Goal: Task Accomplishment & Management: Use online tool/utility

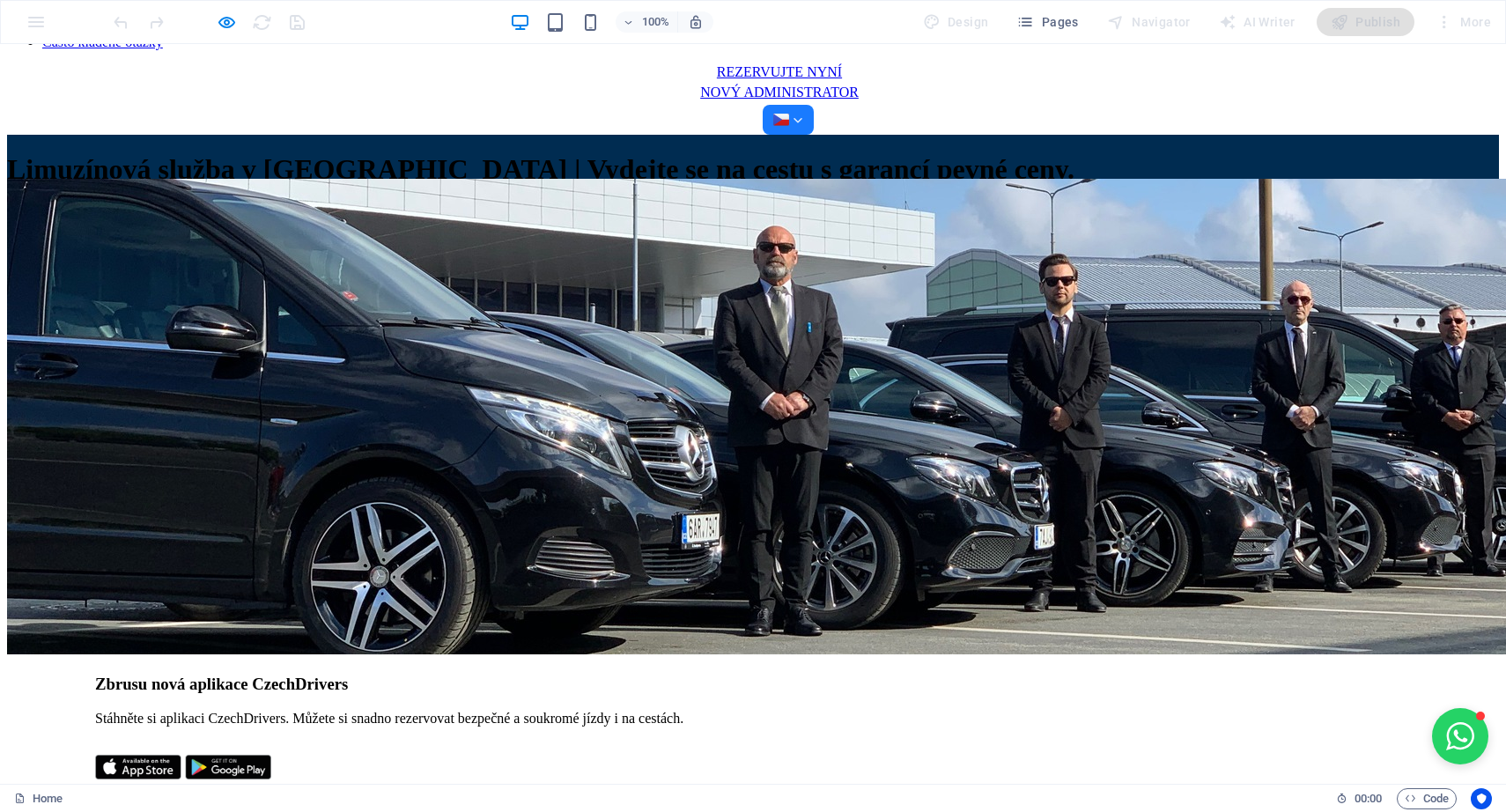
click at [1409, 79] on div "Naše služby Transfer z letiště Pronájem po hodinách Město do města Pro firmy Ko…" at bounding box center [753, 21] width 1493 height 227
click at [804, 112] on div at bounding box center [787, 119] width 30 height 16
click at [110, 151] on div "English" at bounding box center [92, 159] width 38 height 16
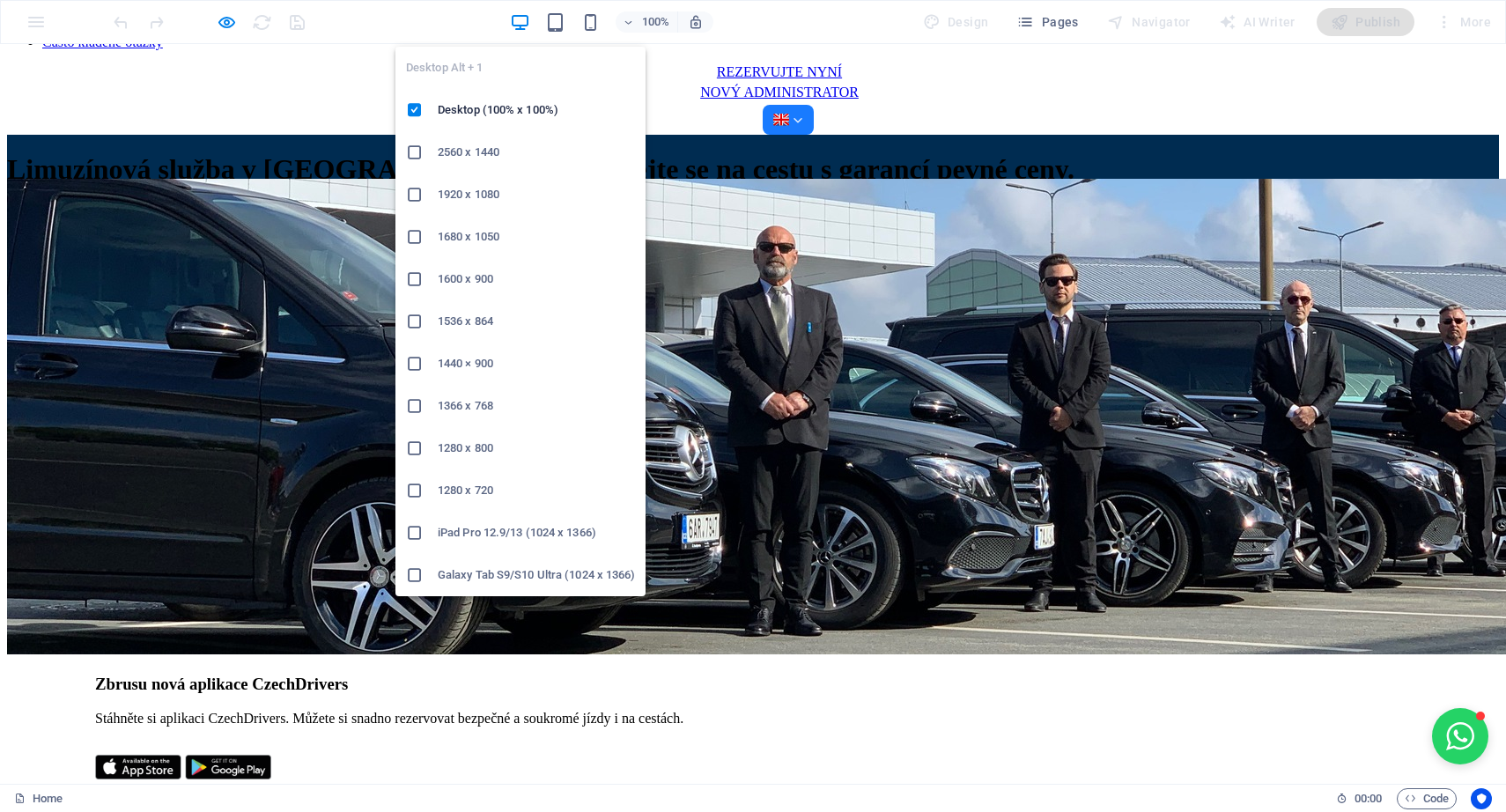
click at [517, 25] on icon "button" at bounding box center [520, 22] width 20 height 20
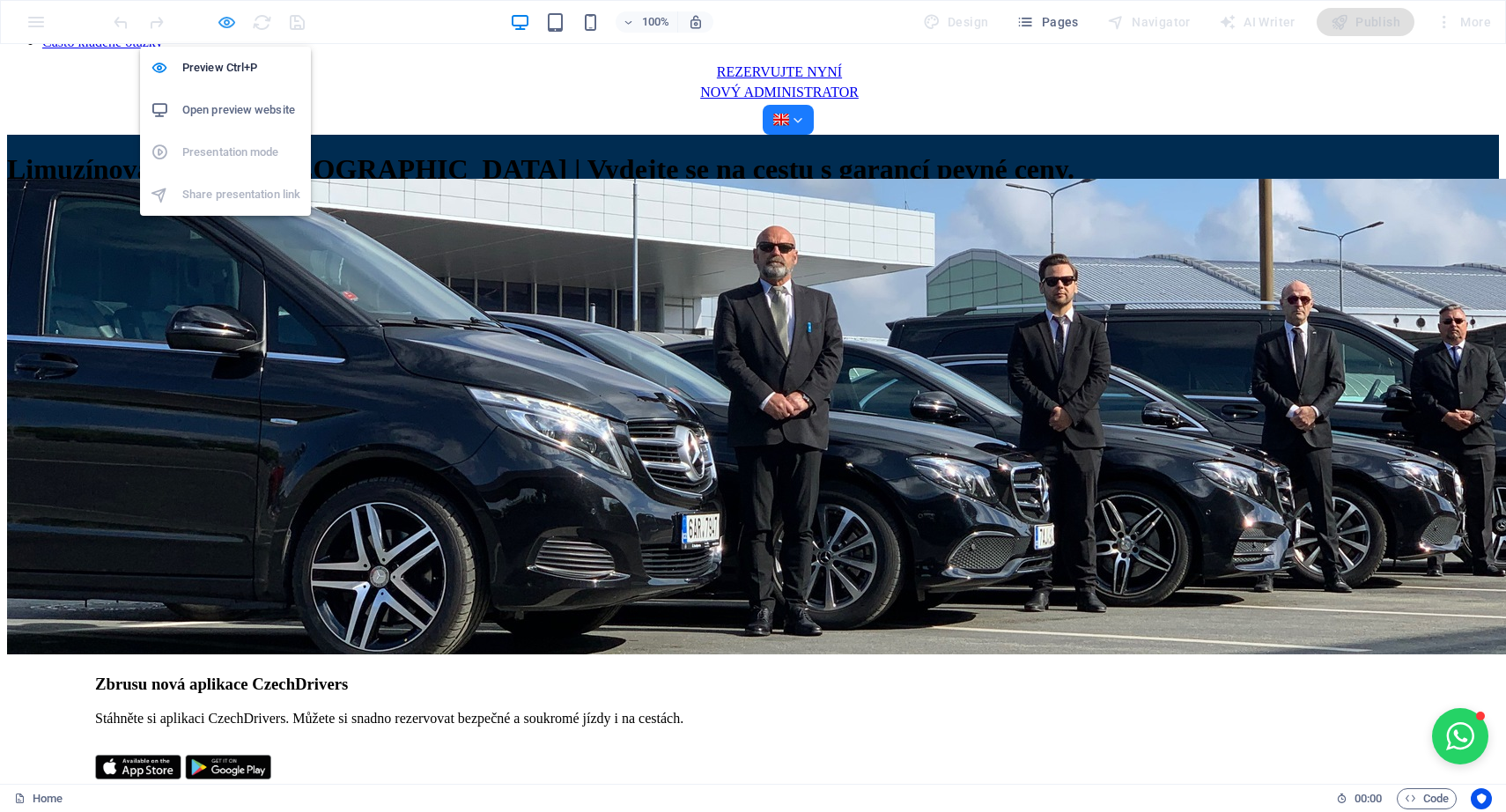
click at [220, 22] on icon "button" at bounding box center [226, 22] width 20 height 20
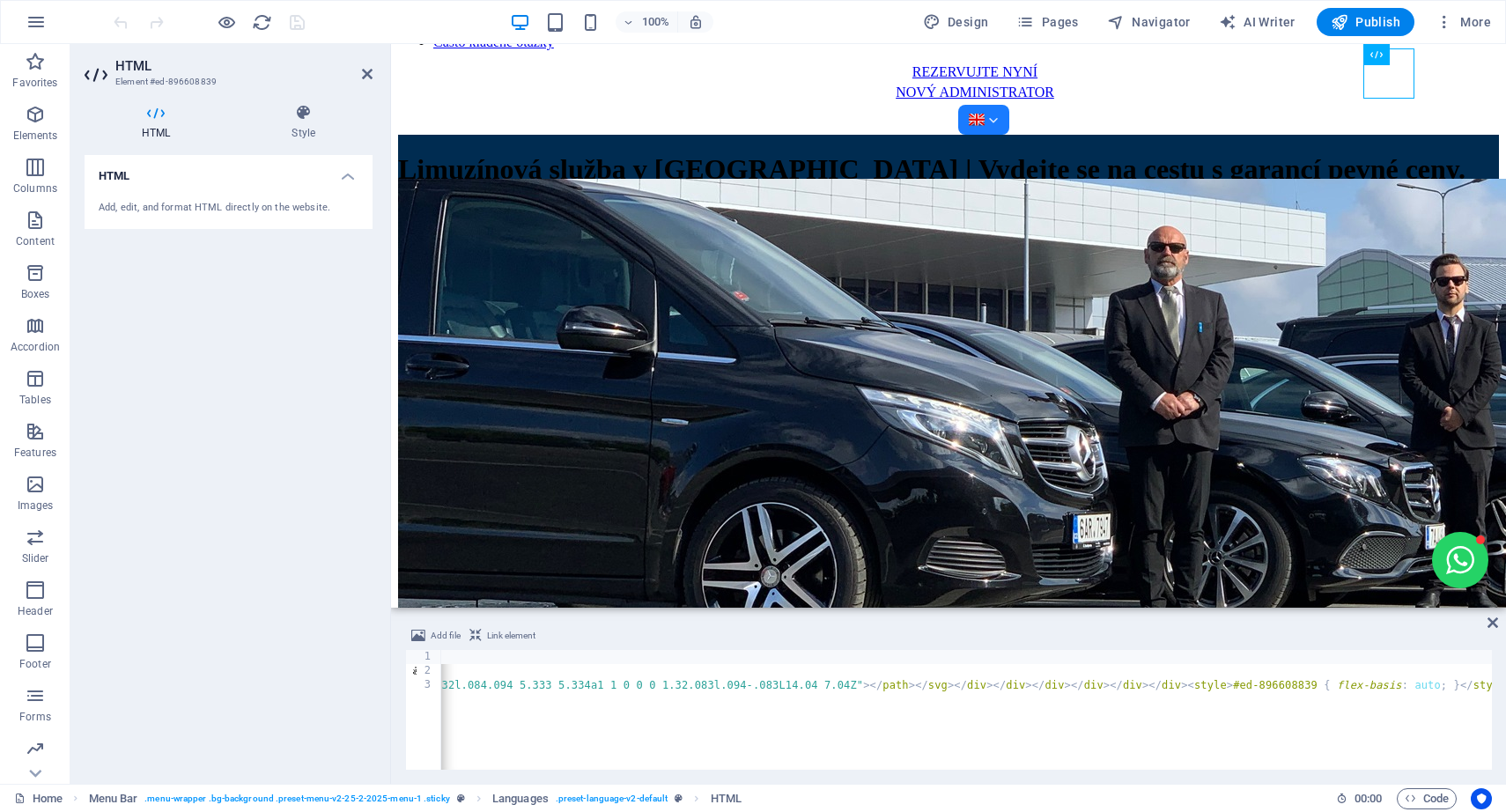
scroll to position [0, 17725]
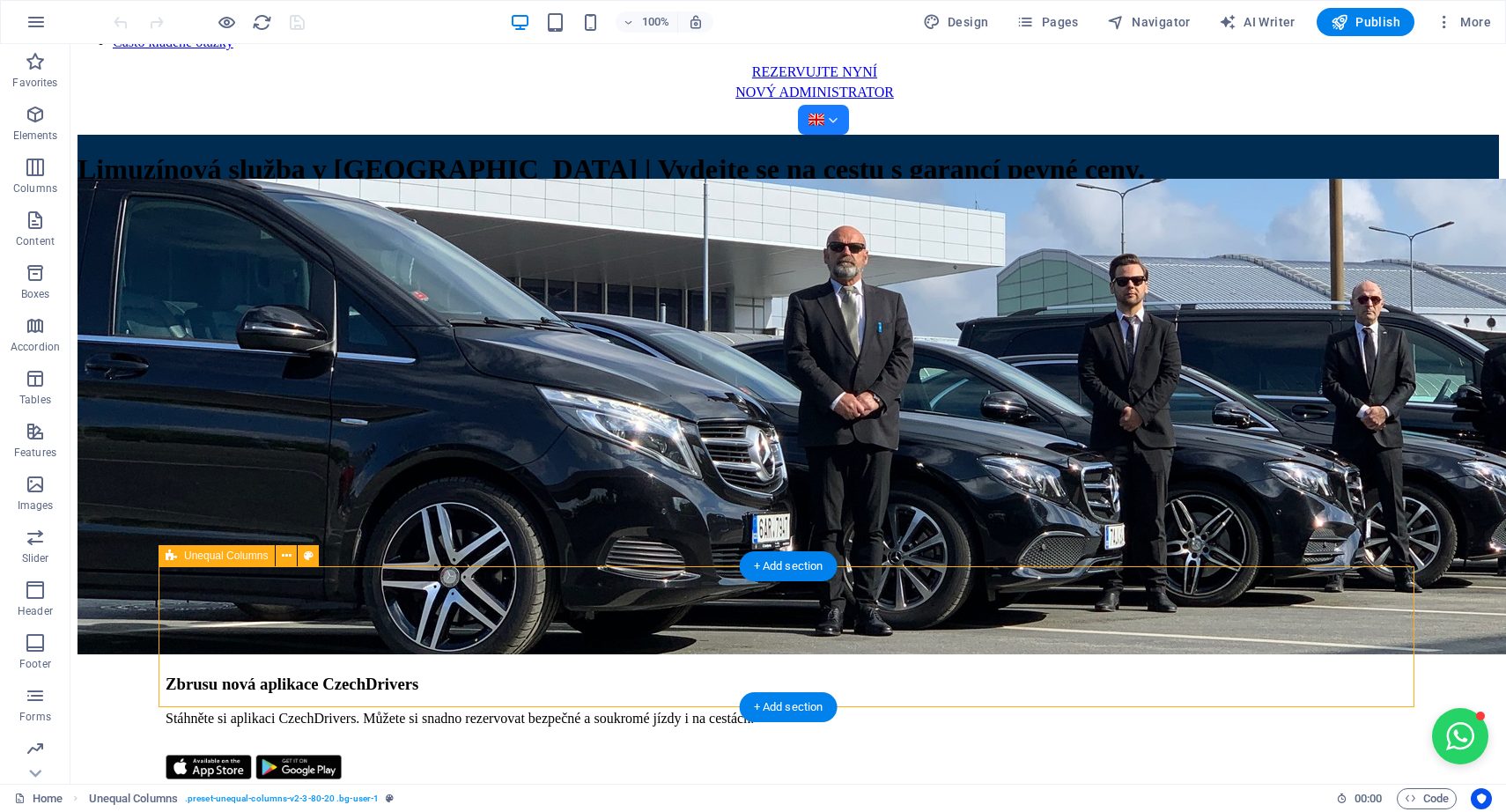
select select "px"
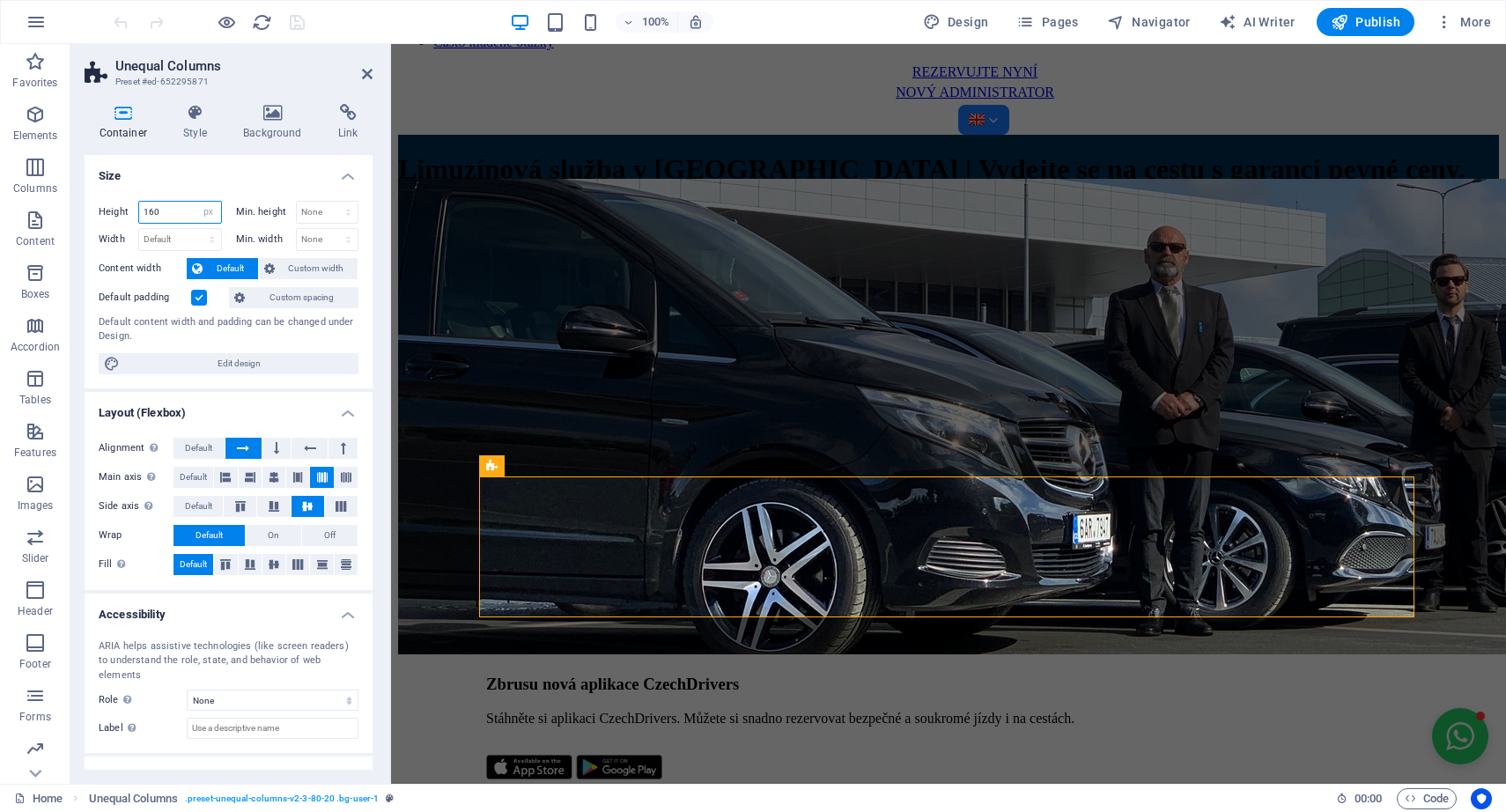
click at [180, 217] on input "160" at bounding box center [181, 212] width 82 height 21
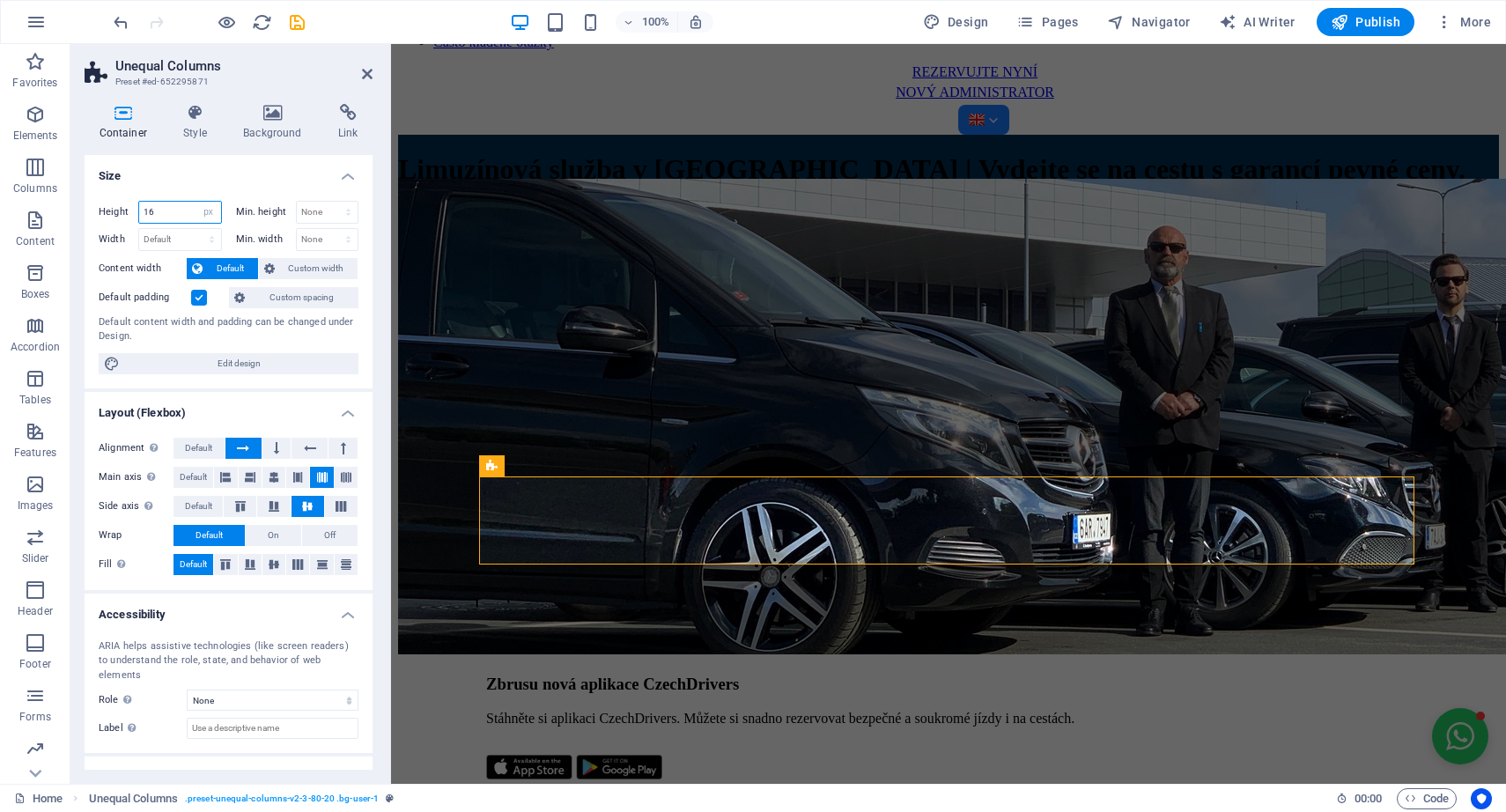
type input "160"
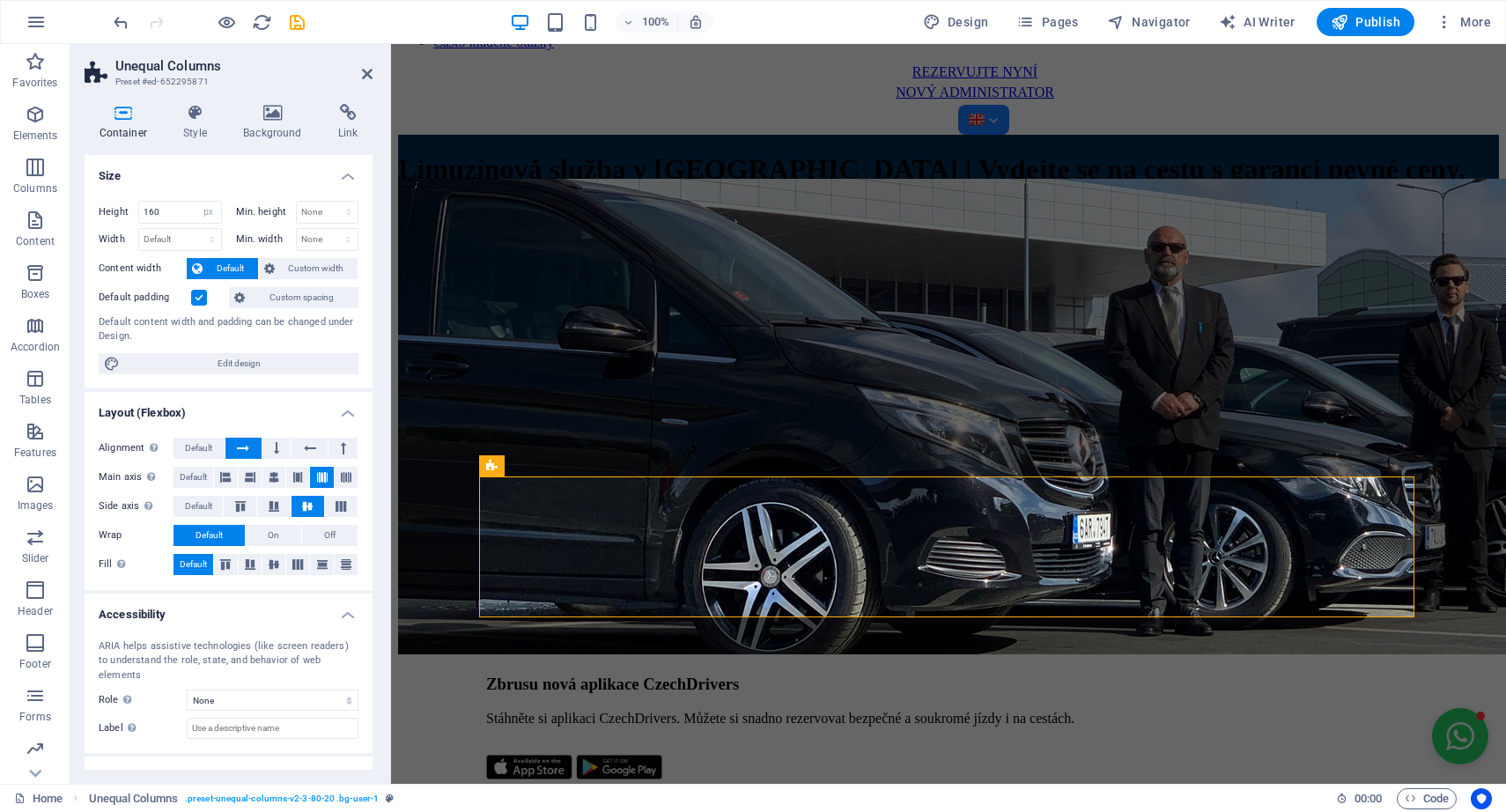
click at [208, 188] on div "Height 160 Default px rem % vh vw Min. height None px rem % vh vw Width Default…" at bounding box center [227, 287] width 288 height 202
click at [304, 270] on span "Custom width" at bounding box center [316, 268] width 74 height 21
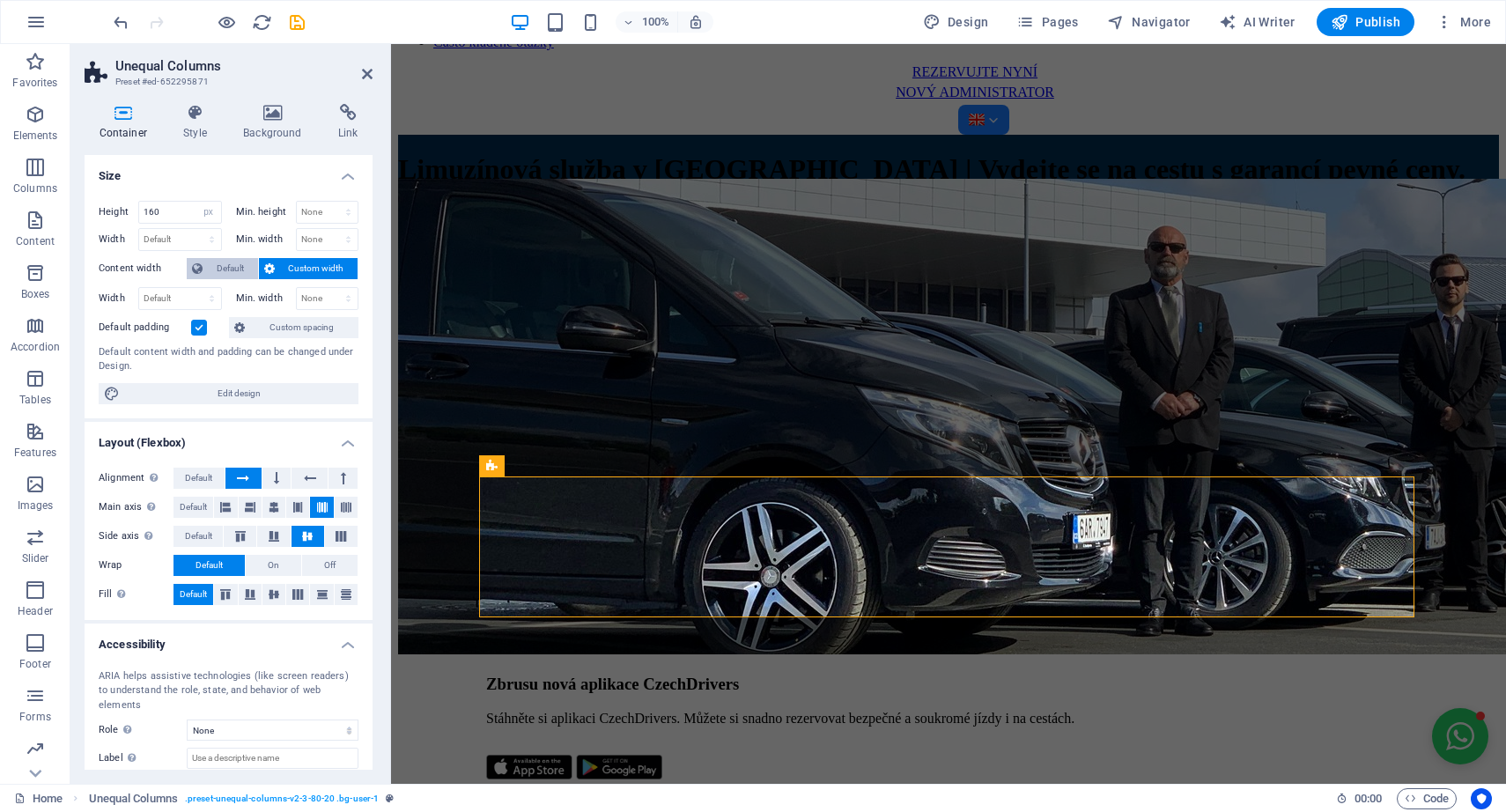
click at [231, 268] on span "Default" at bounding box center [230, 268] width 45 height 21
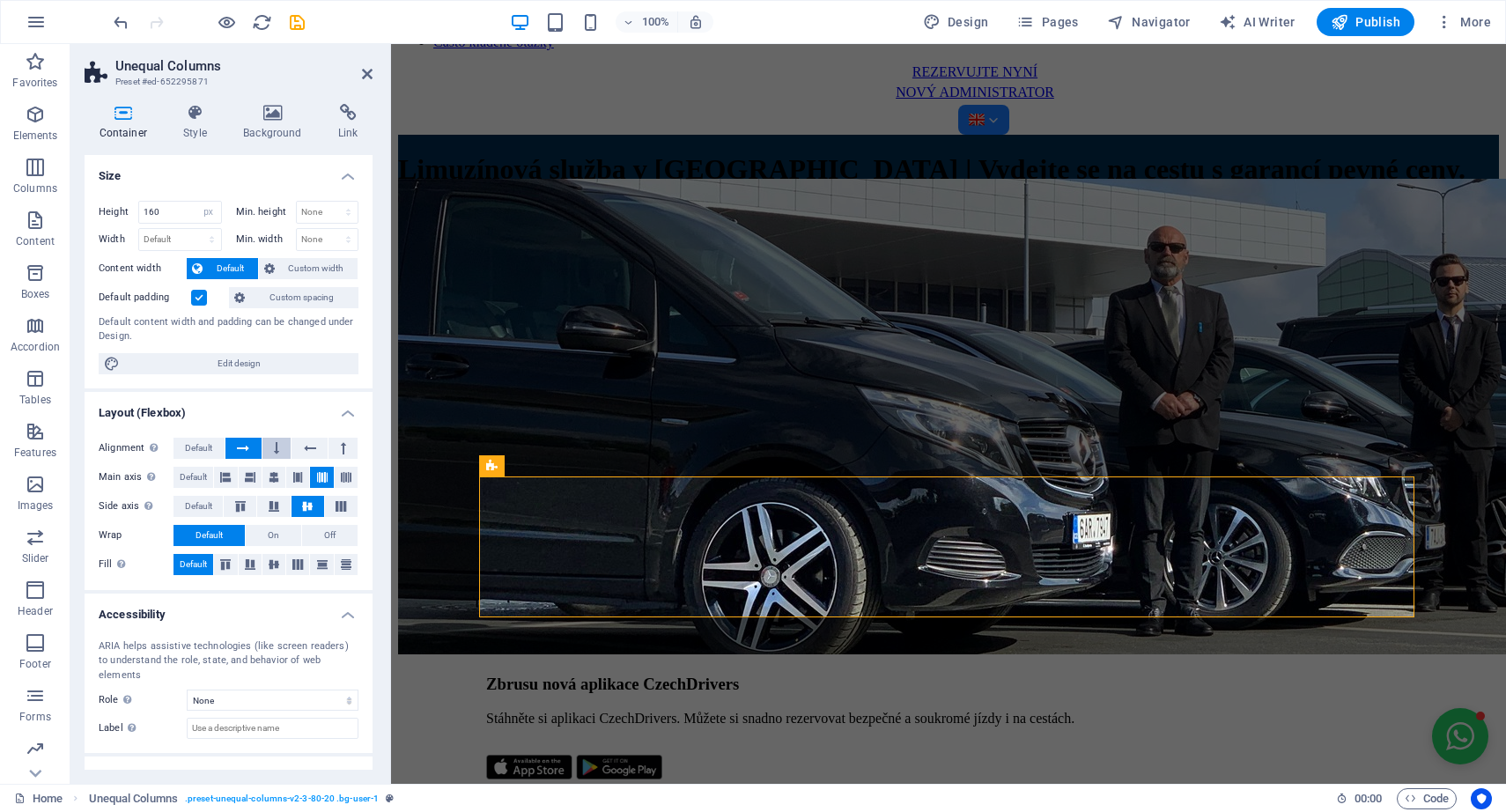
click at [277, 446] on icon at bounding box center [277, 448] width 6 height 21
click at [254, 445] on button at bounding box center [244, 448] width 36 height 21
click at [269, 568] on icon at bounding box center [273, 565] width 11 height 21
click at [276, 476] on icon at bounding box center [273, 478] width 11 height 21
click at [245, 478] on icon at bounding box center [249, 478] width 11 height 21
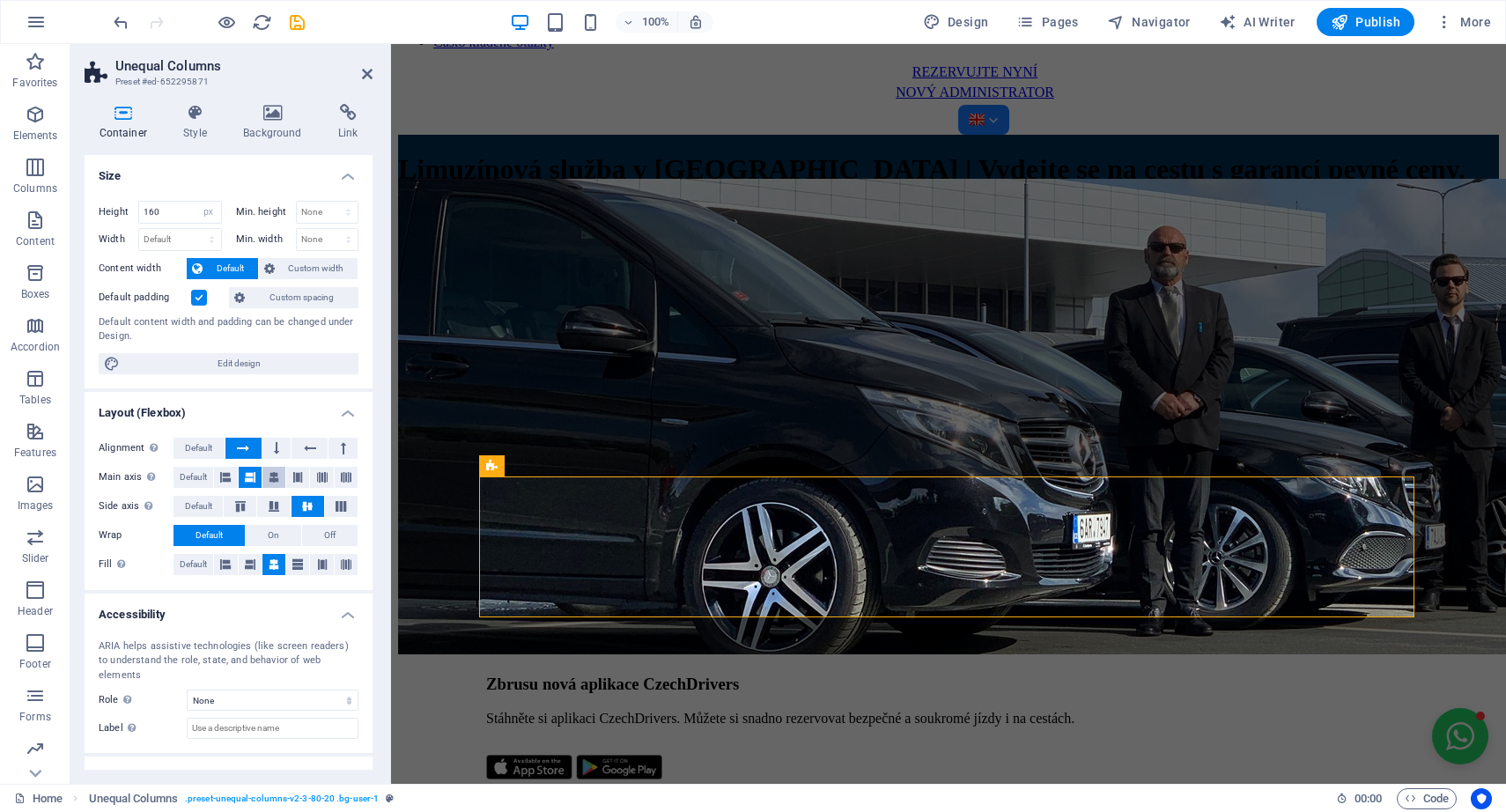
click at [272, 475] on icon at bounding box center [273, 478] width 11 height 21
click at [367, 75] on icon at bounding box center [367, 74] width 11 height 14
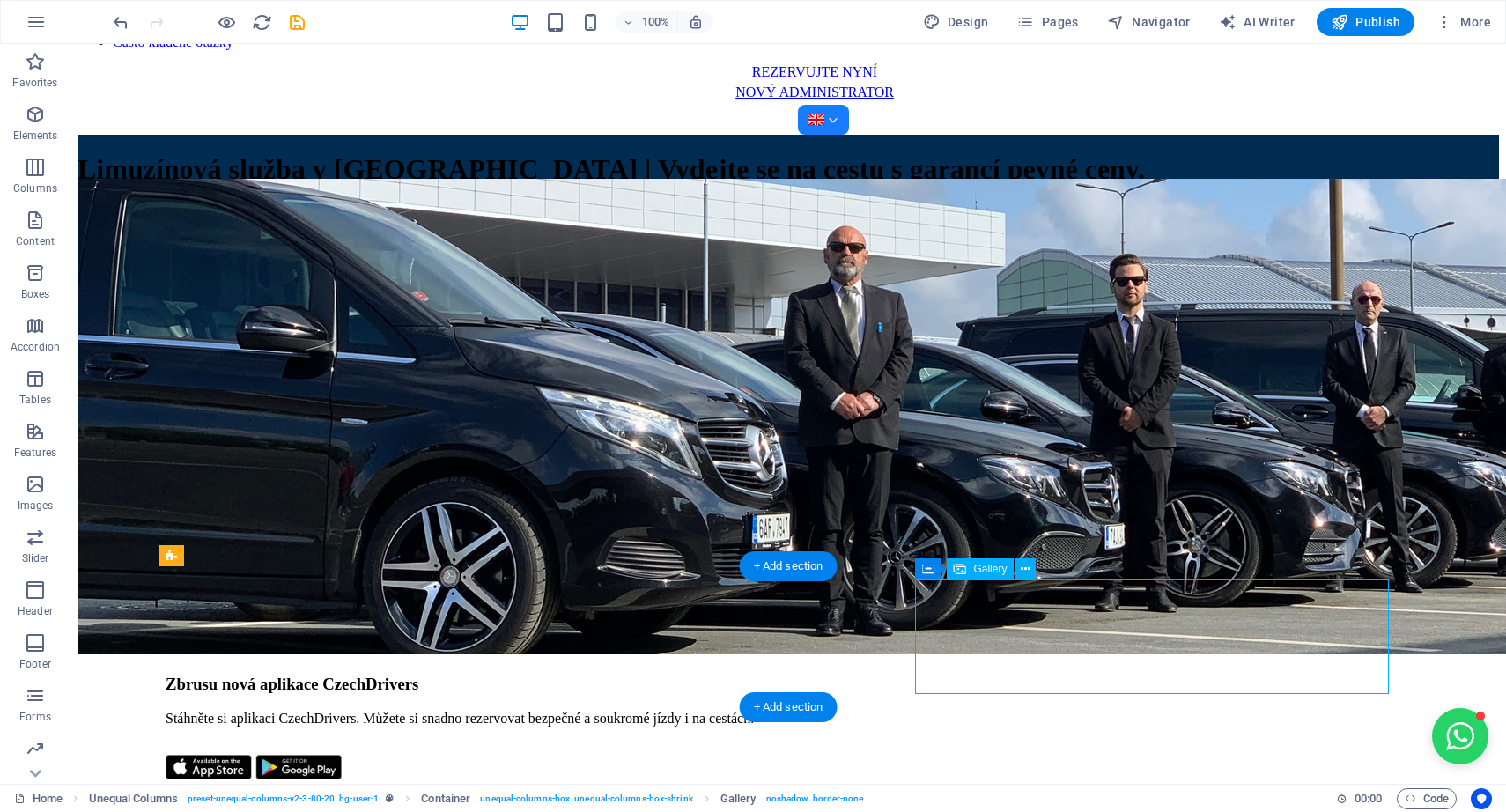
select select "4"
select select "%"
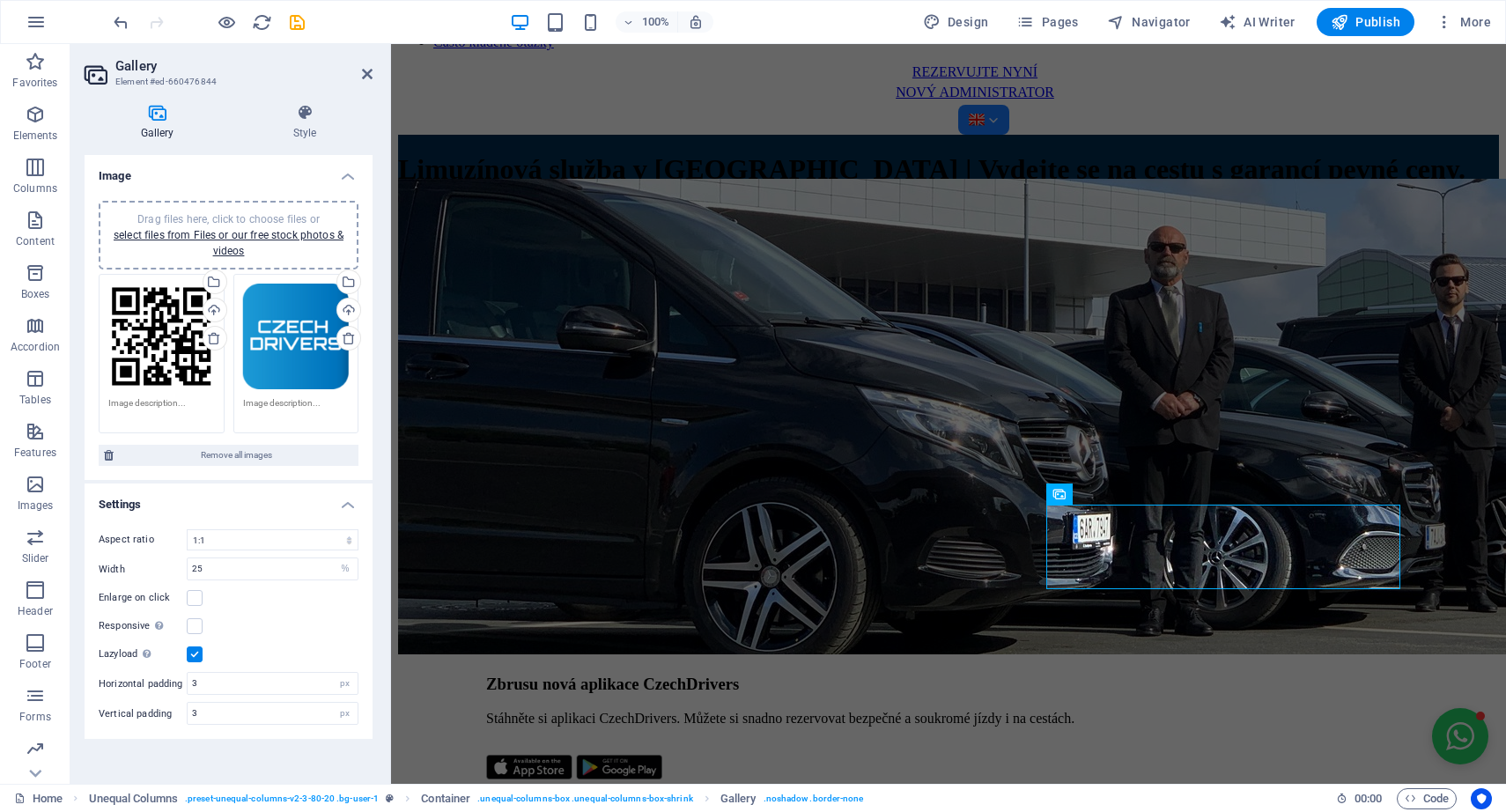
click at [231, 405] on div "Drag files here, click to choose files or select files from Files or our free s…" at bounding box center [296, 353] width 135 height 169
click at [290, 118] on icon at bounding box center [305, 113] width 136 height 17
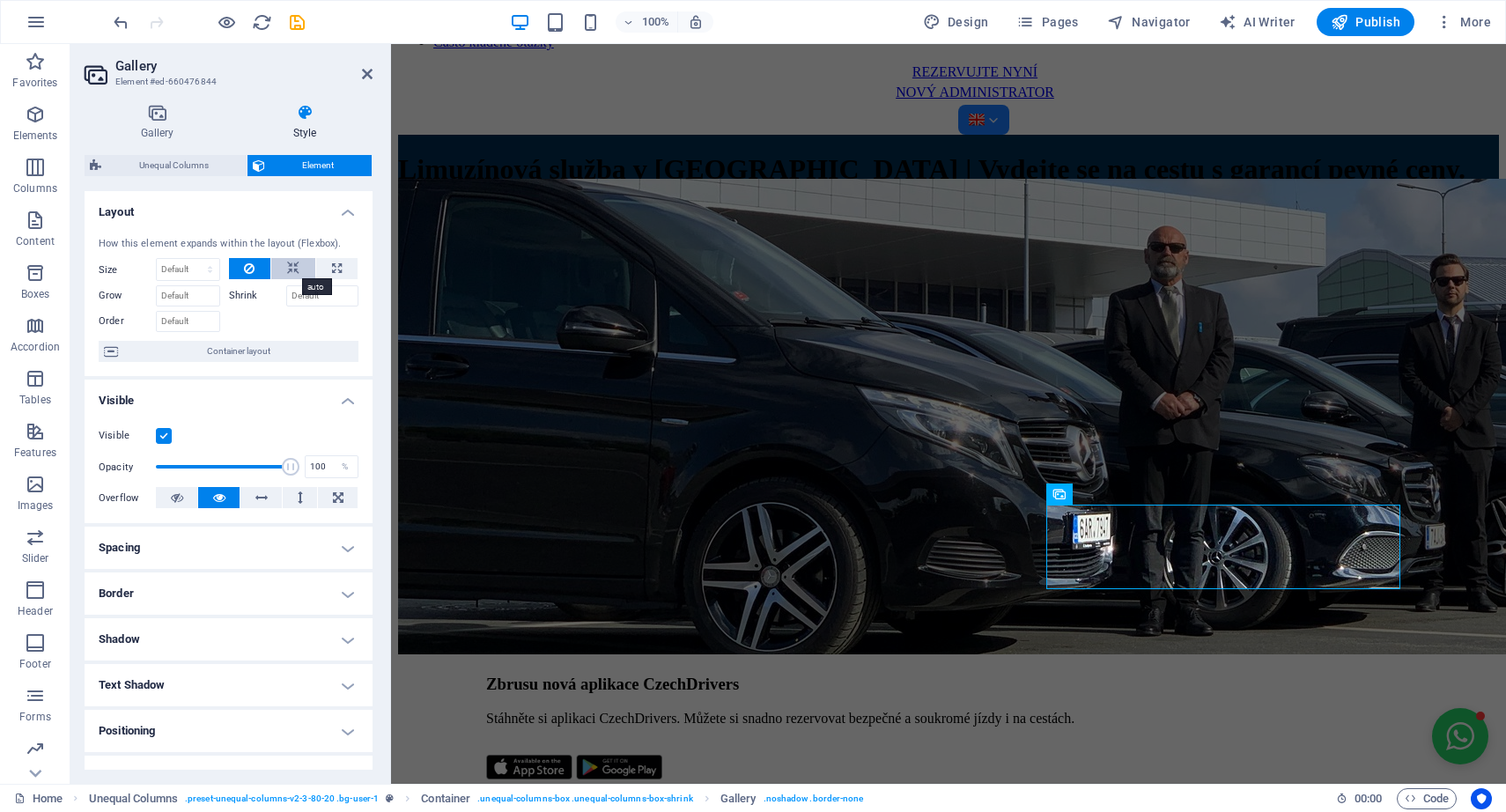
click at [289, 262] on icon at bounding box center [293, 268] width 12 height 21
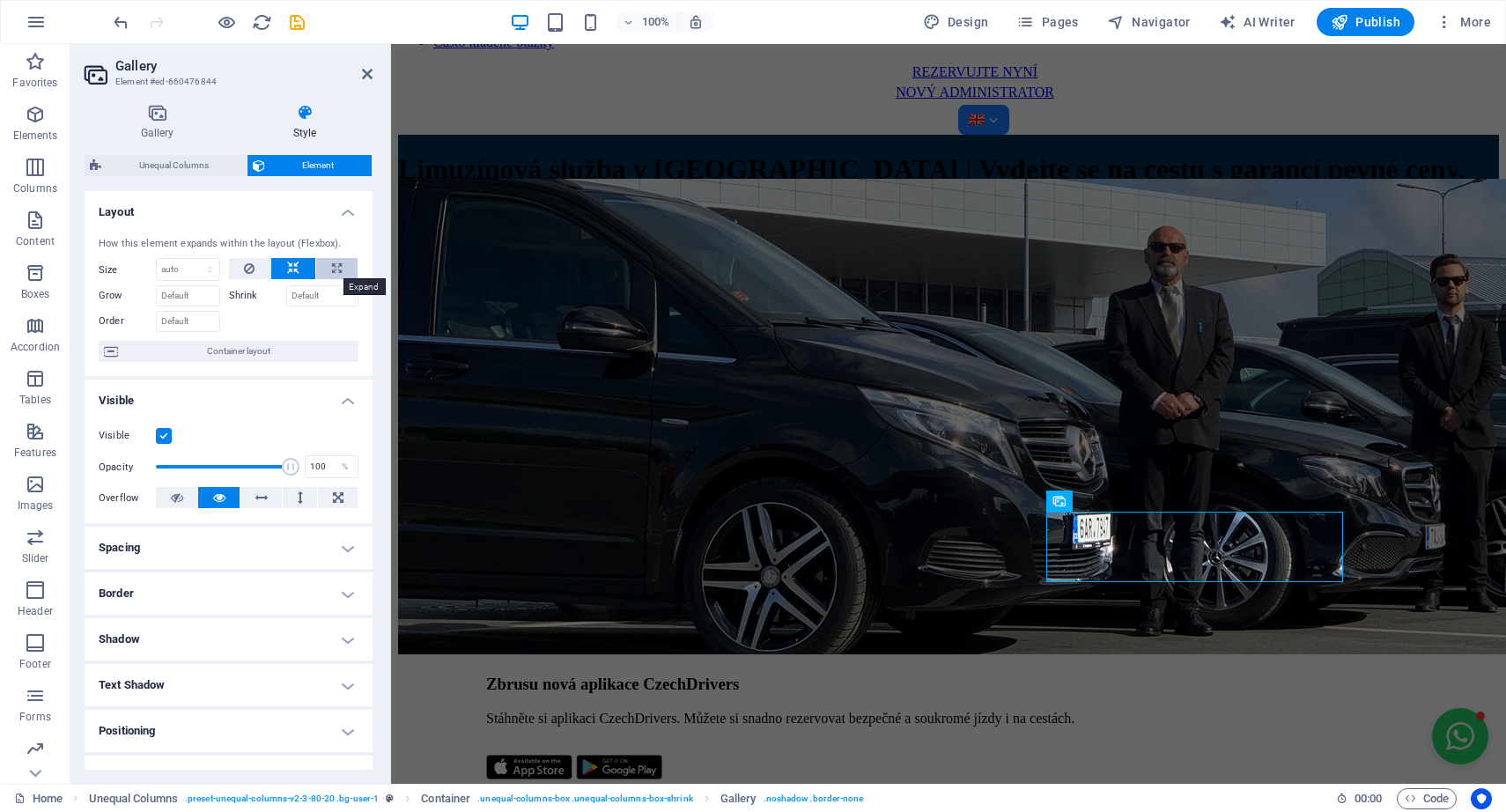
click at [333, 270] on icon at bounding box center [337, 268] width 10 height 21
type input "100"
select select "%"
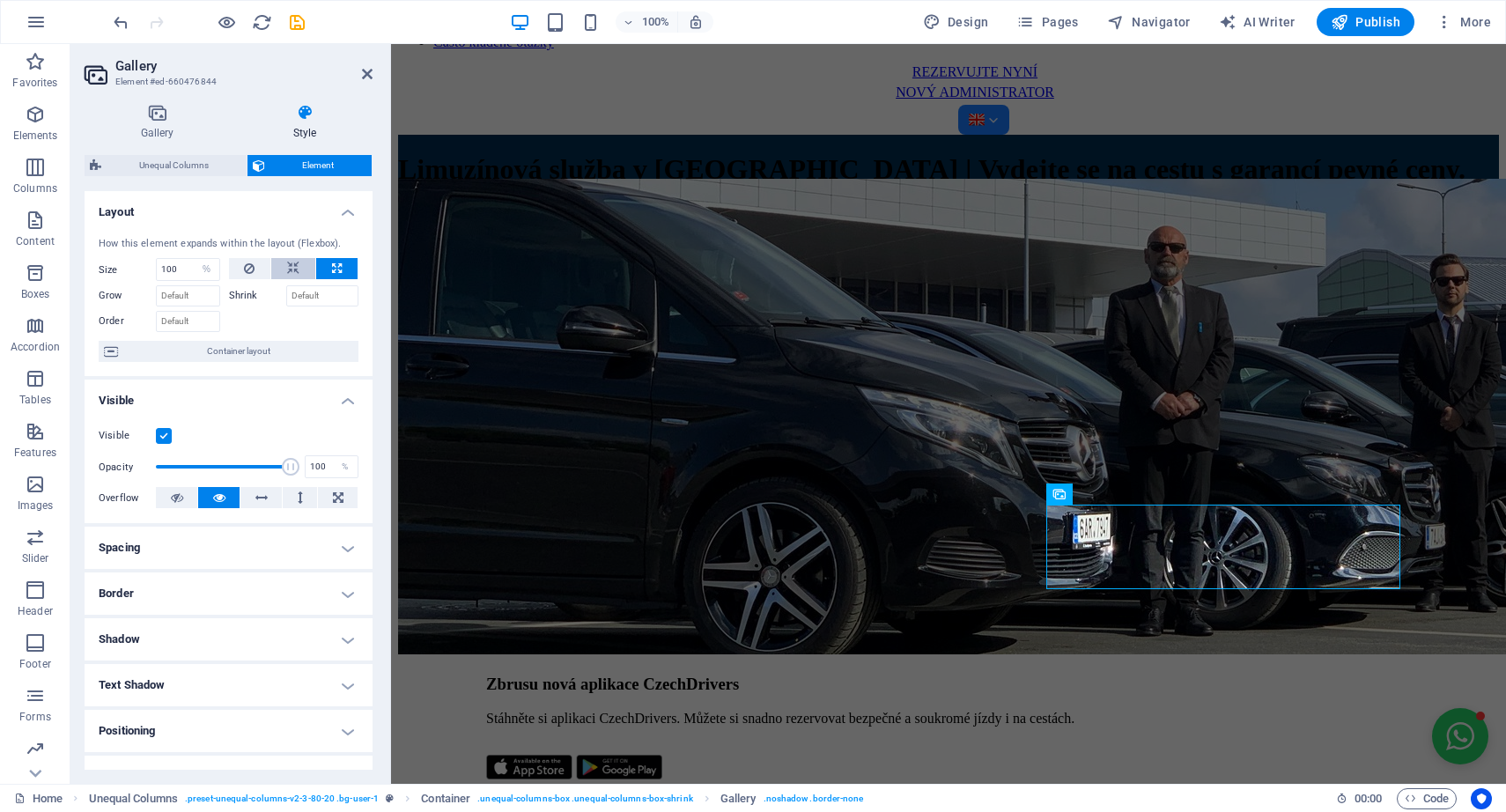
click at [294, 272] on icon at bounding box center [293, 268] width 12 height 21
select select "DISABLED_OPTION_VALUE"
click at [234, 557] on h4 "Spacing" at bounding box center [227, 547] width 288 height 42
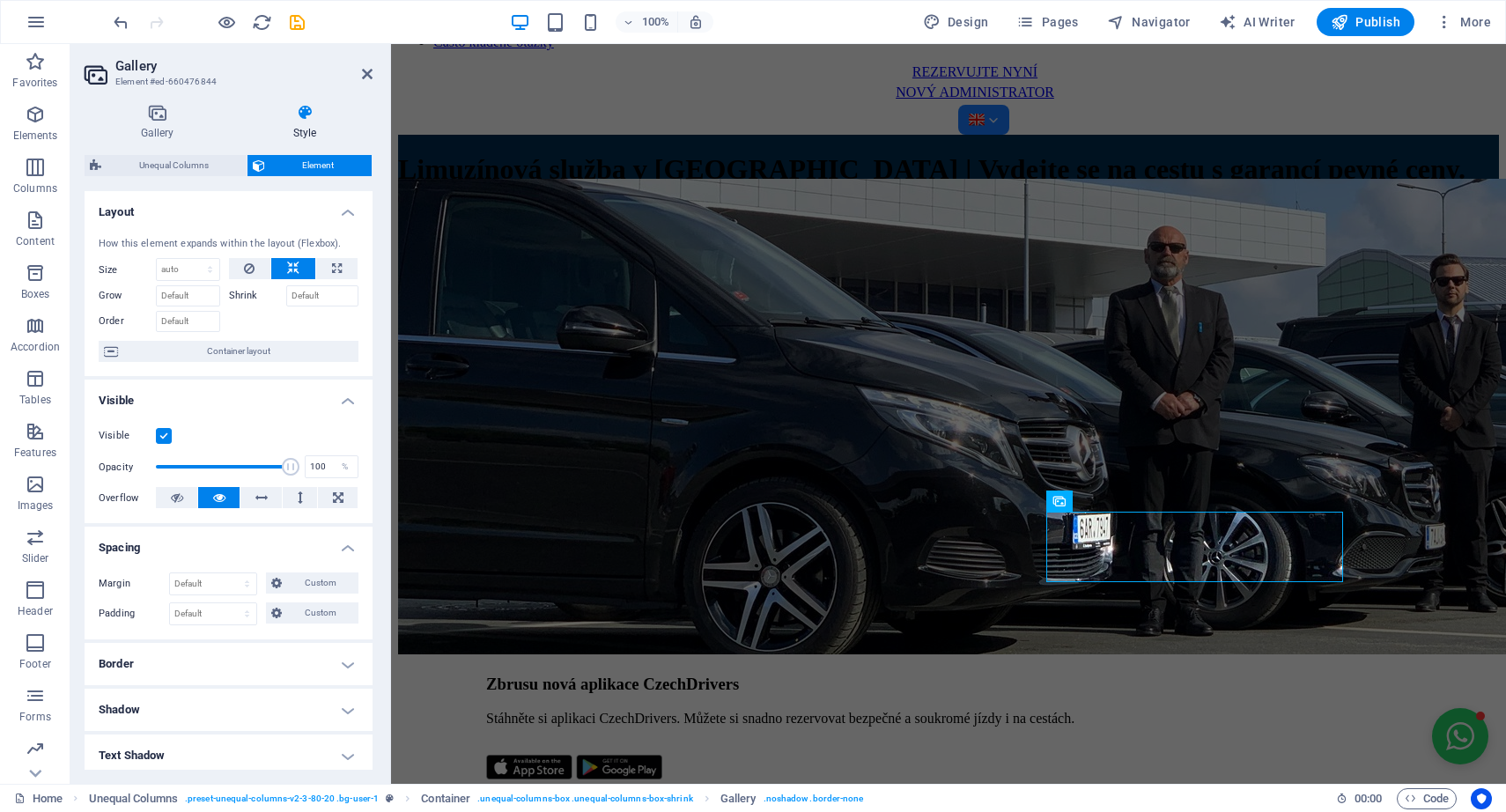
click at [238, 663] on h4 "Border" at bounding box center [227, 664] width 288 height 42
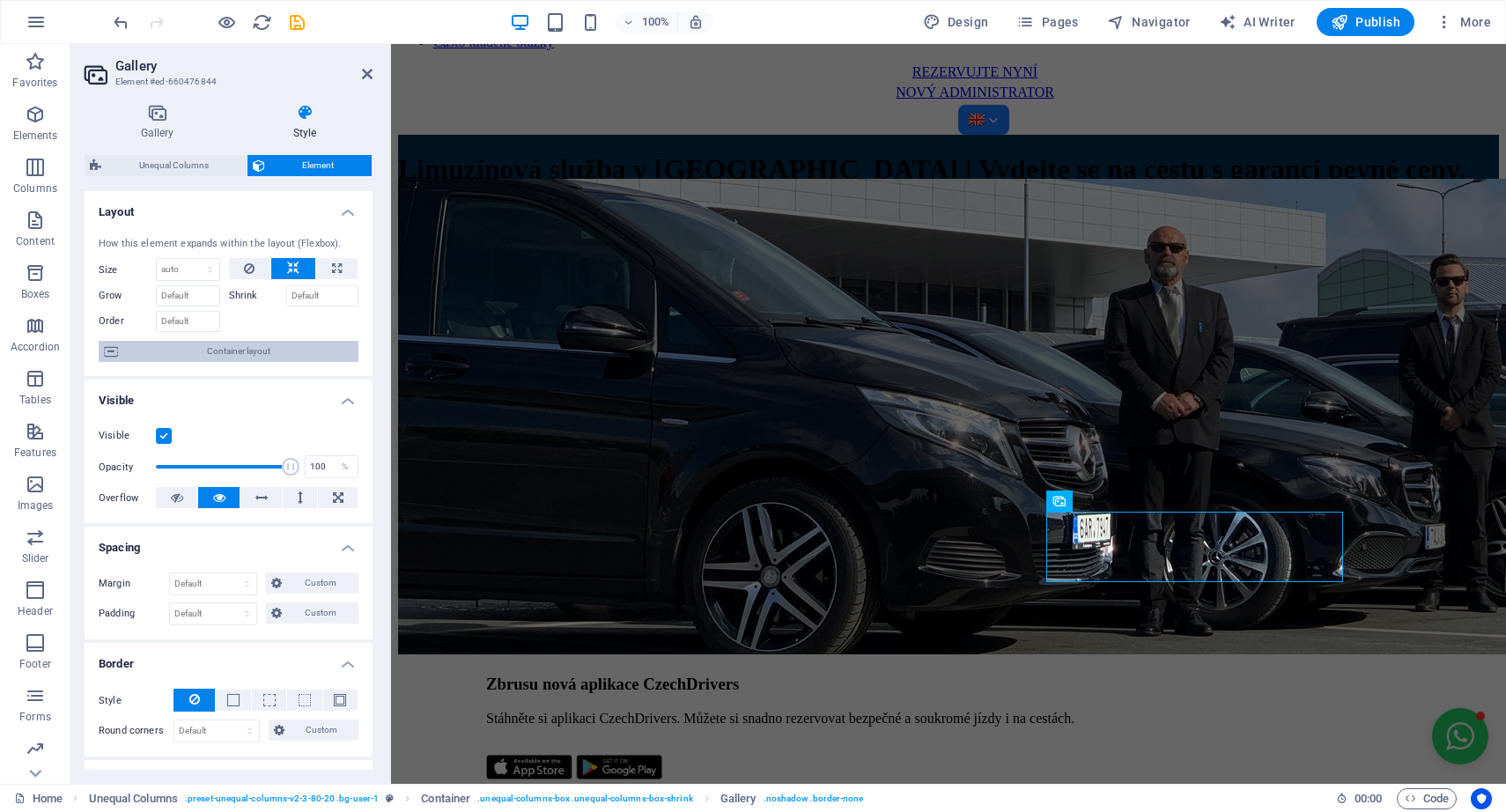
click at [253, 347] on span "Container layout" at bounding box center [238, 352] width 230 height 21
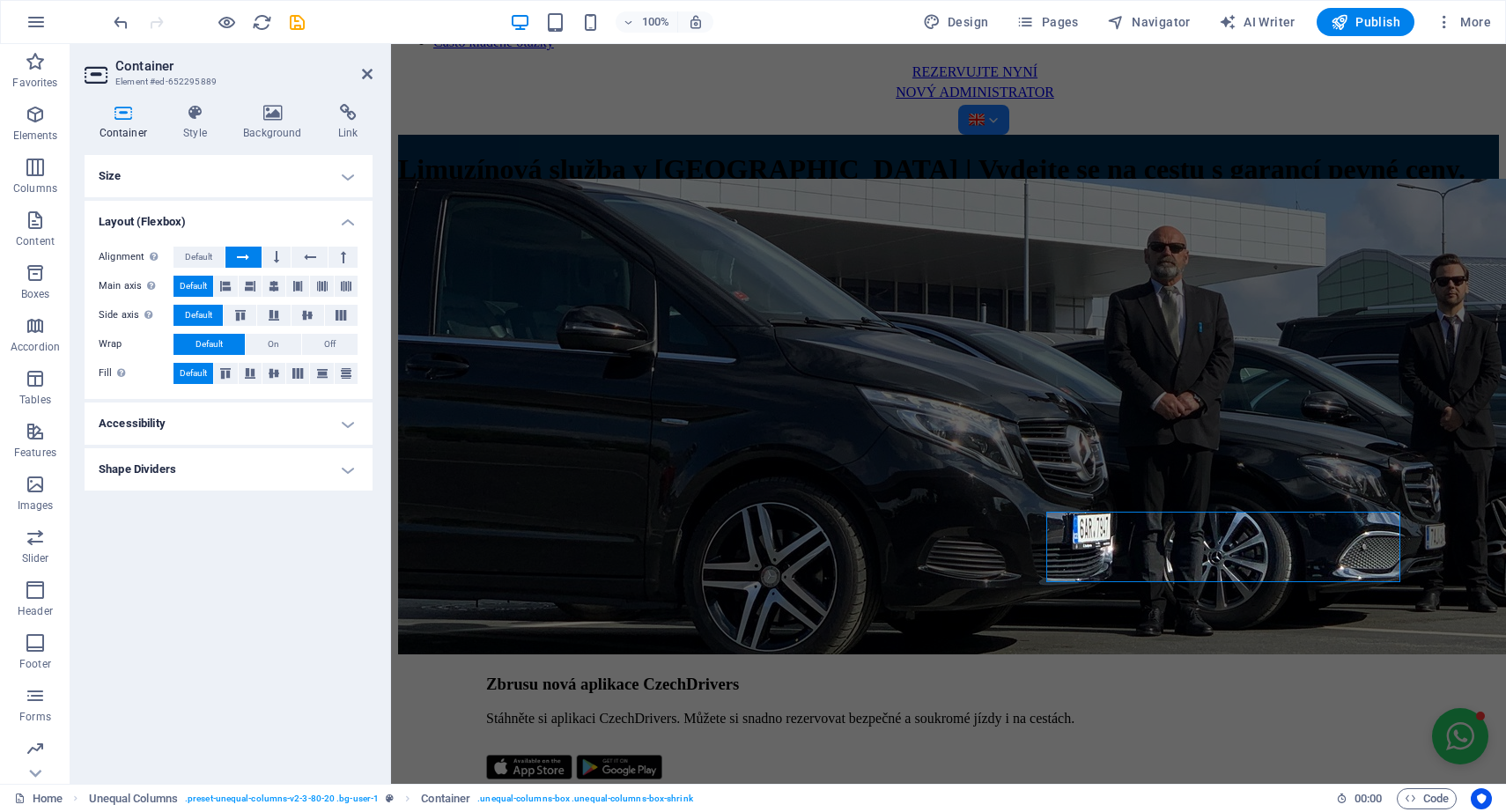
click at [272, 159] on h4 "Size" at bounding box center [227, 176] width 288 height 42
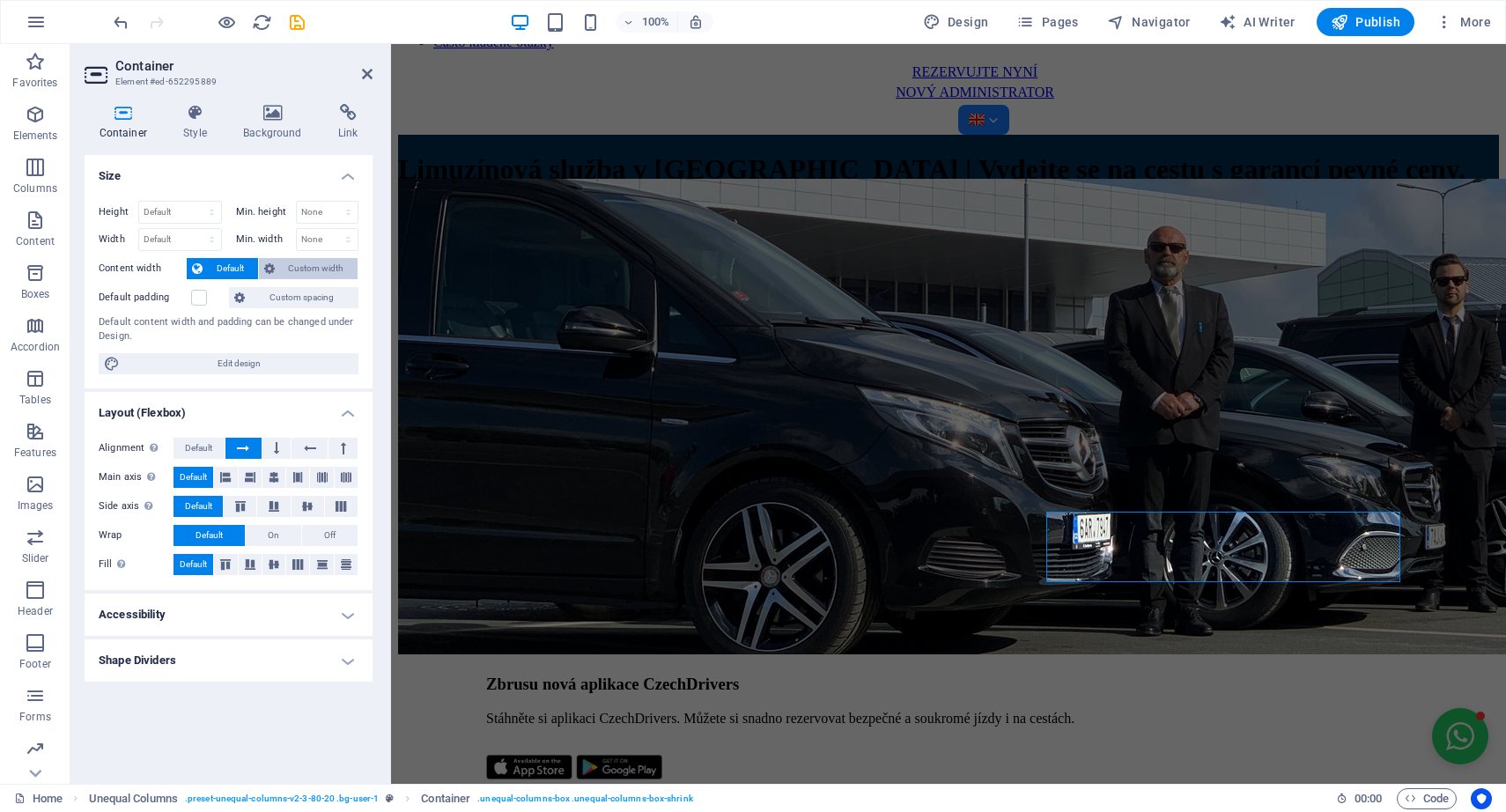
click at [286, 276] on span "Custom width" at bounding box center [316, 268] width 74 height 21
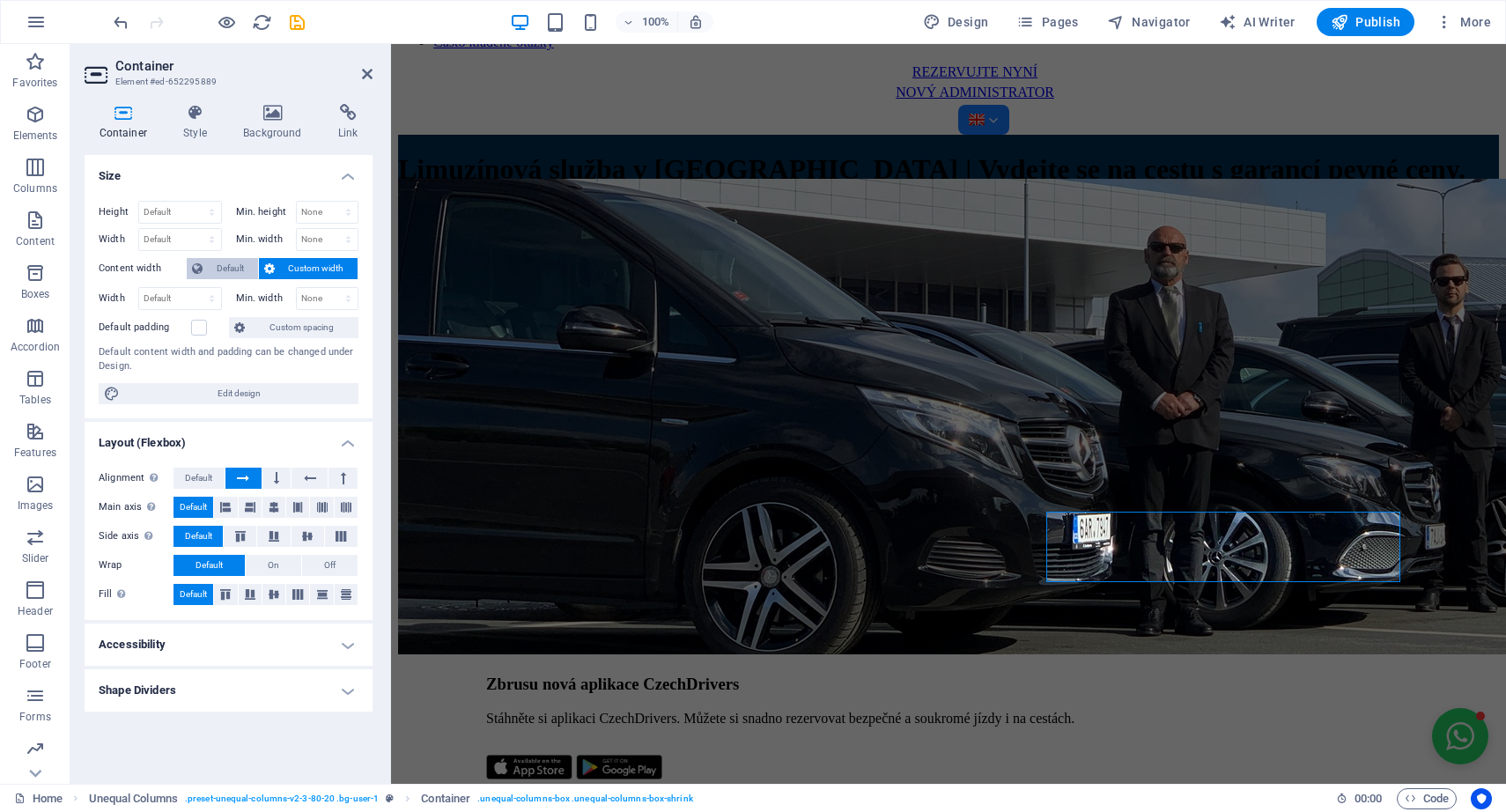
click at [225, 270] on span "Default" at bounding box center [230, 268] width 45 height 21
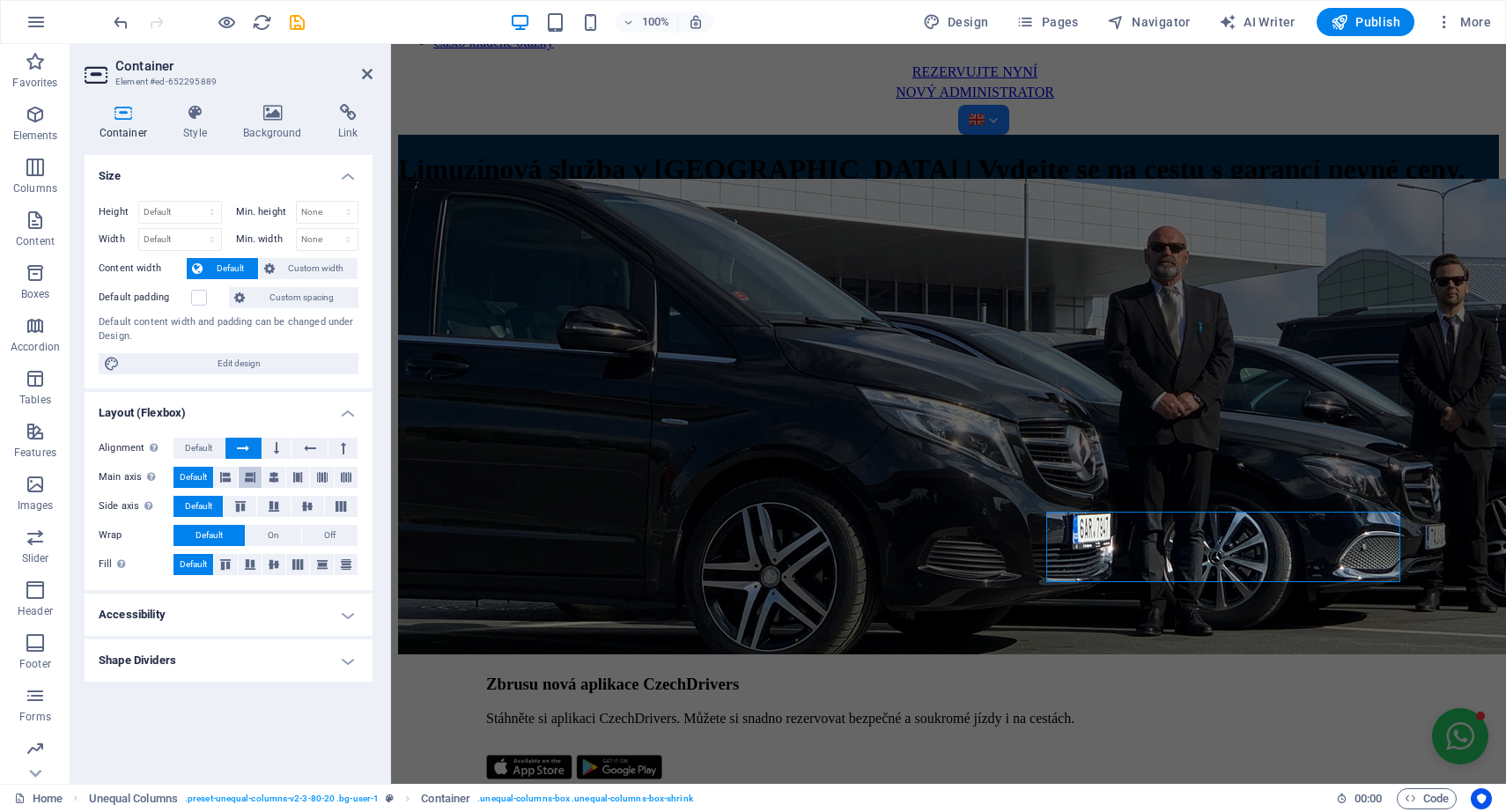
click at [247, 479] on icon at bounding box center [249, 478] width 11 height 21
click at [512, 470] on span "Unequal Columns" at bounding box center [547, 465] width 84 height 11
select select "px"
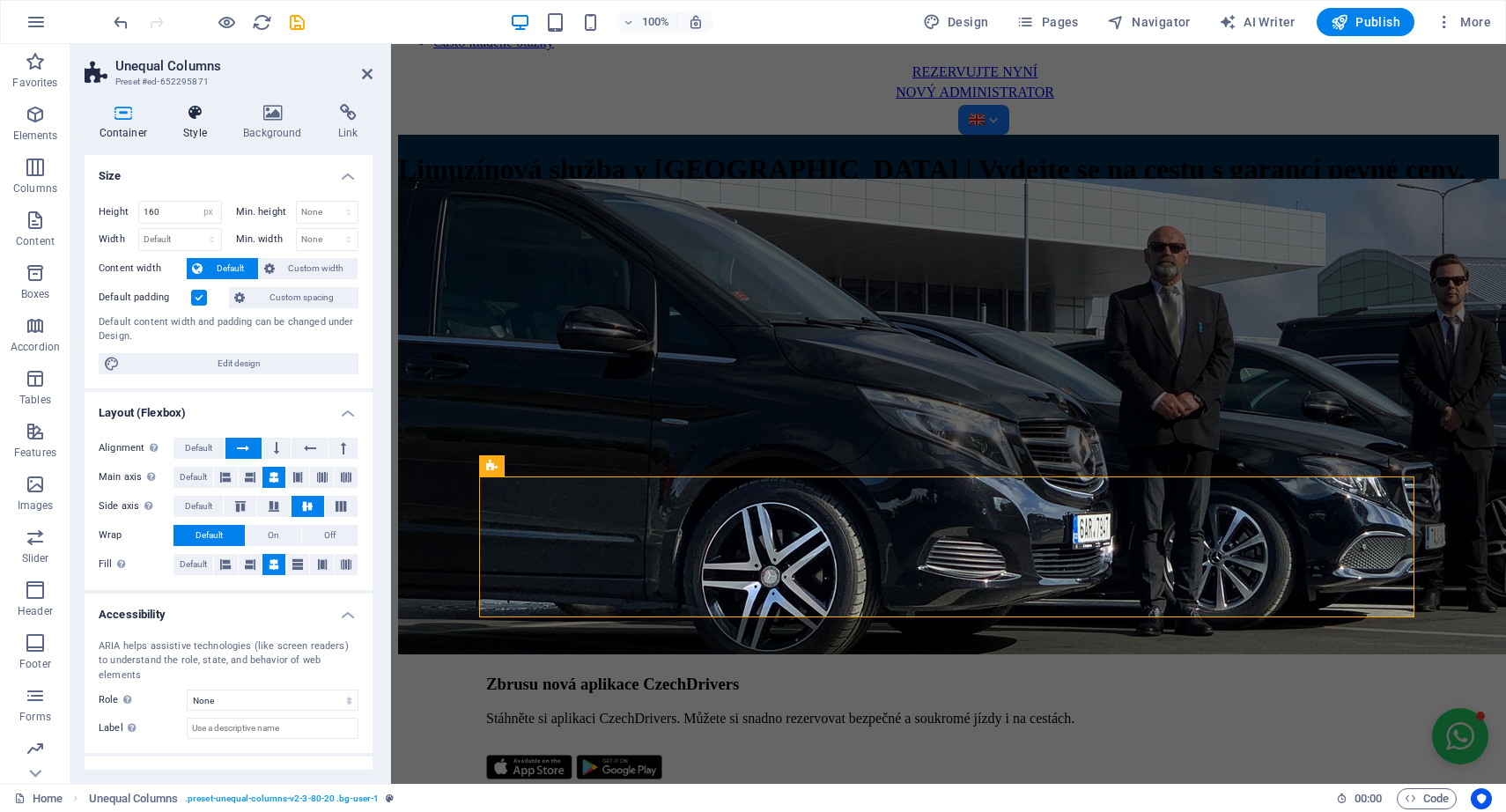
scroll to position [0, 0]
click at [528, 467] on span "Unequal Columns" at bounding box center [547, 465] width 84 height 11
click at [296, 476] on icon at bounding box center [297, 478] width 11 height 21
click at [319, 479] on icon at bounding box center [322, 478] width 11 height 21
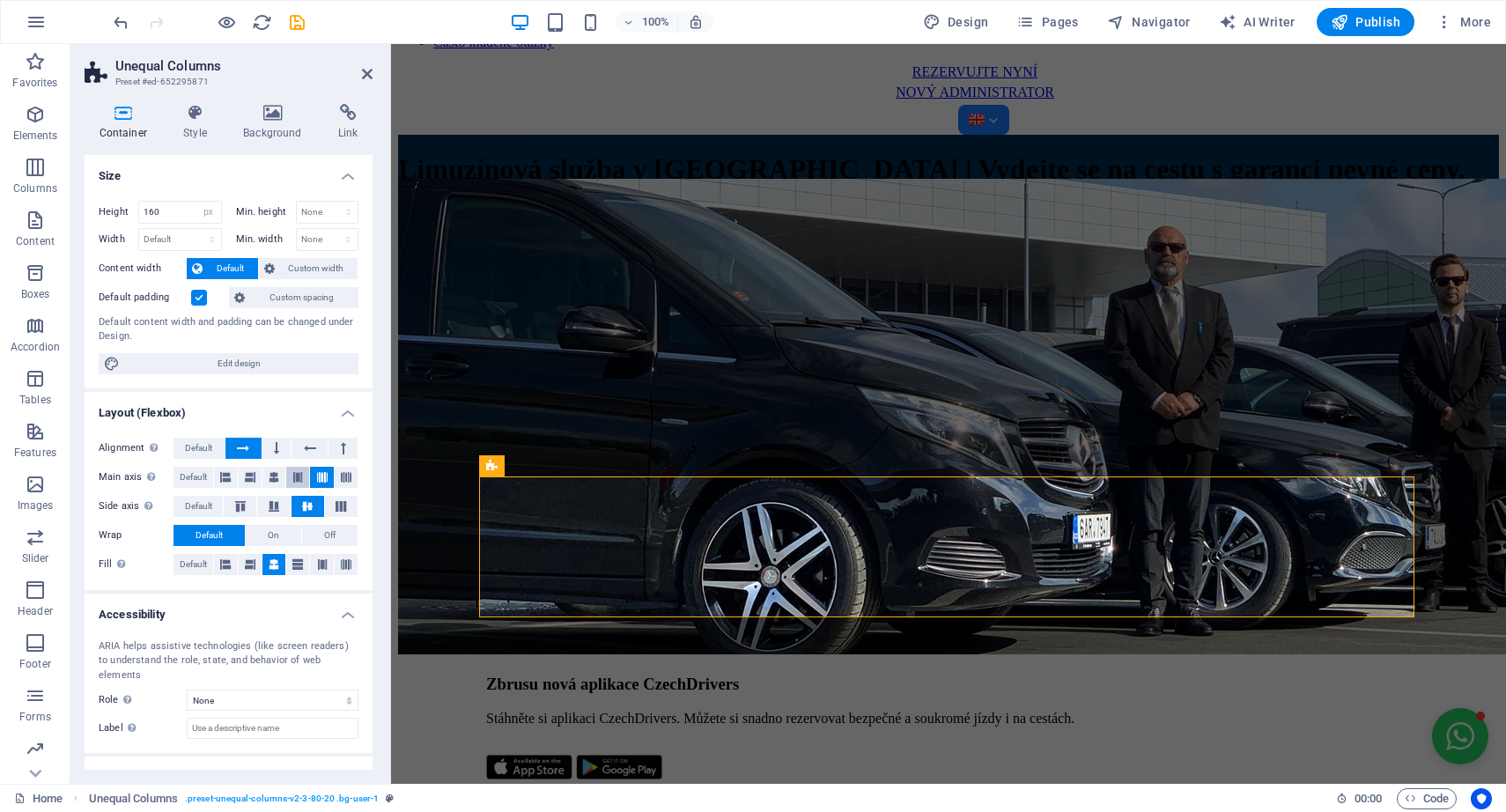
click at [289, 475] on button at bounding box center [298, 478] width 23 height 21
click at [266, 475] on button at bounding box center [274, 478] width 23 height 21
click at [251, 475] on icon at bounding box center [249, 478] width 11 height 21
click at [226, 476] on icon at bounding box center [225, 478] width 11 height 21
click at [265, 476] on button at bounding box center [274, 478] width 23 height 21
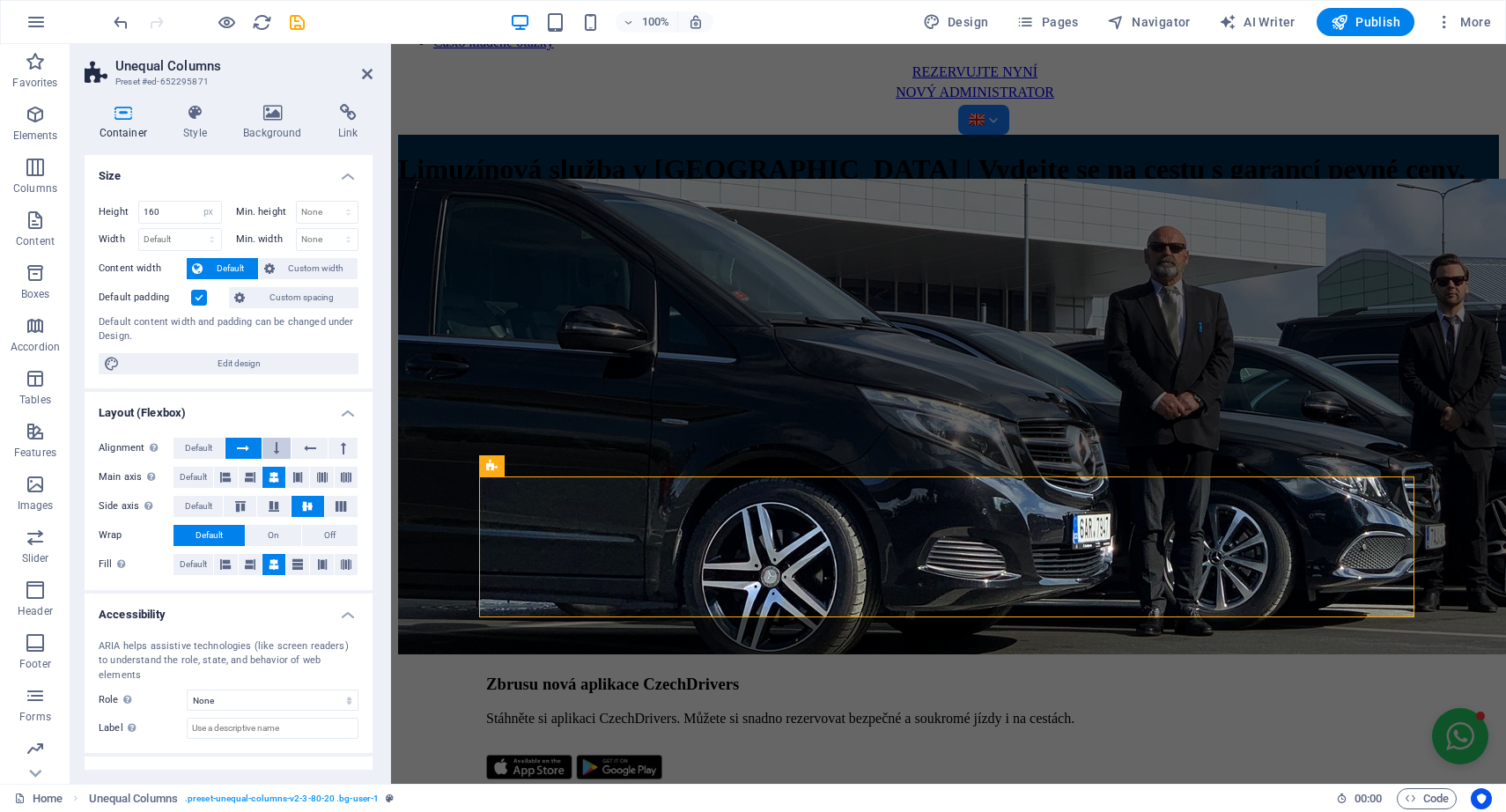
click at [274, 454] on icon at bounding box center [277, 448] width 6 height 21
click at [242, 451] on icon at bounding box center [243, 448] width 12 height 21
click at [308, 450] on icon at bounding box center [310, 448] width 12 height 21
click at [341, 443] on icon at bounding box center [344, 448] width 6 height 21
click at [304, 453] on icon at bounding box center [310, 448] width 12 height 21
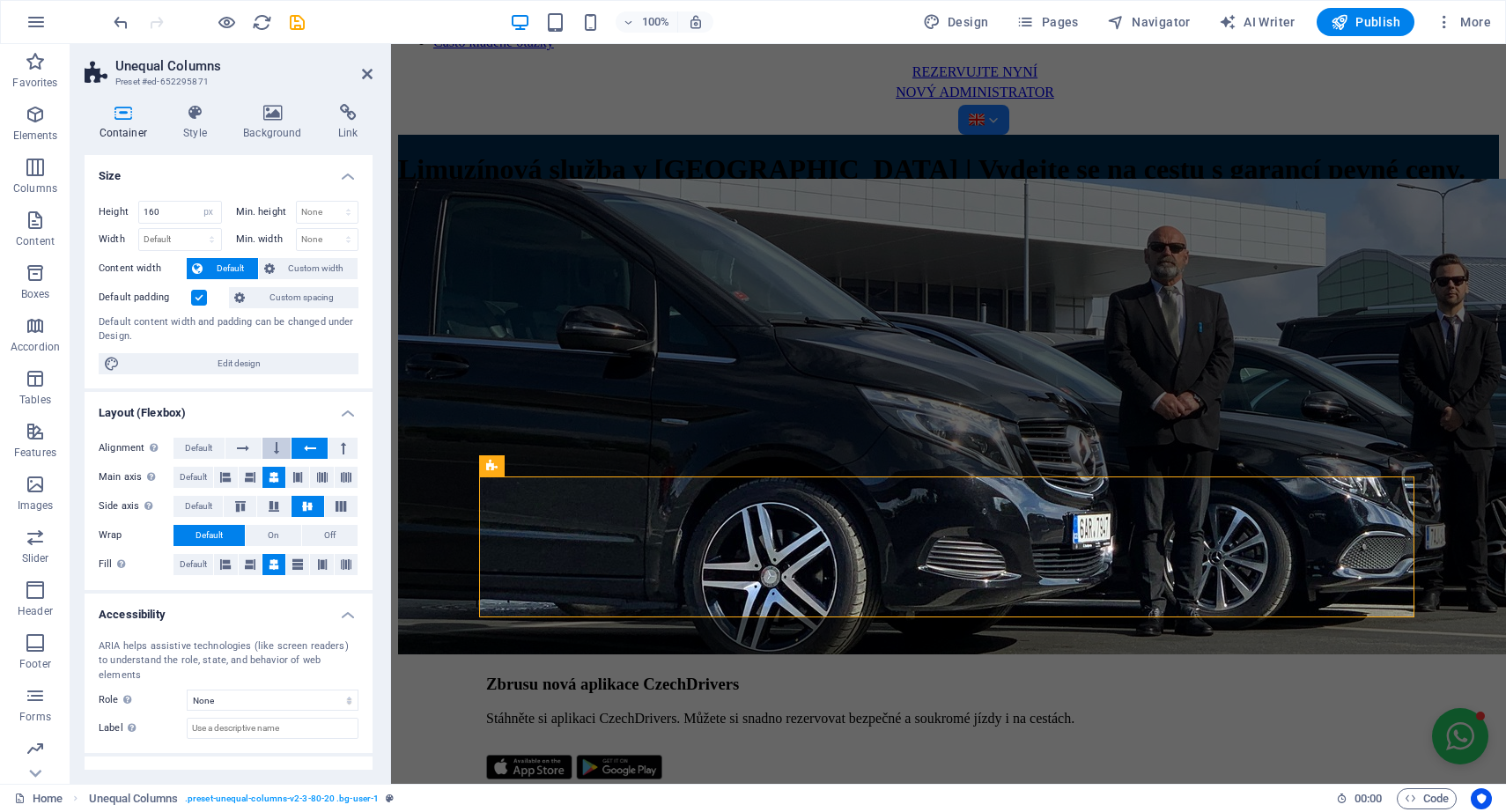
click at [274, 450] on icon at bounding box center [277, 448] width 6 height 21
click at [242, 450] on icon at bounding box center [243, 448] width 12 height 21
click at [292, 562] on icon at bounding box center [297, 565] width 11 height 21
click at [269, 562] on icon at bounding box center [273, 565] width 11 height 21
click at [247, 562] on icon at bounding box center [249, 565] width 11 height 21
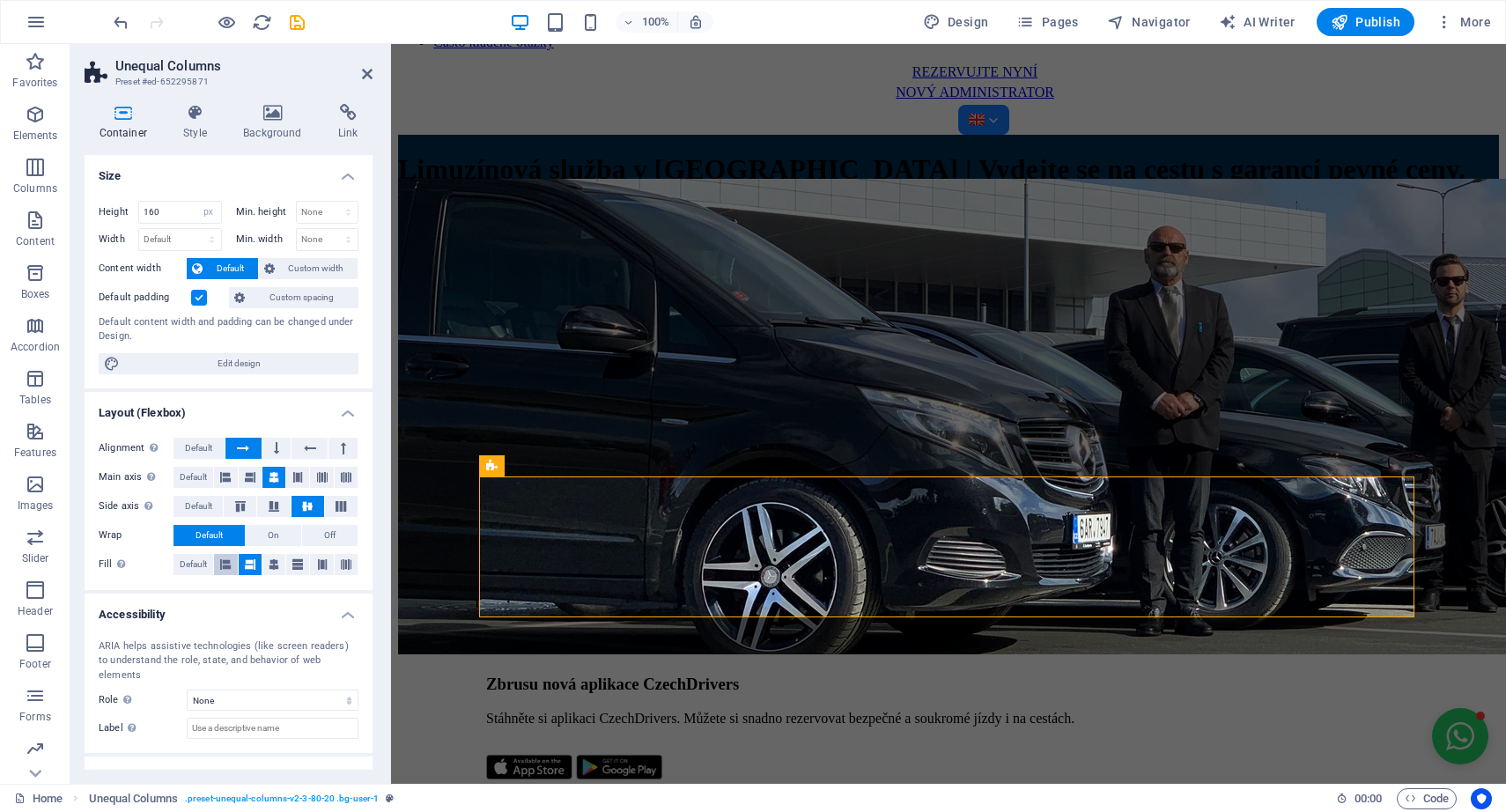
click at [218, 559] on button at bounding box center [226, 565] width 23 height 21
click at [270, 560] on icon at bounding box center [273, 565] width 11 height 21
click at [270, 533] on span "On" at bounding box center [273, 535] width 11 height 21
click at [220, 530] on span "Default" at bounding box center [209, 535] width 28 height 21
click at [275, 502] on icon at bounding box center [274, 506] width 21 height 11
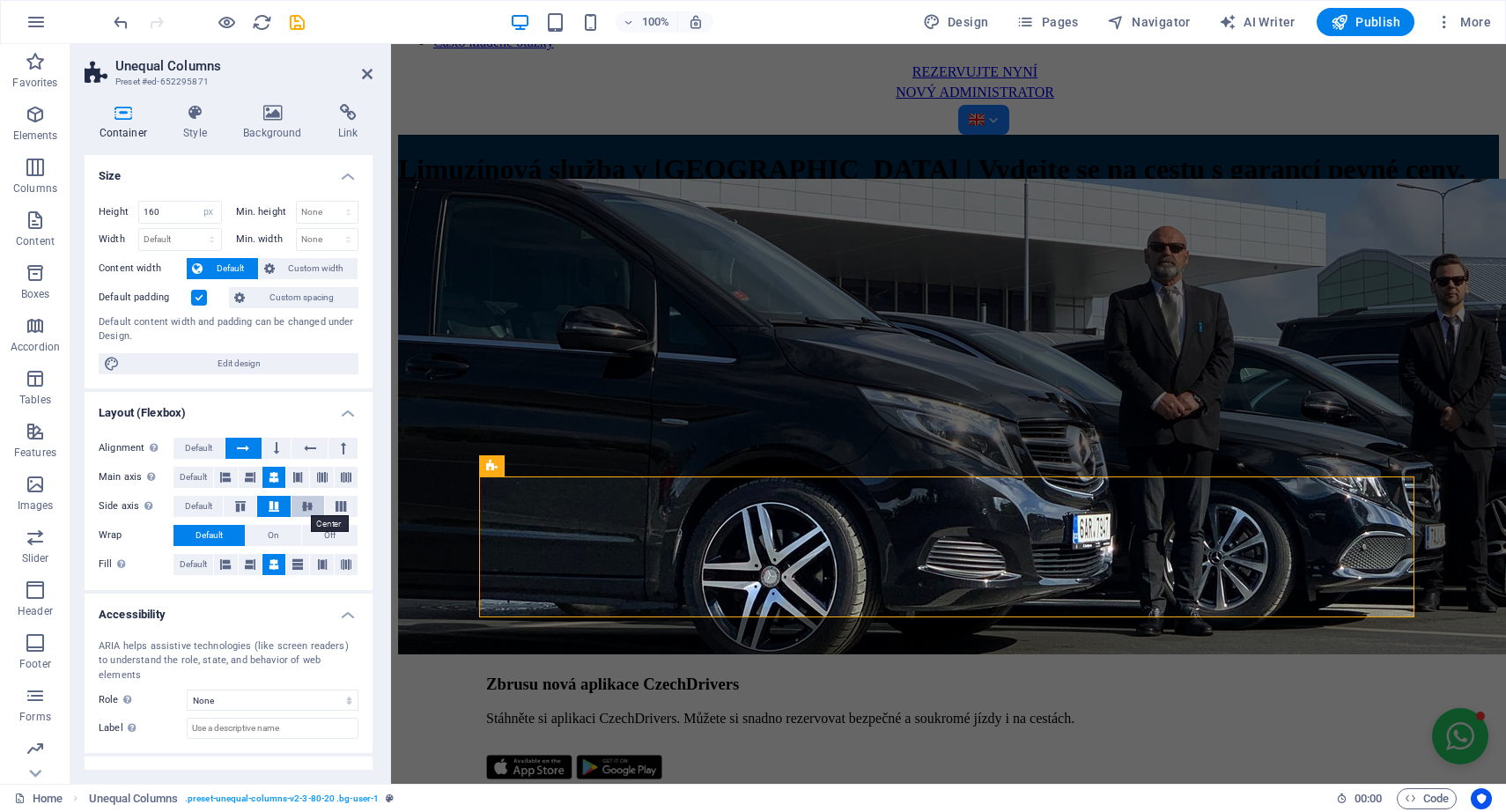
click at [298, 508] on icon at bounding box center [308, 506] width 21 height 11
click at [316, 285] on div "Height 160 Default px rem % vh vw Min. height None px rem % vh vw Width Default…" at bounding box center [227, 287] width 288 height 202
click at [312, 268] on span "Custom width" at bounding box center [316, 268] width 74 height 21
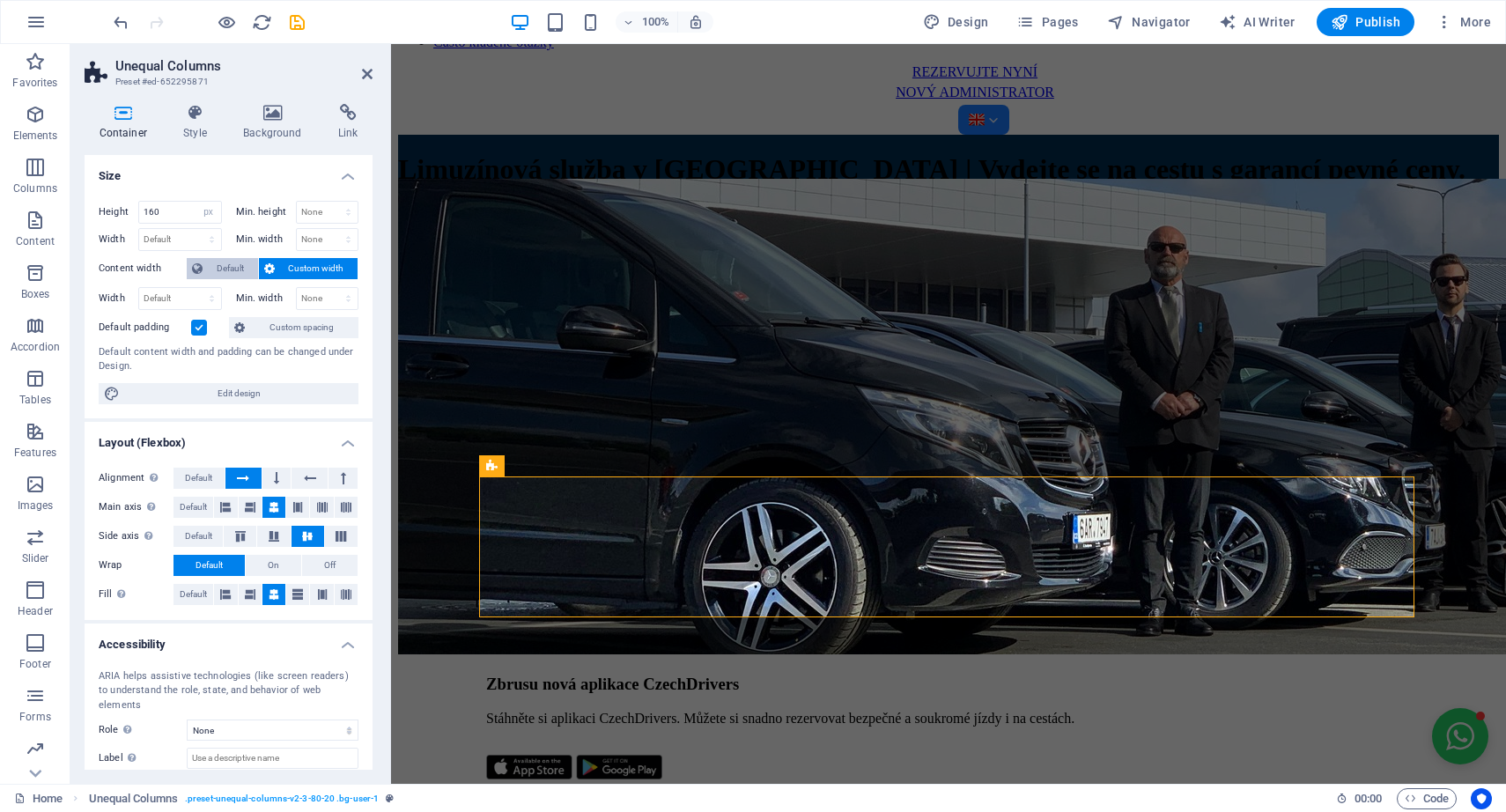
click at [243, 265] on span "Default" at bounding box center [230, 268] width 45 height 21
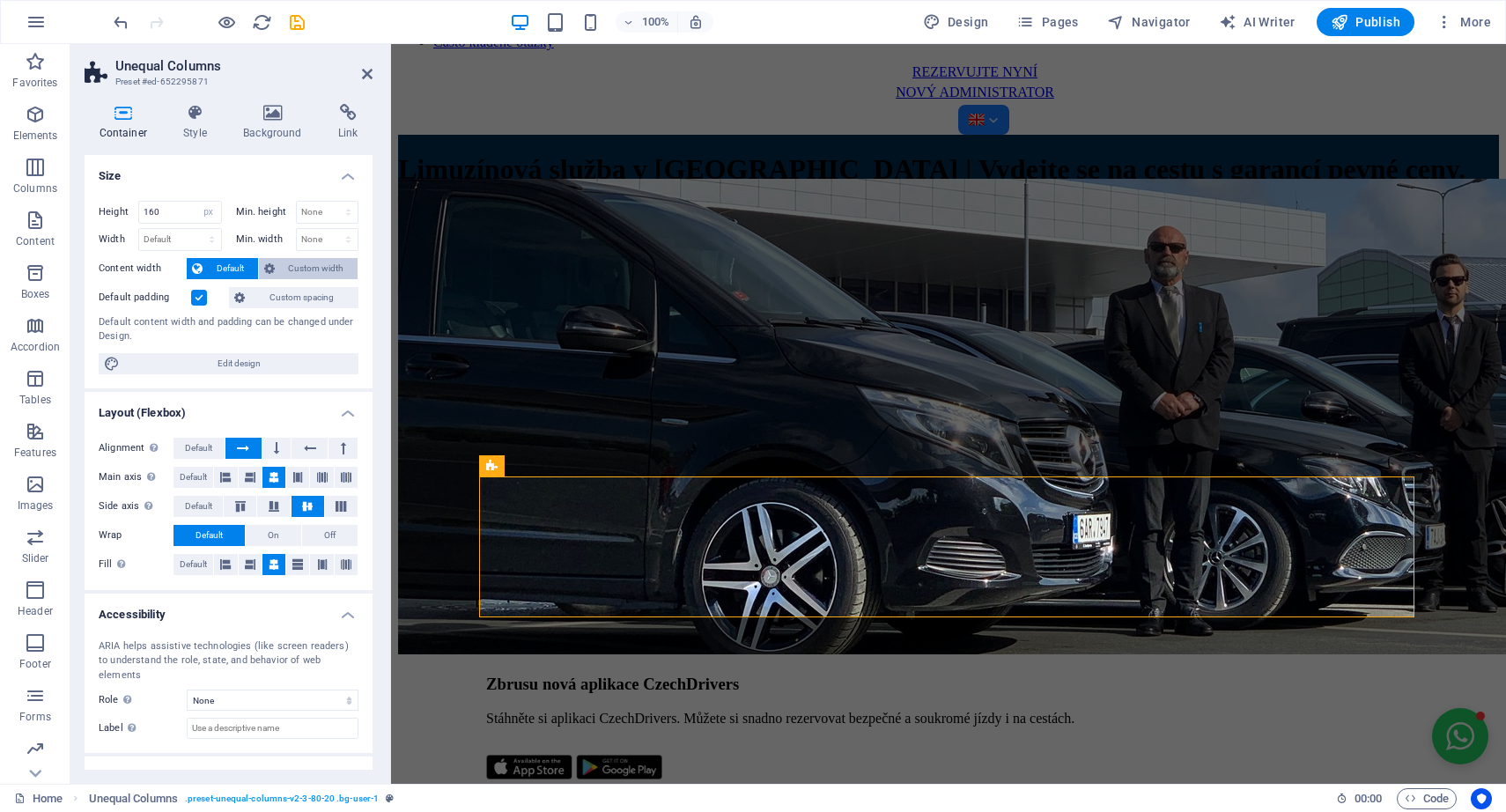
click at [282, 265] on span "Custom width" at bounding box center [316, 268] width 74 height 21
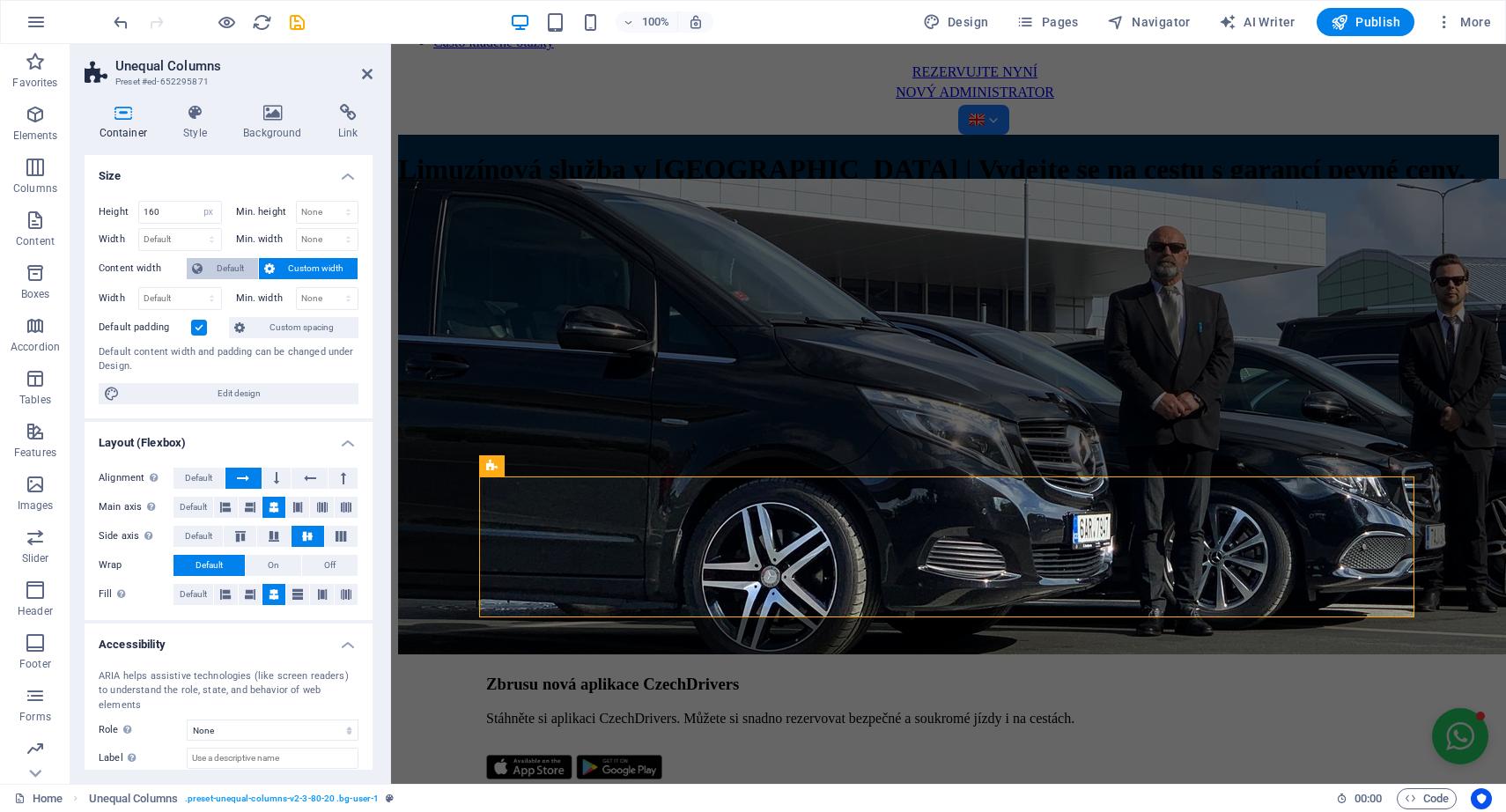
click at [211, 265] on span "Default" at bounding box center [230, 268] width 45 height 21
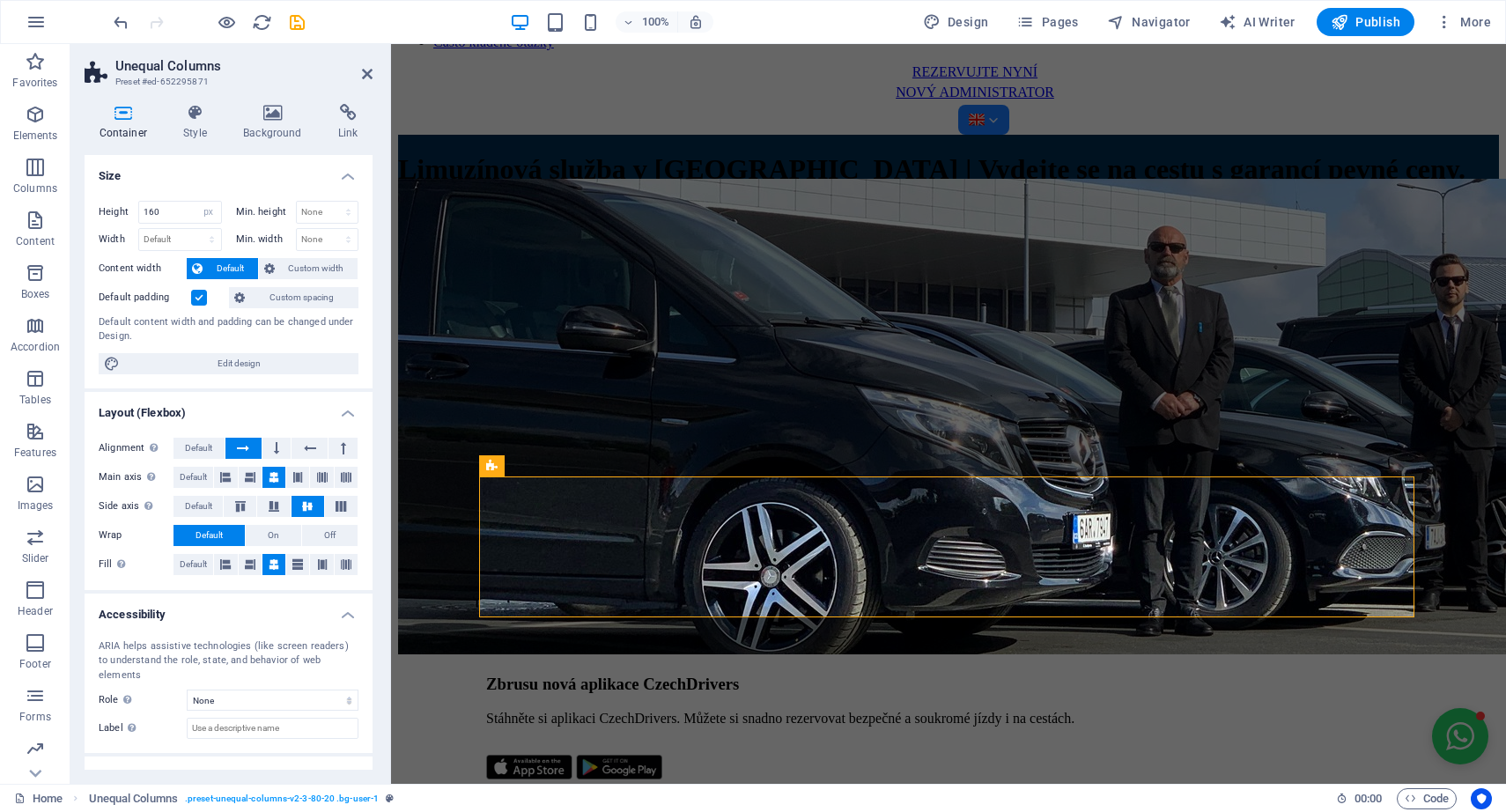
click at [198, 294] on label at bounding box center [199, 297] width 16 height 16
click at [0, 0] on input "Default padding" at bounding box center [0, 0] width 0 height 0
click at [198, 294] on label at bounding box center [199, 297] width 16 height 16
click at [0, 0] on input "Default padding" at bounding box center [0, 0] width 0 height 0
click at [275, 294] on span "Custom spacing" at bounding box center [302, 298] width 103 height 21
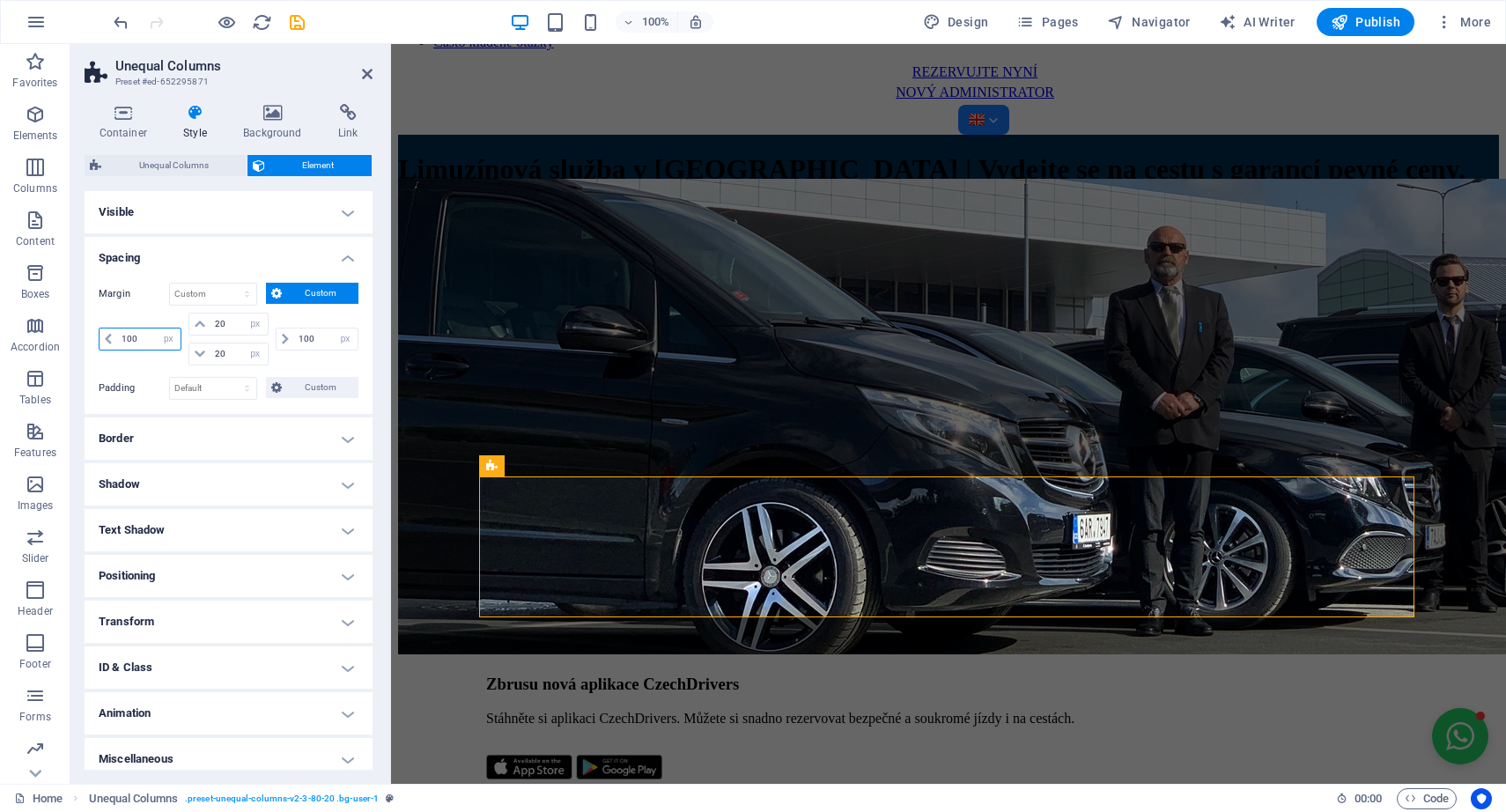
click at [147, 335] on input "100" at bounding box center [149, 339] width 63 height 21
type input "1"
type input "200"
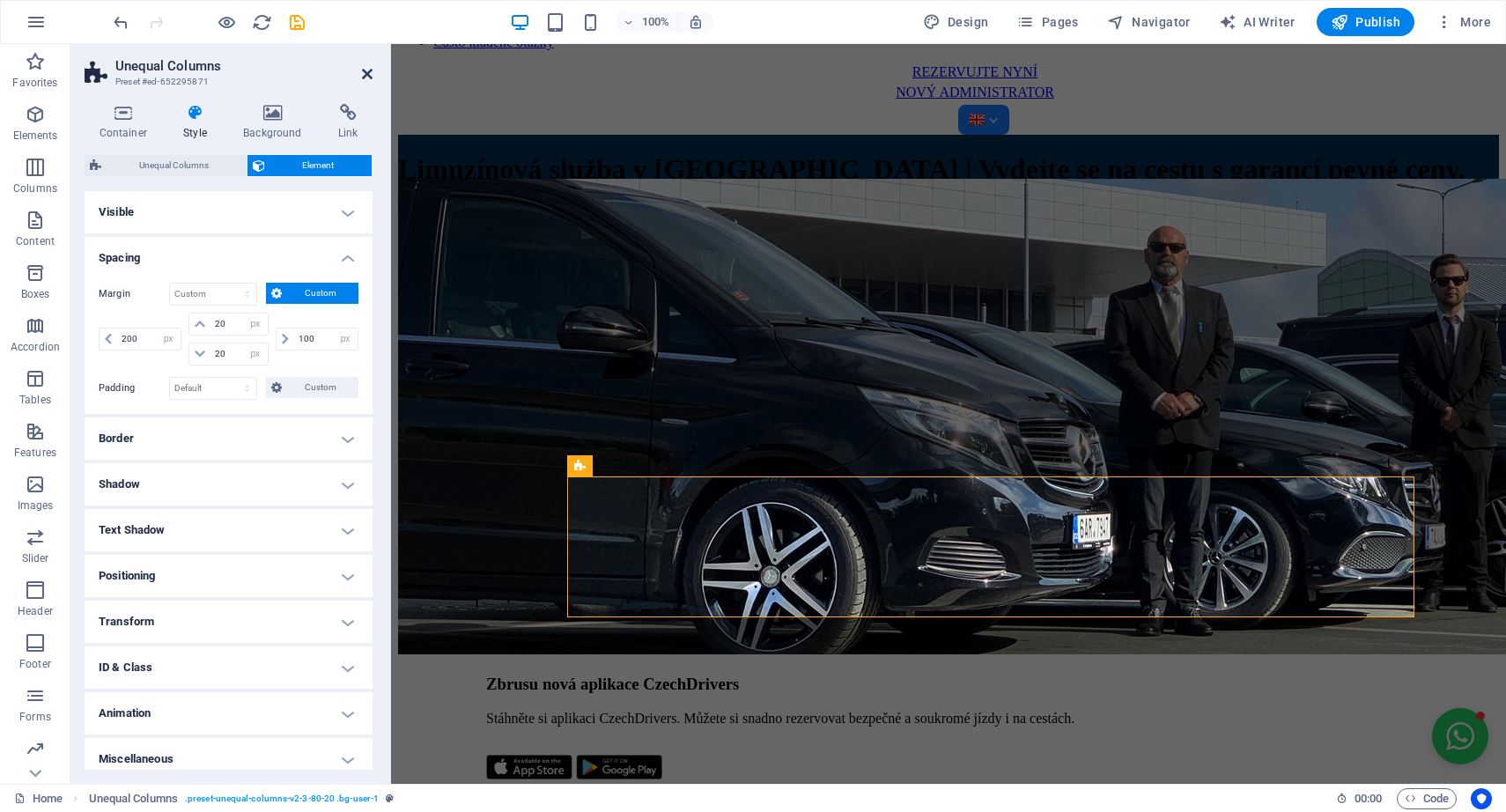
click at [366, 71] on icon at bounding box center [367, 74] width 11 height 14
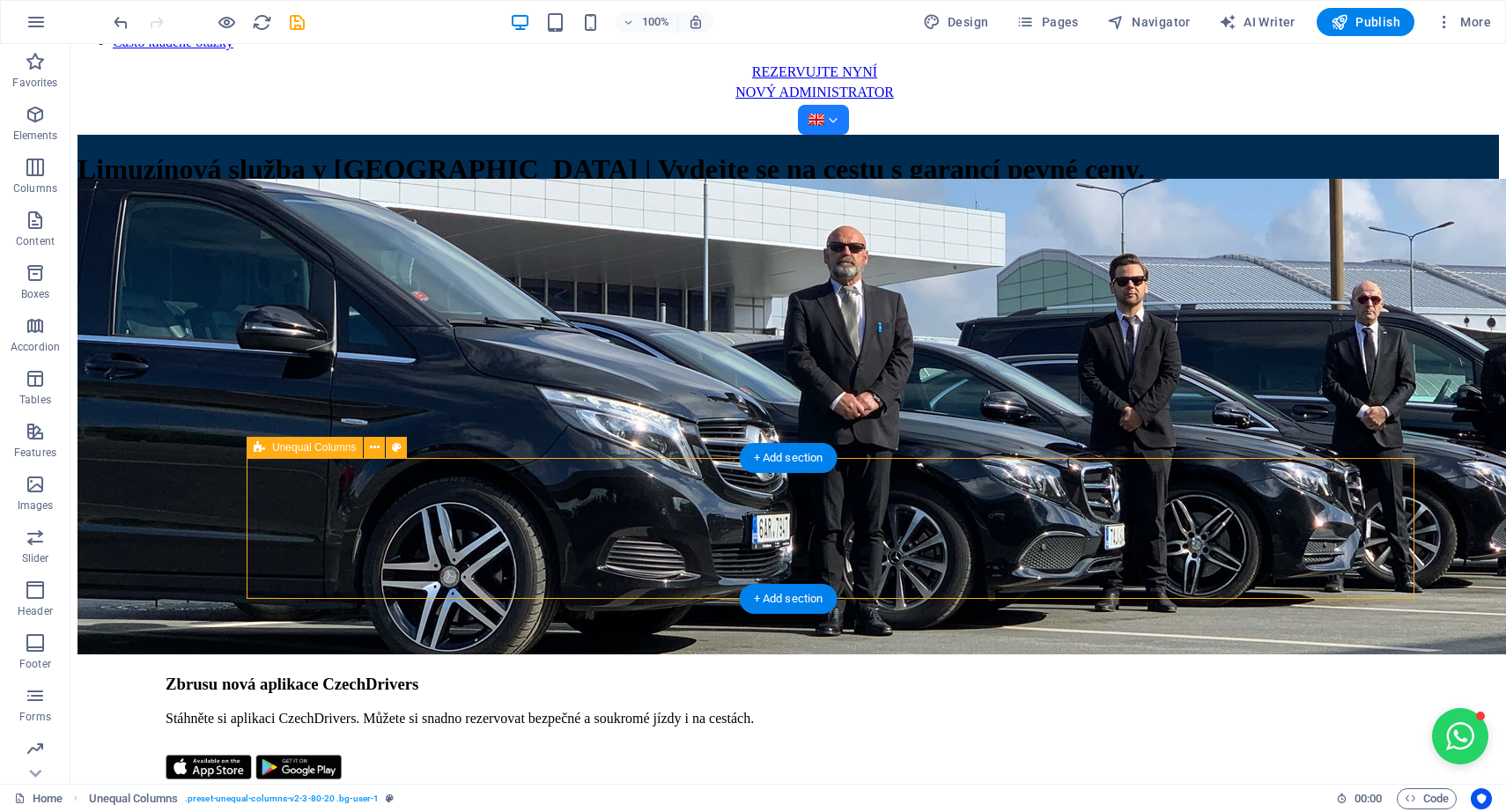
select select "px"
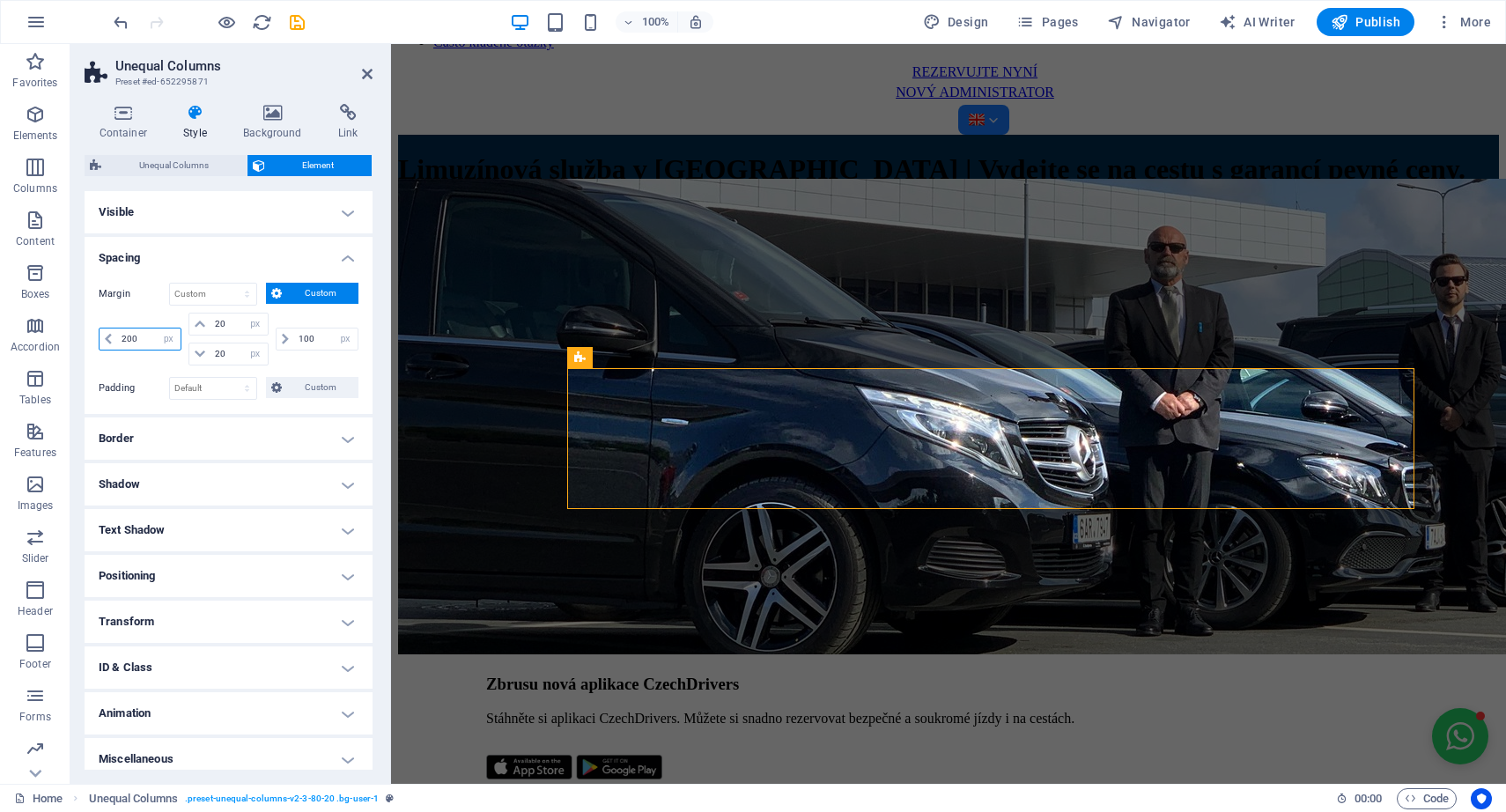
click at [144, 341] on input "200" at bounding box center [149, 339] width 63 height 21
click at [316, 343] on input "100" at bounding box center [326, 339] width 63 height 21
type input "1"
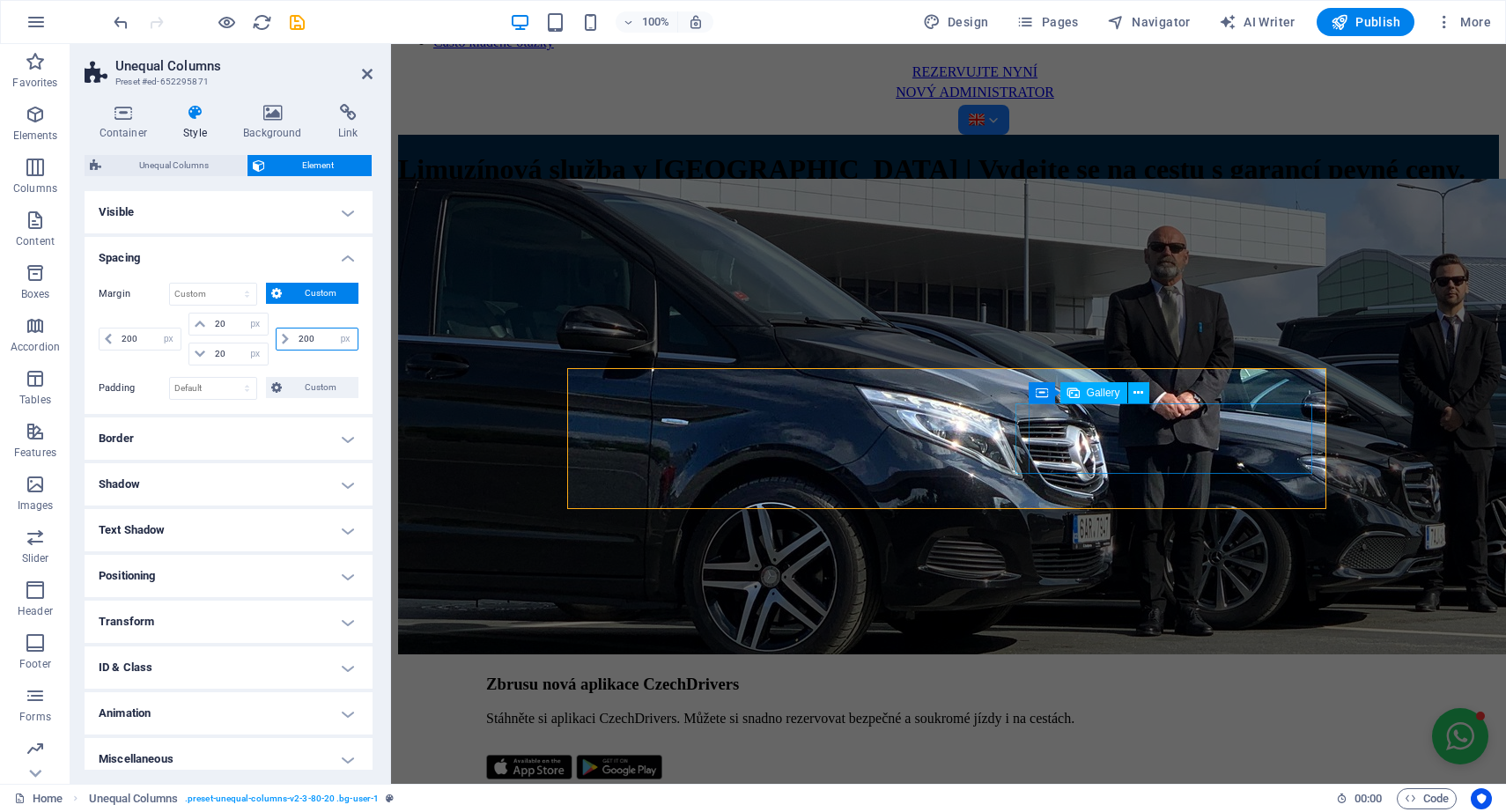
type input "200"
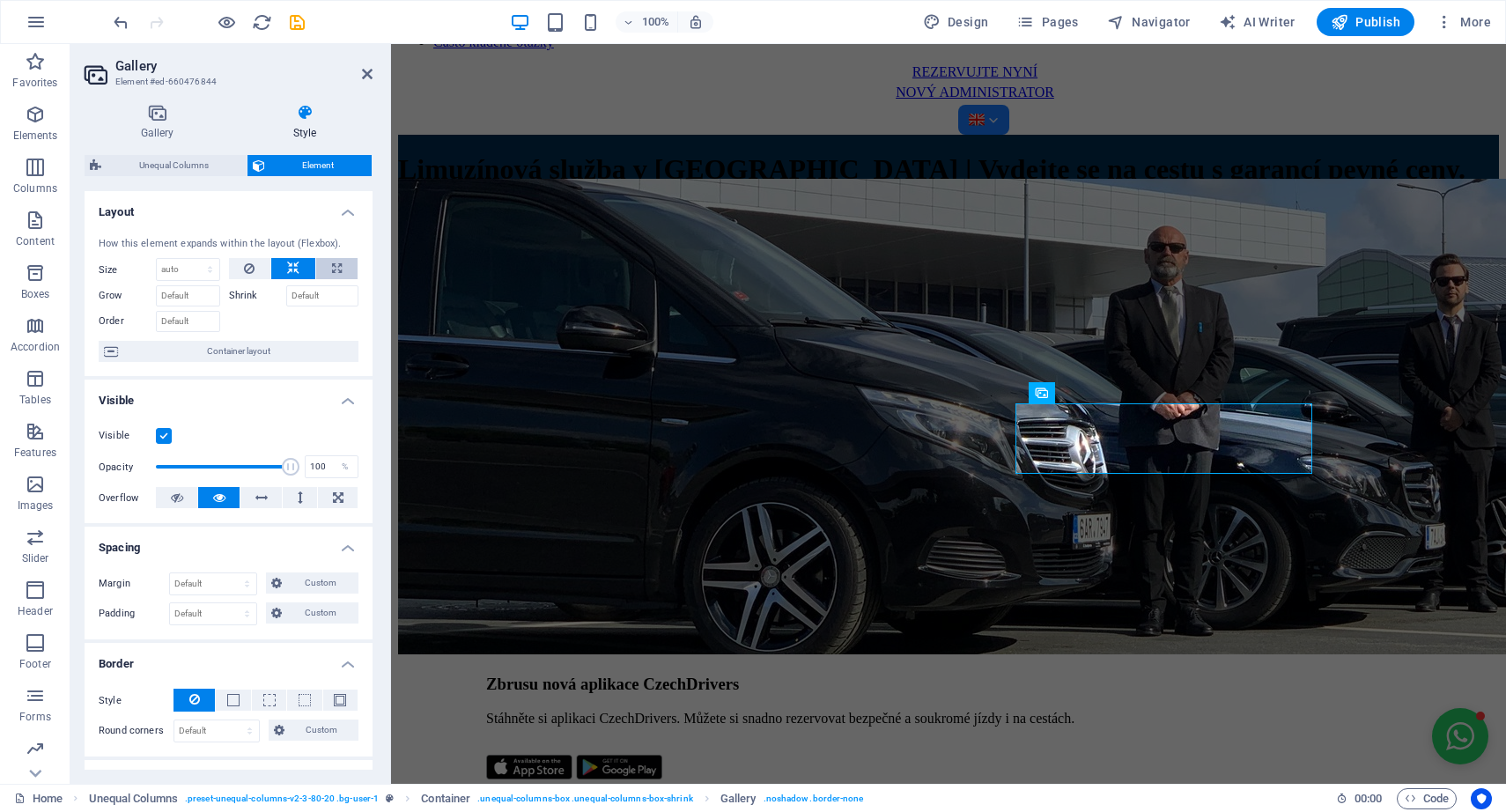
click at [328, 269] on button at bounding box center [336, 268] width 41 height 21
type input "100"
select select "%"
click at [295, 266] on icon at bounding box center [293, 268] width 12 height 21
select select "DISABLED_OPTION_VALUE"
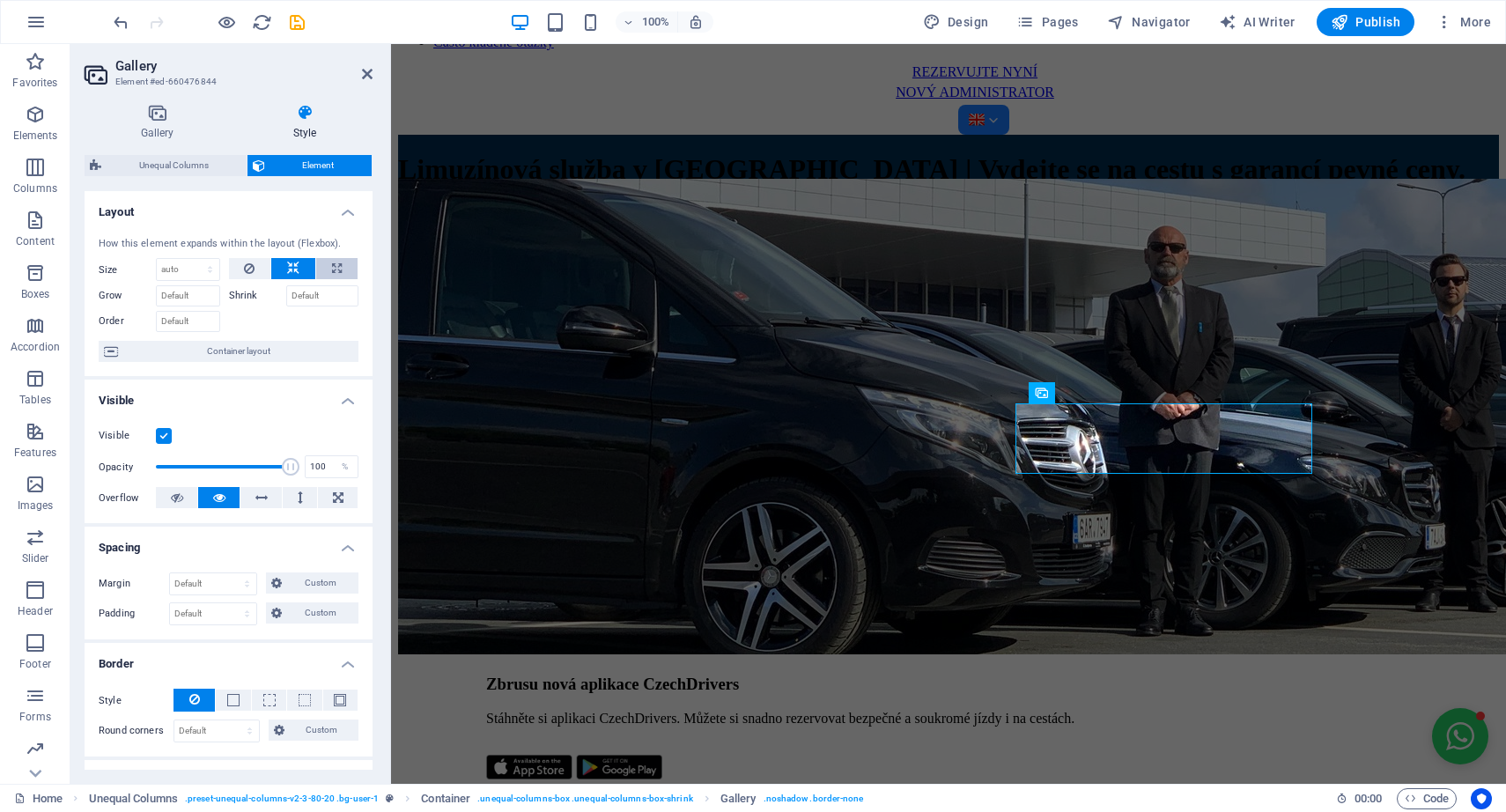
click at [325, 264] on button at bounding box center [336, 268] width 41 height 21
type input "100"
select select "%"
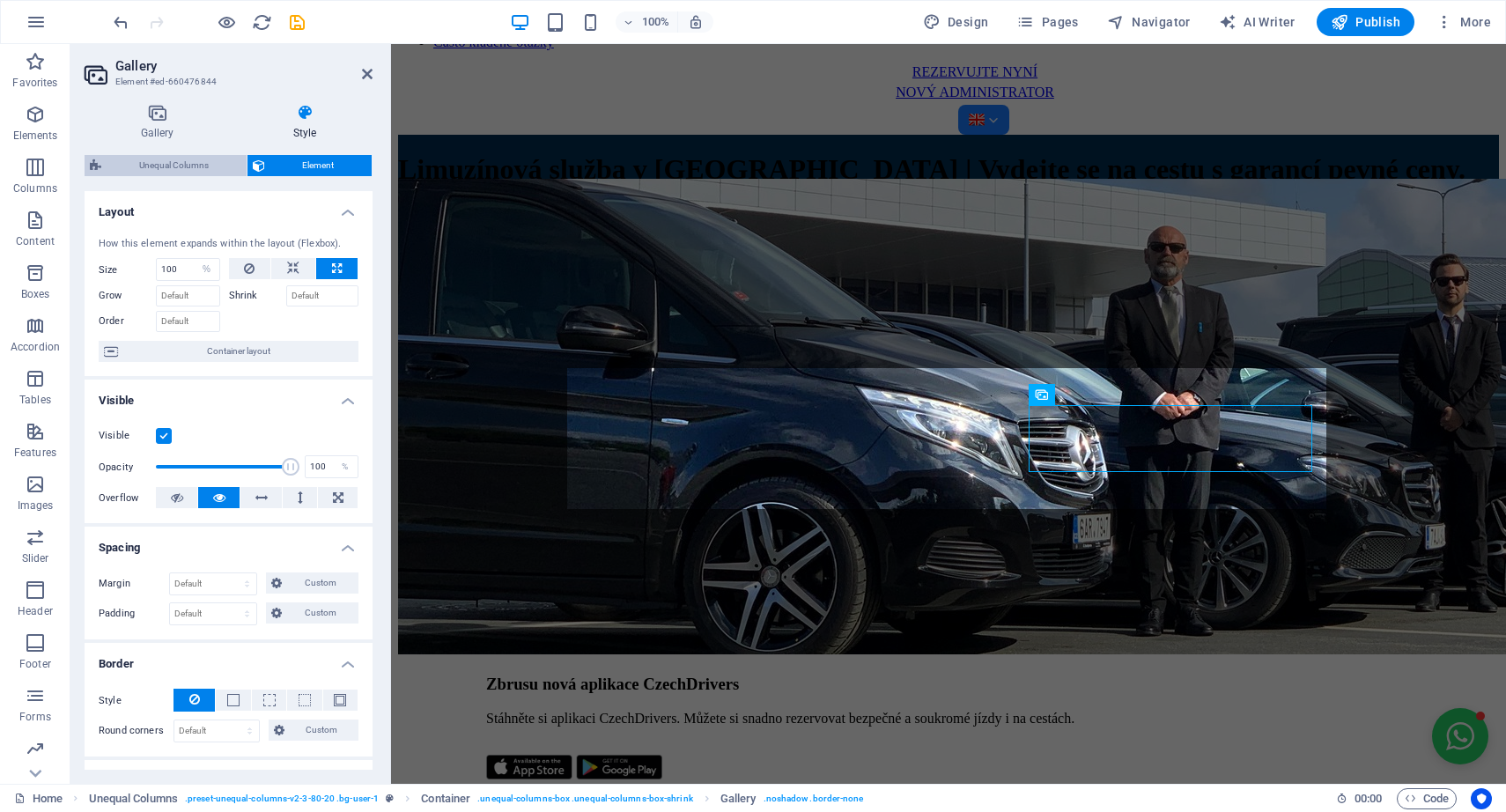
click at [185, 161] on span "Unequal Columns" at bounding box center [174, 165] width 135 height 21
select select "%"
select select "rem"
select select "preset-unequal-columns-v2-3-80-20"
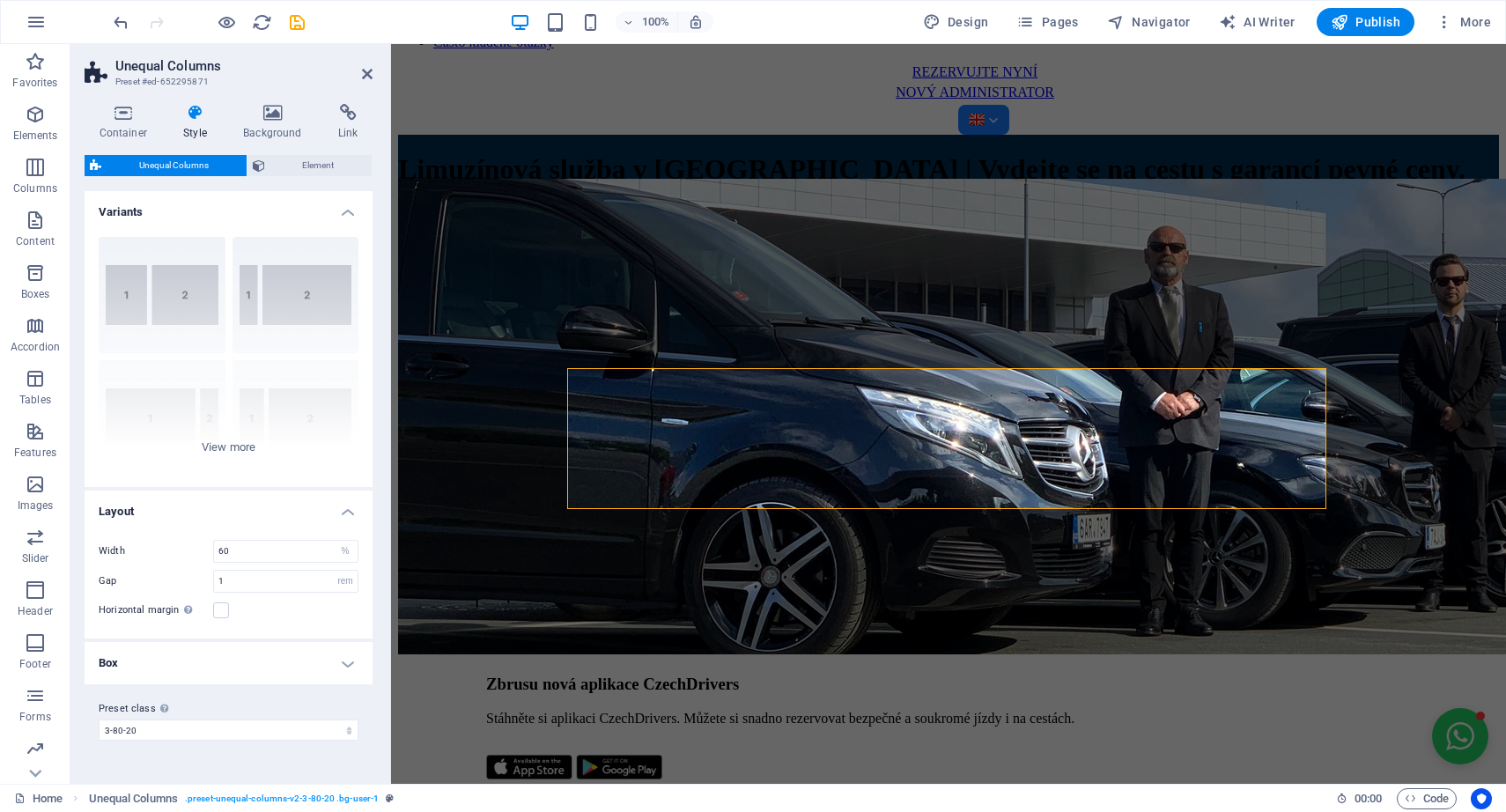
click at [274, 659] on h4 "Box" at bounding box center [227, 663] width 288 height 42
click at [241, 448] on div "[PHONE_NUMBER] [PHONE_NUMBER] 70-30 Default" at bounding box center [227, 354] width 288 height 265
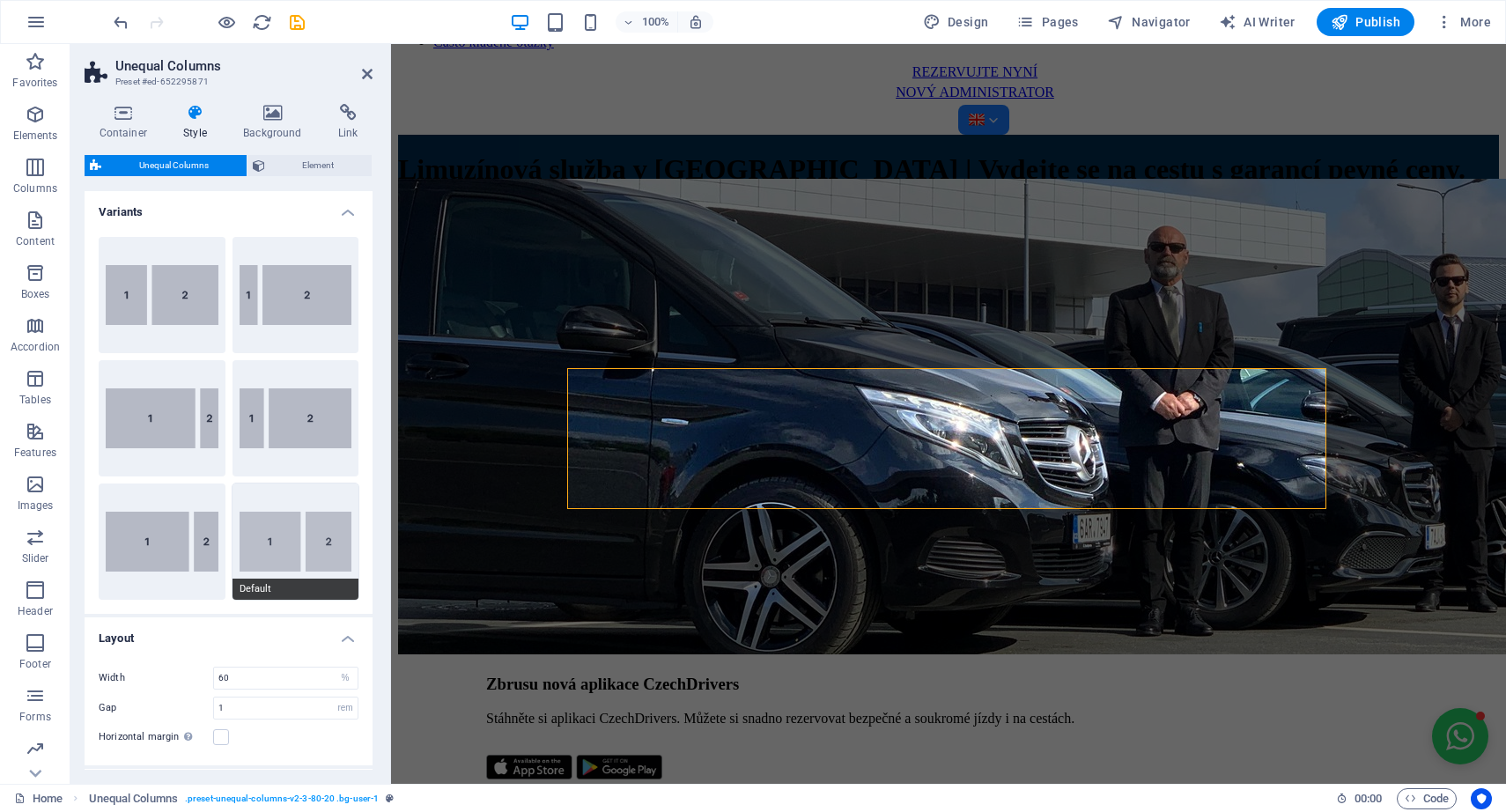
click at [299, 537] on button "Default" at bounding box center [295, 542] width 127 height 117
type input "2"
click at [171, 531] on button "70-30" at bounding box center [161, 542] width 127 height 117
type input "70"
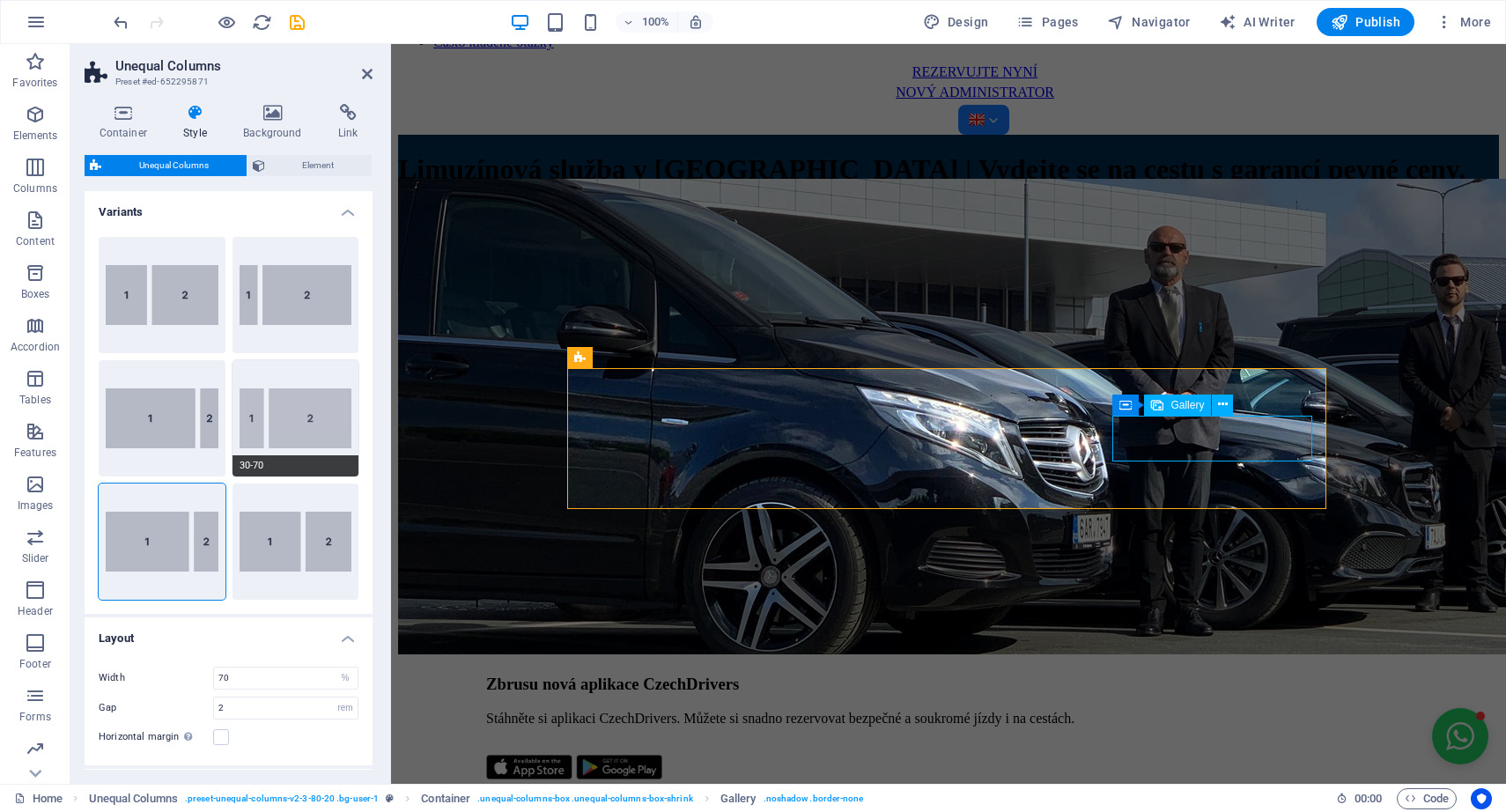
select select "%"
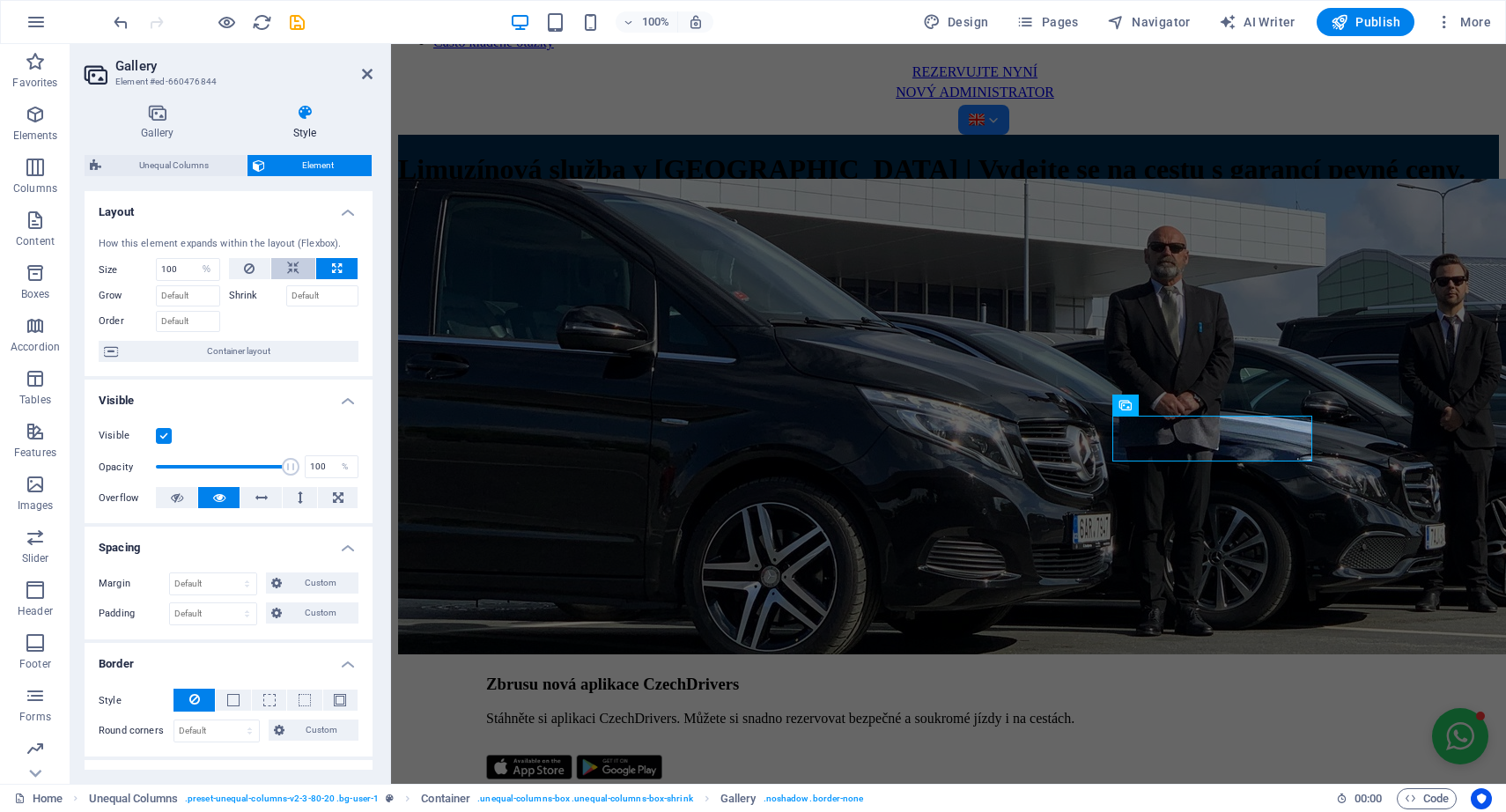
click at [296, 262] on icon at bounding box center [293, 268] width 12 height 21
select select "DISABLED_OPTION_VALUE"
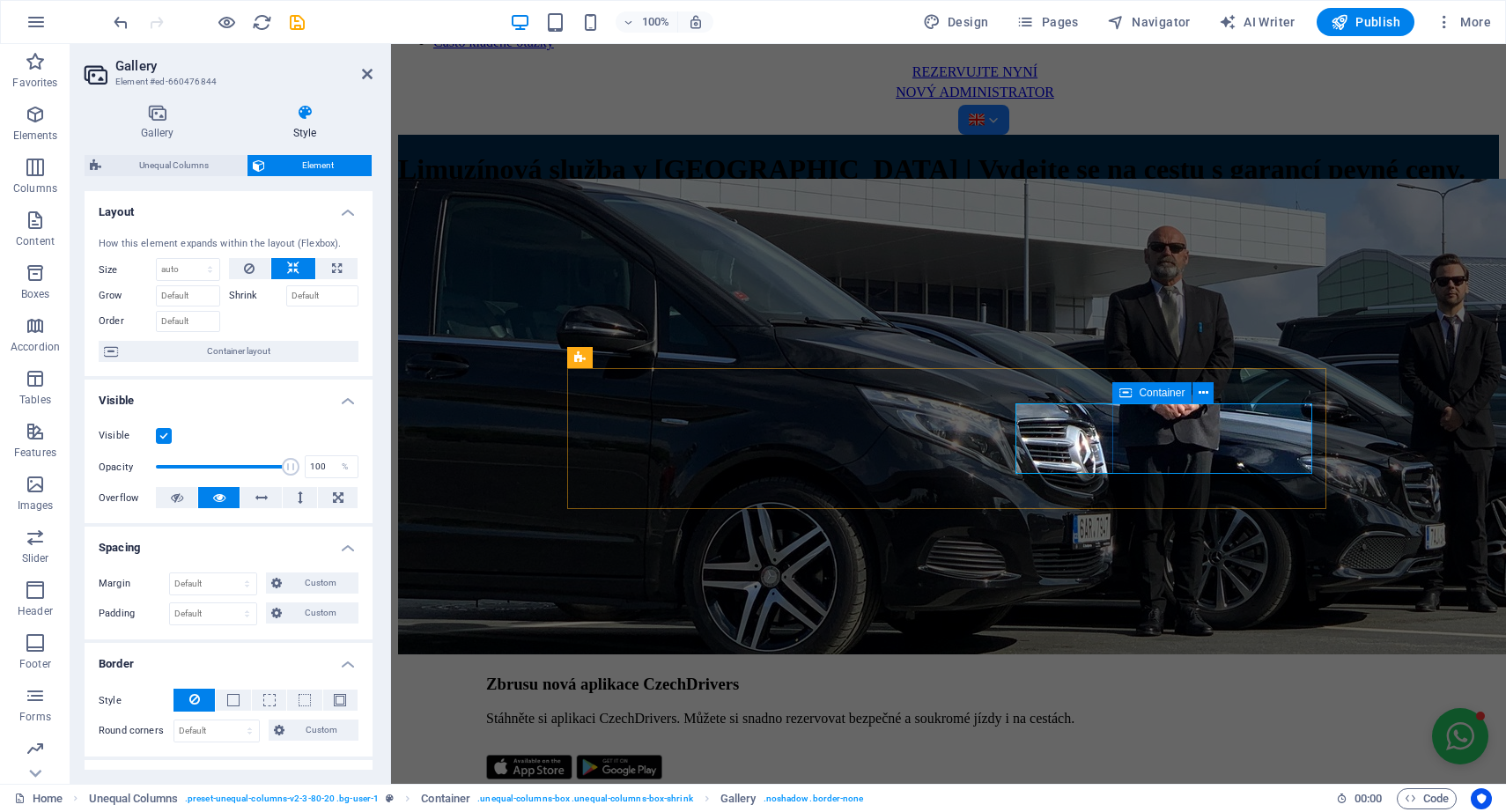
click at [1123, 393] on icon at bounding box center [1126, 393] width 12 height 21
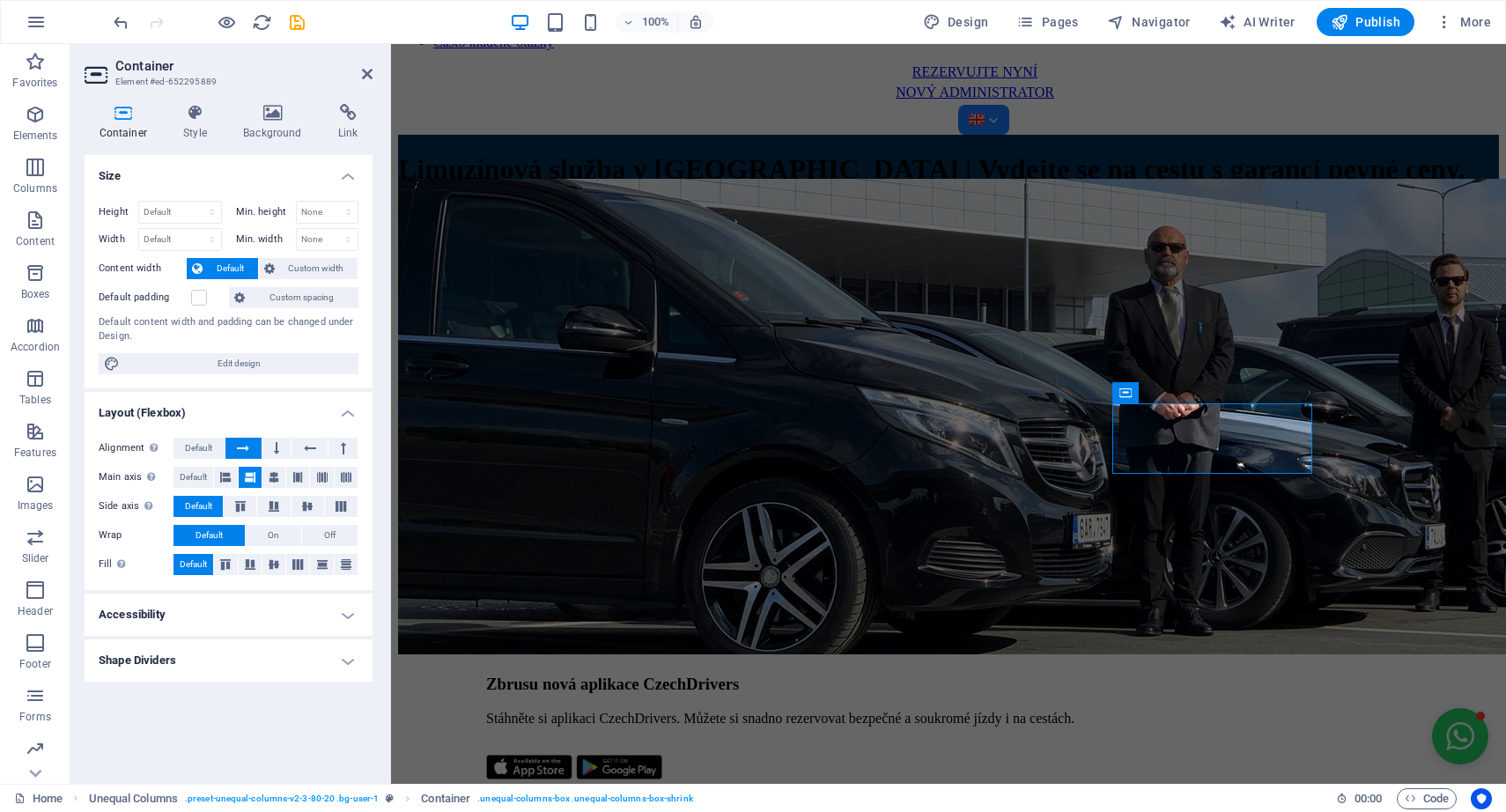
click at [249, 473] on icon at bounding box center [249, 478] width 11 height 21
click at [269, 562] on icon at bounding box center [274, 564] width 21 height 11
click at [305, 564] on icon at bounding box center [298, 564] width 21 height 11
click at [323, 564] on icon at bounding box center [322, 564] width 21 height 11
click at [283, 564] on icon at bounding box center [274, 564] width 21 height 11
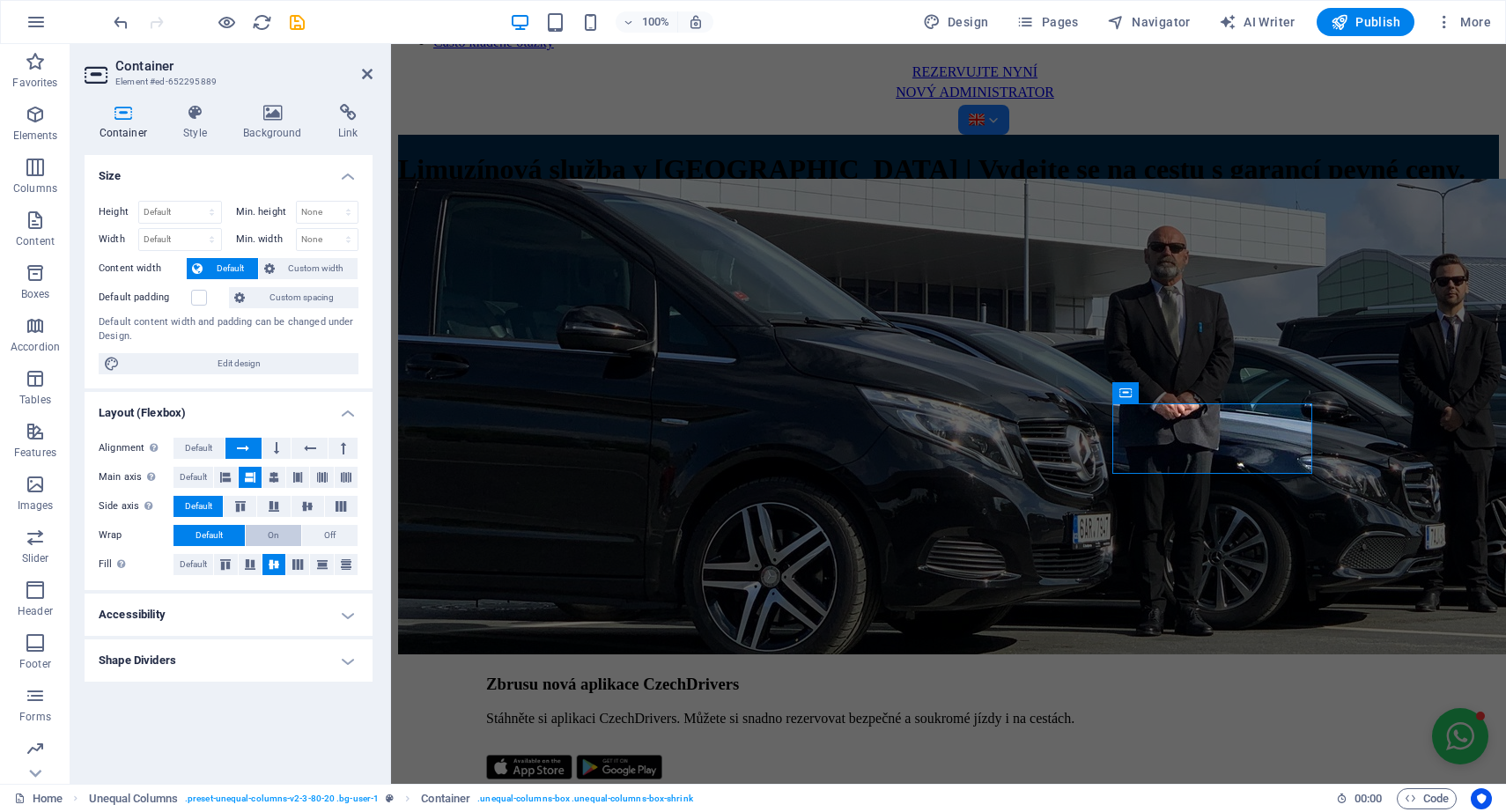
click at [282, 531] on button "On" at bounding box center [273, 535] width 55 height 21
click at [344, 445] on icon at bounding box center [344, 448] width 6 height 21
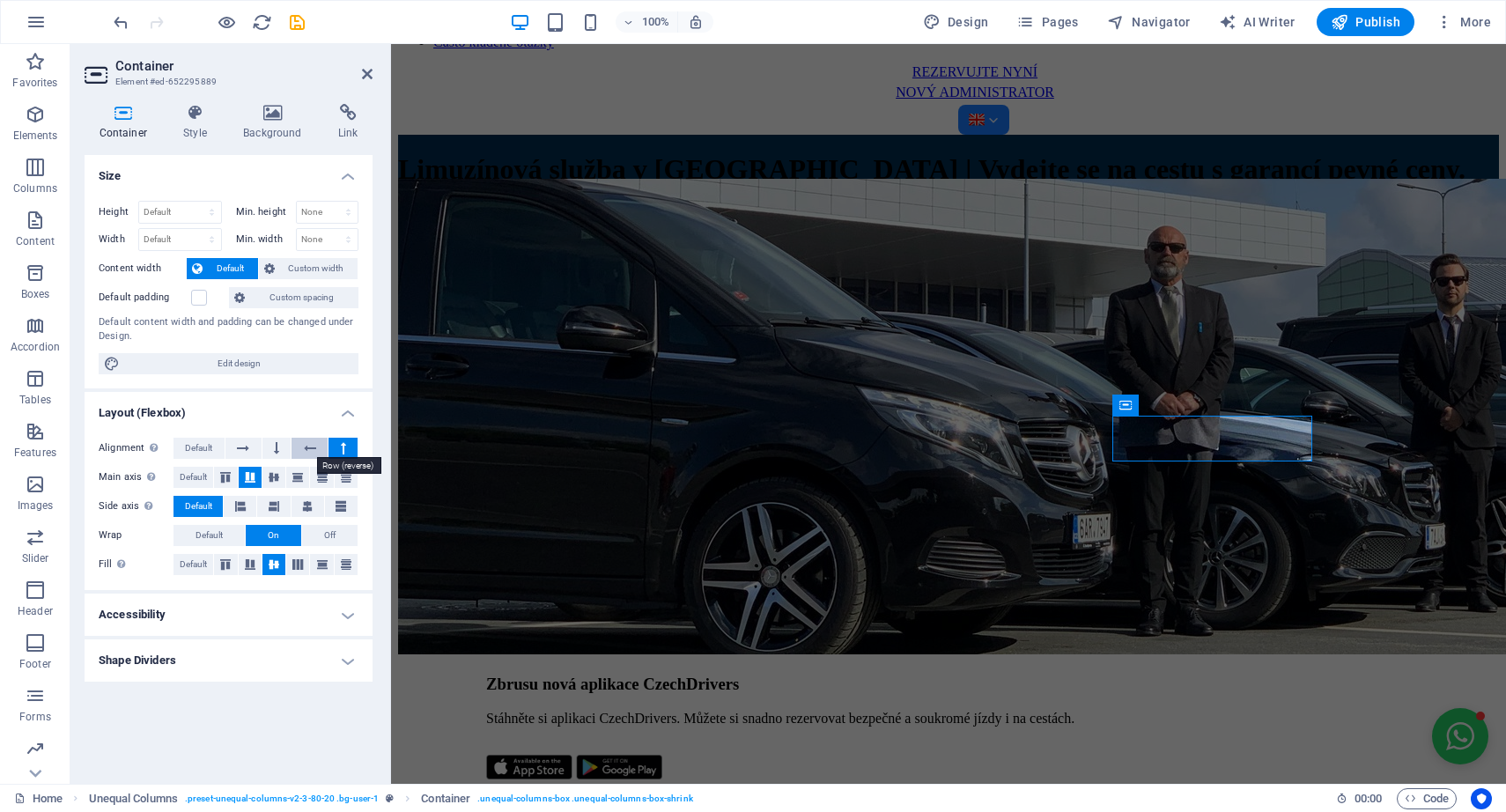
click at [310, 450] on icon at bounding box center [310, 448] width 12 height 21
click at [367, 76] on icon at bounding box center [367, 74] width 11 height 14
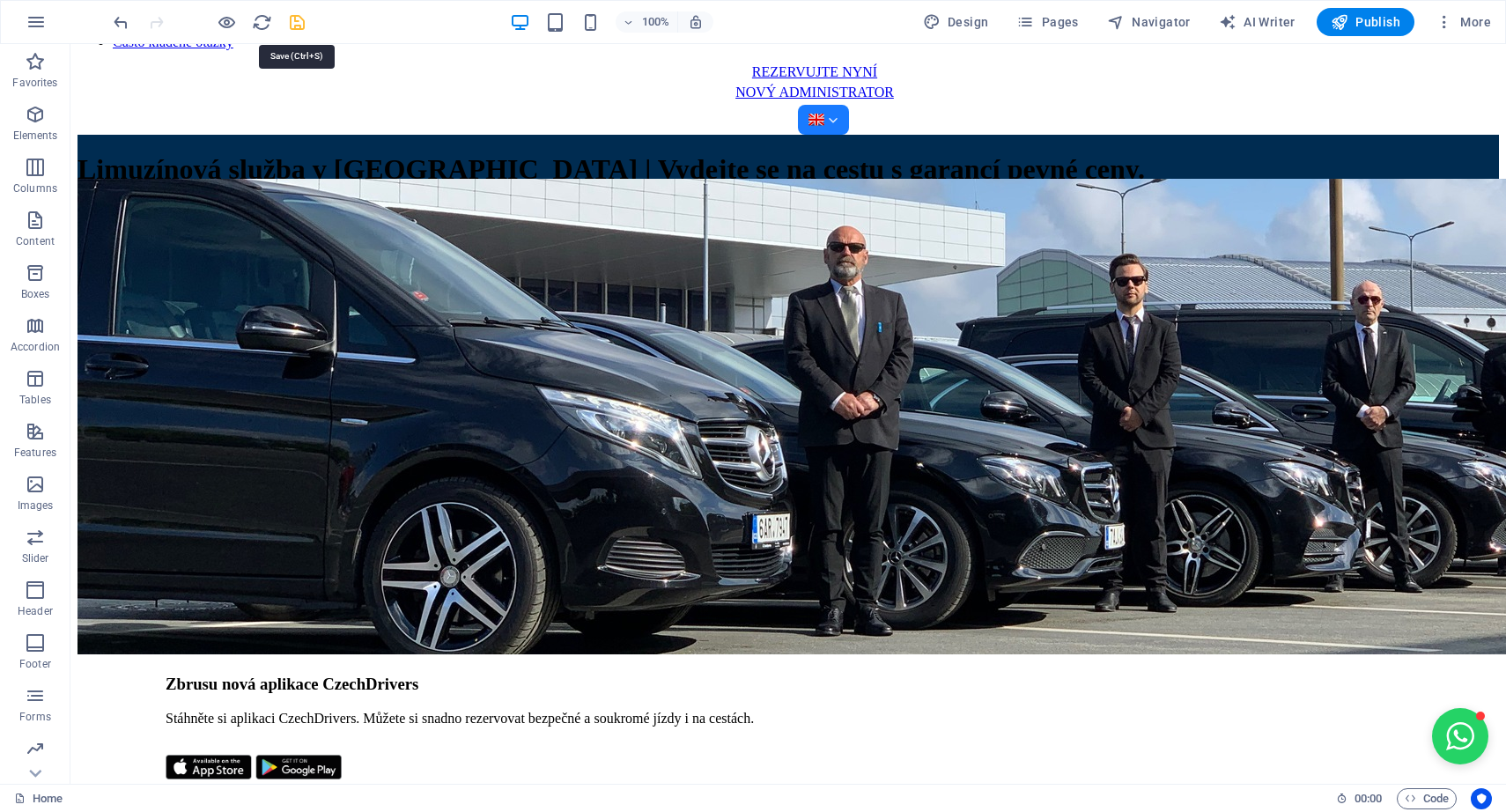
click at [293, 21] on icon "save" at bounding box center [297, 22] width 20 height 20
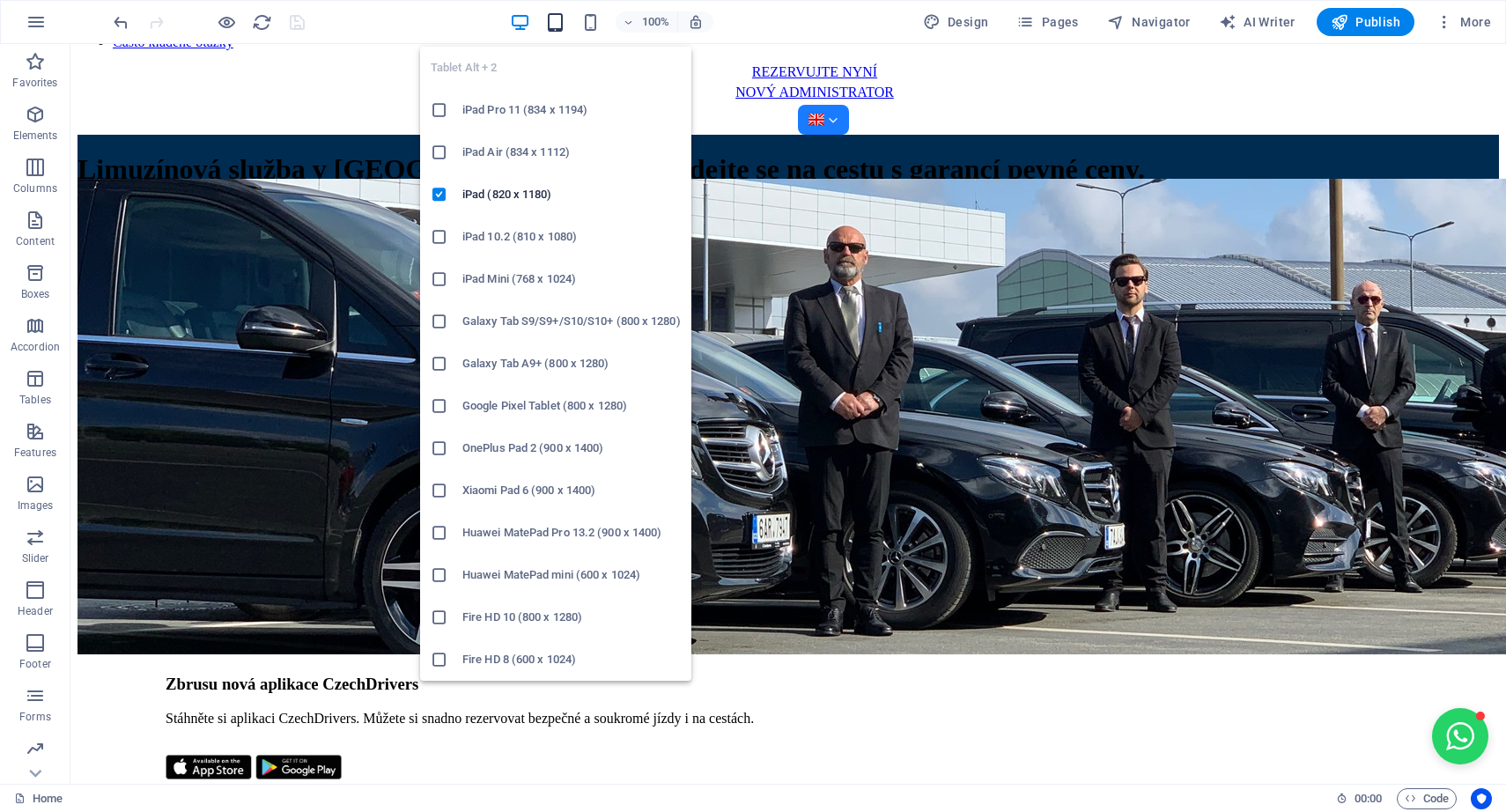
click at [560, 27] on icon "button" at bounding box center [555, 22] width 20 height 20
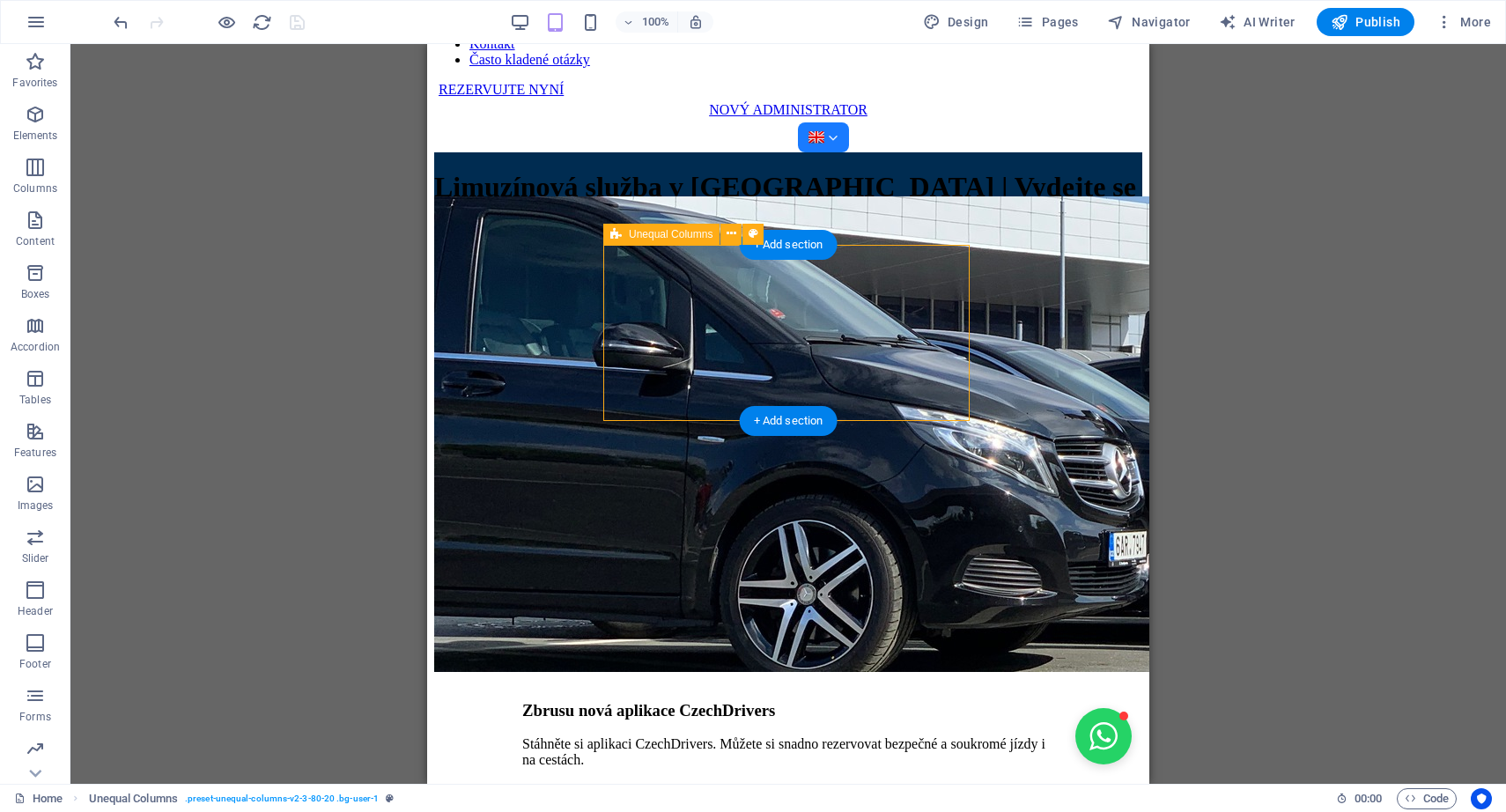
select select "%"
select select "rem"
select select "px"
select select "preset-unequal-columns-v2-3-80-20"
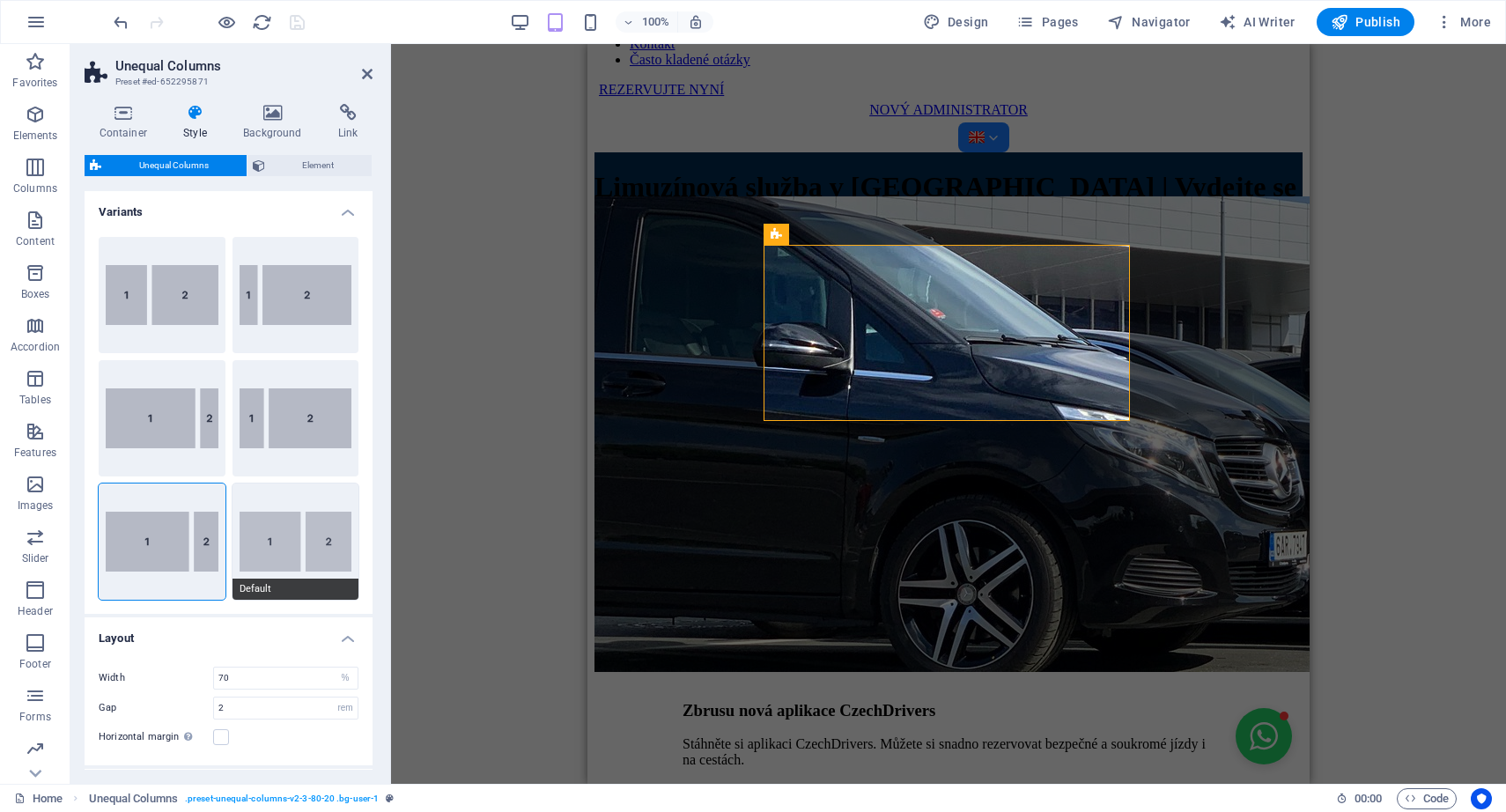
click at [305, 524] on button "Default" at bounding box center [295, 542] width 127 height 117
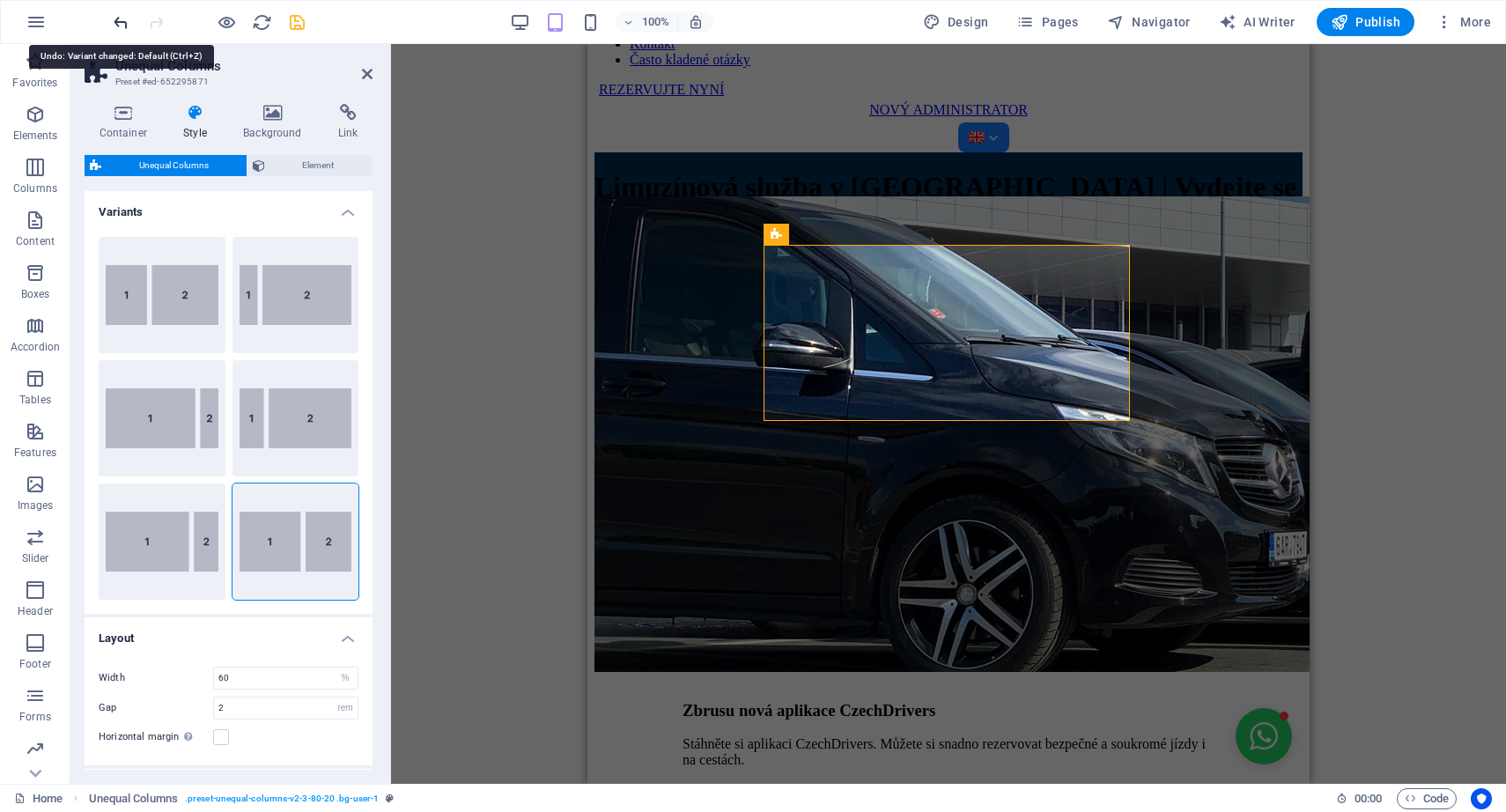
click at [121, 17] on icon "undo" at bounding box center [120, 22] width 20 height 20
type input "70"
click at [309, 160] on span "Element" at bounding box center [318, 165] width 97 height 21
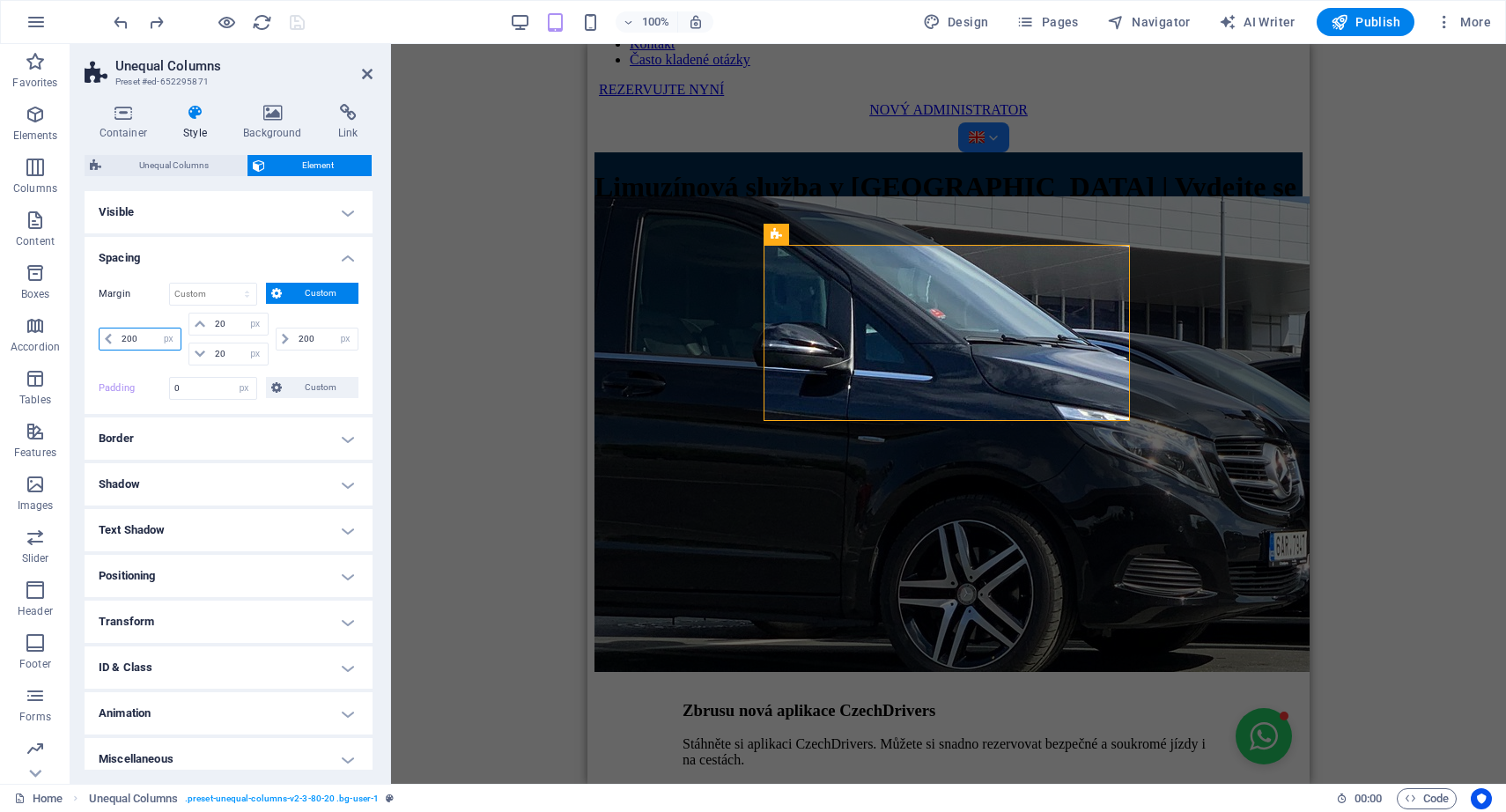
click at [148, 336] on input "200" at bounding box center [149, 339] width 63 height 21
type input "100"
click at [312, 338] on input "200" at bounding box center [326, 339] width 63 height 21
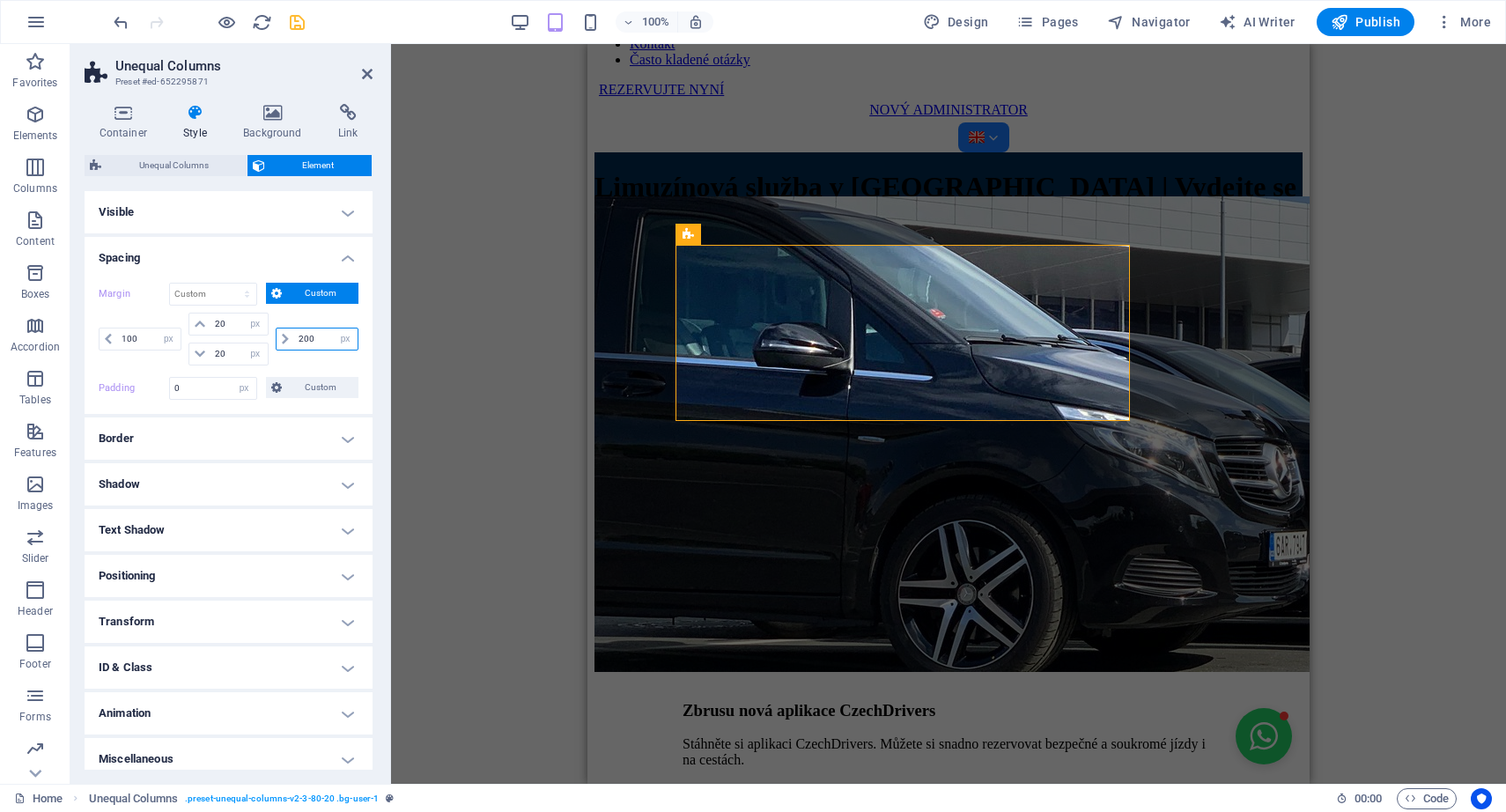
click at [312, 338] on input "200" at bounding box center [326, 339] width 63 height 21
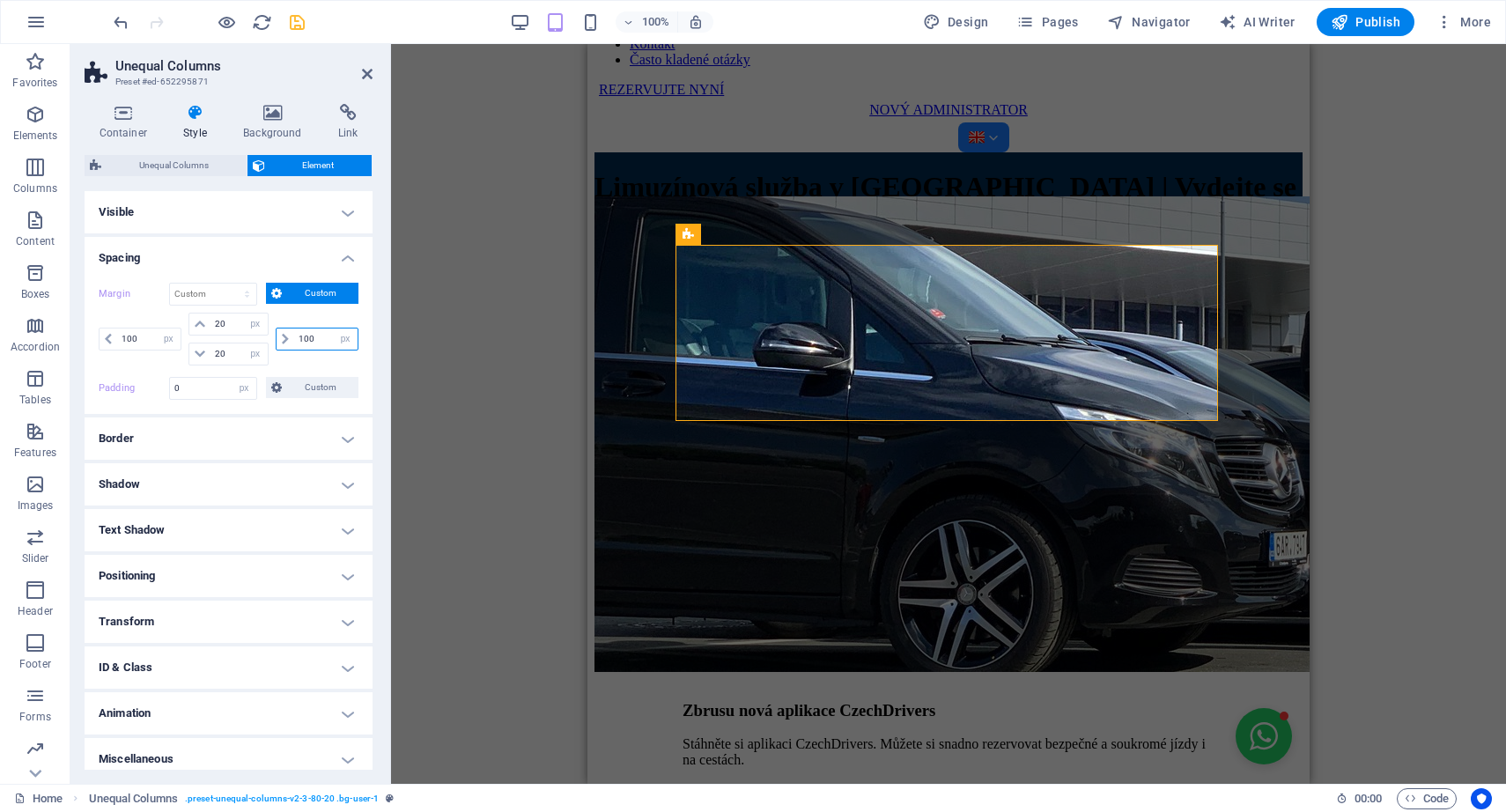
type input "100"
click at [369, 72] on icon at bounding box center [367, 74] width 11 height 14
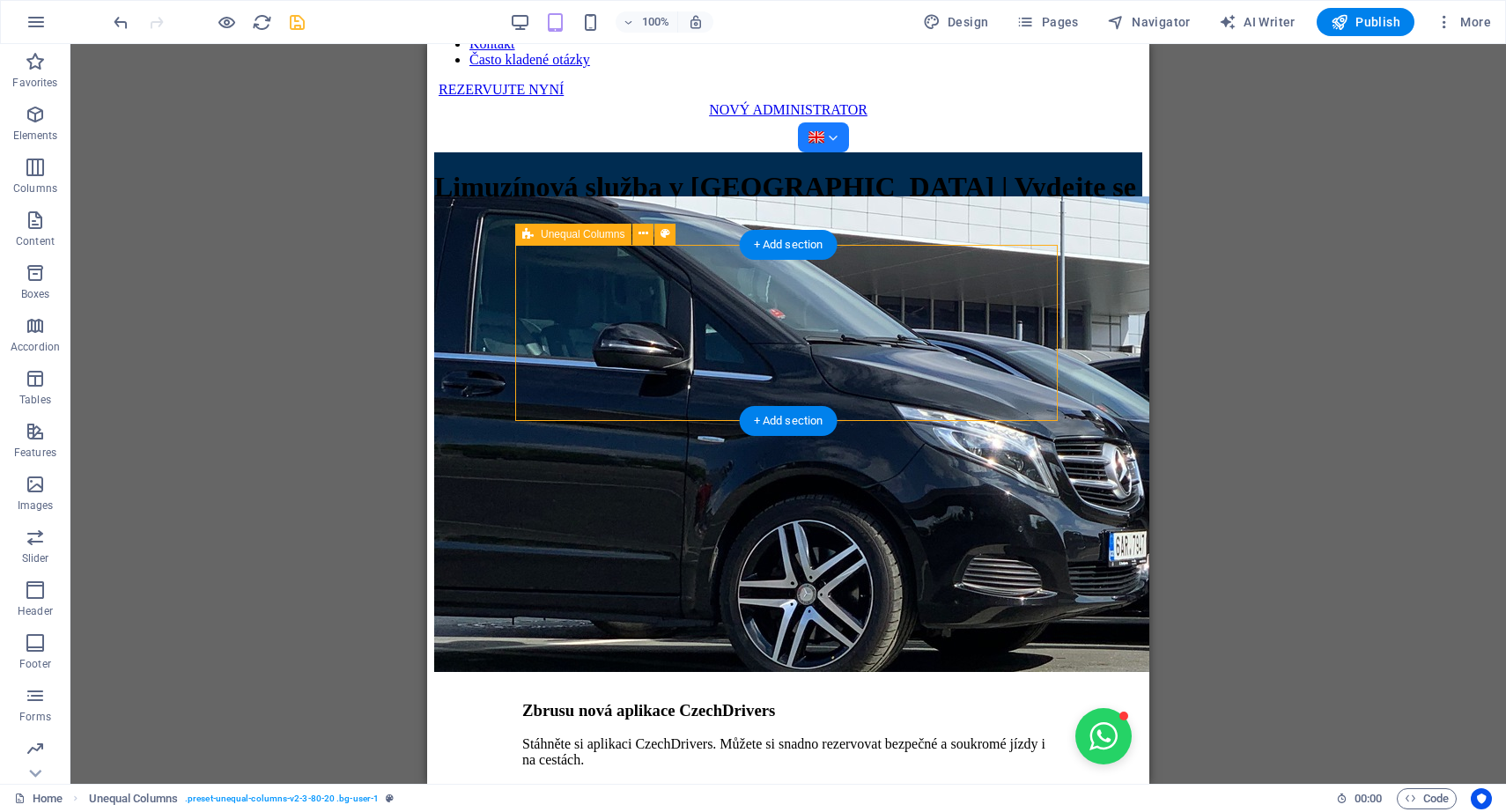
select select "px"
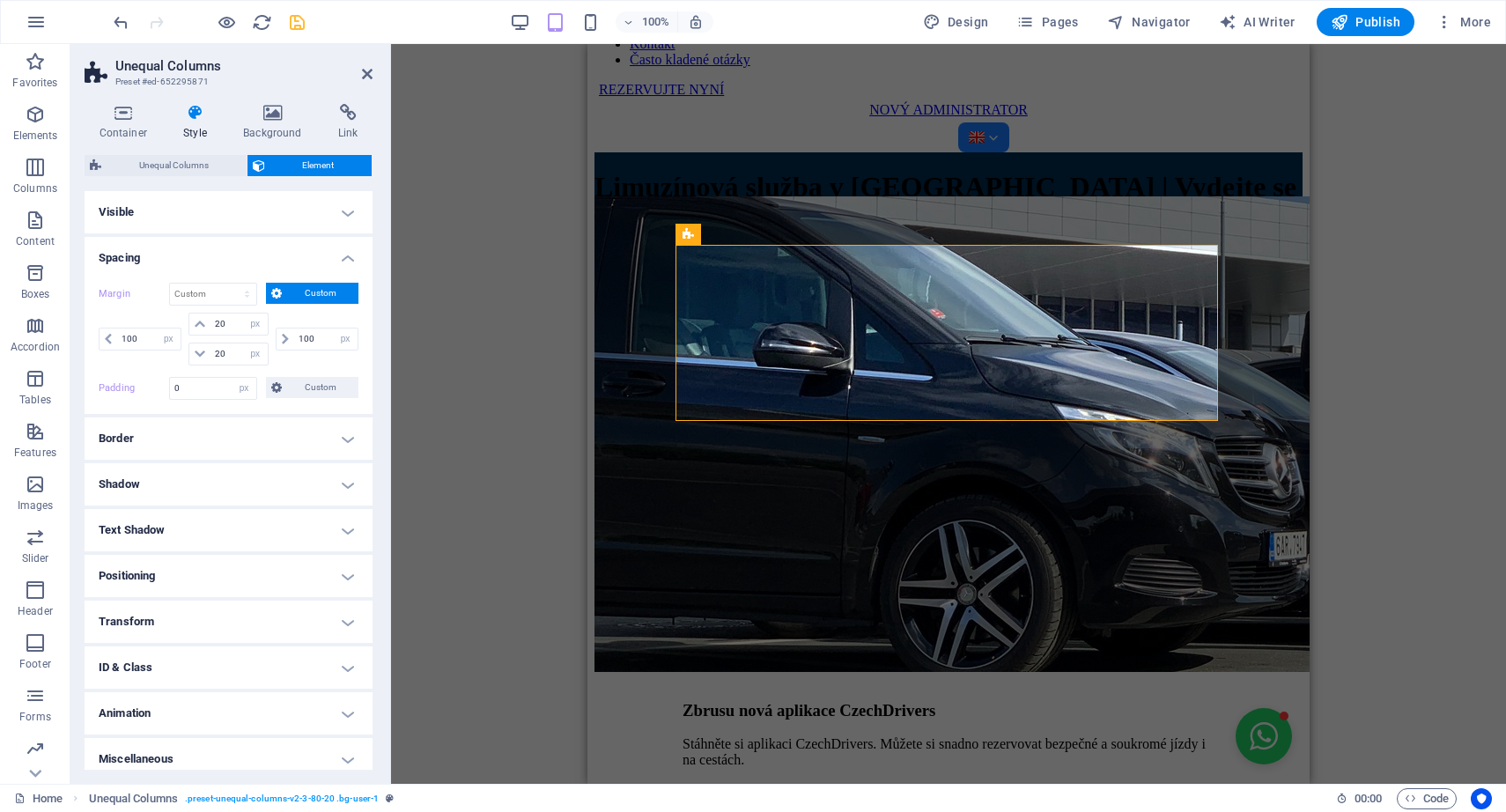
click at [199, 438] on h4 "Border" at bounding box center [227, 438] width 288 height 42
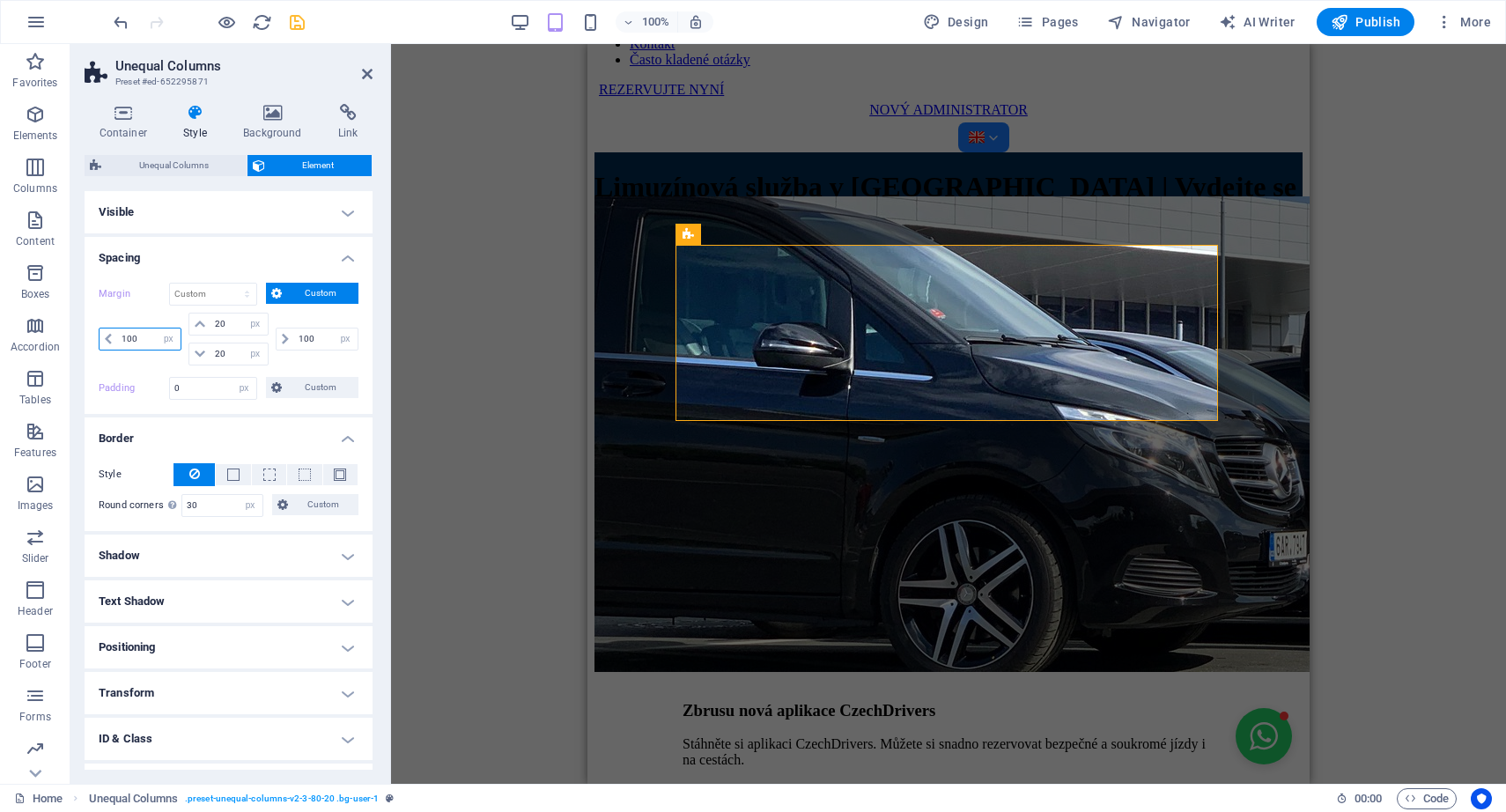
click at [144, 336] on input "100" at bounding box center [149, 339] width 63 height 21
type input "1"
type input "80"
click at [315, 342] on input "100" at bounding box center [326, 339] width 63 height 21
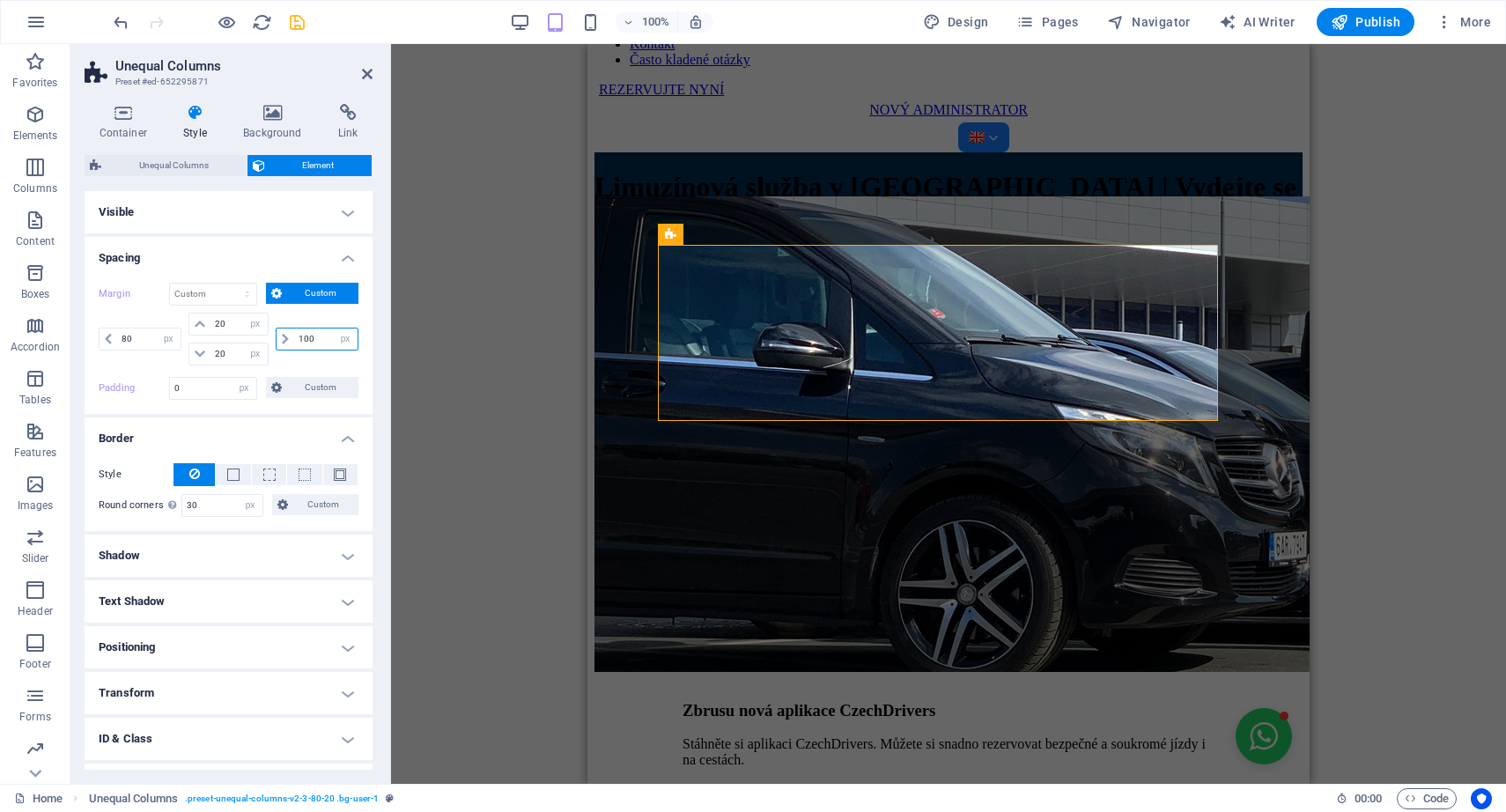
click at [315, 342] on input "100" at bounding box center [326, 339] width 63 height 21
type input "80"
click at [131, 333] on input "80" at bounding box center [149, 339] width 63 height 21
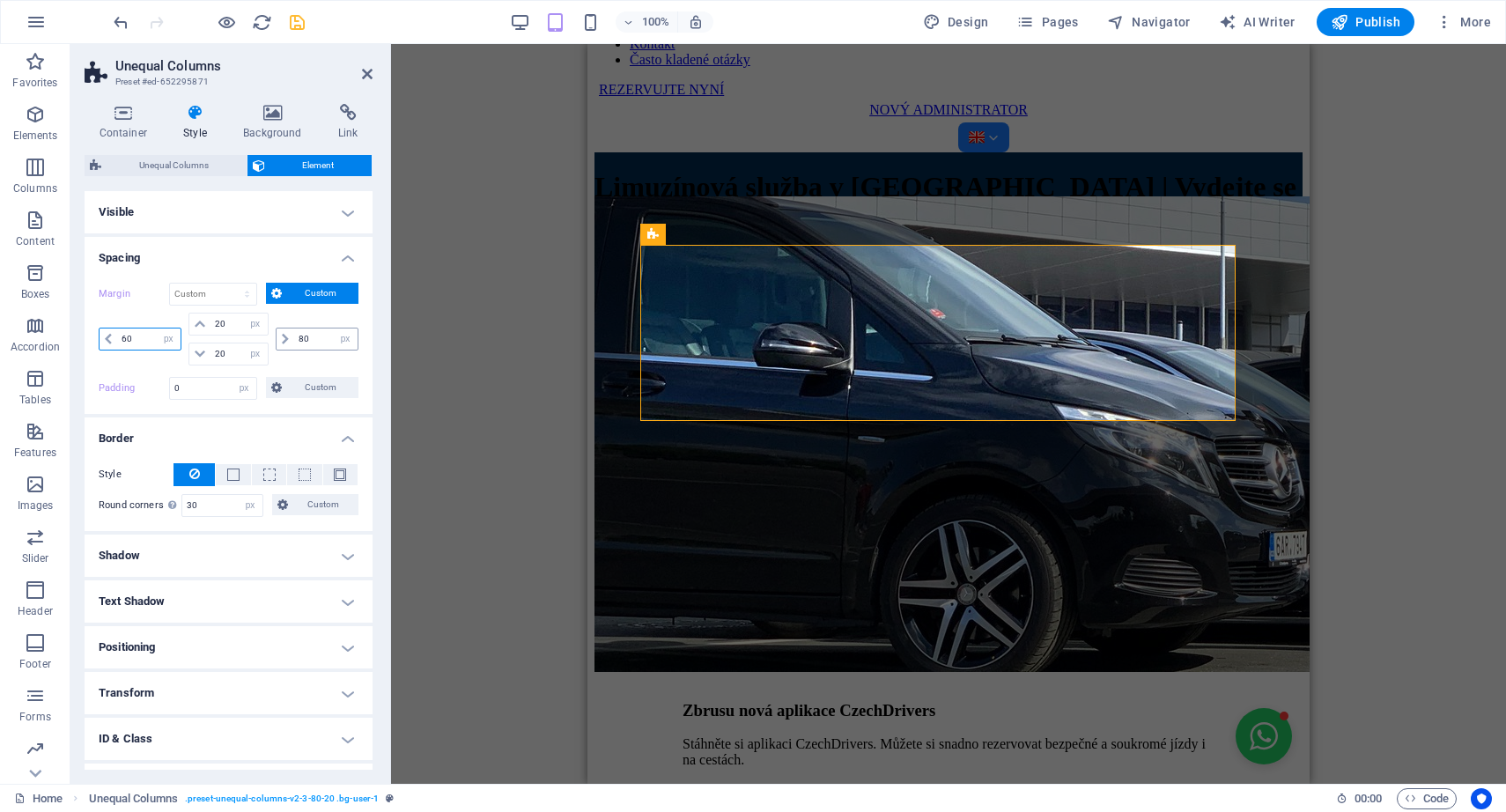
type input "60"
click at [309, 331] on input "80" at bounding box center [326, 339] width 63 height 21
type input "60"
click at [192, 167] on span "Unequal Columns" at bounding box center [174, 165] width 135 height 21
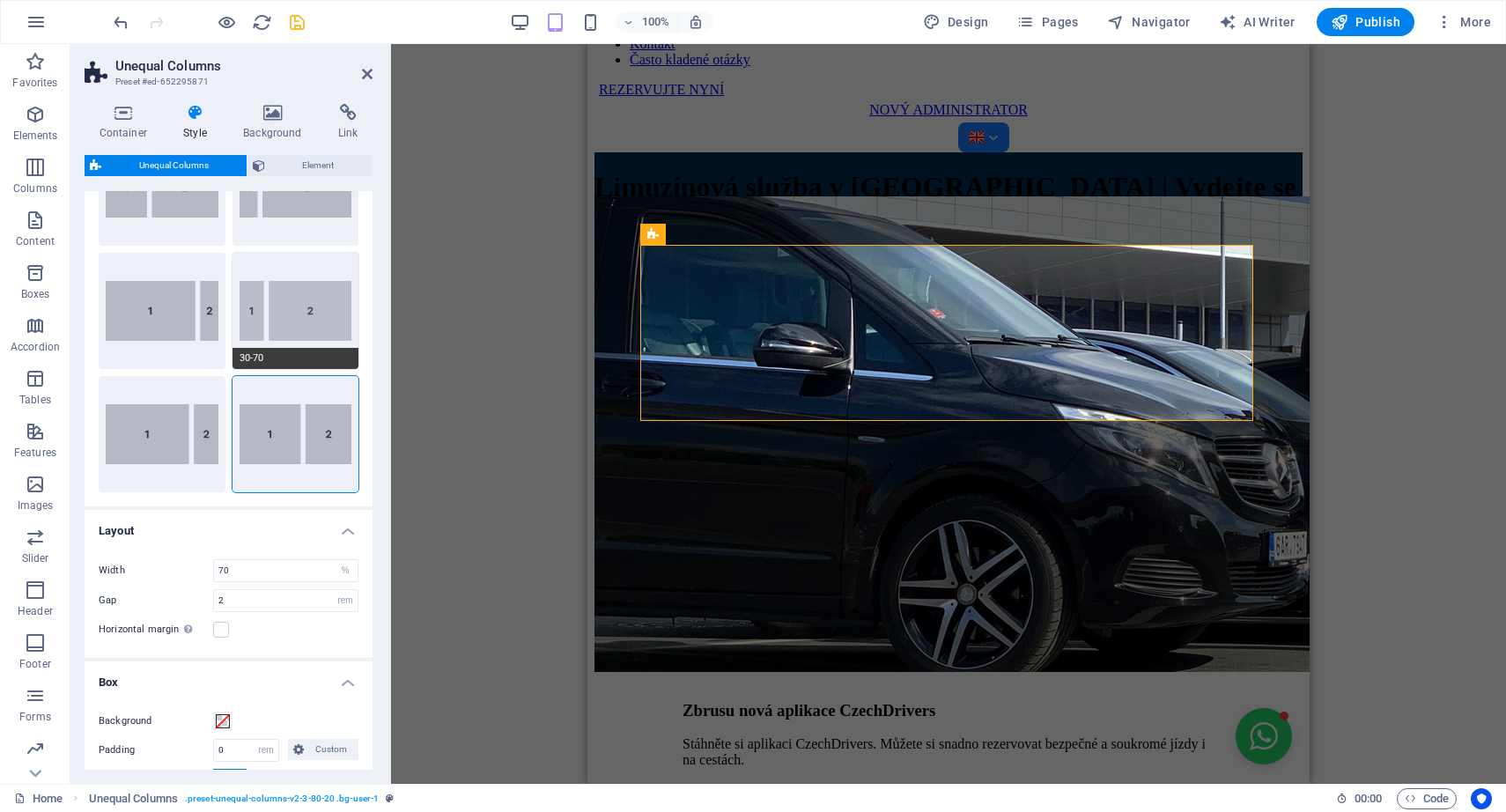
scroll to position [22, 0]
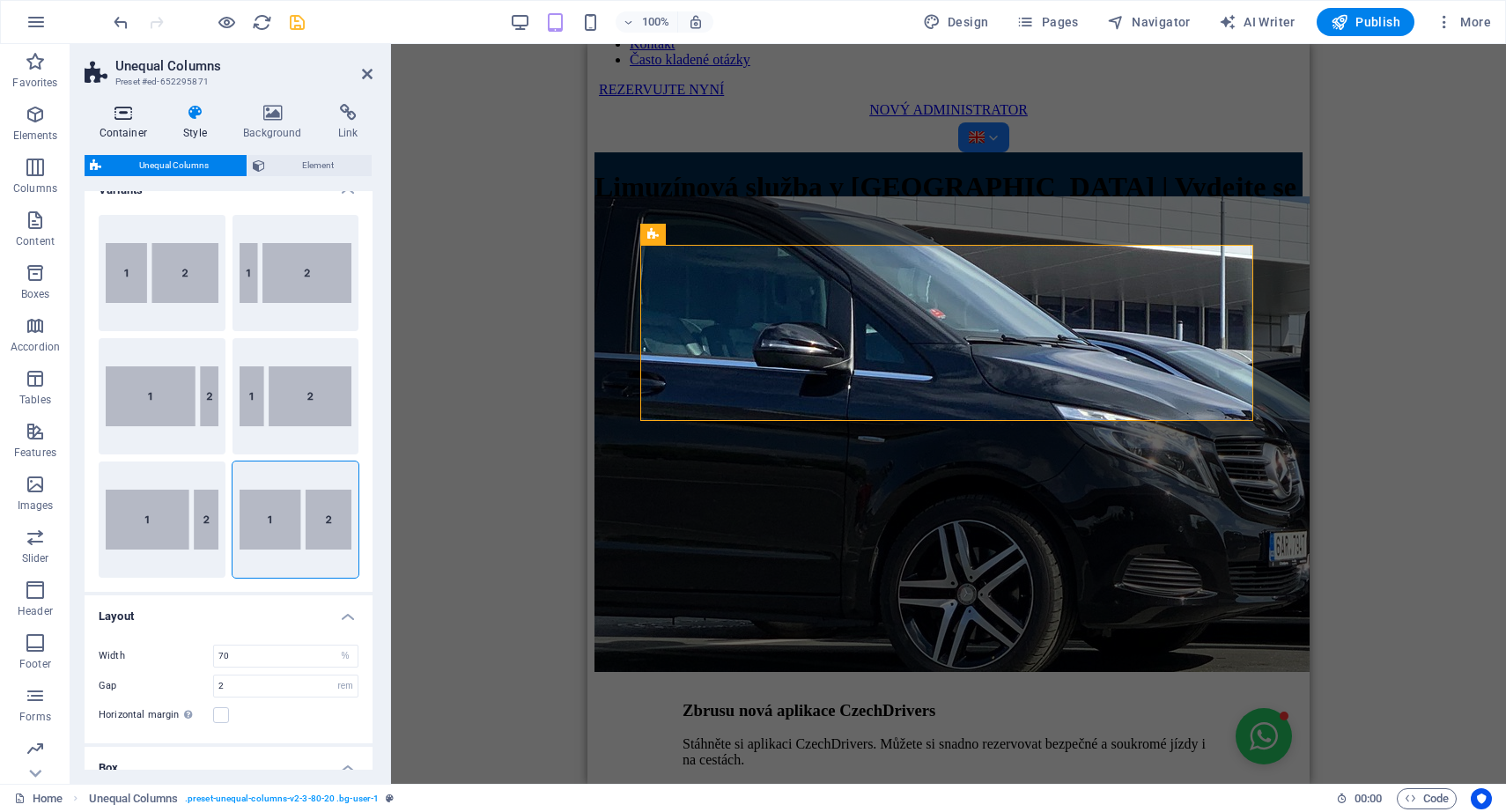
click at [124, 128] on h4 "Container" at bounding box center [126, 122] width 84 height 37
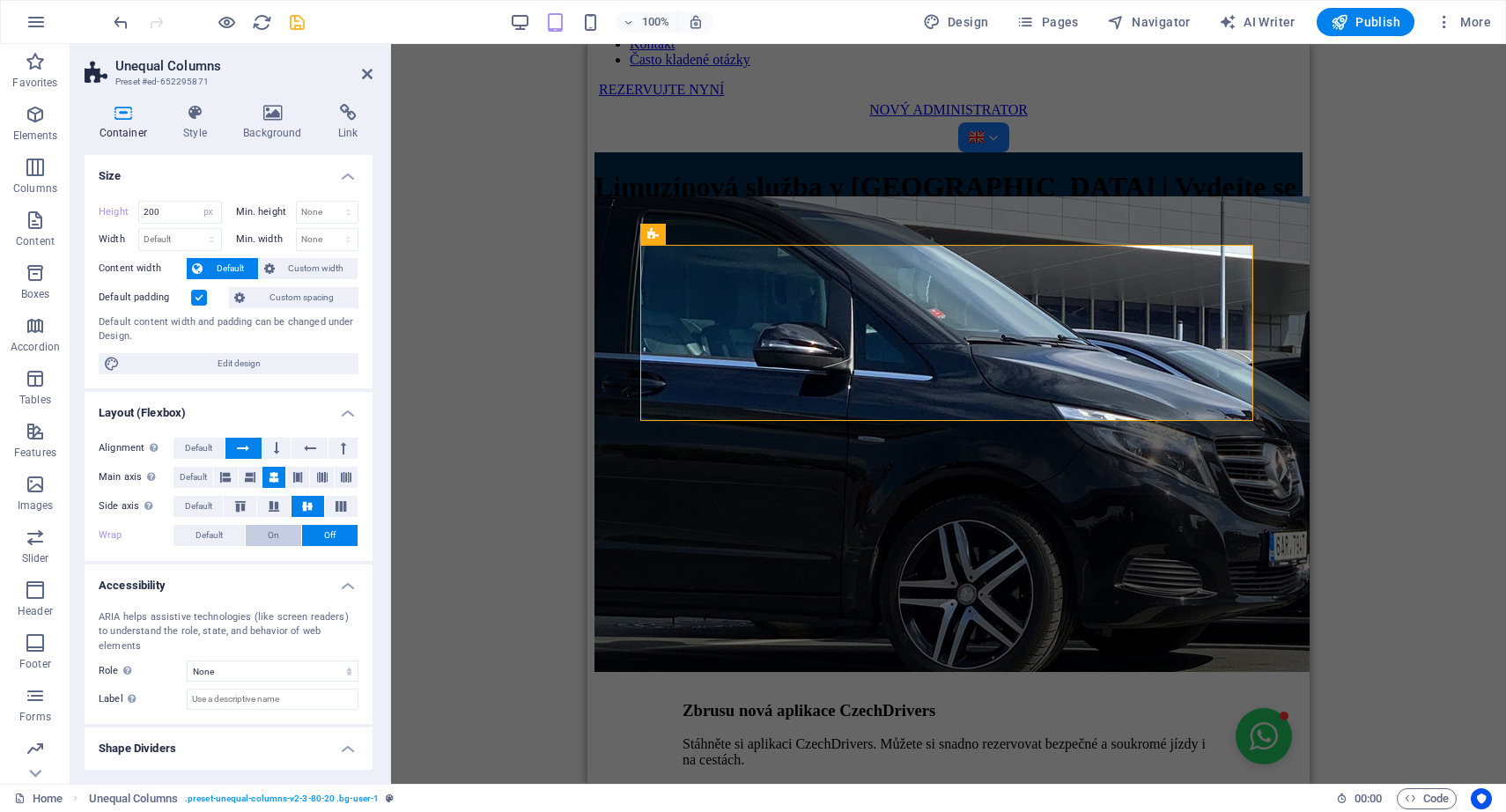
click at [276, 532] on span "On" at bounding box center [273, 535] width 11 height 21
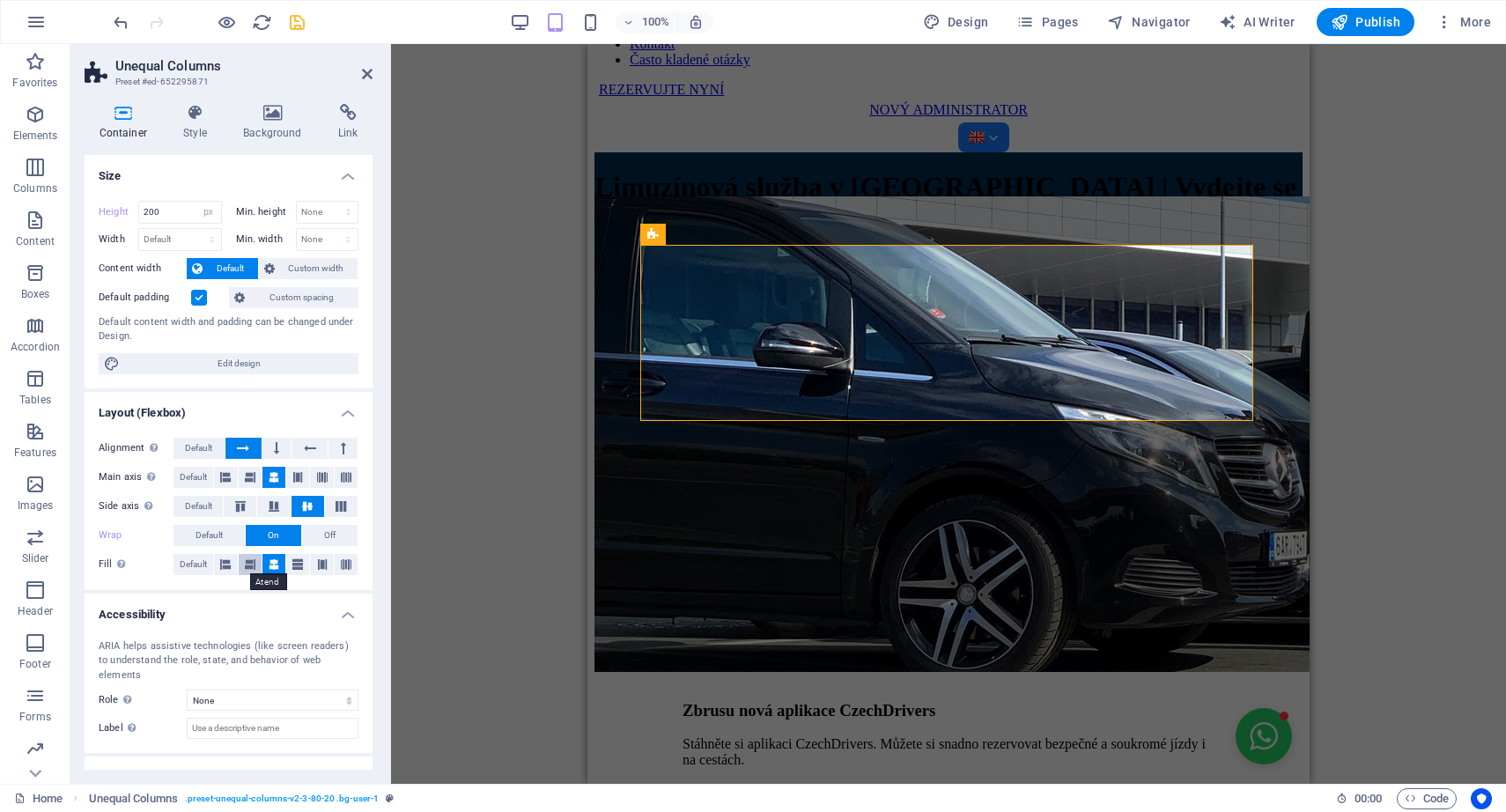
click at [247, 566] on icon at bounding box center [249, 565] width 11 height 21
click at [221, 566] on icon at bounding box center [225, 565] width 11 height 21
click at [269, 563] on icon at bounding box center [273, 565] width 11 height 21
click at [302, 566] on button at bounding box center [298, 565] width 23 height 21
click at [321, 566] on icon at bounding box center [322, 565] width 11 height 21
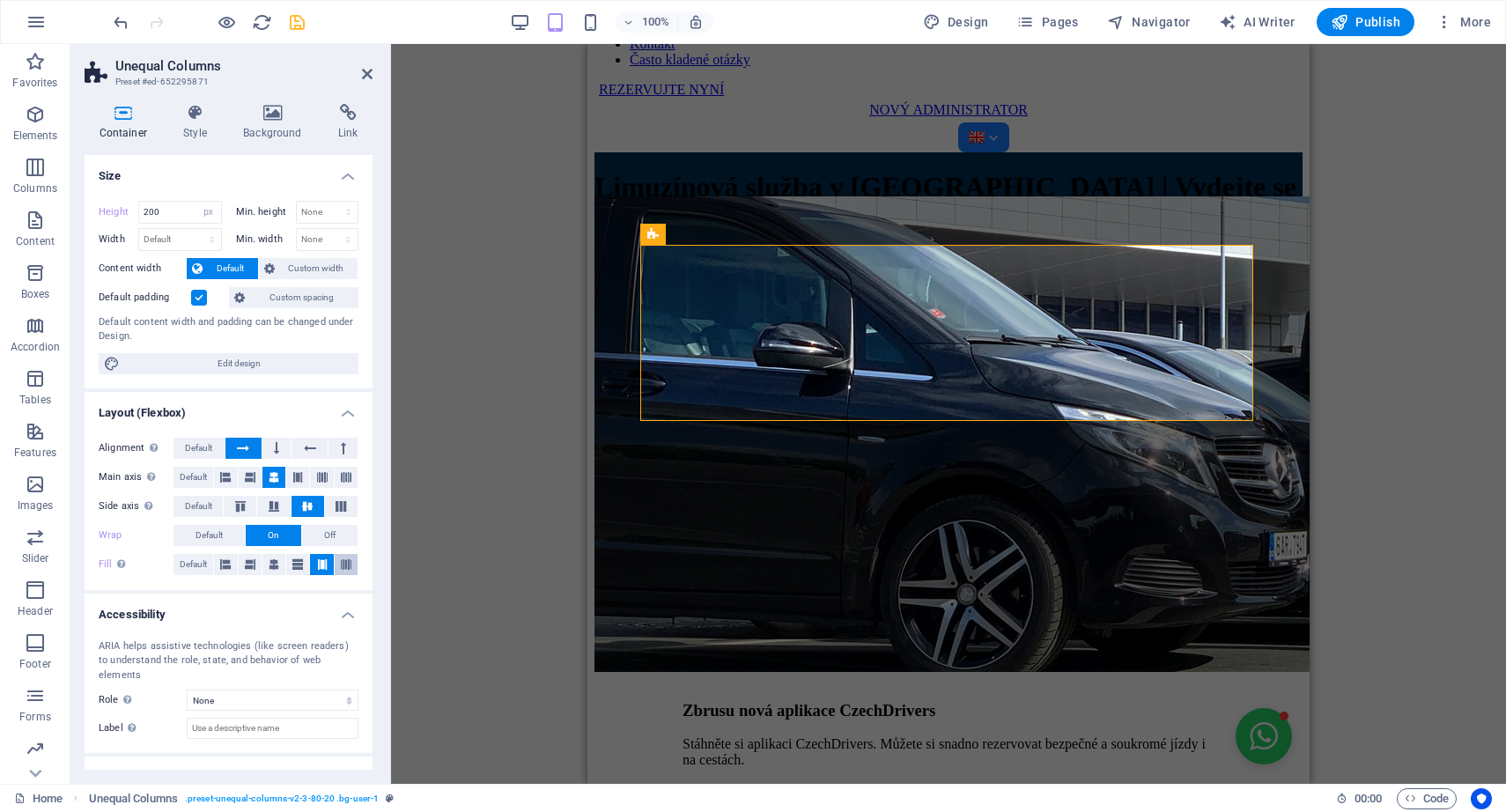
click at [352, 563] on button at bounding box center [346, 565] width 23 height 21
click at [275, 562] on icon at bounding box center [273, 565] width 11 height 21
click at [200, 121] on h4 "Style" at bounding box center [199, 122] width 60 height 37
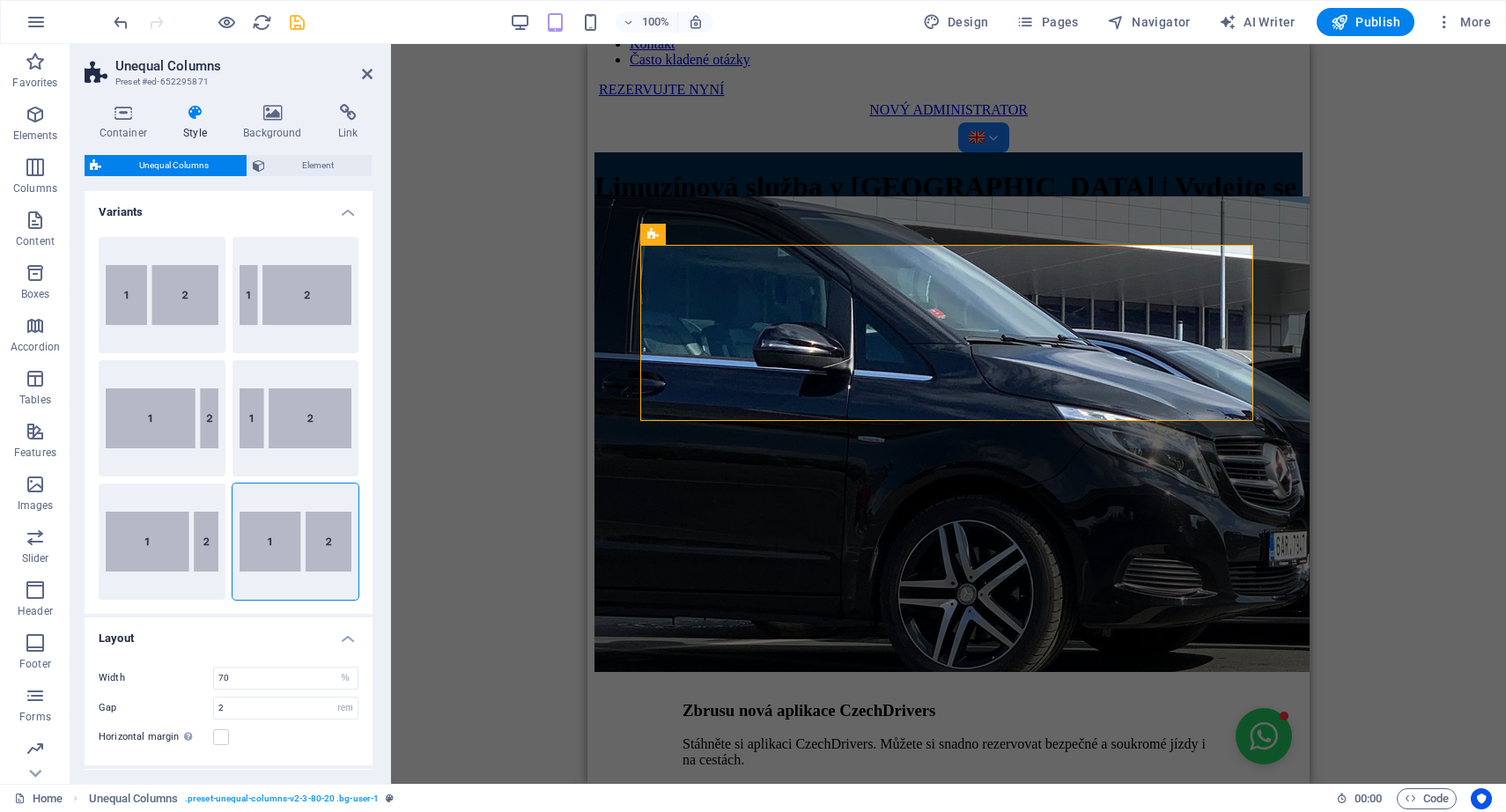
click at [288, 151] on div "Container Style Background Link Size Height 200 Default px rem % vh vw Min. hei…" at bounding box center [227, 437] width 288 height 666
click at [288, 163] on span "Element" at bounding box center [318, 165] width 97 height 21
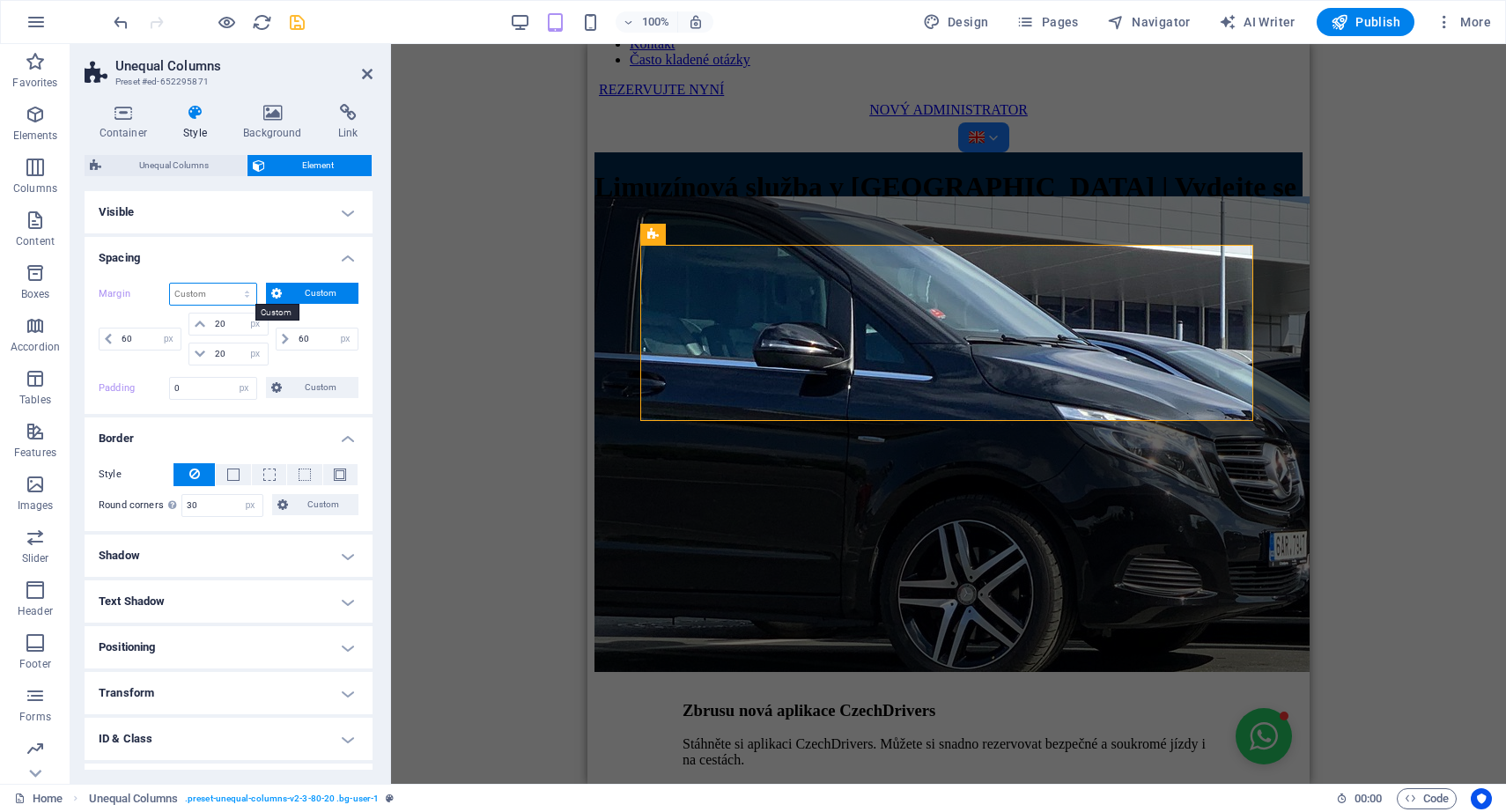
select select "px"
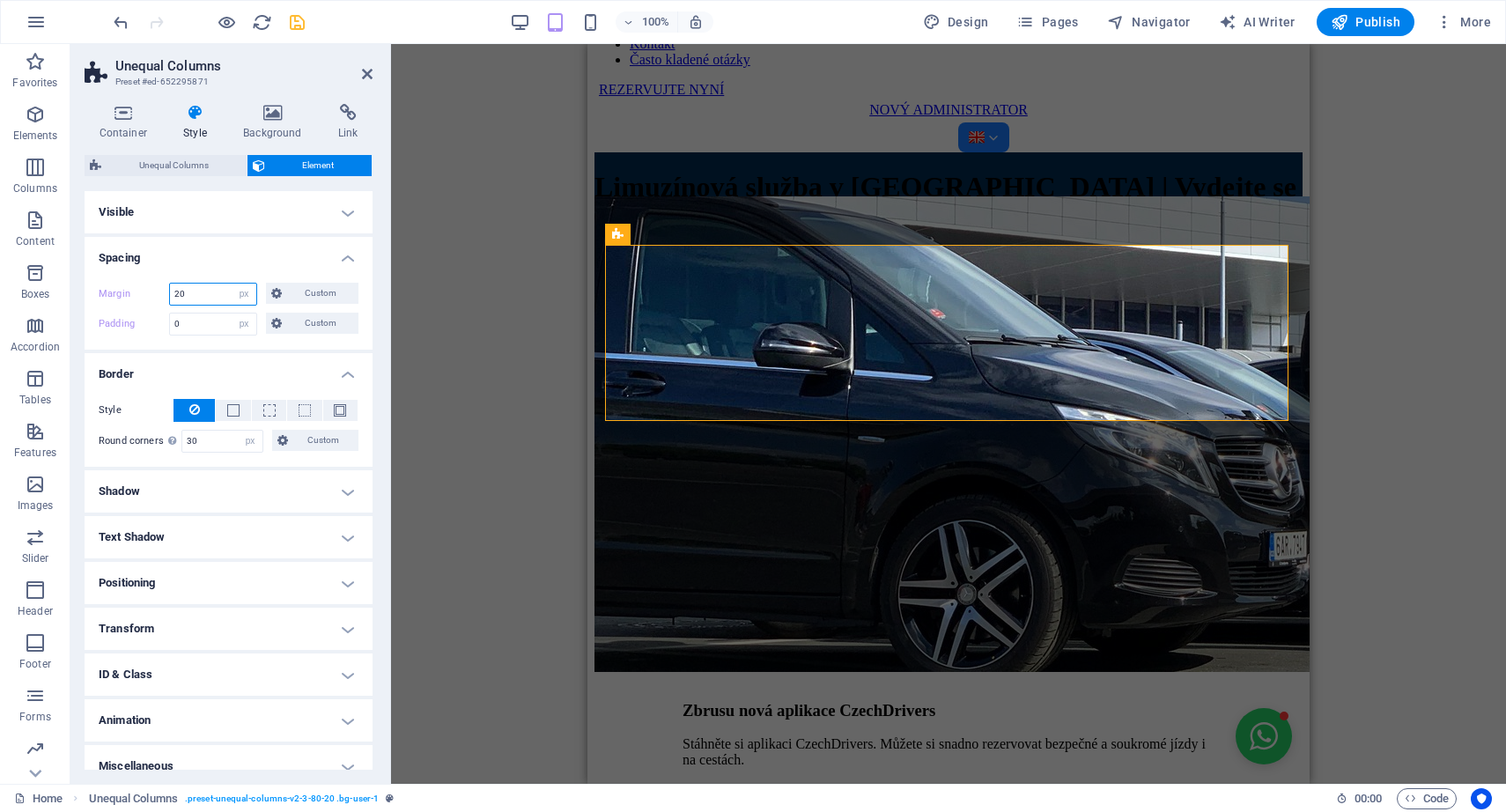
type input "2"
type input "30"
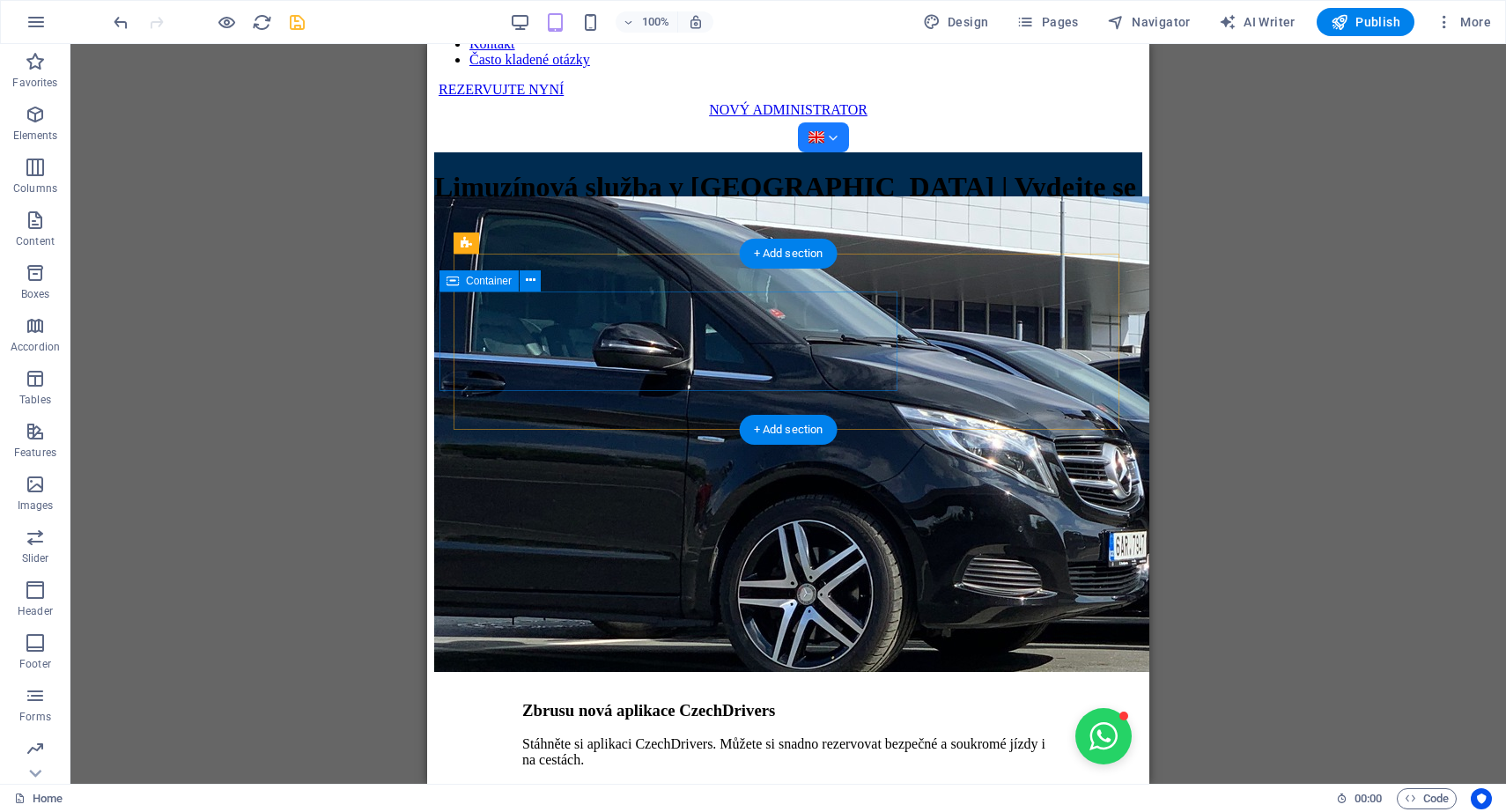
click at [463, 284] on div "Container" at bounding box center [479, 281] width 79 height 21
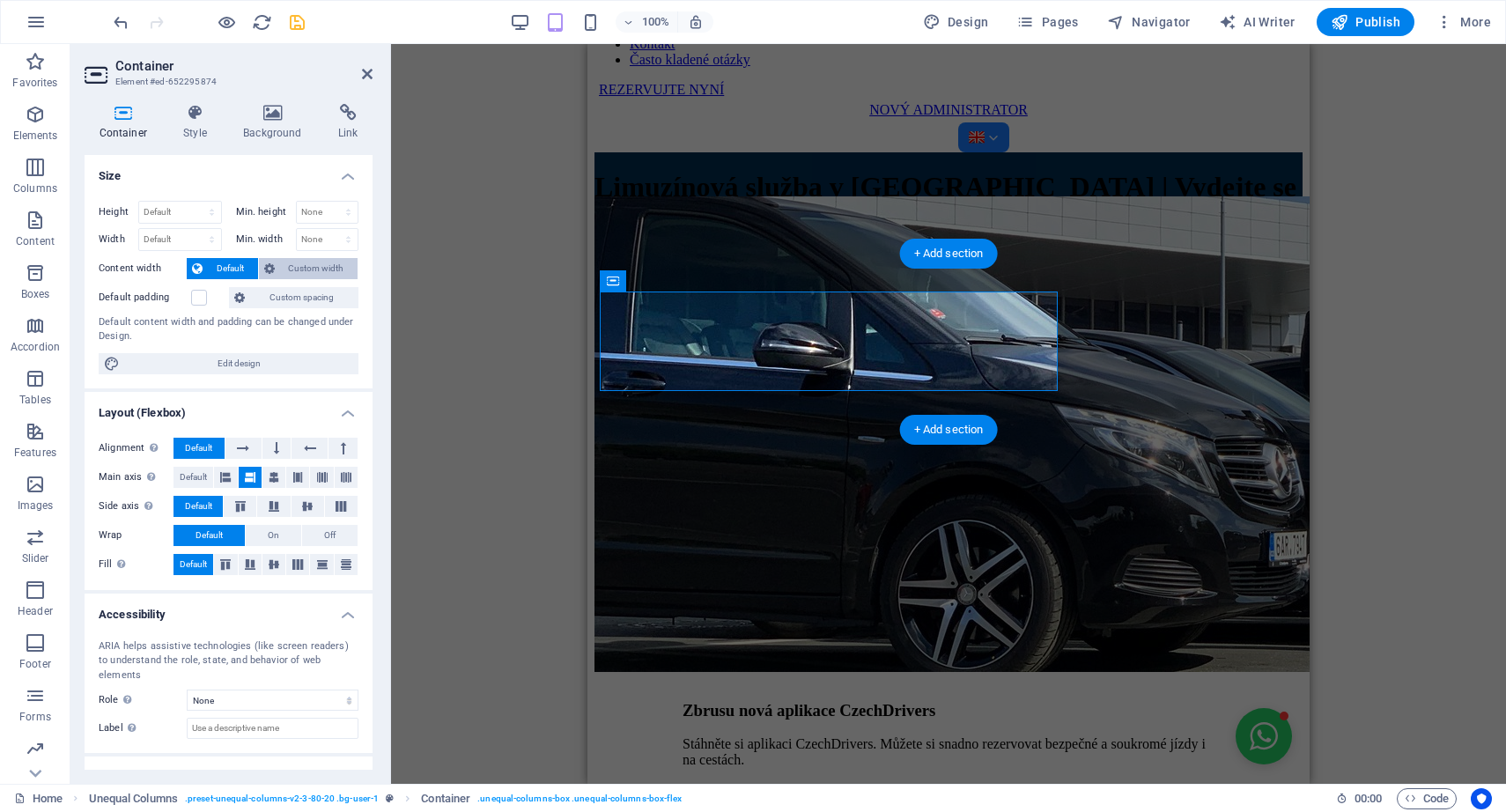
click at [291, 264] on span "Custom width" at bounding box center [316, 268] width 74 height 21
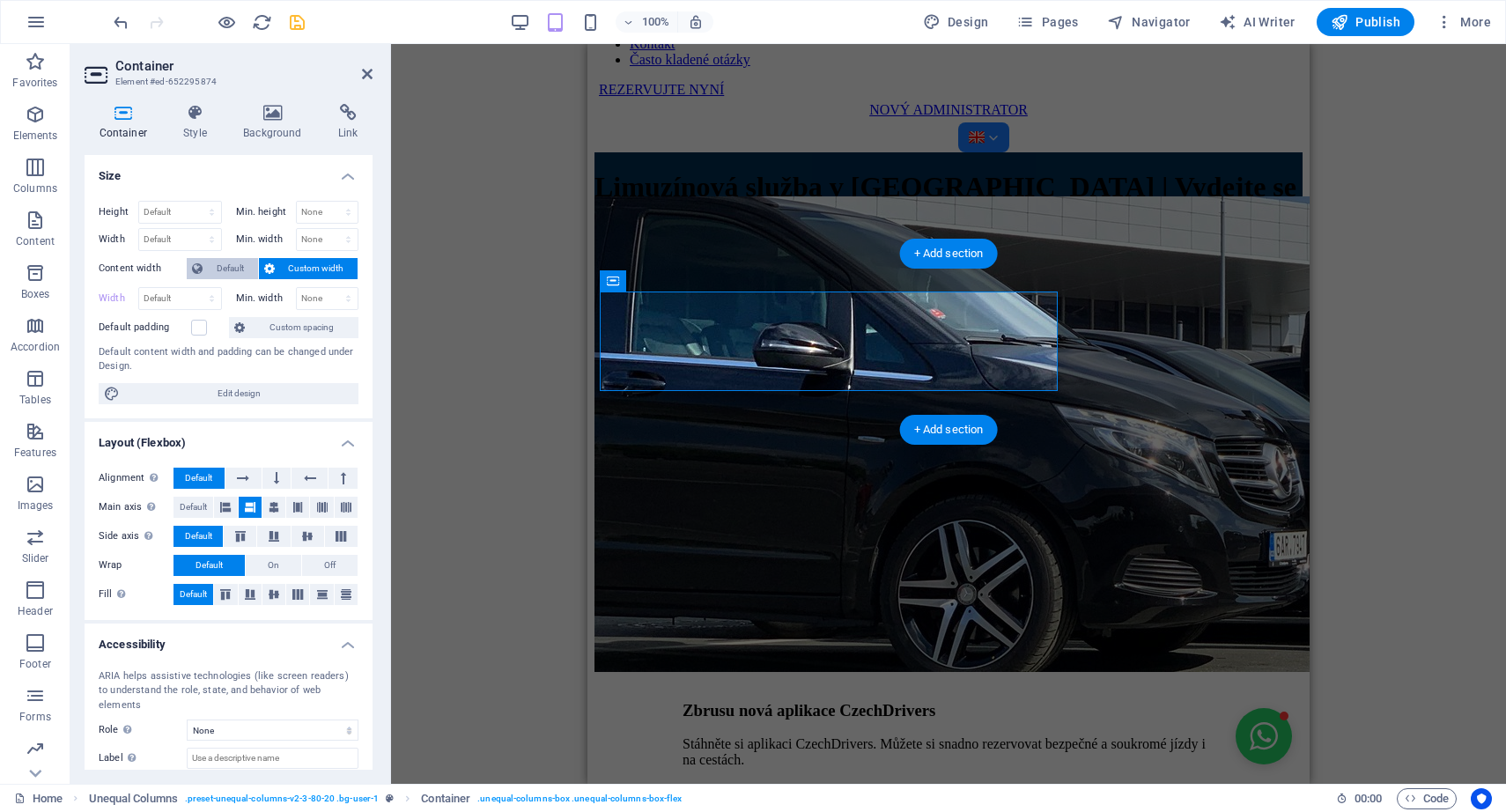
click at [238, 271] on span "Default" at bounding box center [230, 268] width 45 height 21
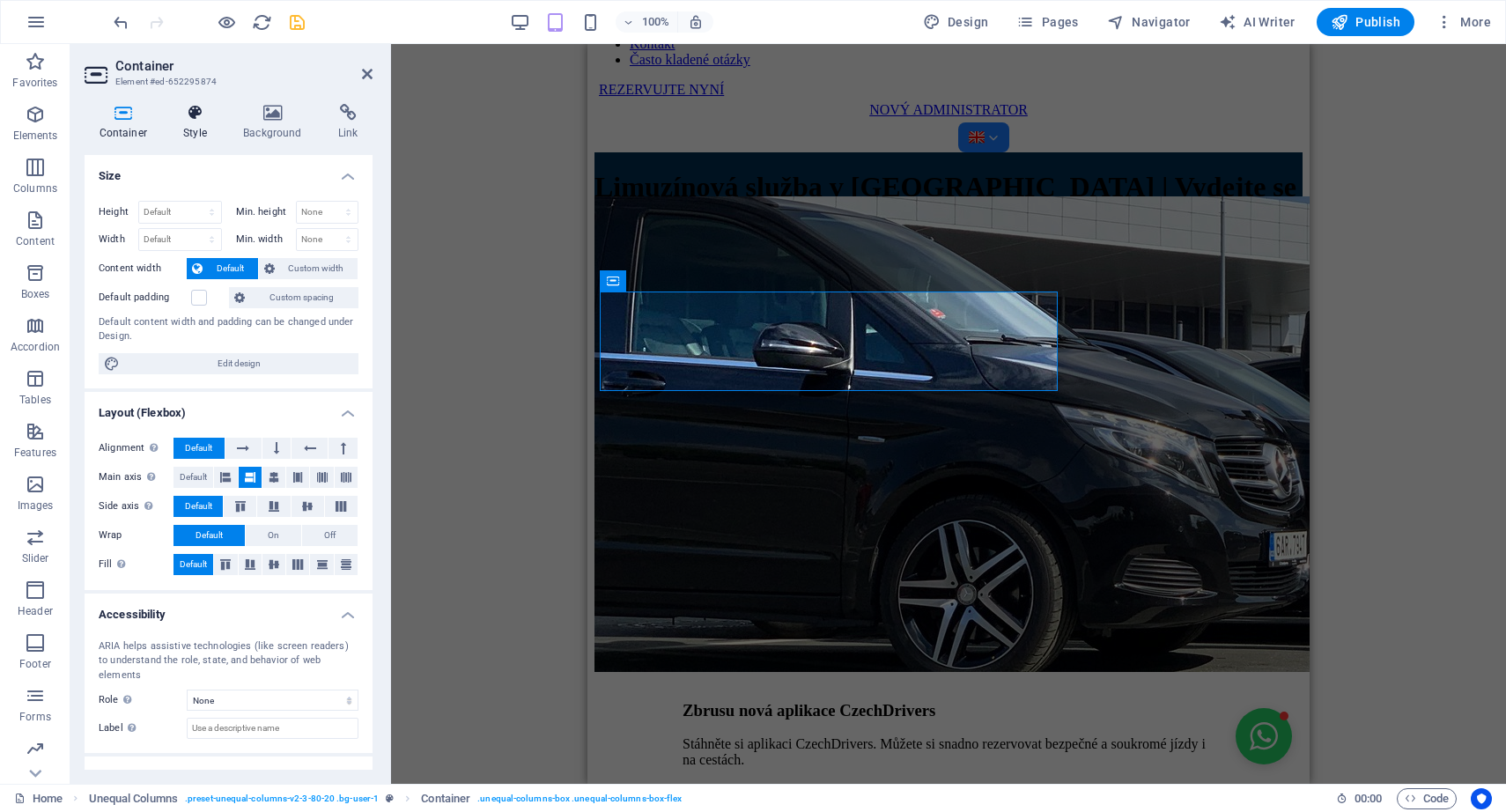
click at [209, 134] on h4 "Style" at bounding box center [199, 122] width 60 height 37
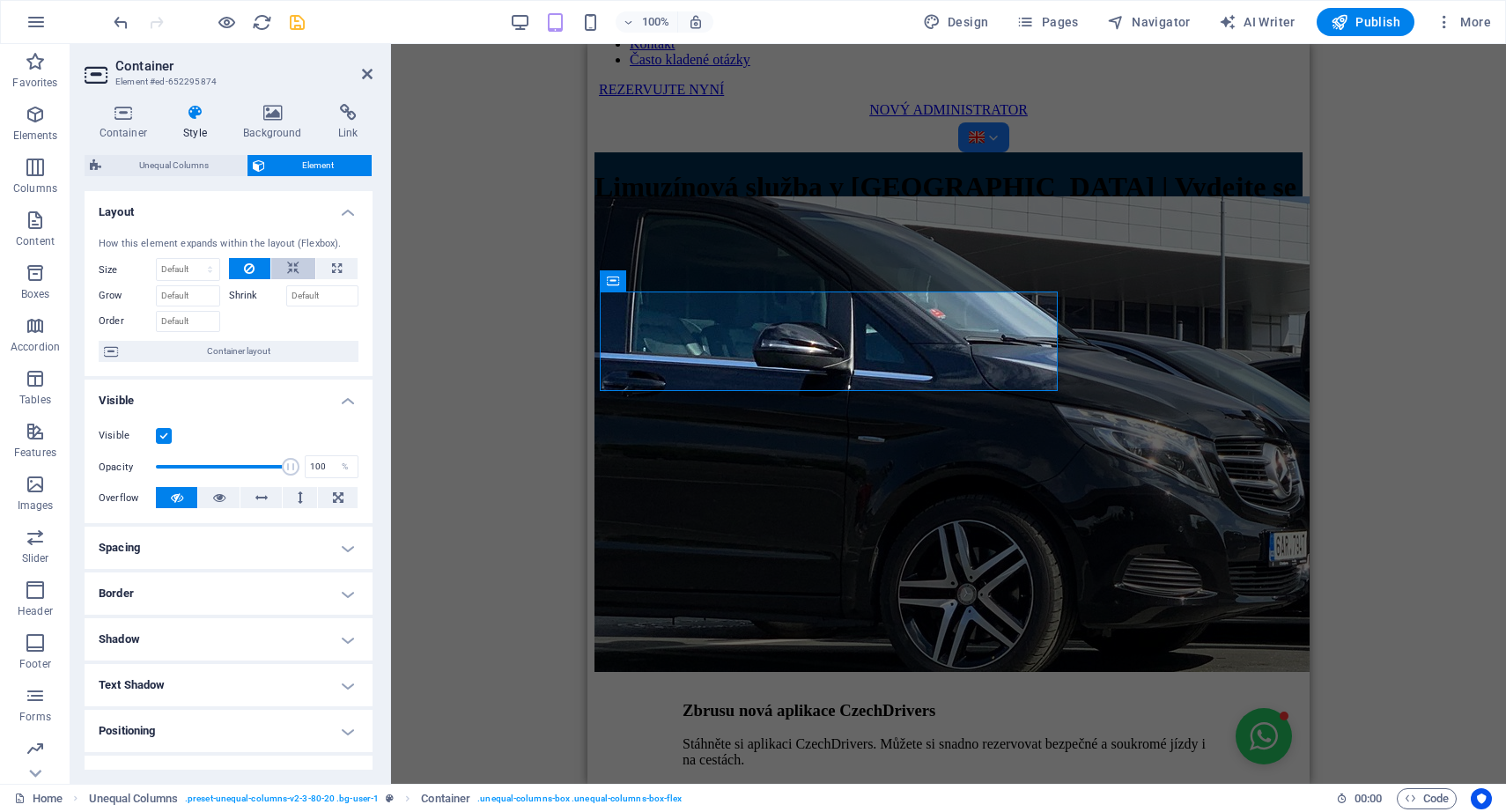
click at [289, 264] on icon at bounding box center [293, 268] width 12 height 21
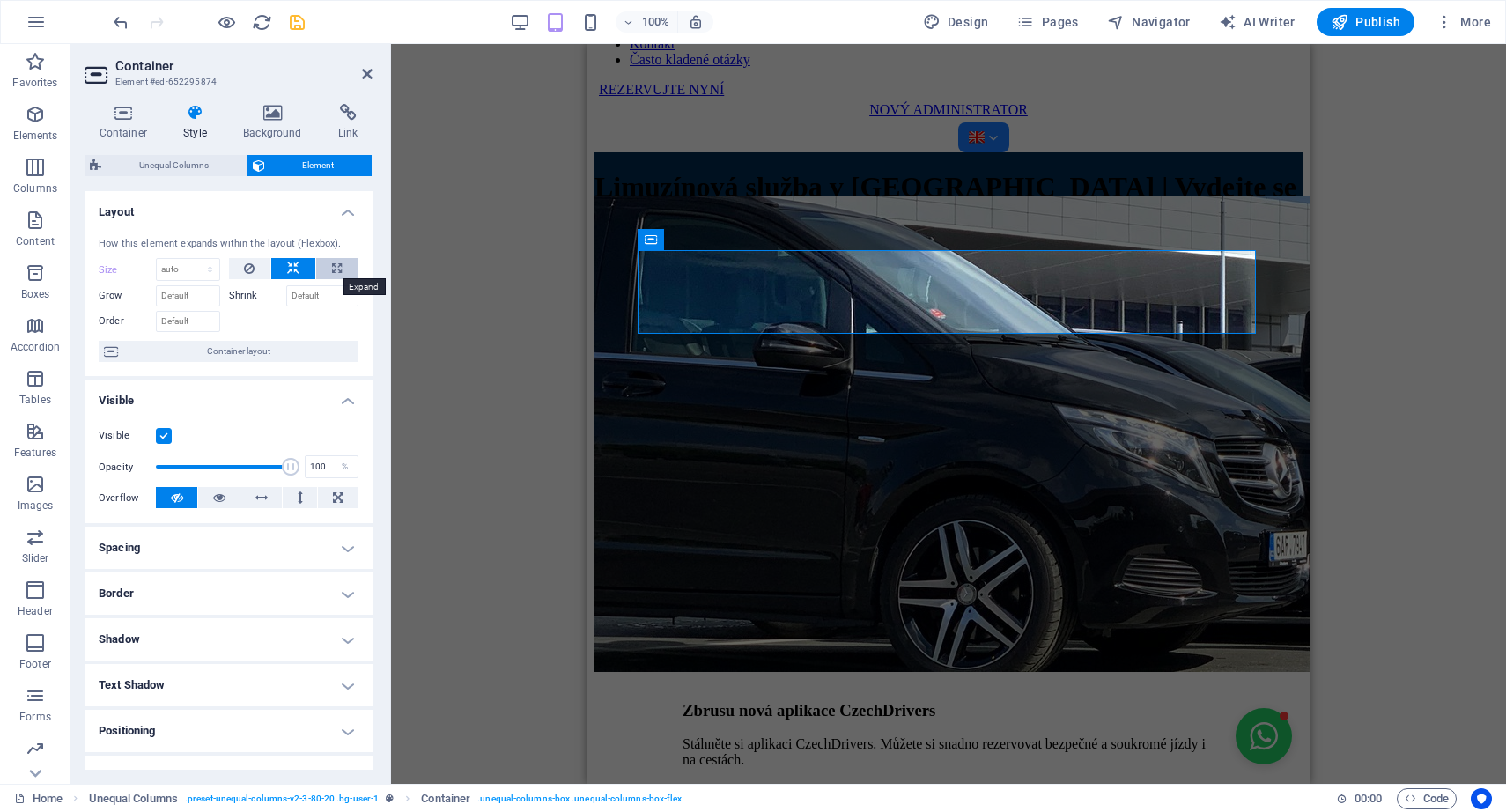
click at [338, 271] on icon at bounding box center [337, 268] width 10 height 21
type input "100"
select select "%"
click at [298, 265] on button at bounding box center [293, 268] width 44 height 21
select select "DISABLED_OPTION_VALUE"
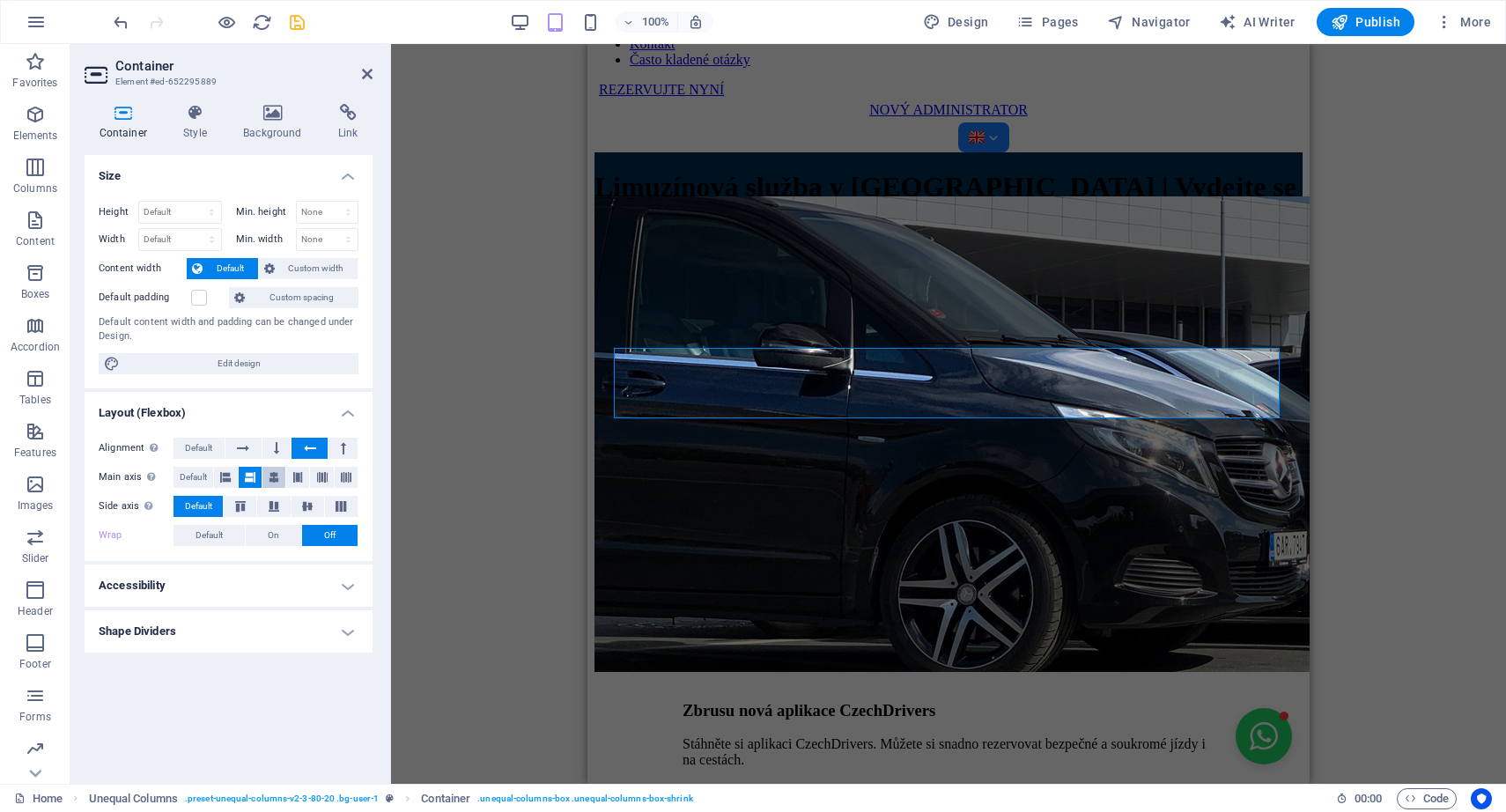
click at [275, 478] on icon at bounding box center [273, 478] width 11 height 21
click at [301, 480] on icon at bounding box center [297, 478] width 11 height 21
click at [271, 472] on icon at bounding box center [273, 478] width 11 height 21
click at [245, 446] on icon at bounding box center [243, 448] width 12 height 21
click at [313, 505] on icon at bounding box center [308, 506] width 21 height 11
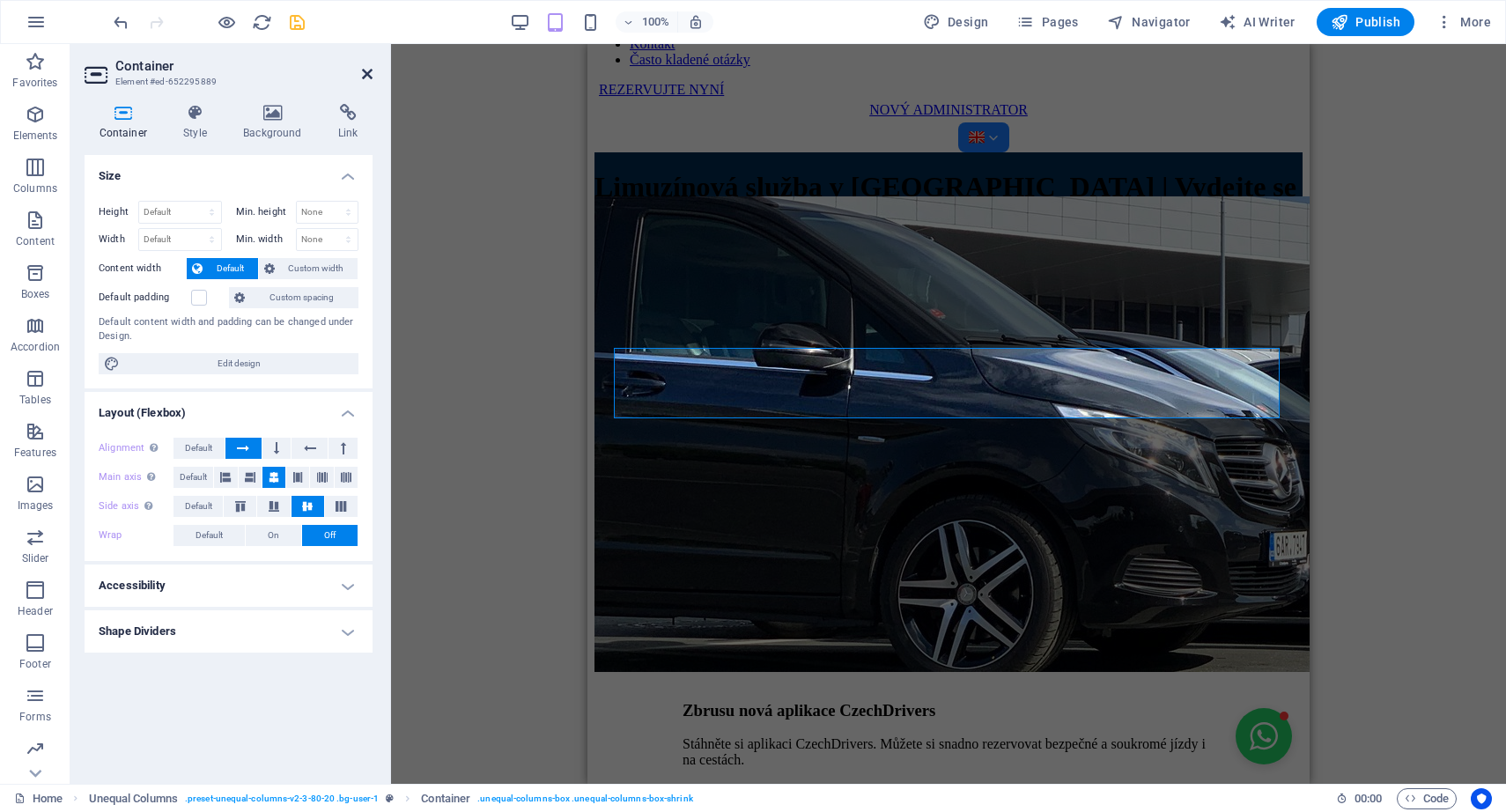
click at [371, 74] on icon at bounding box center [367, 74] width 11 height 14
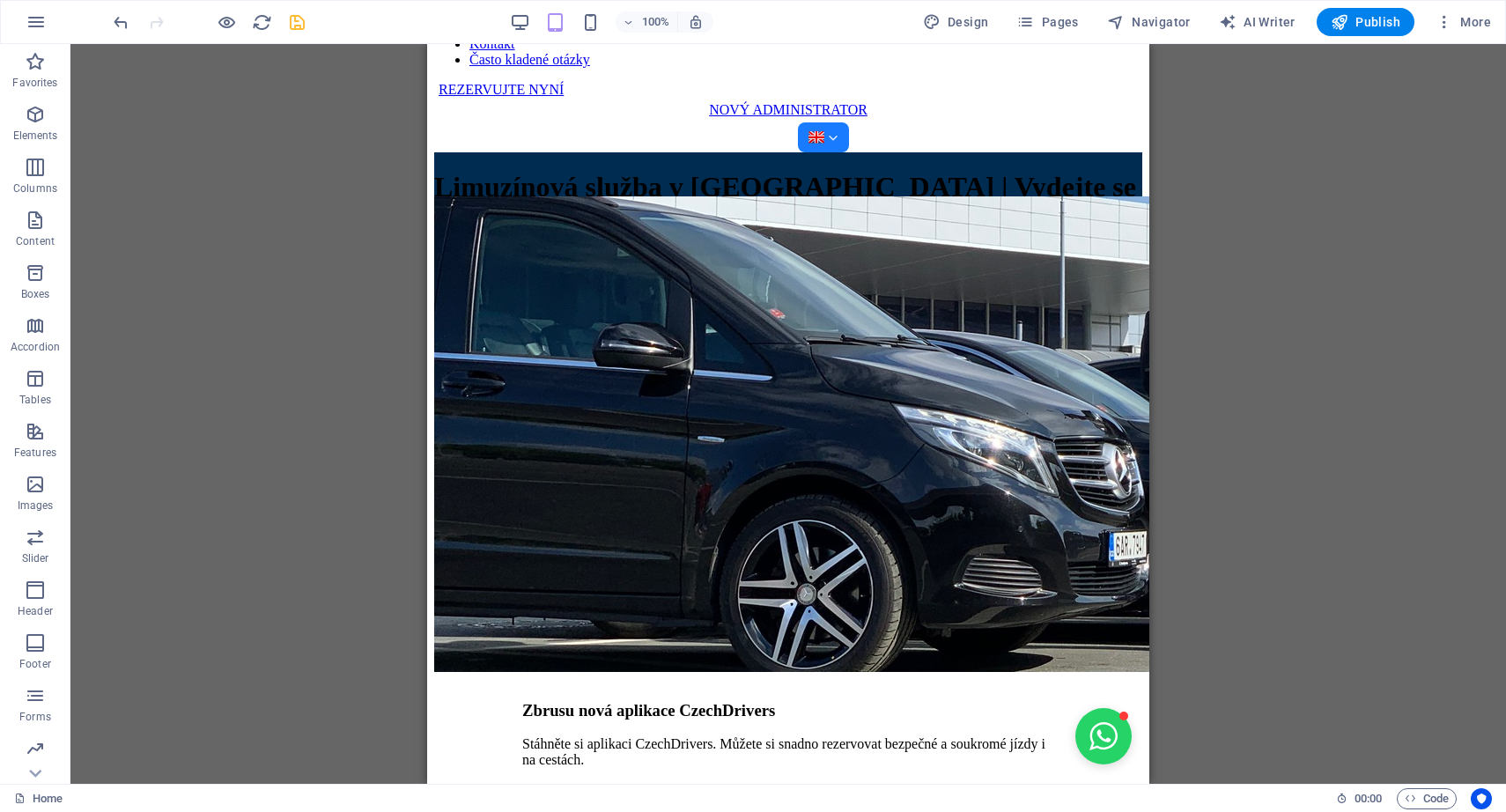
click at [1277, 285] on div "Menu Menu Bar Image Container Languages HTML Languages Unequal Columns Containe…" at bounding box center [788, 414] width 1436 height 739
click at [298, 28] on icon "save" at bounding box center [297, 22] width 20 height 20
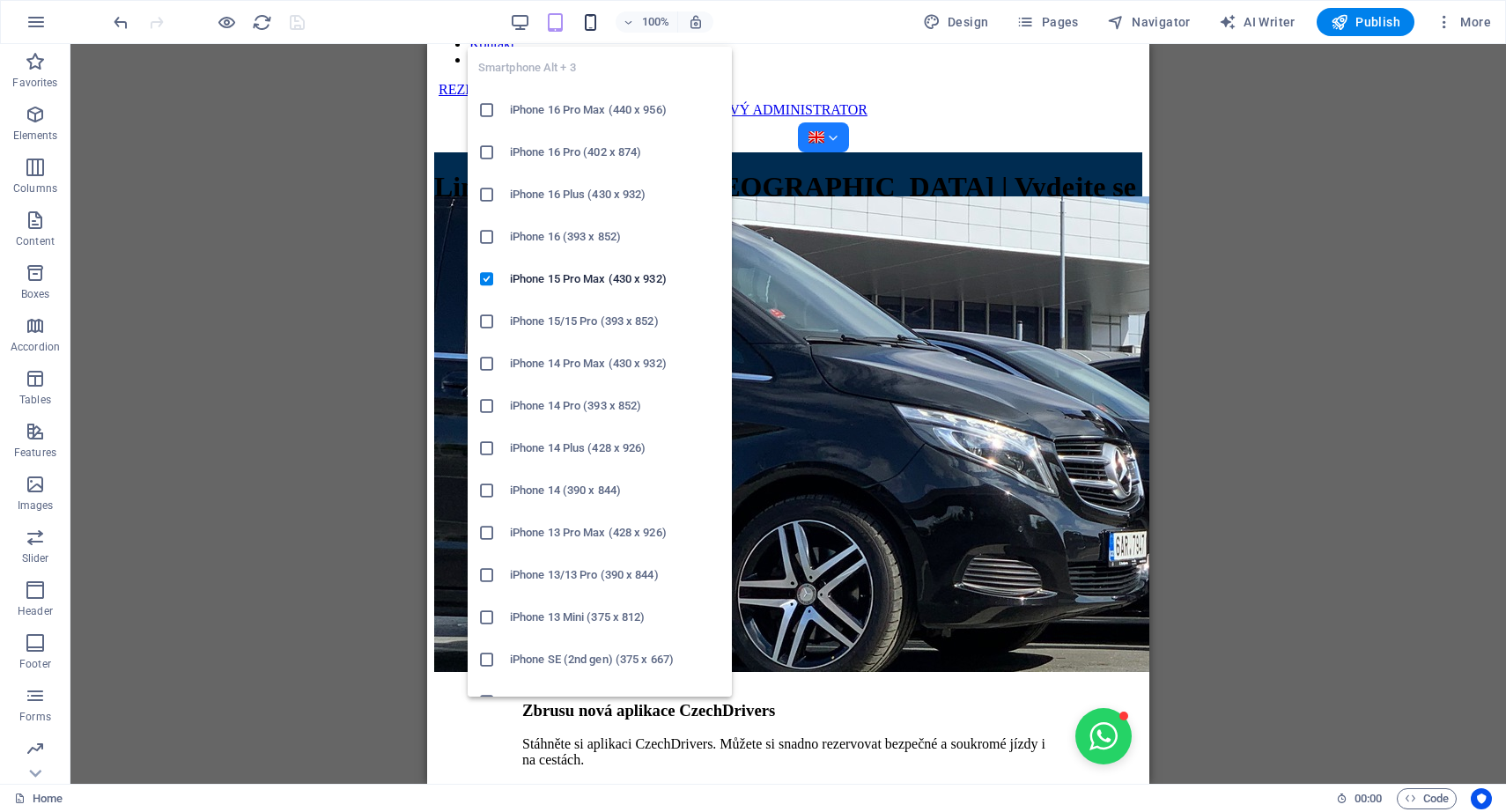
click at [584, 20] on icon "button" at bounding box center [590, 22] width 20 height 20
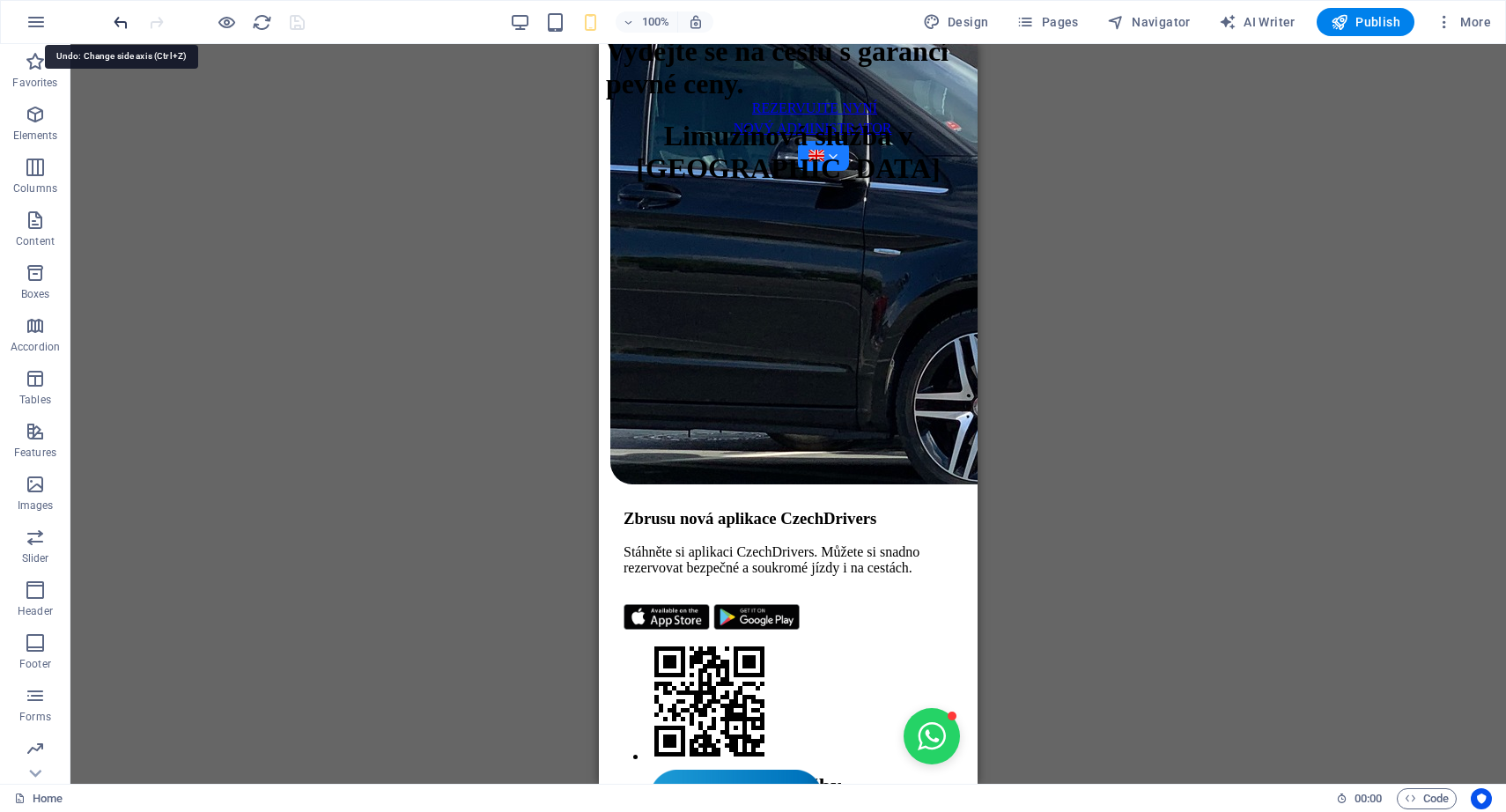
click at [125, 25] on icon "undo" at bounding box center [120, 22] width 20 height 20
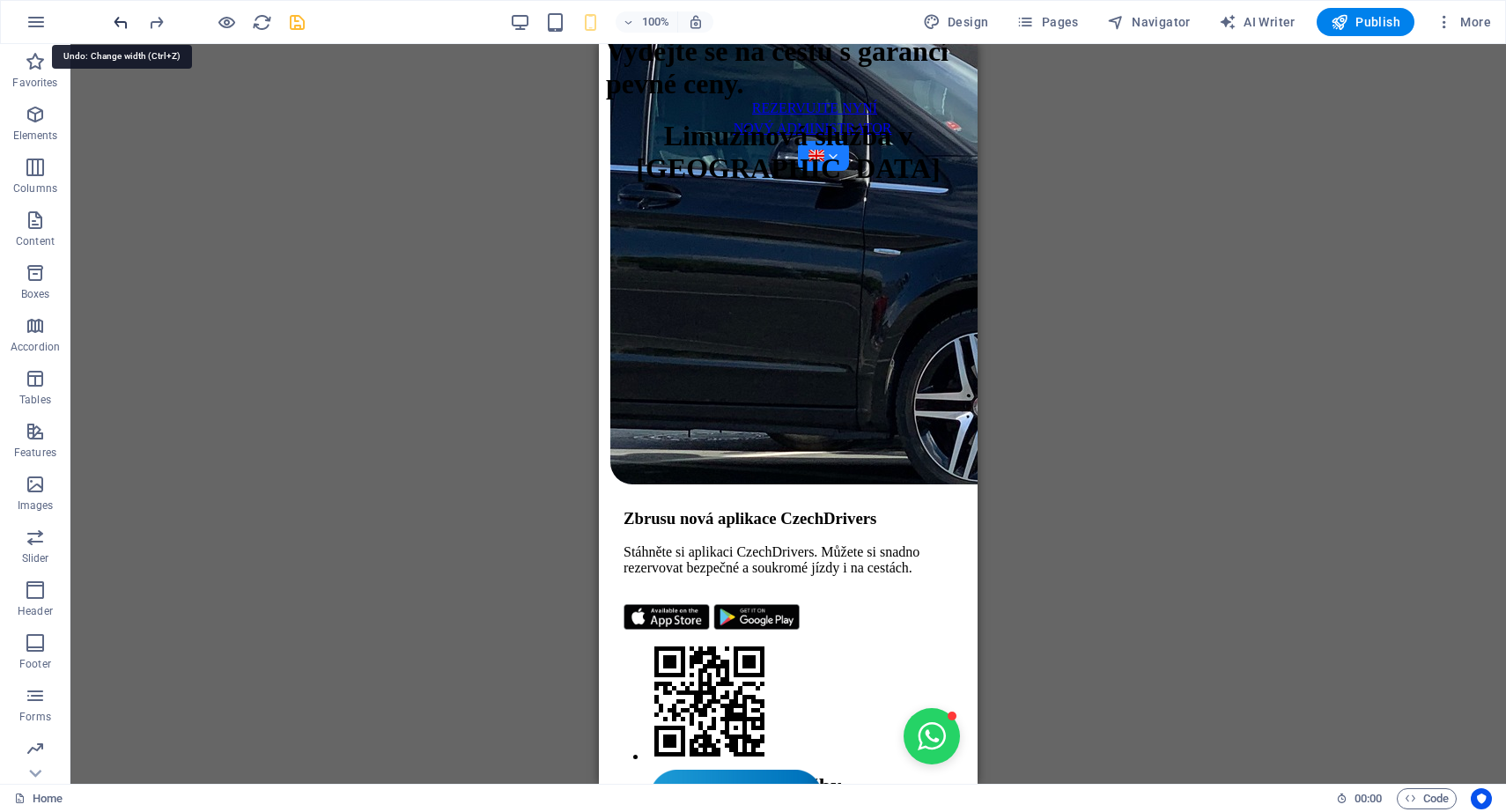
click at [125, 25] on icon "undo" at bounding box center [120, 22] width 20 height 20
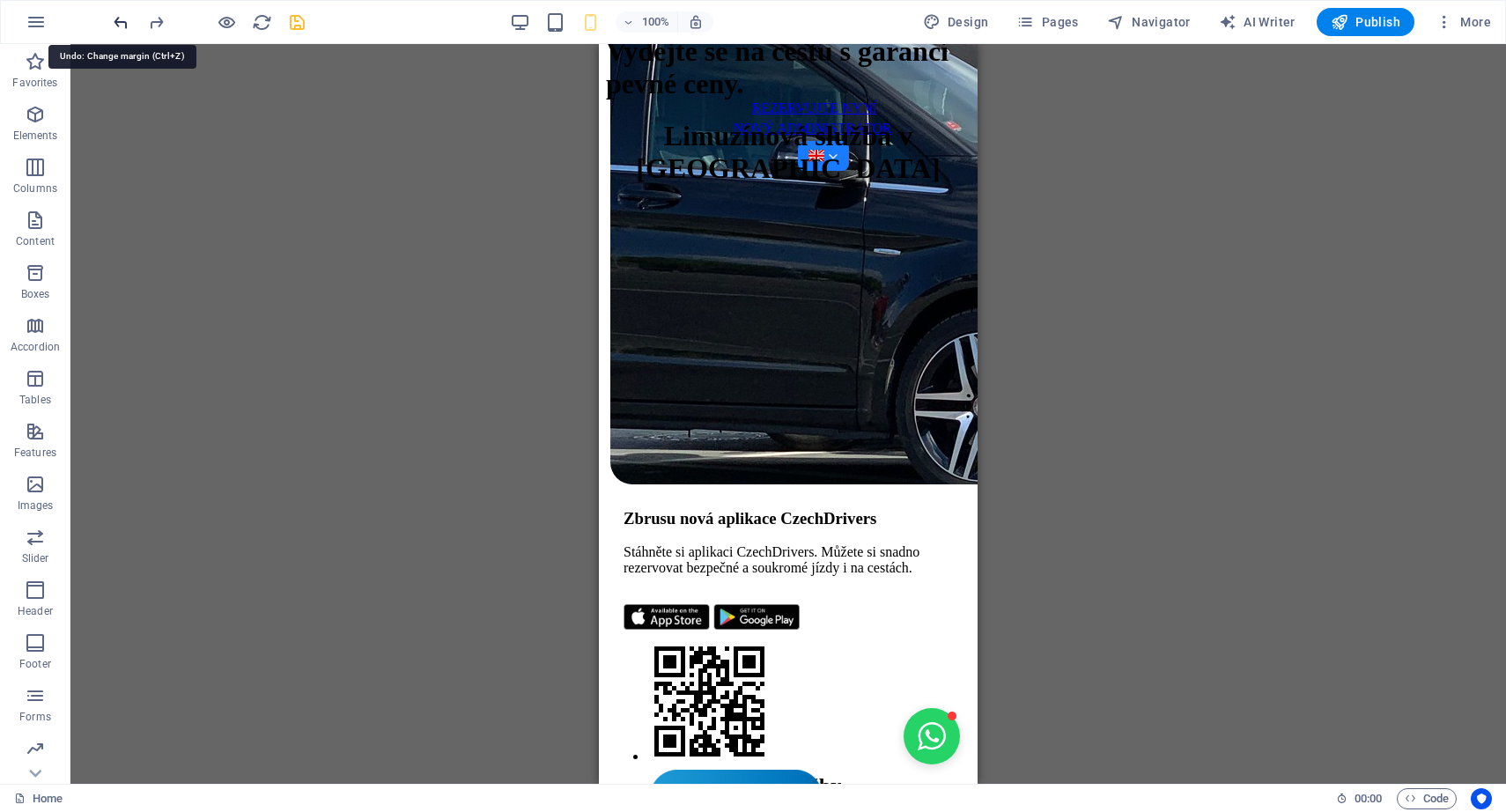
click at [125, 25] on icon "undo" at bounding box center [120, 22] width 20 height 20
click at [119, 21] on icon "undo" at bounding box center [120, 22] width 20 height 20
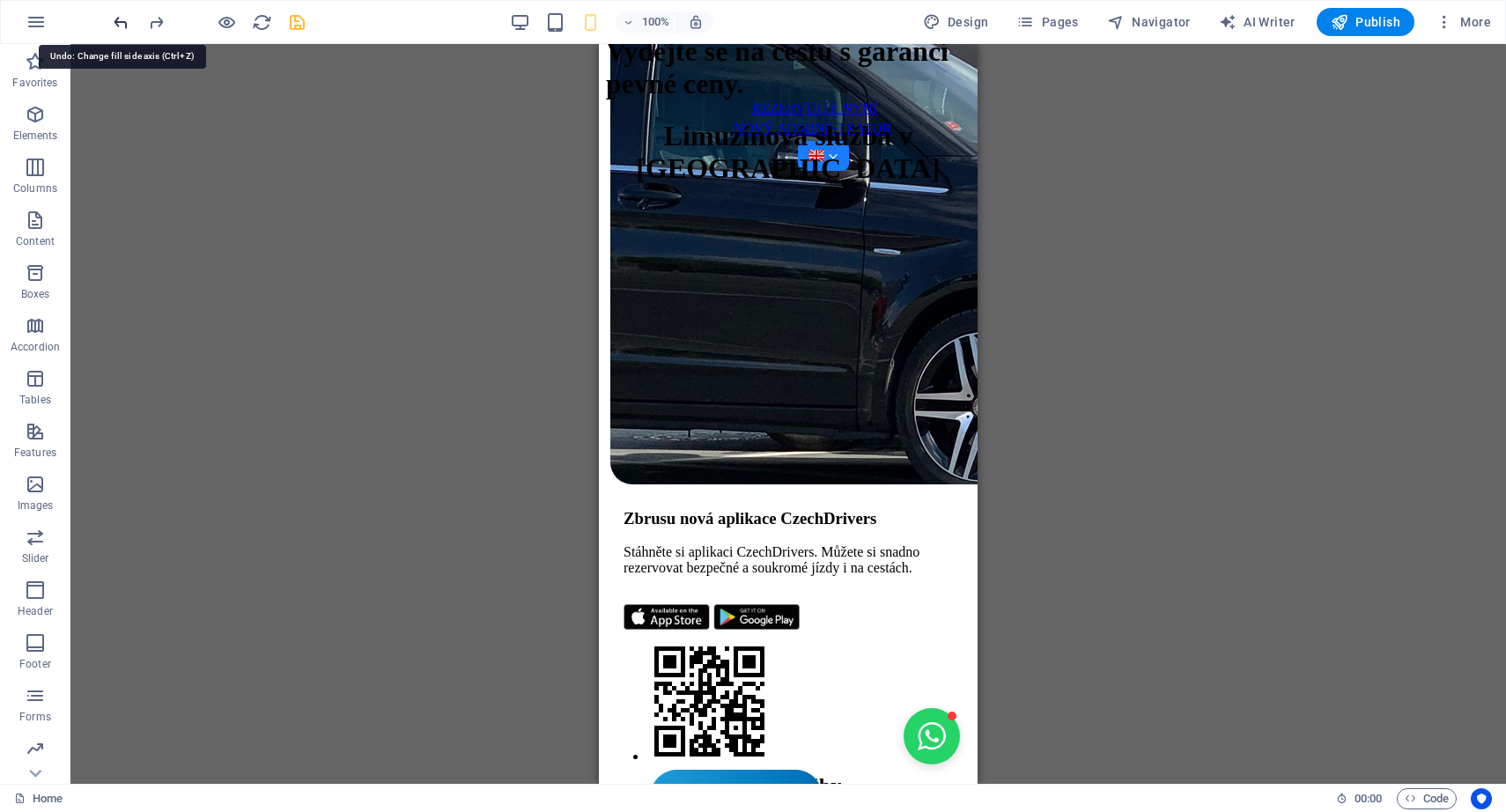
click at [119, 21] on icon "undo" at bounding box center [120, 22] width 20 height 20
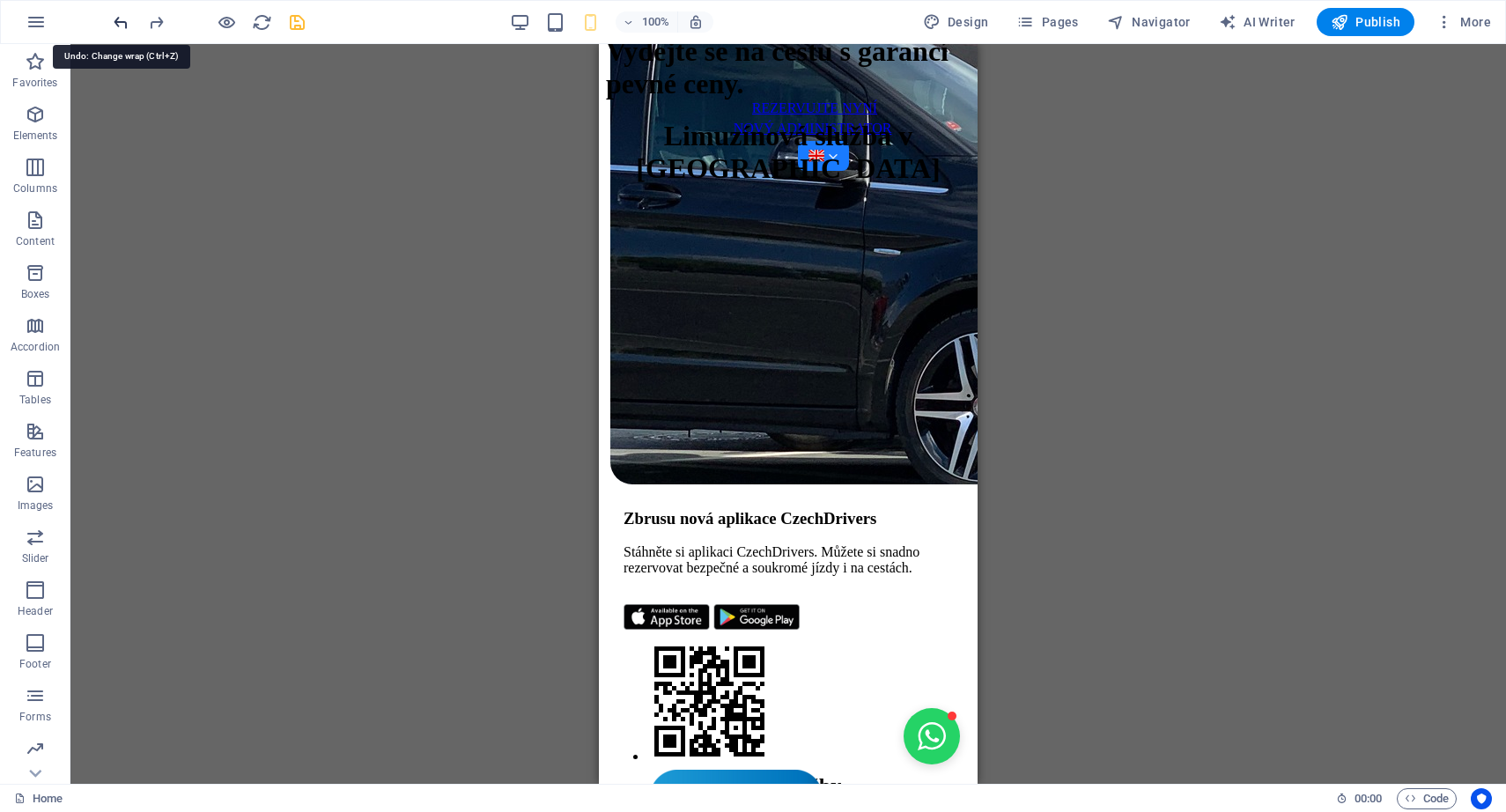
click at [119, 21] on icon "undo" at bounding box center [120, 22] width 20 height 20
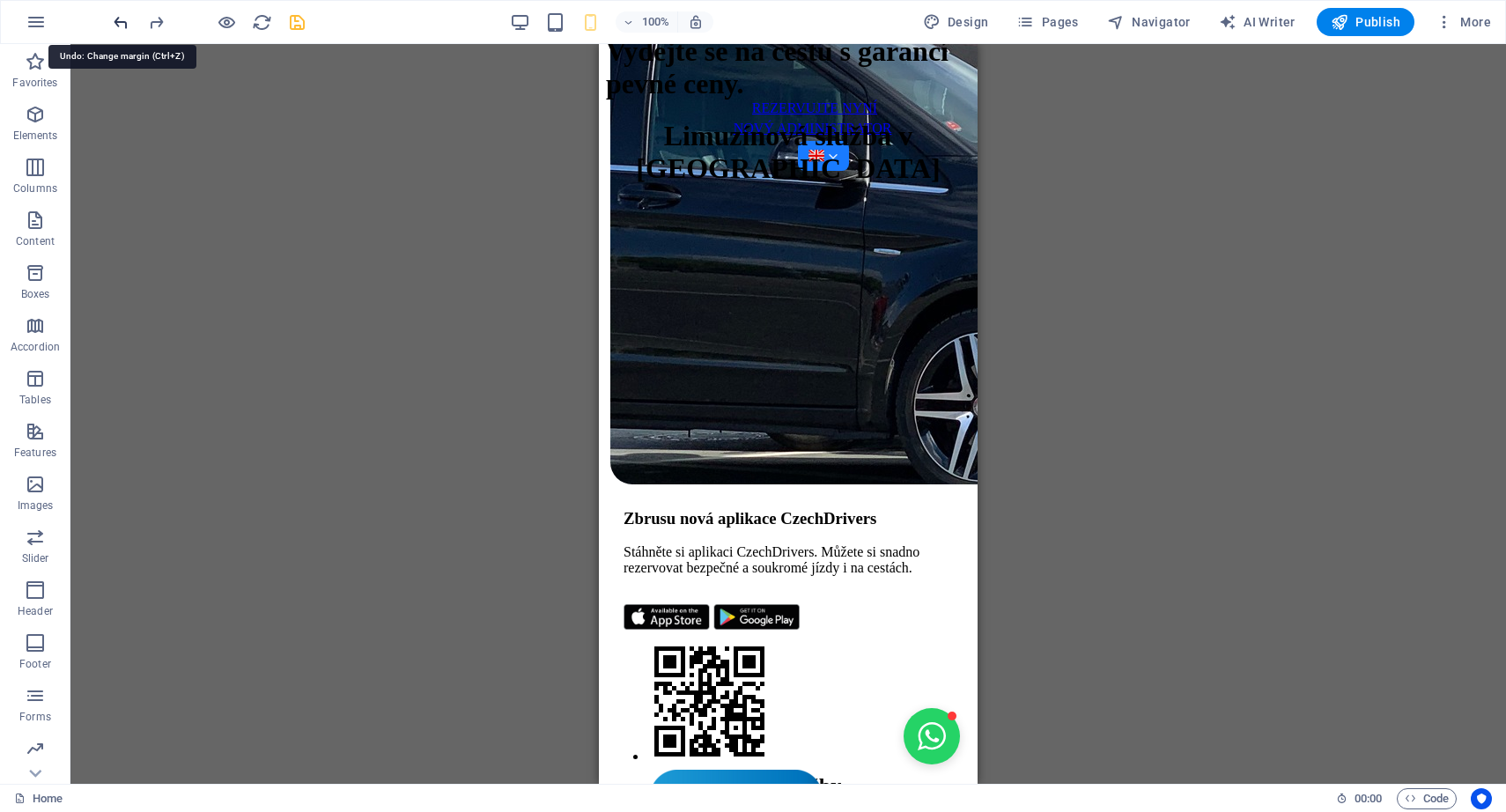
click at [118, 24] on icon "undo" at bounding box center [120, 22] width 20 height 20
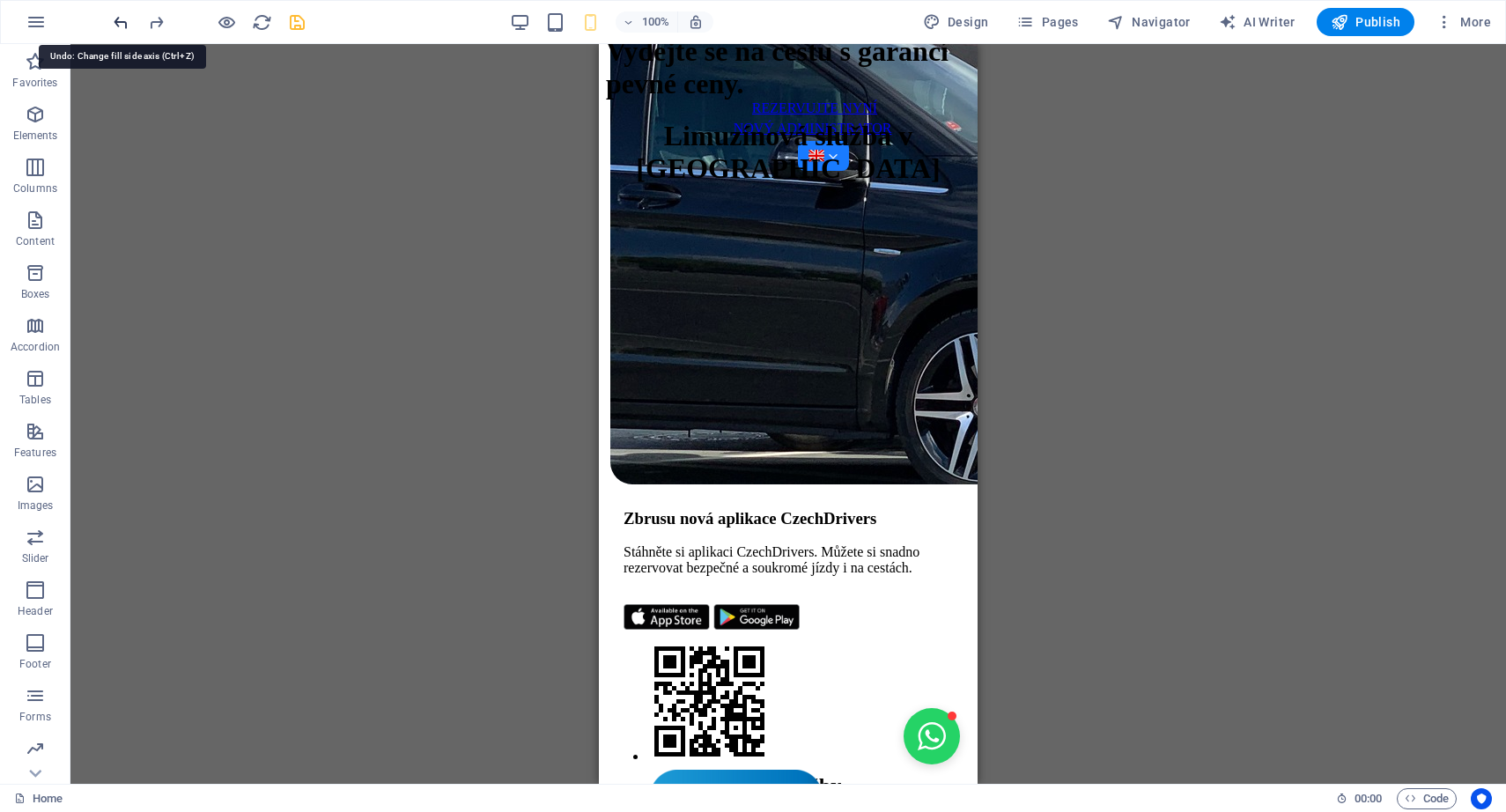
click at [118, 24] on icon "undo" at bounding box center [120, 22] width 20 height 20
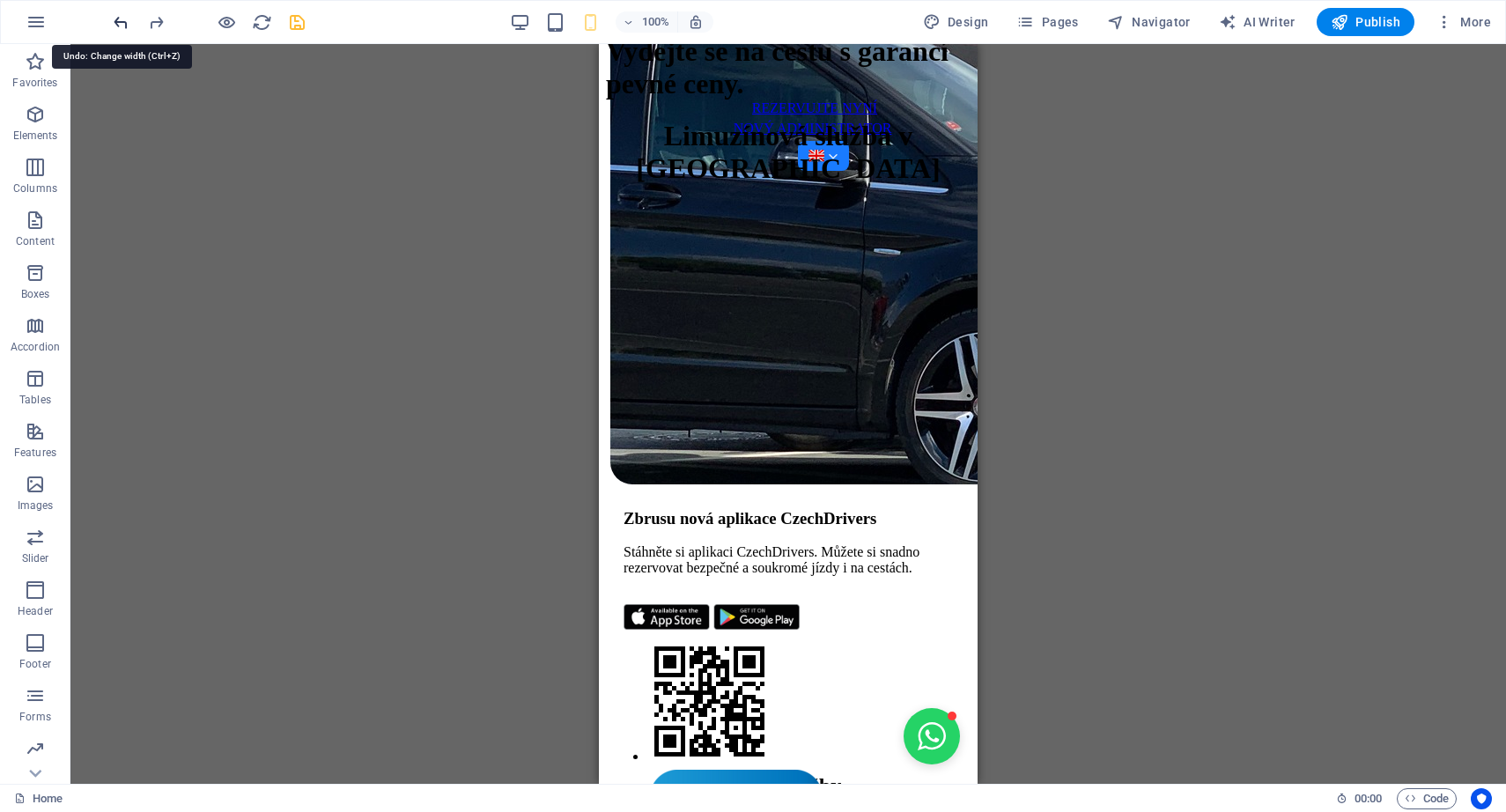
click at [118, 24] on icon "undo" at bounding box center [120, 22] width 20 height 20
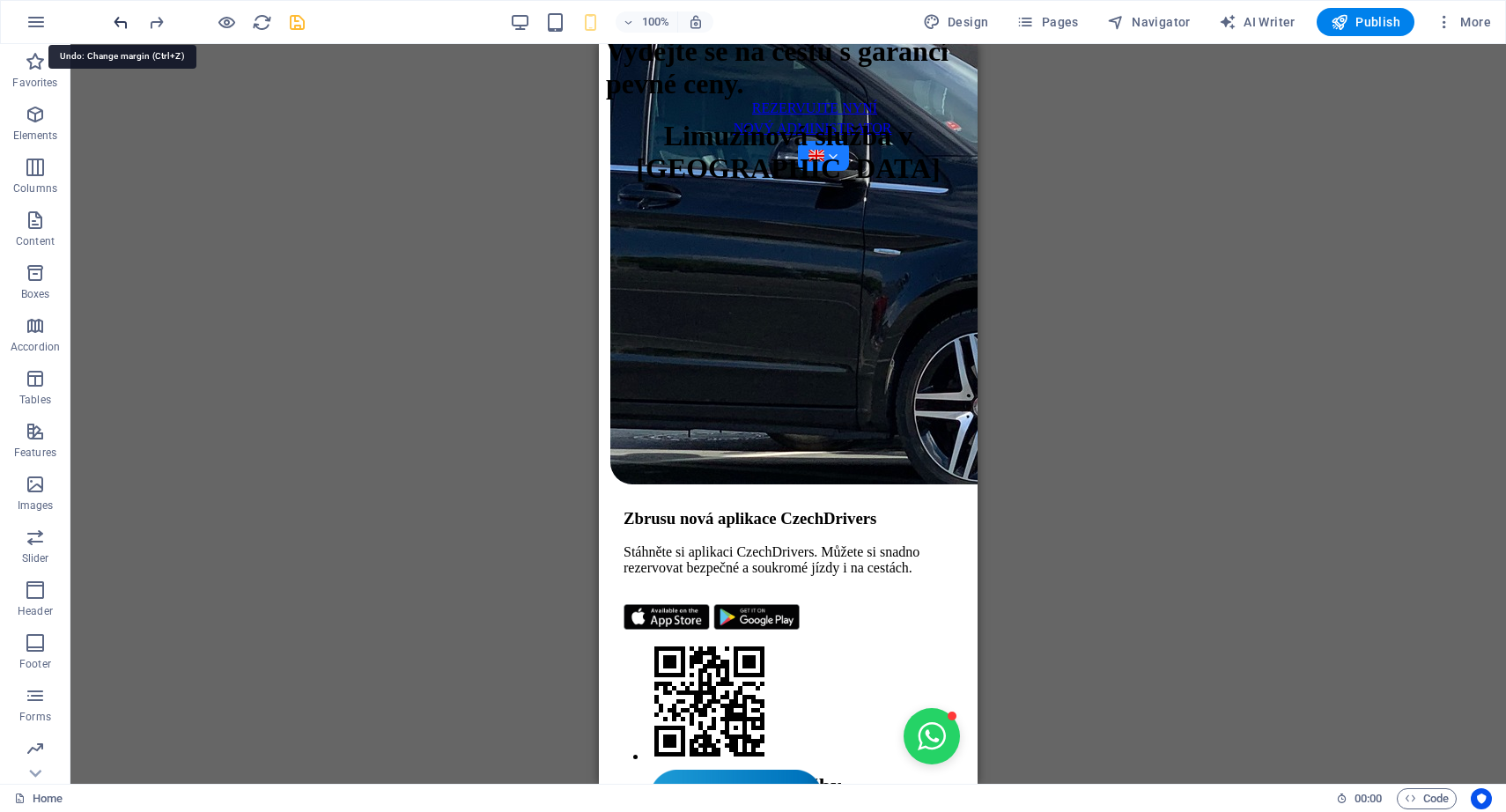
click at [118, 24] on icon "undo" at bounding box center [120, 22] width 20 height 20
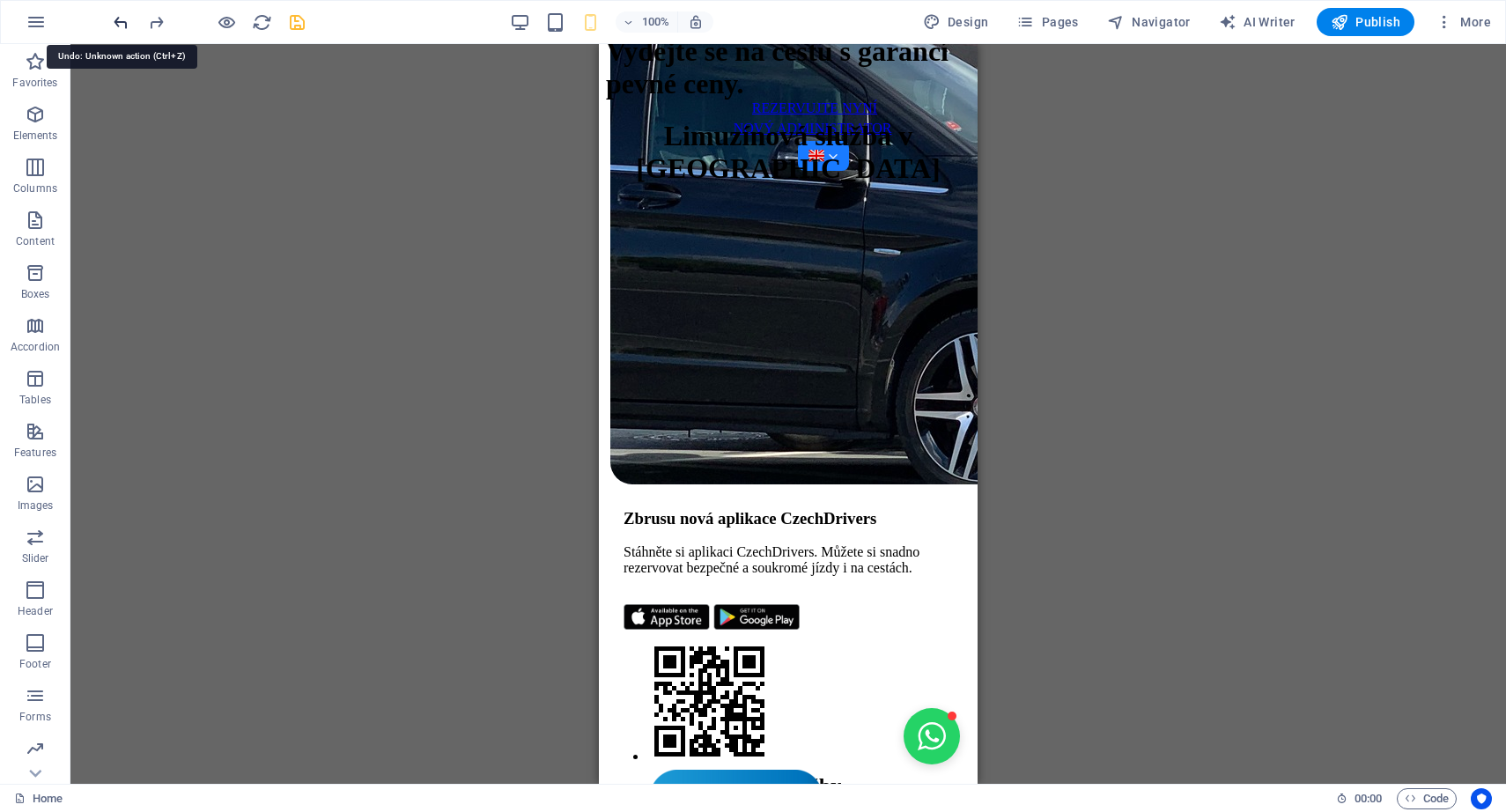
click at [118, 24] on icon "undo" at bounding box center [120, 22] width 20 height 20
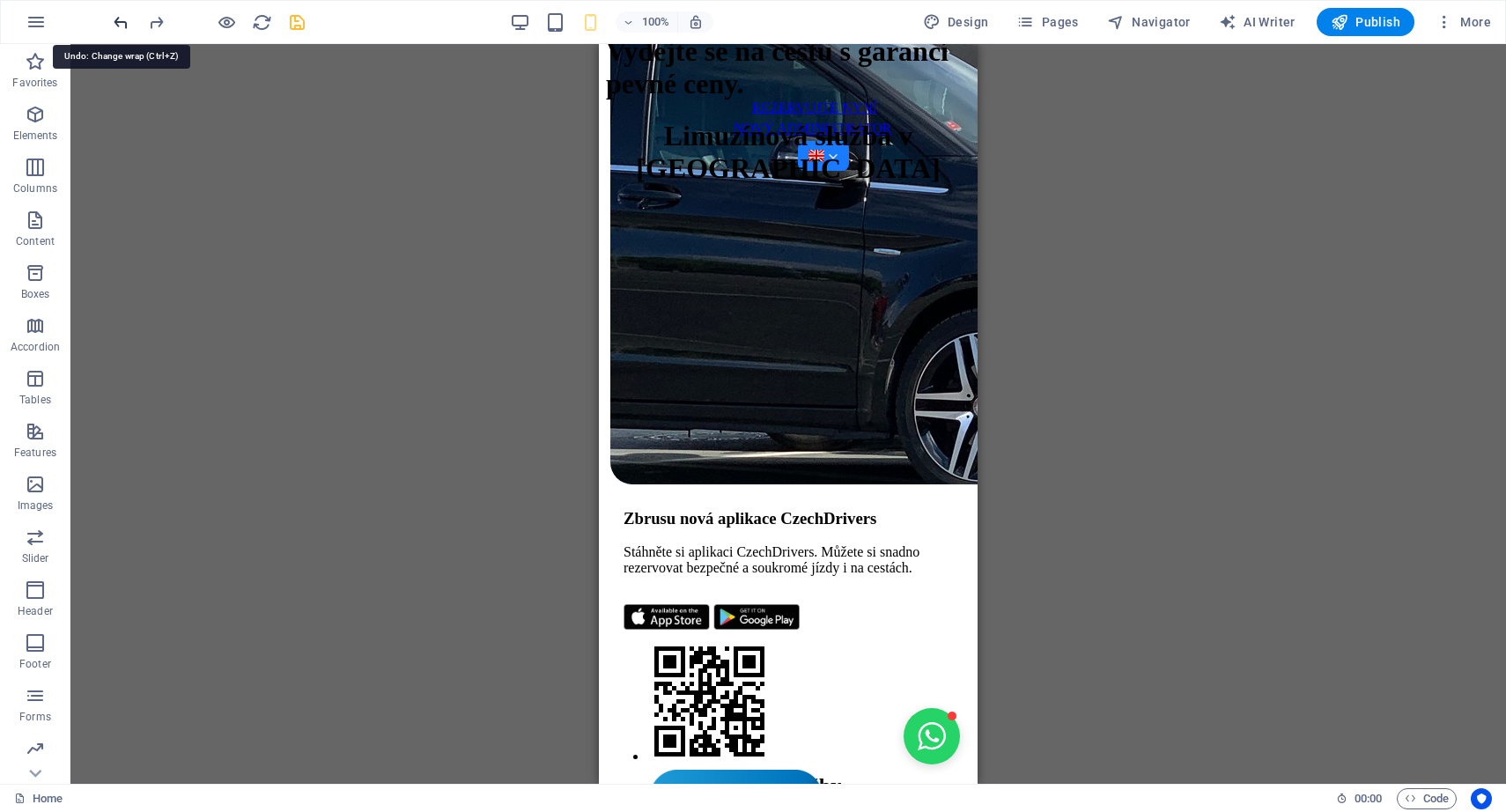
click at [118, 24] on icon "undo" at bounding box center [120, 22] width 20 height 20
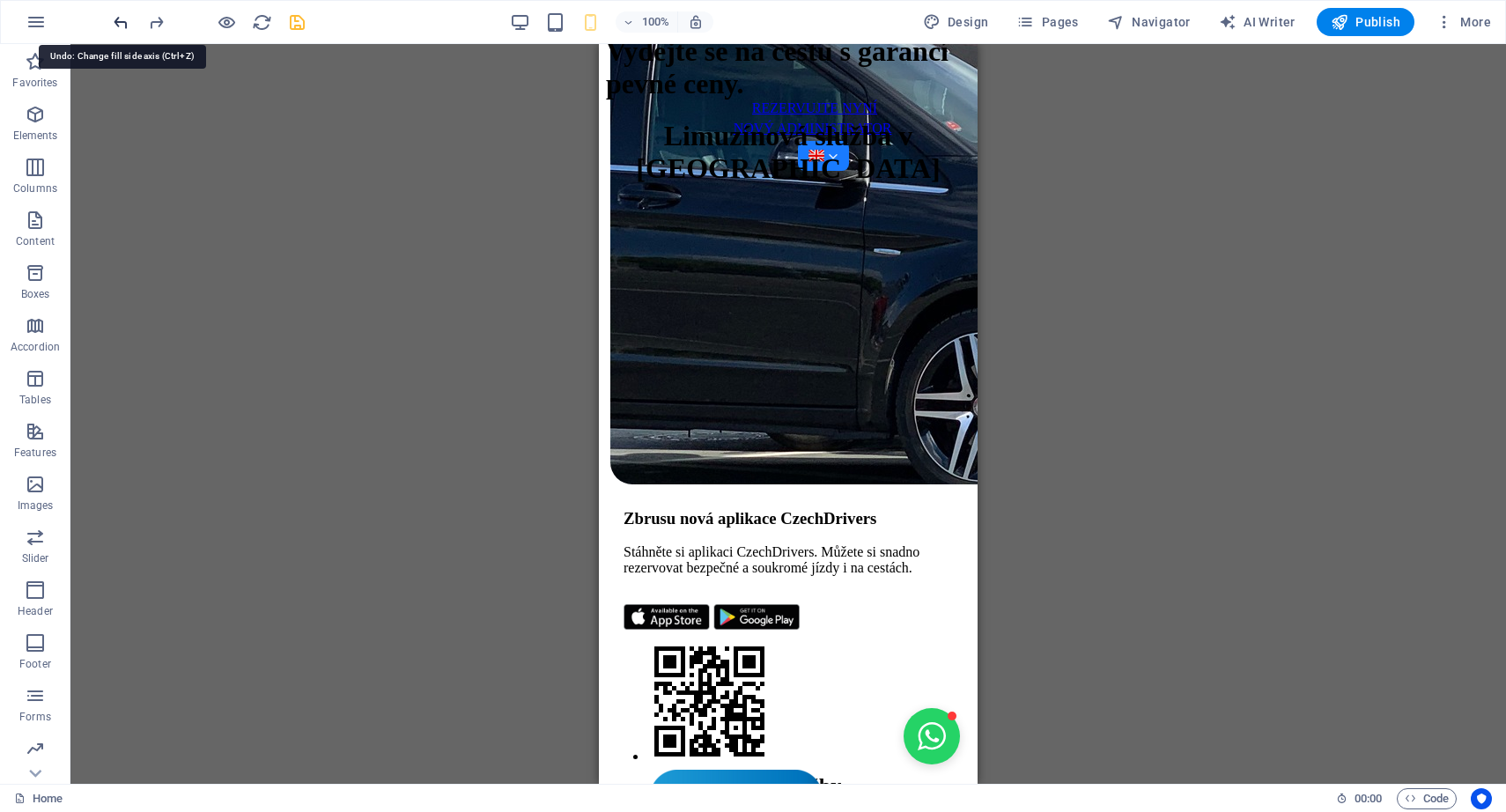
click at [118, 24] on icon "undo" at bounding box center [120, 22] width 20 height 20
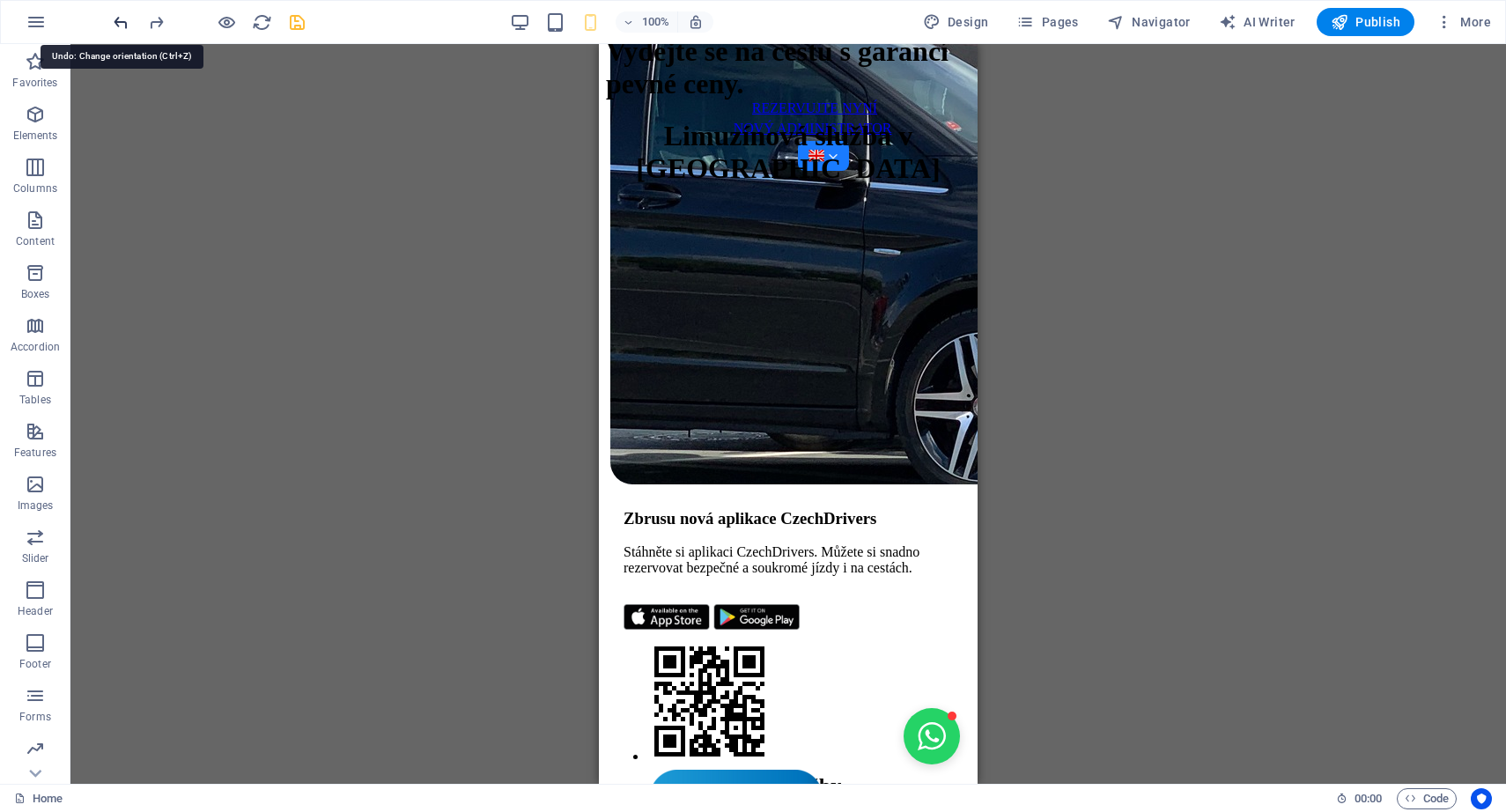
click at [118, 24] on icon "undo" at bounding box center [120, 22] width 20 height 20
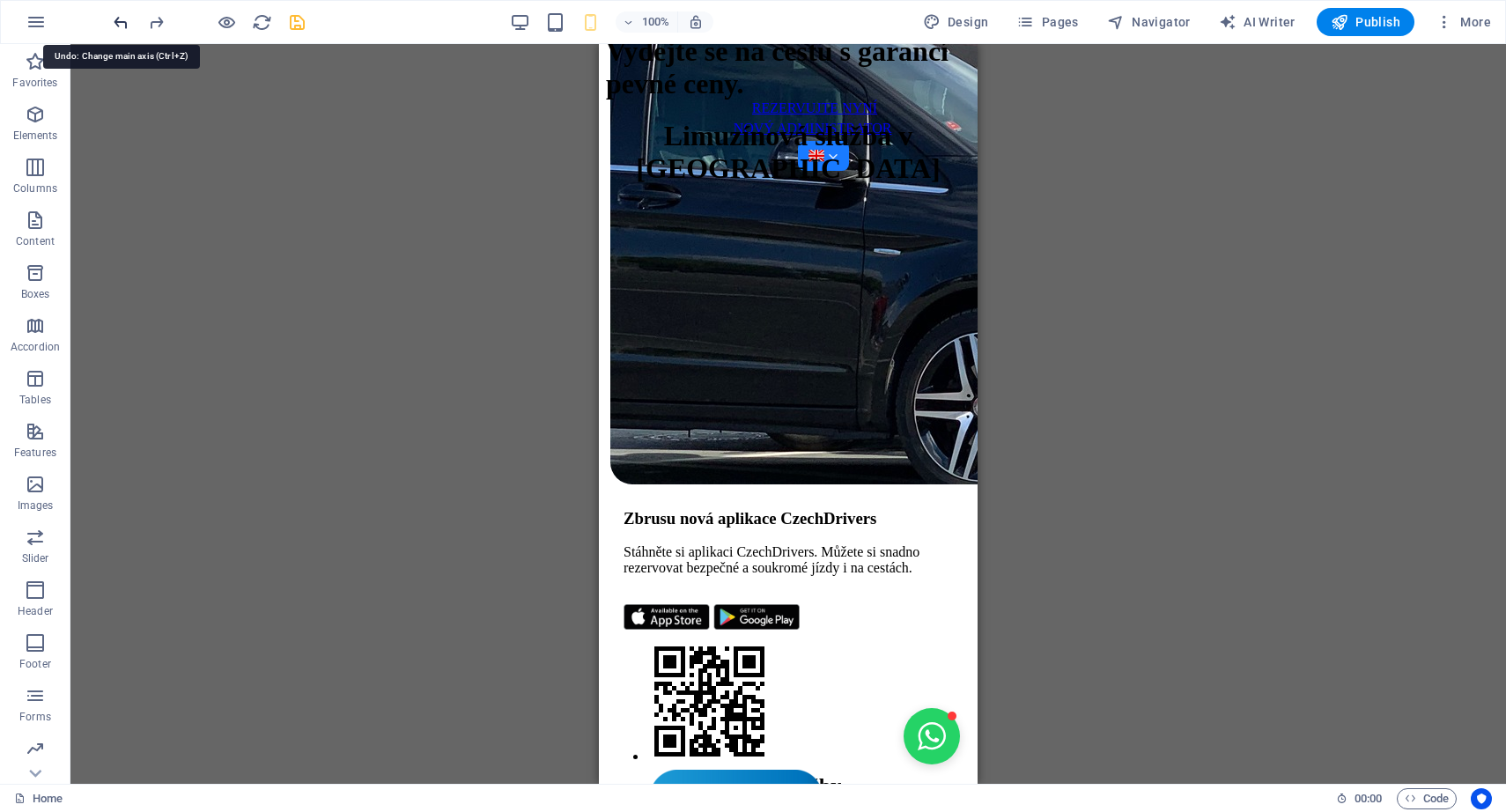
click at [118, 24] on icon "undo" at bounding box center [120, 22] width 20 height 20
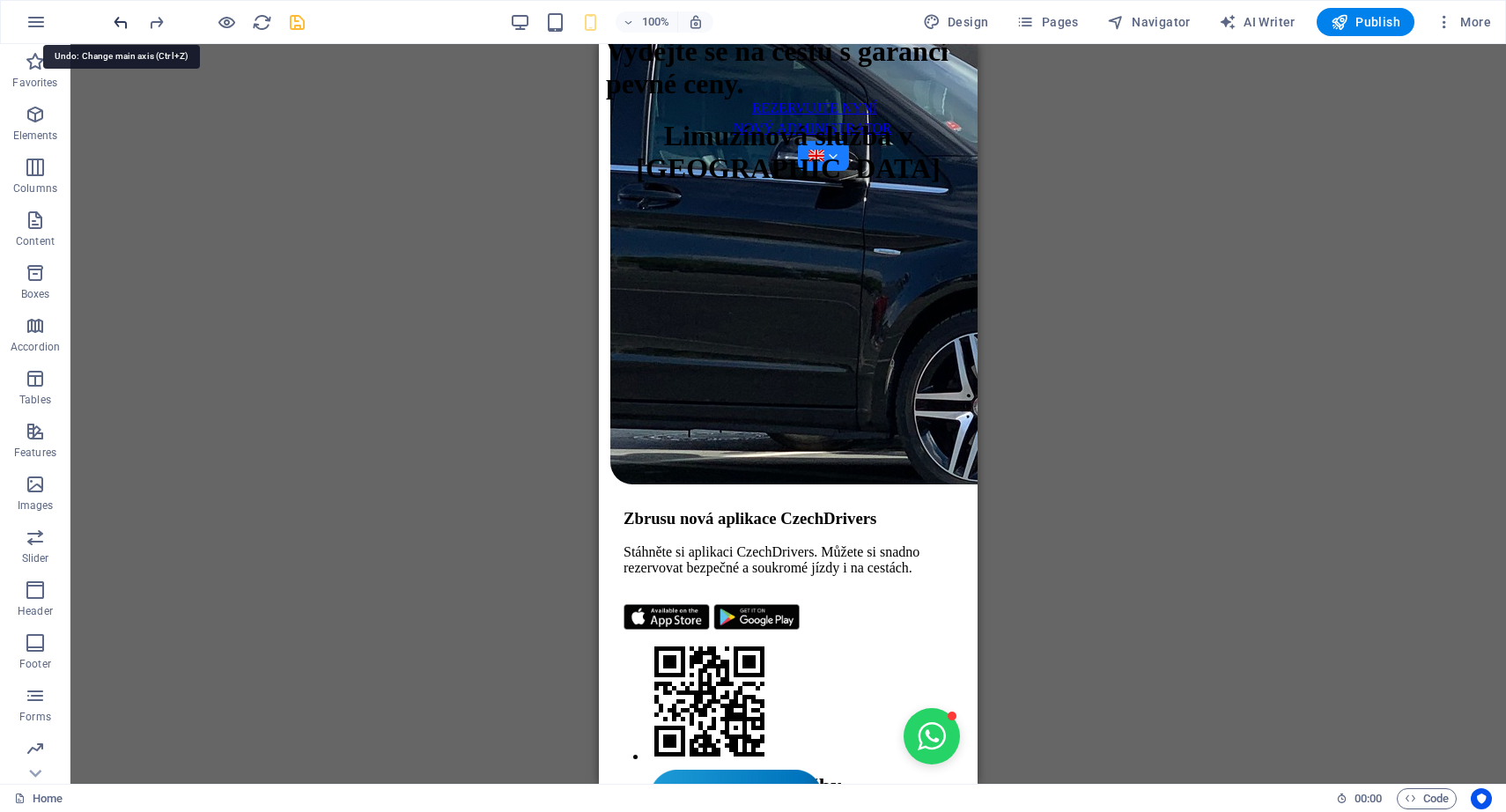
click at [118, 24] on icon "undo" at bounding box center [120, 22] width 20 height 20
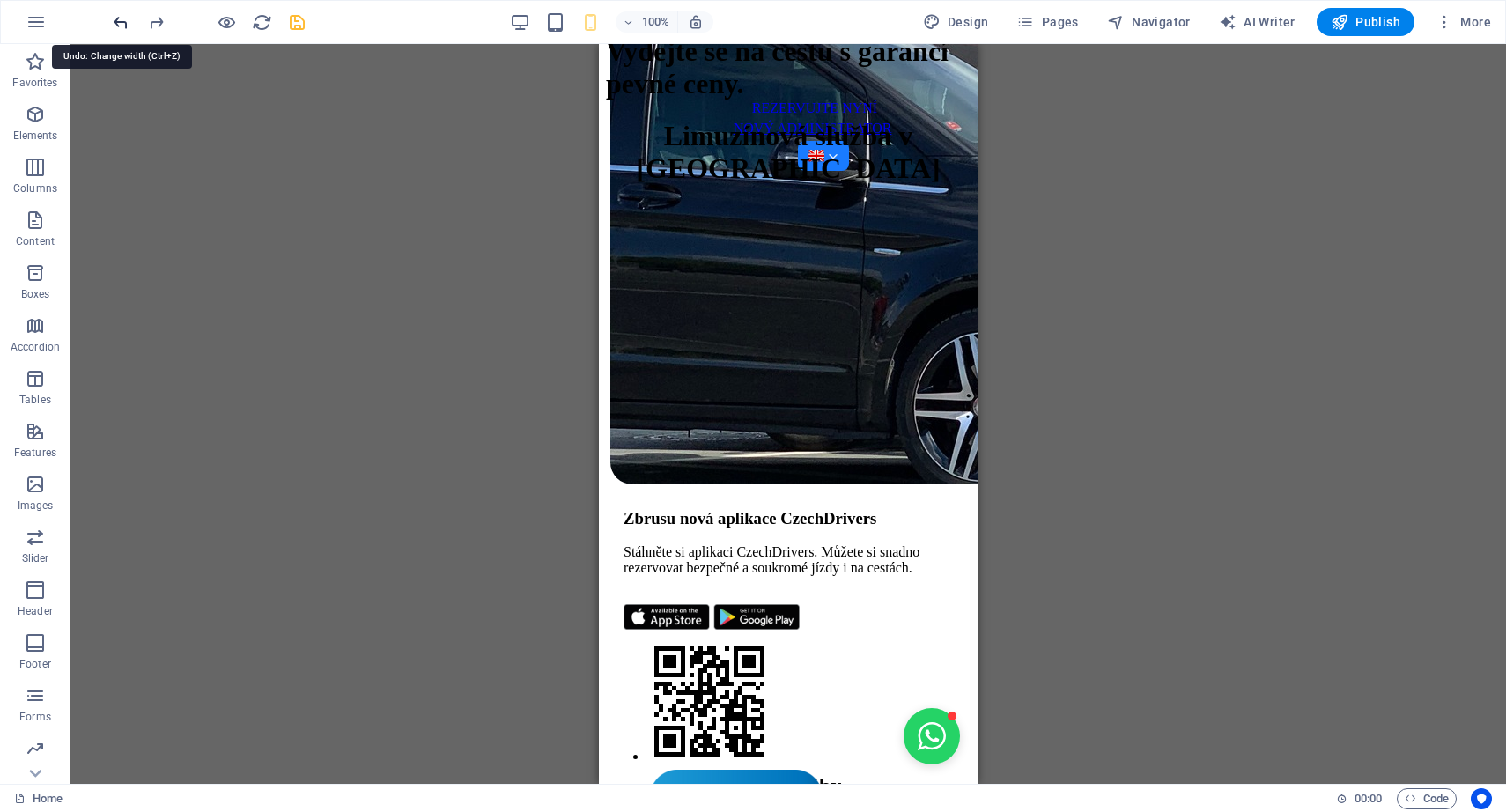
click at [118, 24] on icon "undo" at bounding box center [120, 22] width 20 height 20
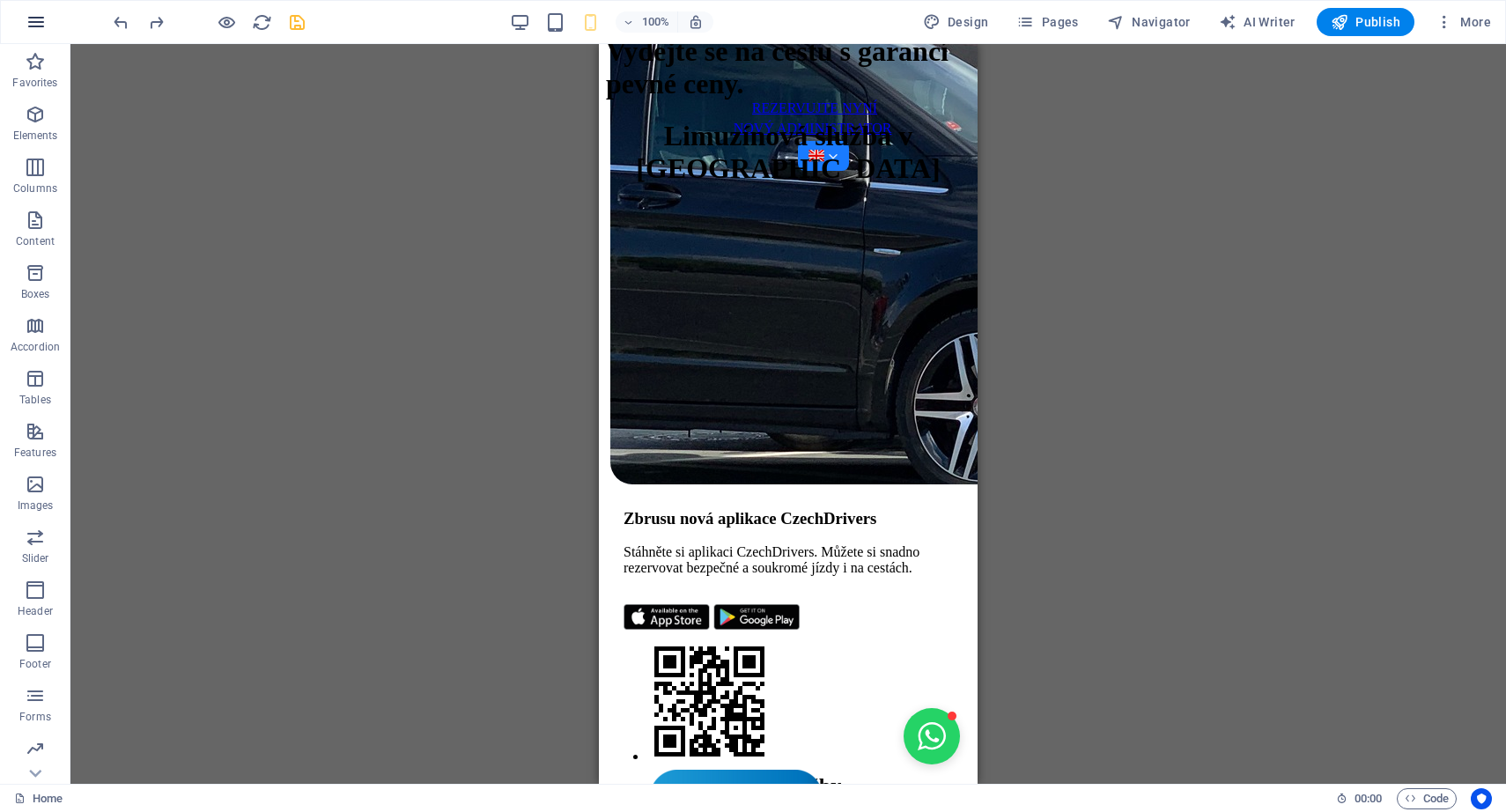
click at [35, 25] on icon "button" at bounding box center [36, 22] width 21 height 21
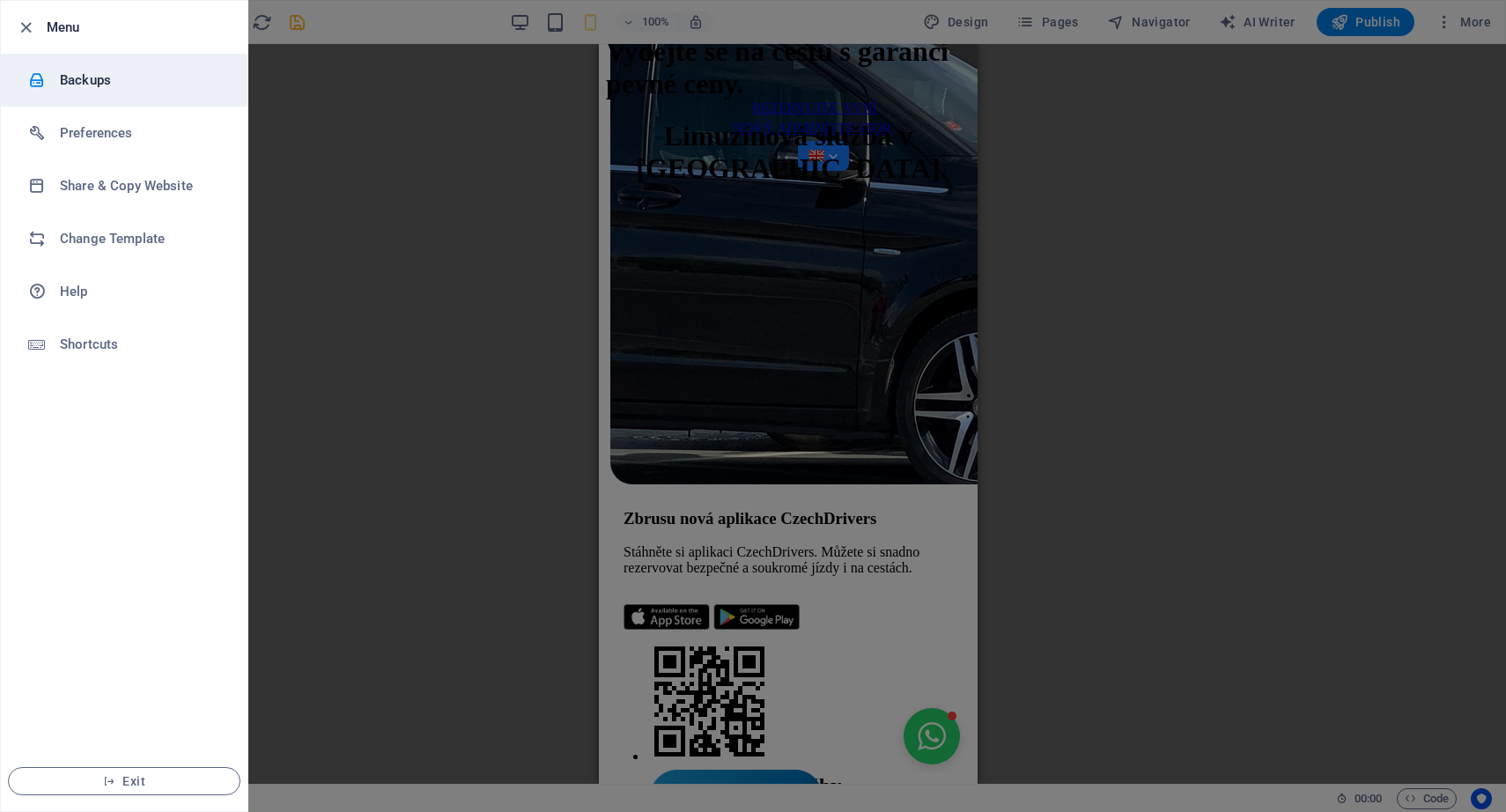
click at [83, 79] on h6 "Backups" at bounding box center [141, 80] width 163 height 21
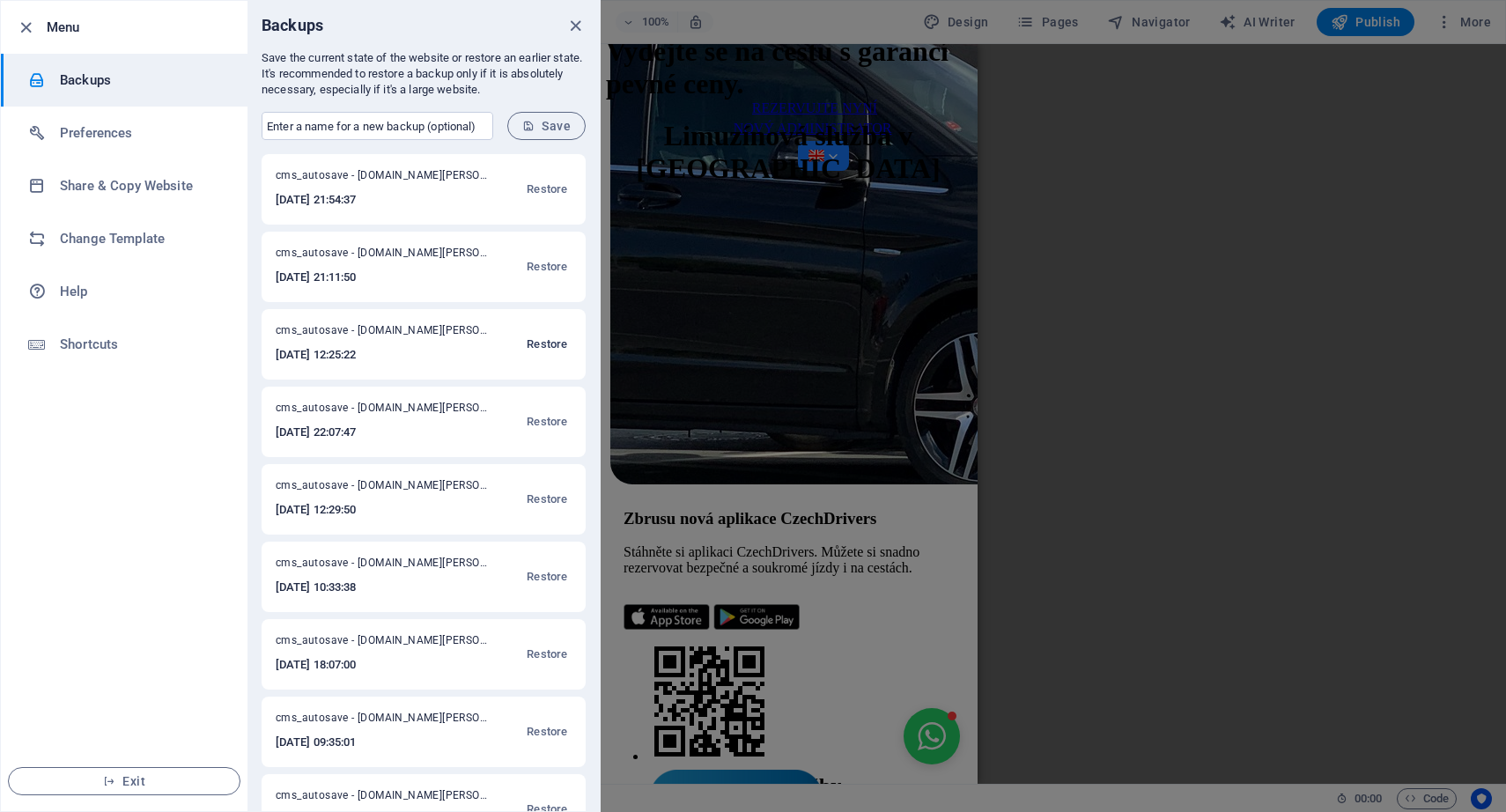
click at [541, 344] on span "Restore" at bounding box center [547, 344] width 40 height 21
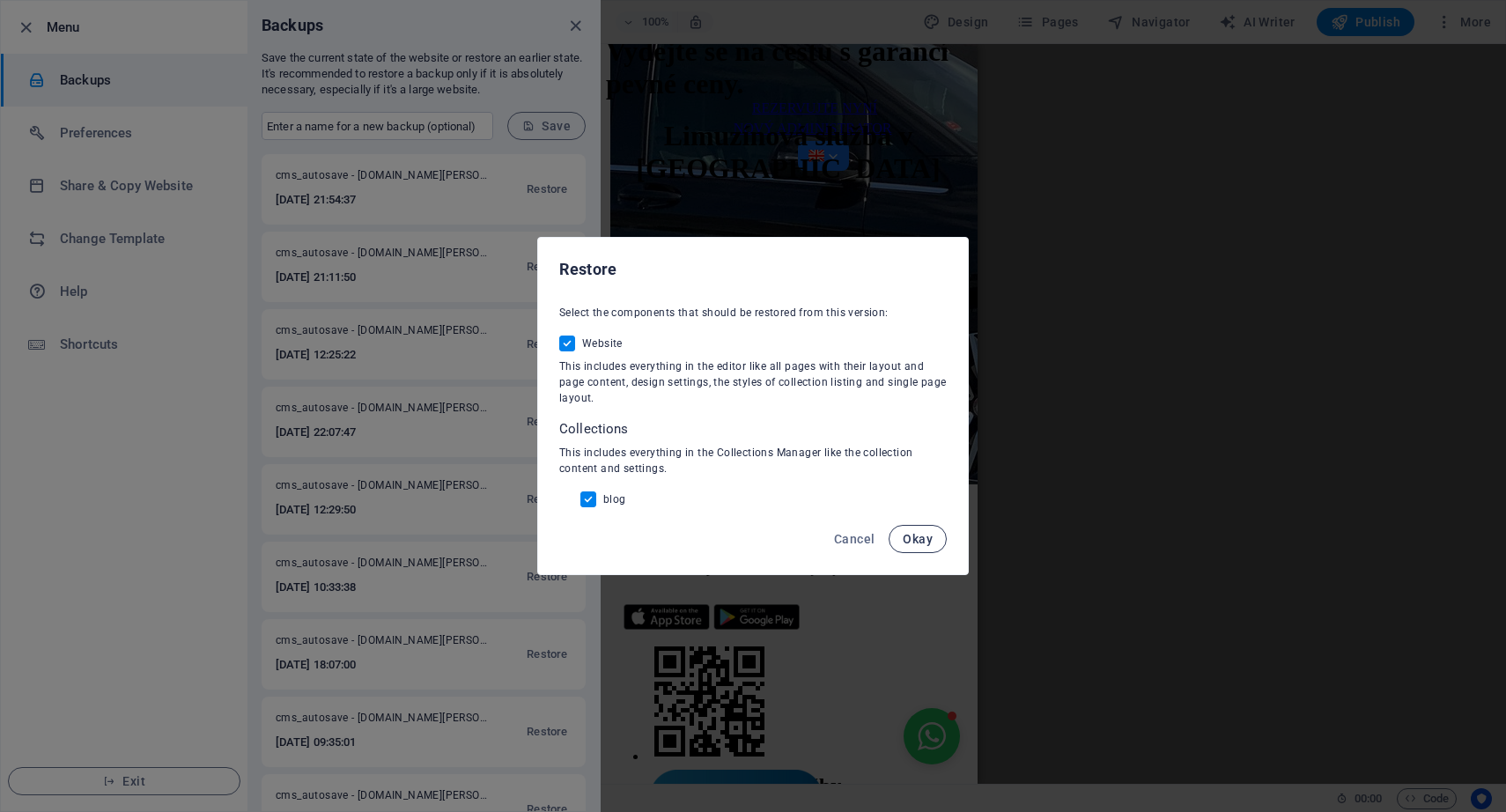
click at [932, 537] on span "Okay" at bounding box center [917, 539] width 30 height 14
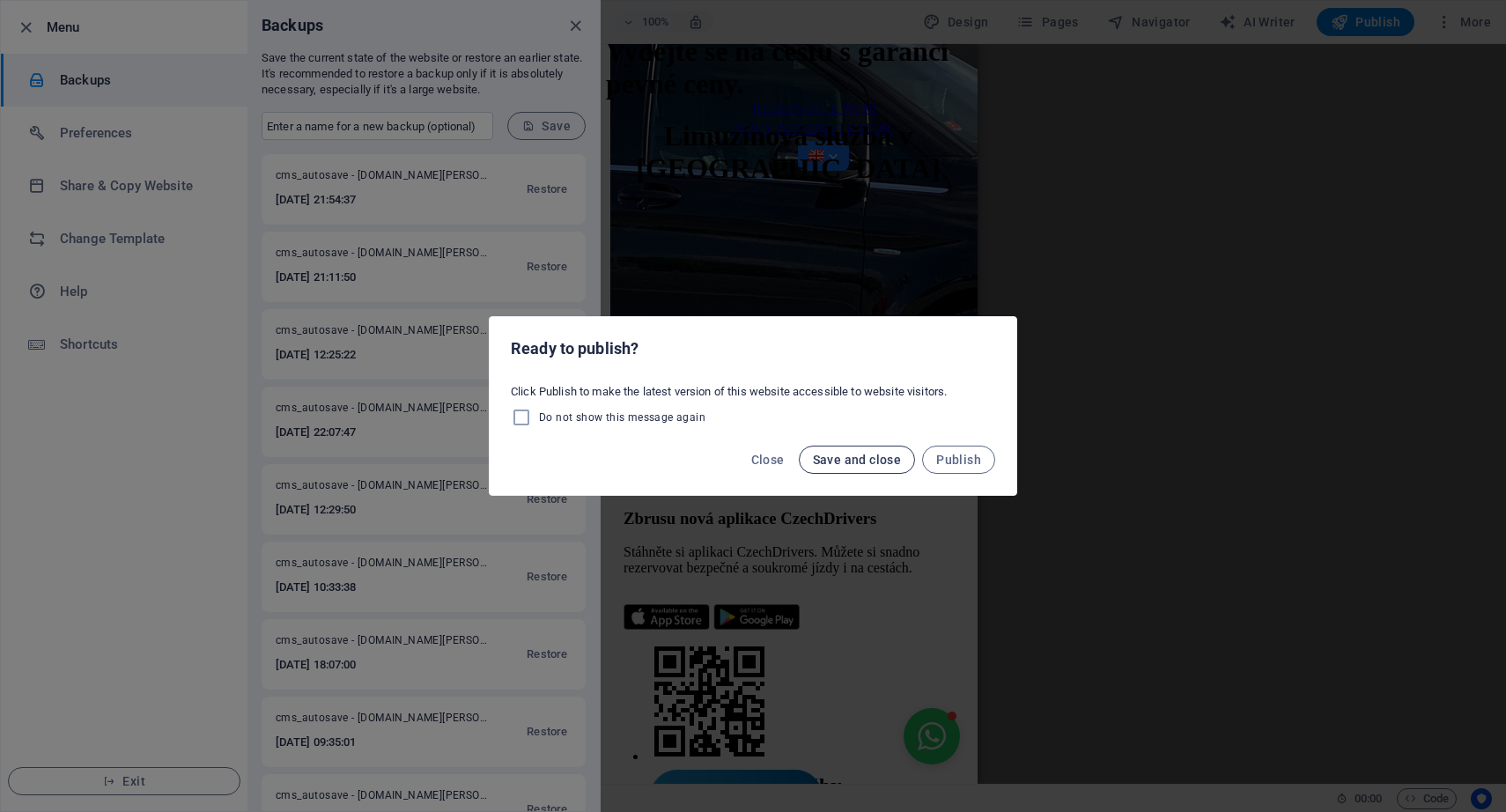
click at [865, 463] on span "Save and close" at bounding box center [857, 459] width 89 height 14
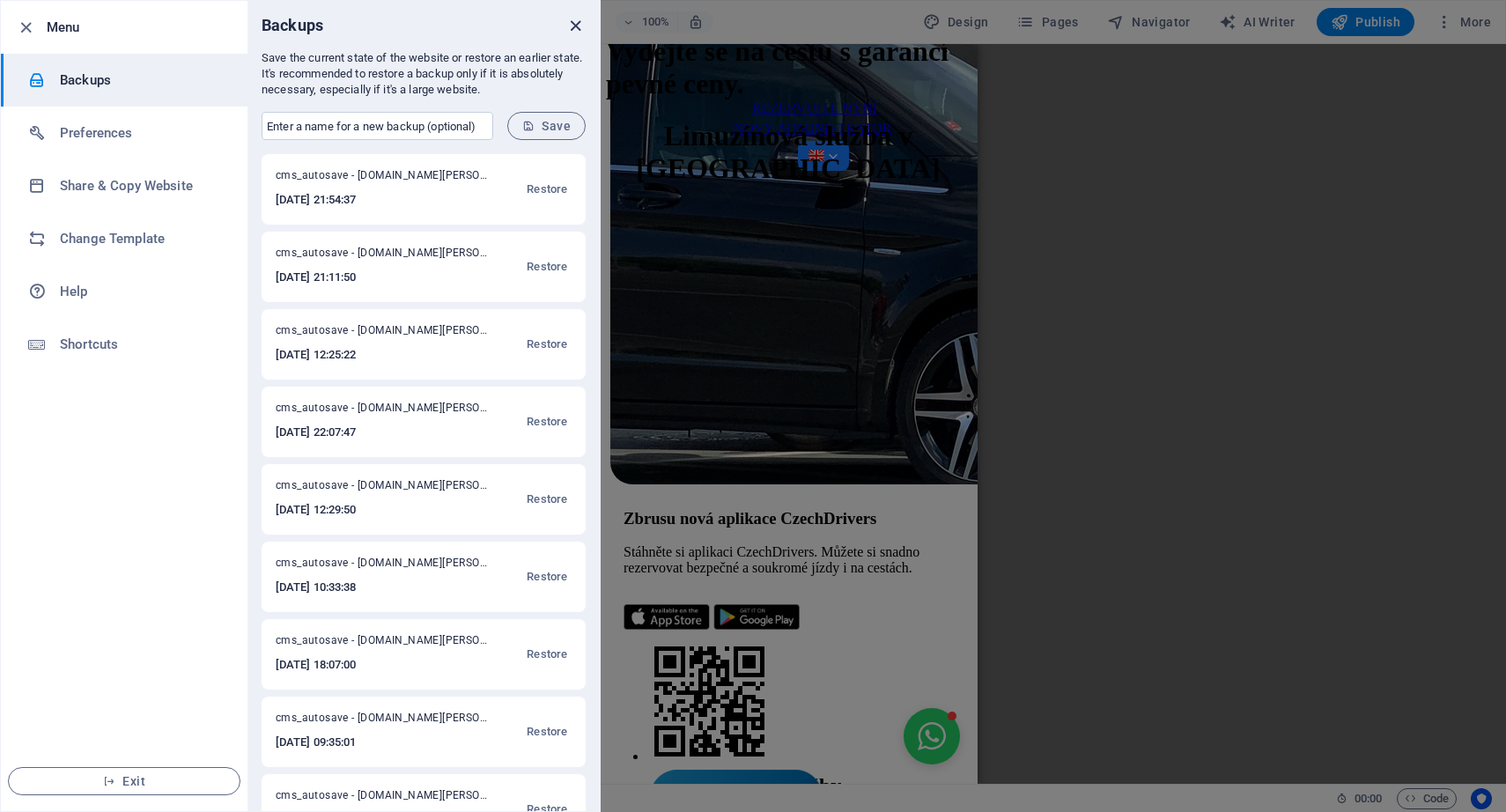
click at [577, 24] on icon "close" at bounding box center [575, 26] width 20 height 20
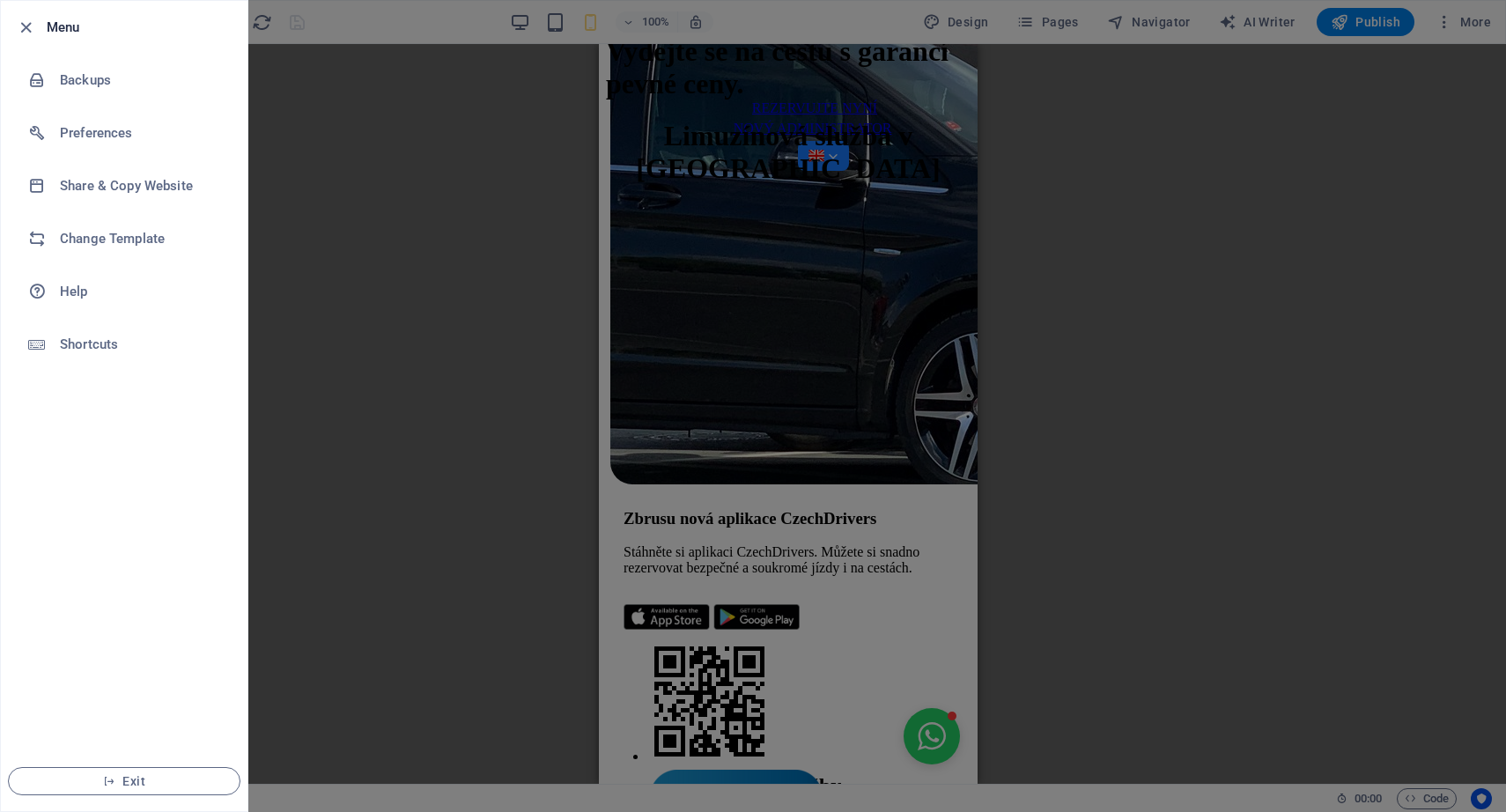
click at [62, 23] on h6 "Menu" at bounding box center [140, 28] width 186 height 21
click at [21, 39] on li "Menu" at bounding box center [124, 27] width 247 height 53
click at [21, 33] on icon "button" at bounding box center [26, 27] width 20 height 20
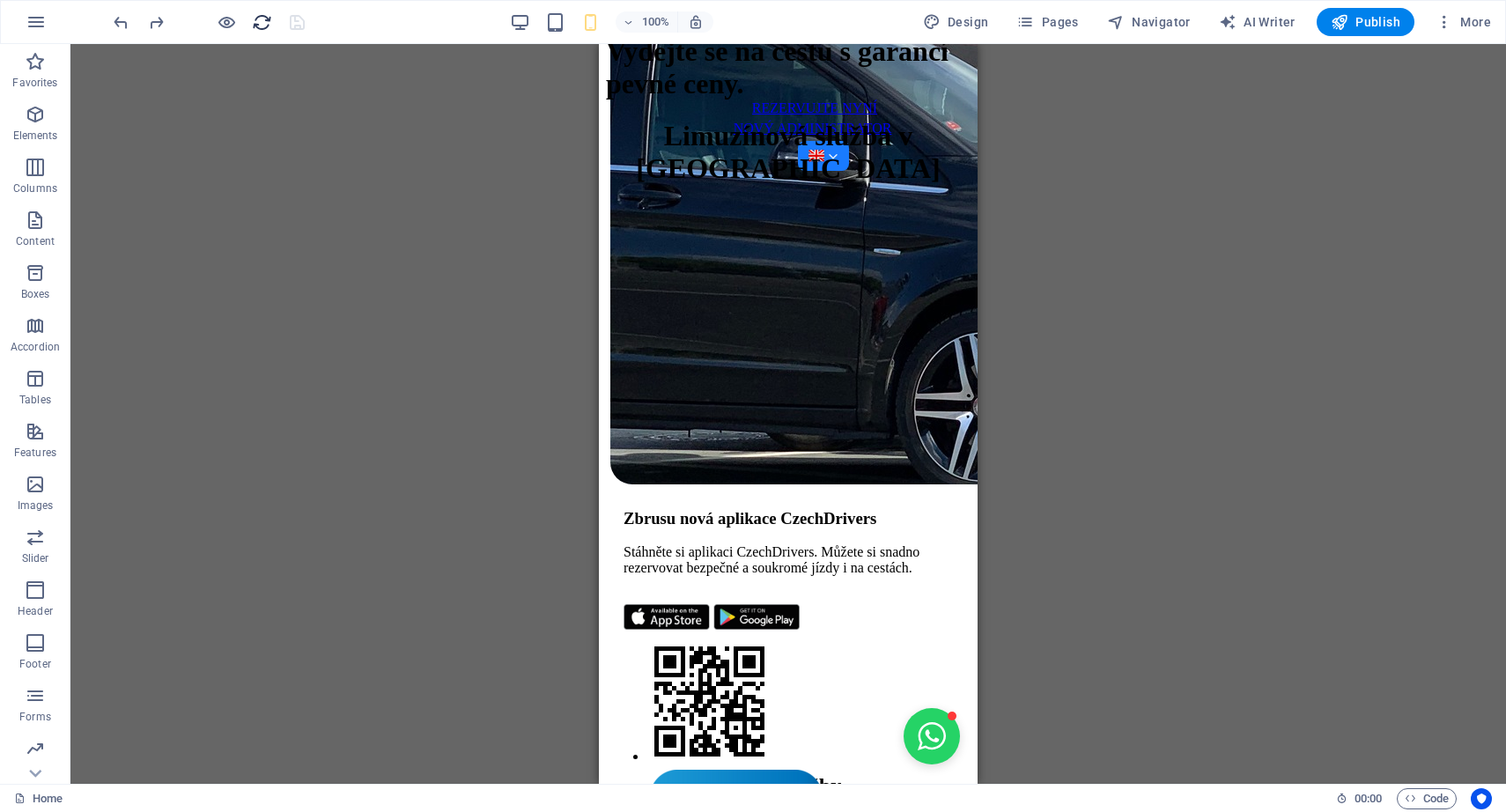
click at [257, 21] on icon "reload" at bounding box center [262, 22] width 20 height 20
click at [503, 14] on div "100% Design Pages Navigator AI Writer Publish More" at bounding box center [804, 21] width 1388 height 28
click at [517, 17] on icon "button" at bounding box center [520, 22] width 20 height 20
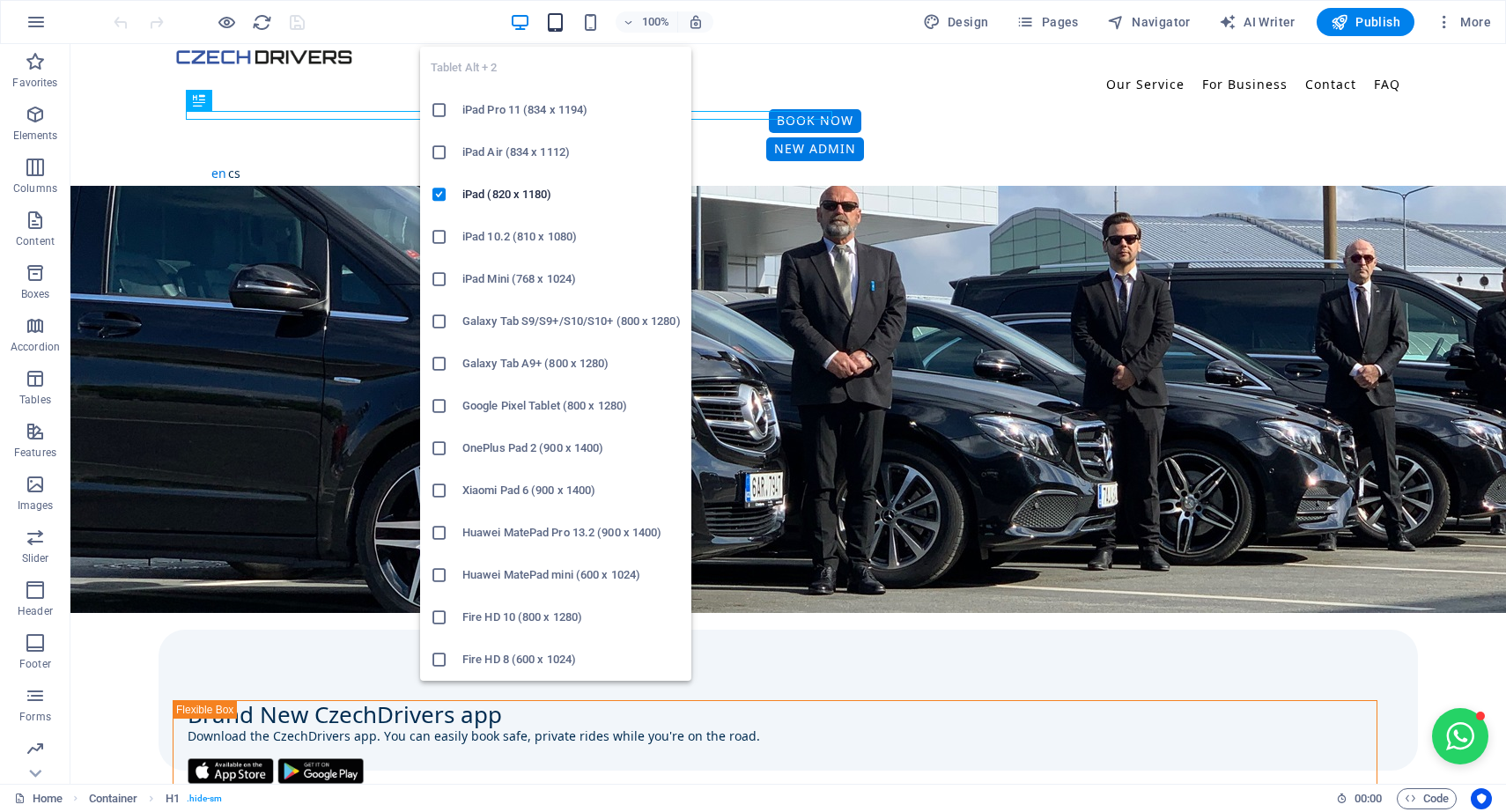
click at [548, 28] on icon "button" at bounding box center [555, 22] width 20 height 20
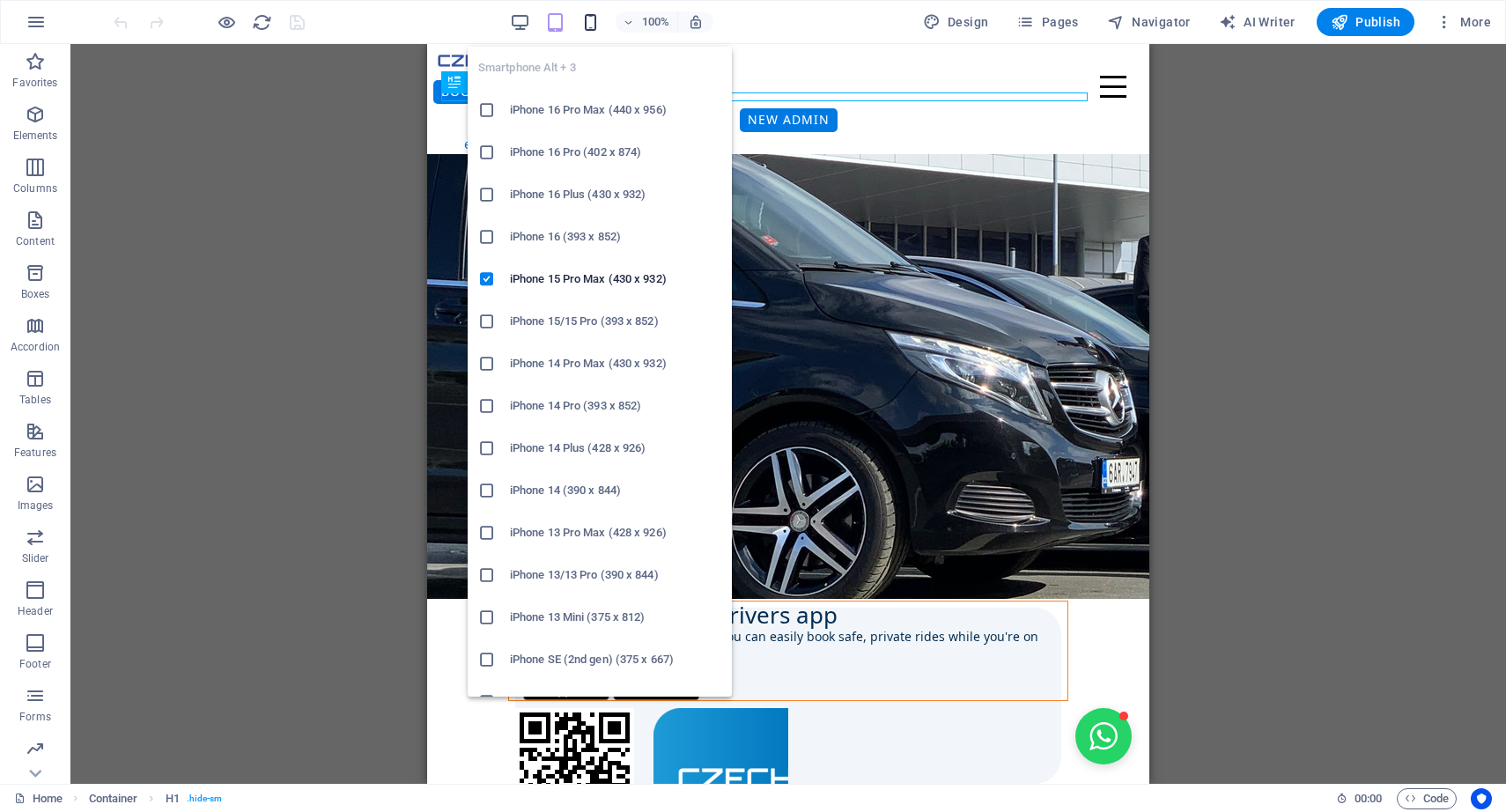
click at [594, 28] on icon "button" at bounding box center [590, 22] width 20 height 20
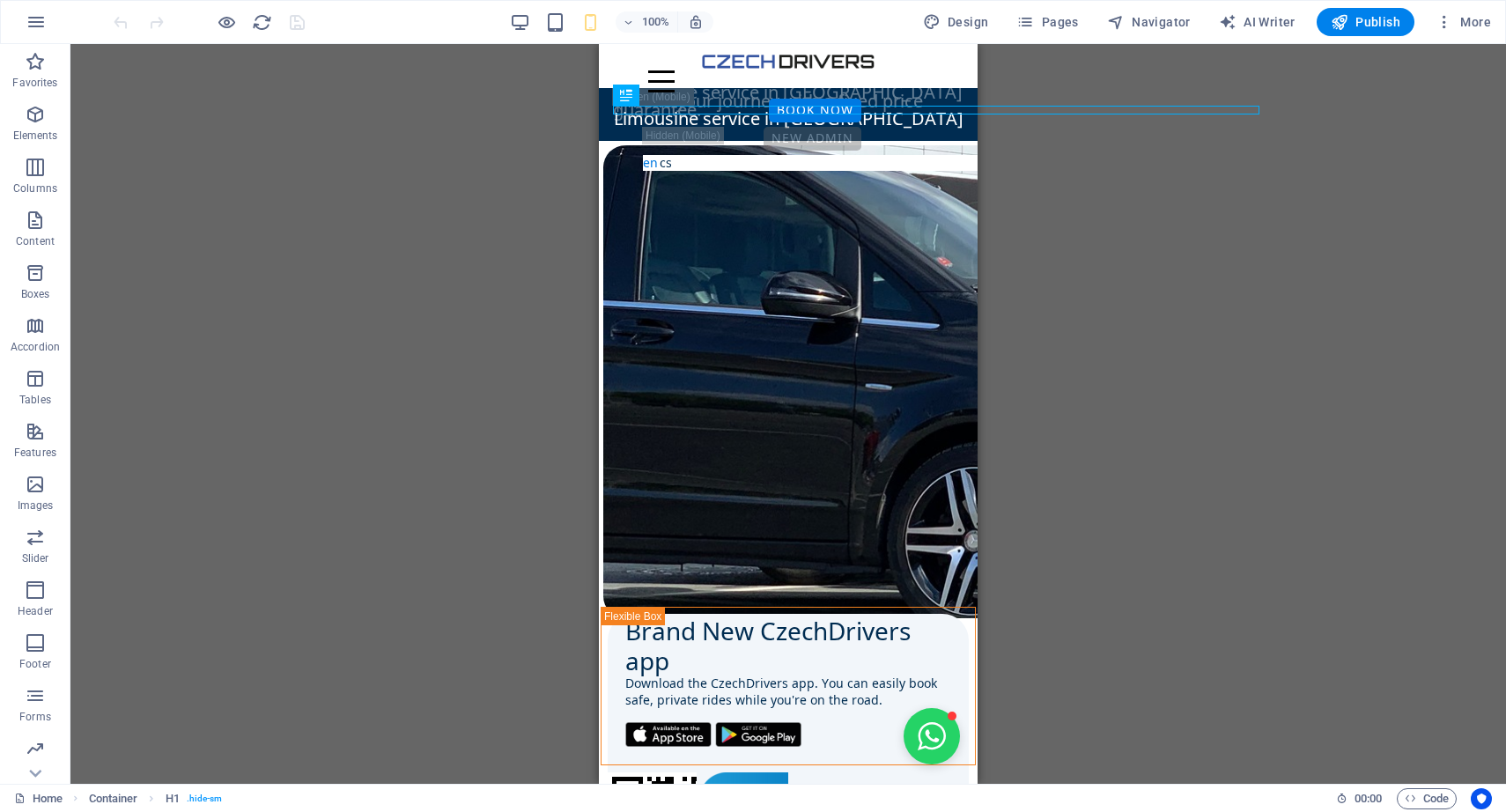
click at [1120, 115] on div "Drag here to replace the existing content. Press “Ctrl” if you want to create a…" at bounding box center [788, 414] width 1436 height 739
click at [628, 96] on div "Container H1" at bounding box center [669, 95] width 112 height 22
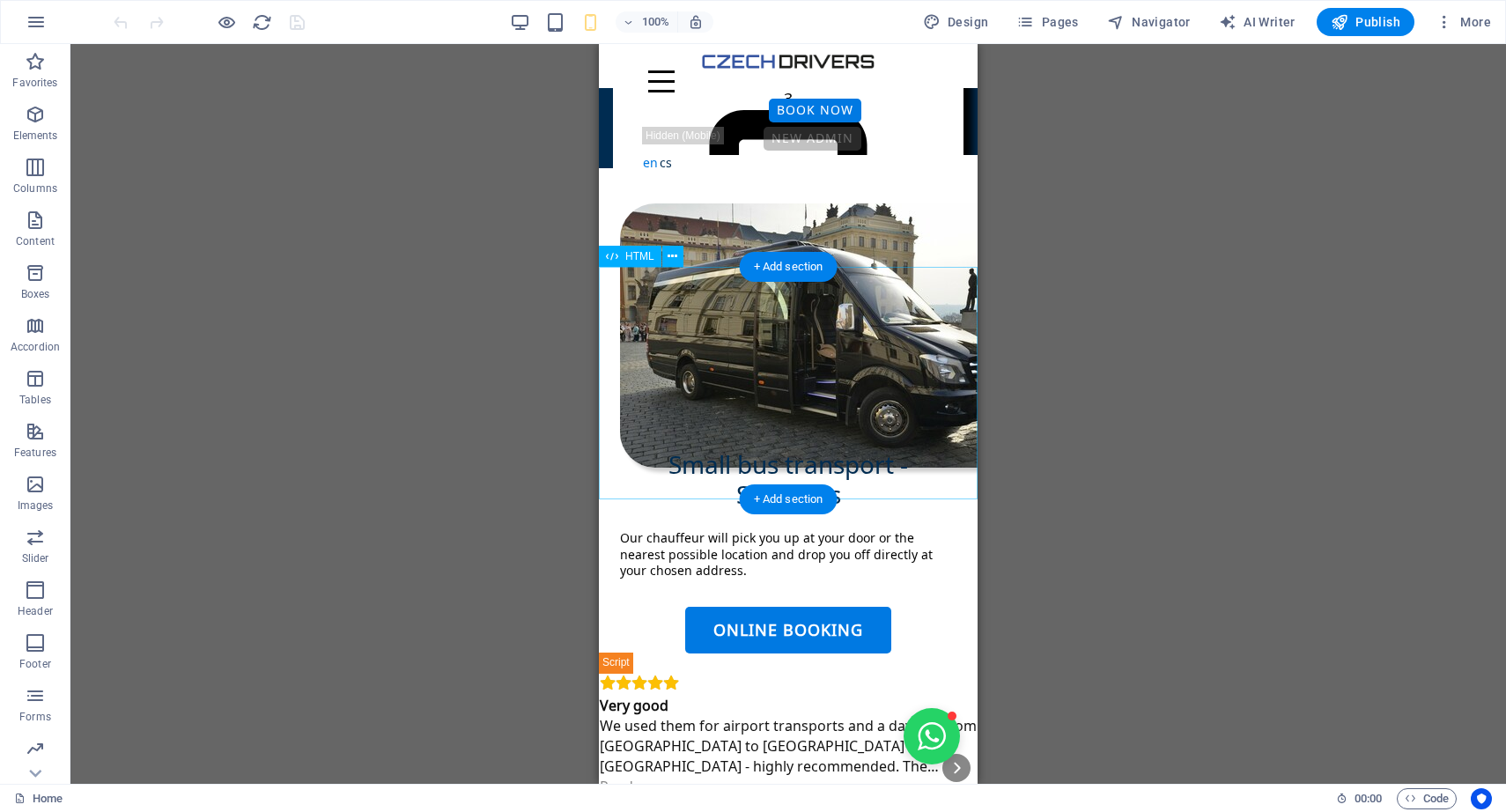
scroll to position [3819, 0]
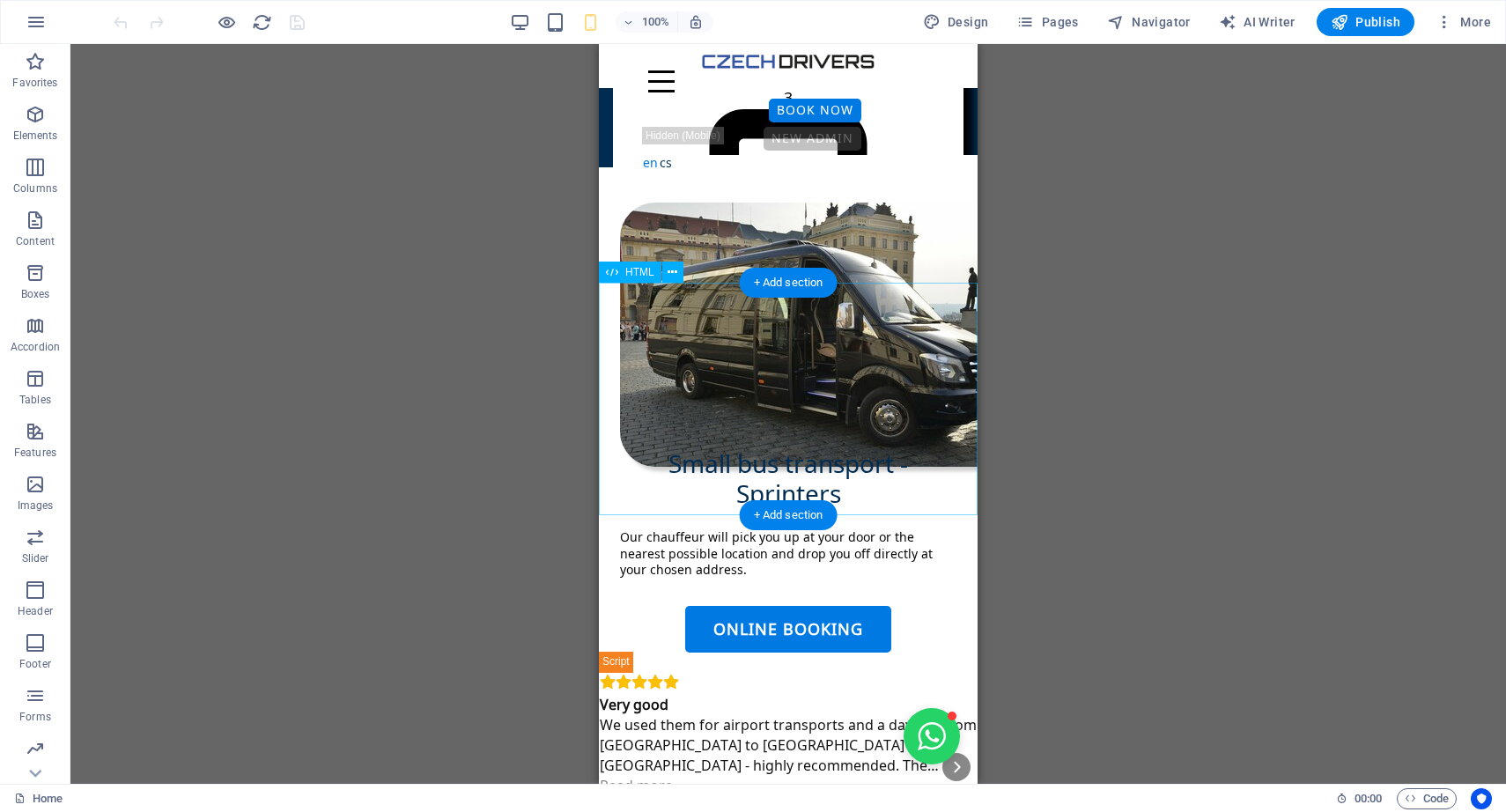
click at [923, 652] on div "Very good We used them for airport transports and a day trip from Prague to Dre…" at bounding box center [788, 768] width 378 height 233
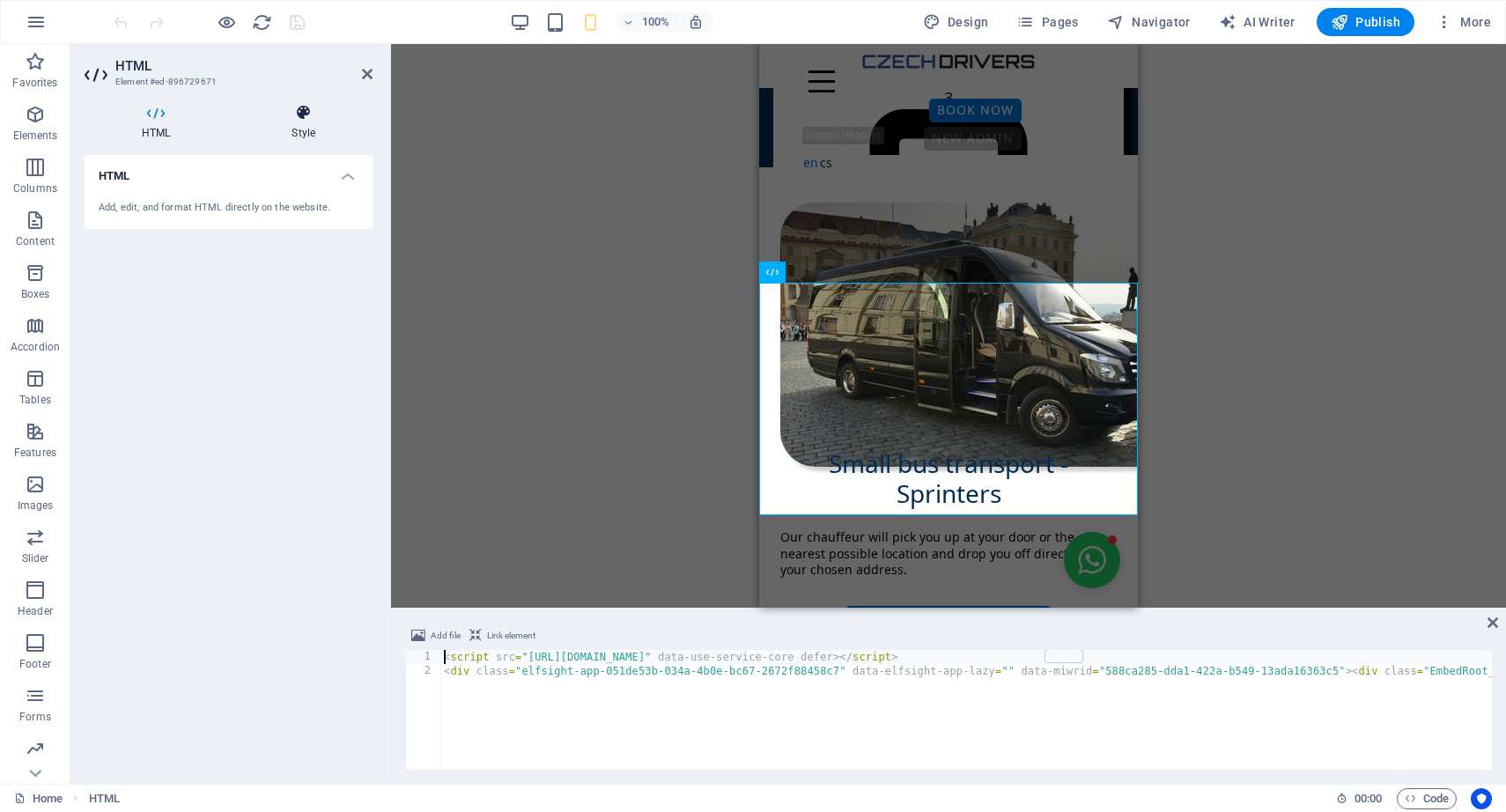
click at [305, 112] on icon at bounding box center [303, 113] width 139 height 17
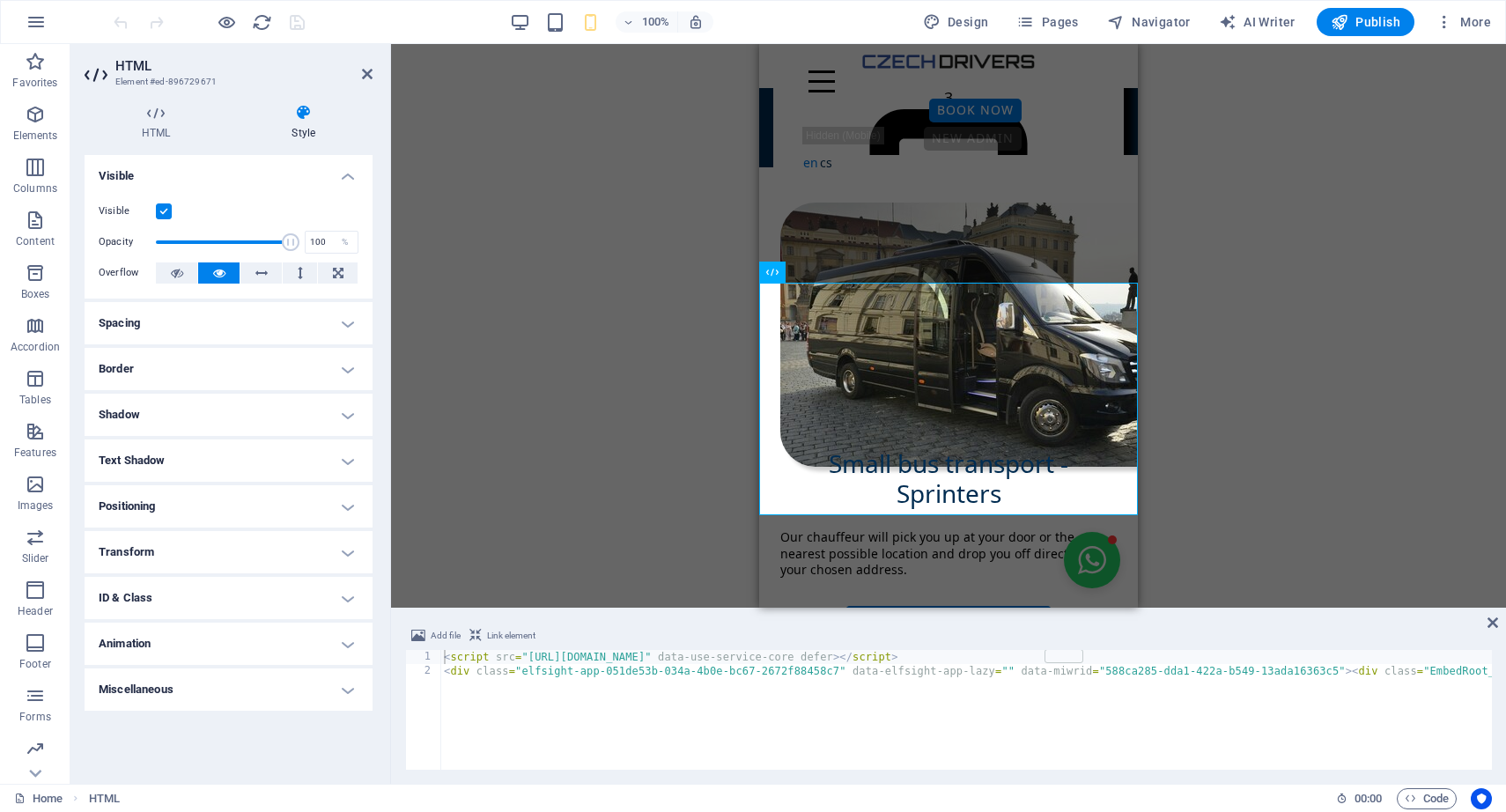
click at [208, 363] on h4 "Border" at bounding box center [227, 369] width 288 height 42
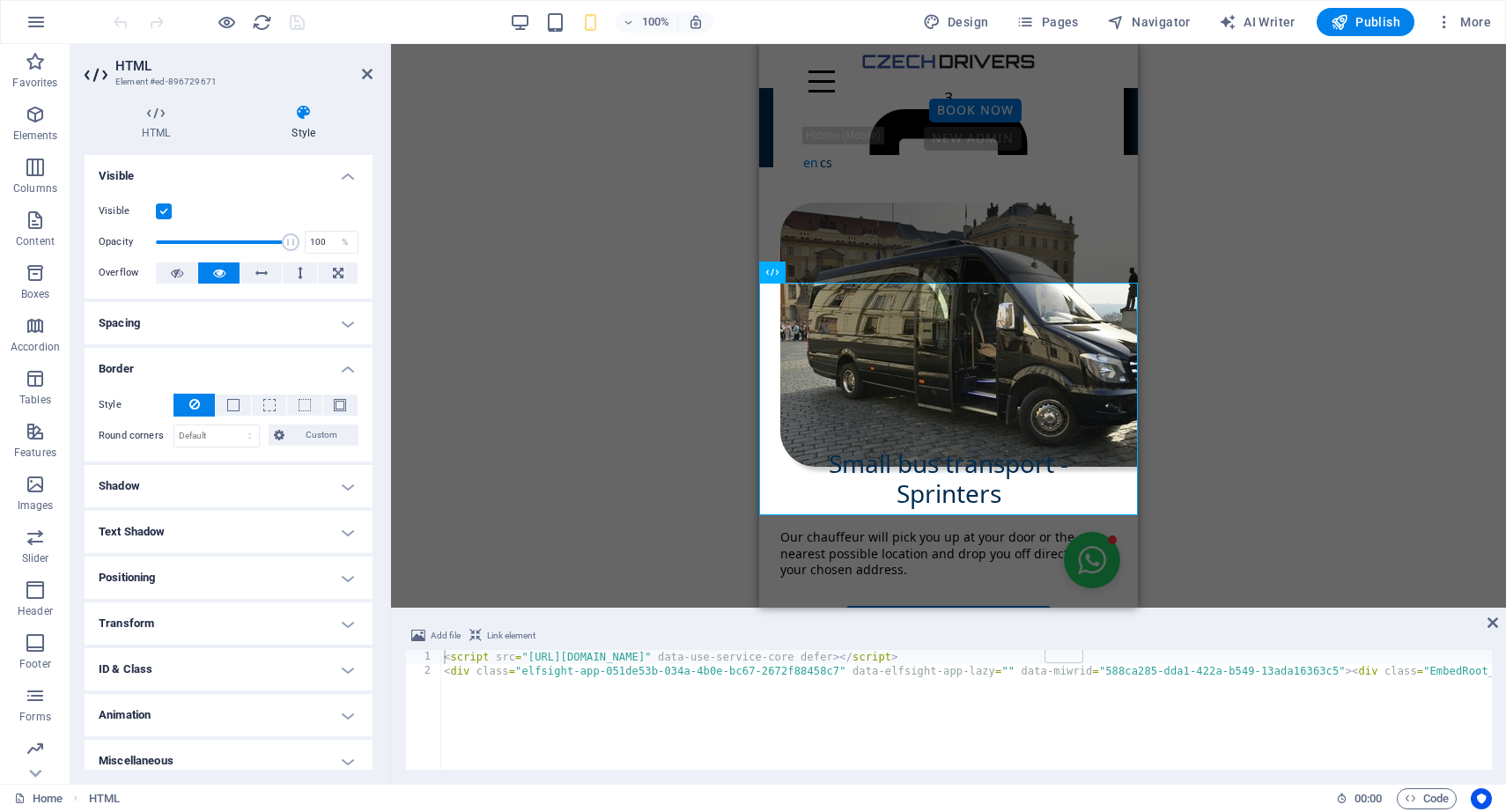
click at [220, 335] on h4 "Spacing" at bounding box center [227, 323] width 288 height 42
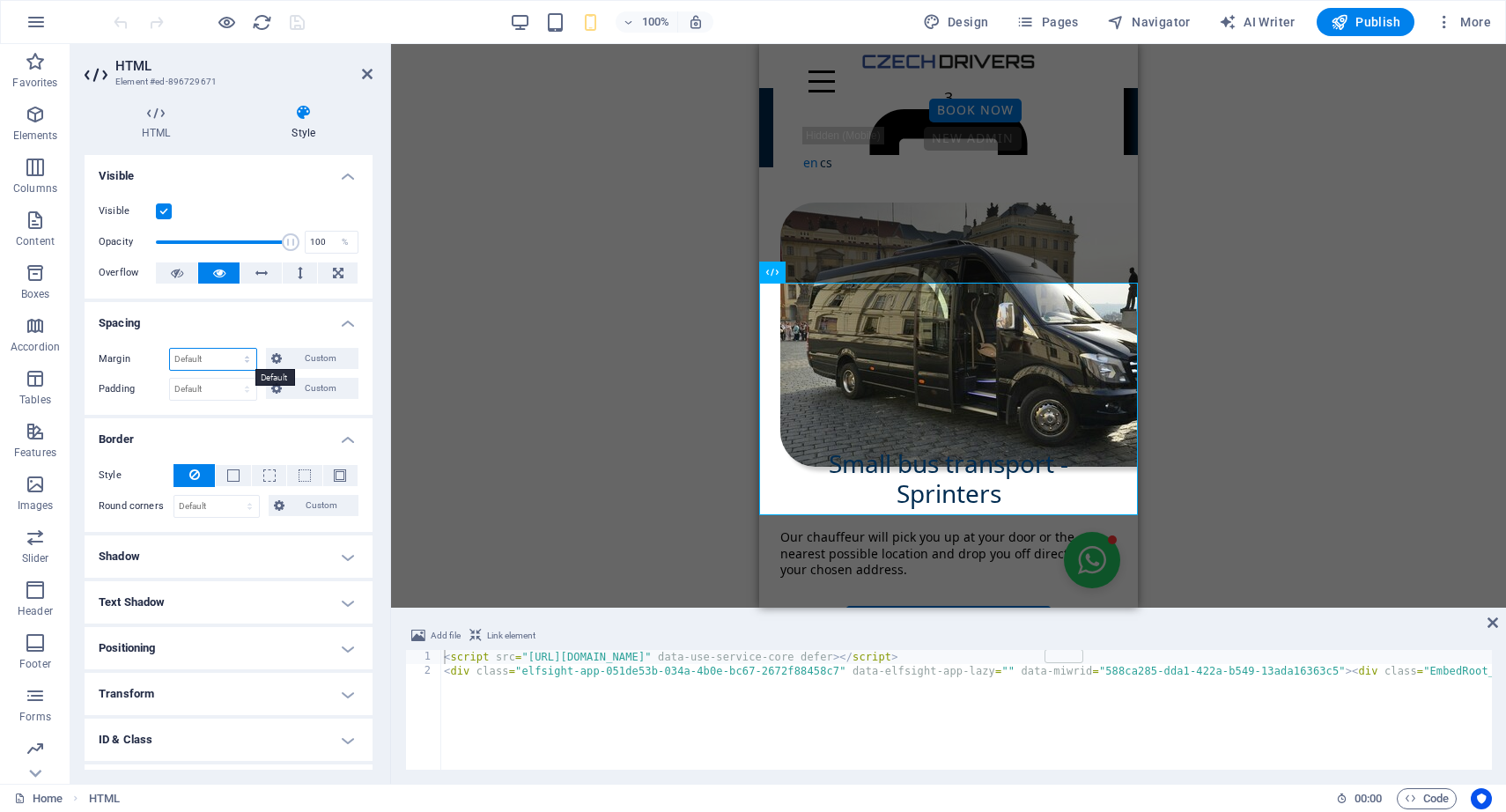
select select "%"
type input "100"
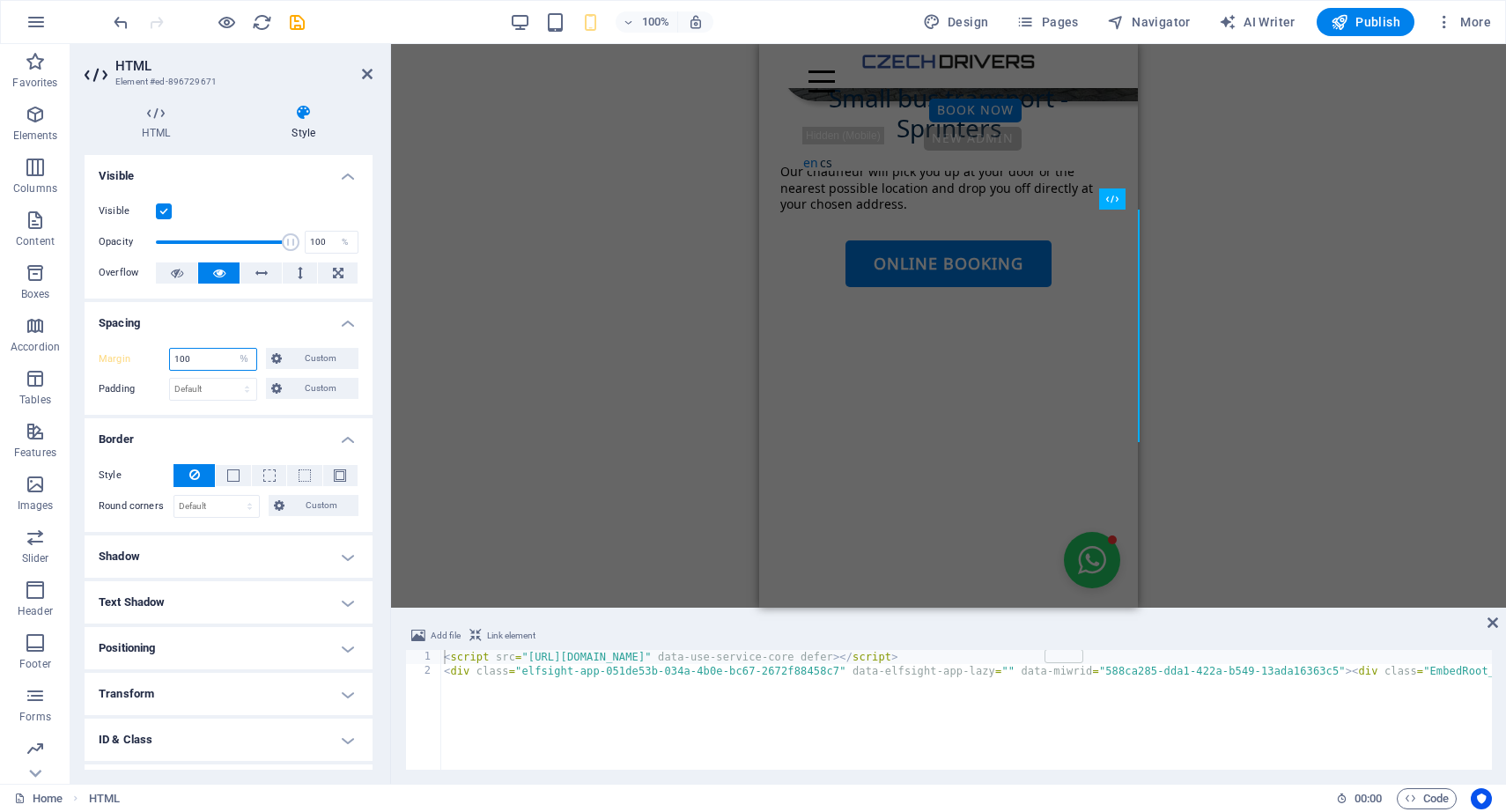
scroll to position [4277, 0]
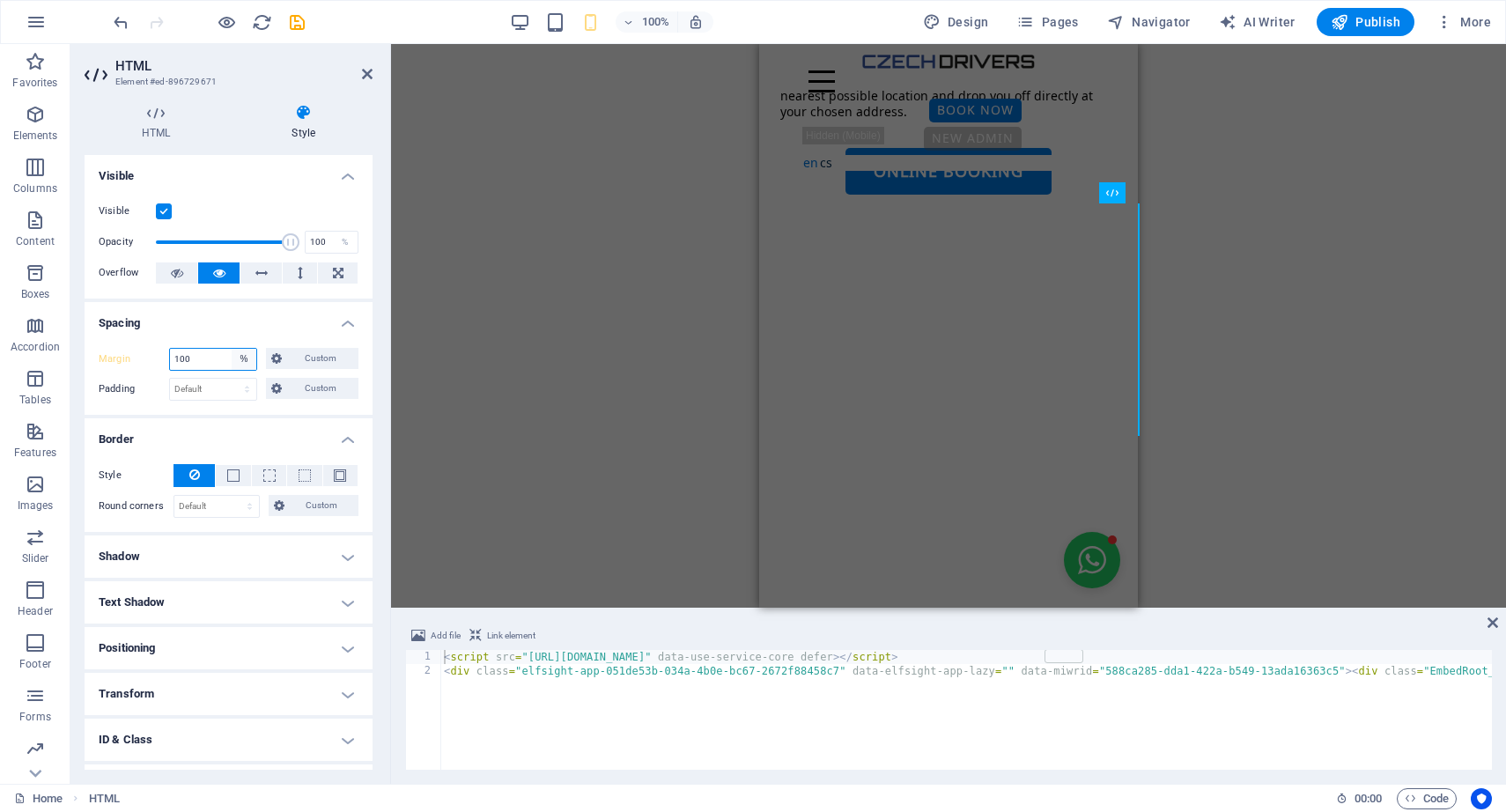
select select "px"
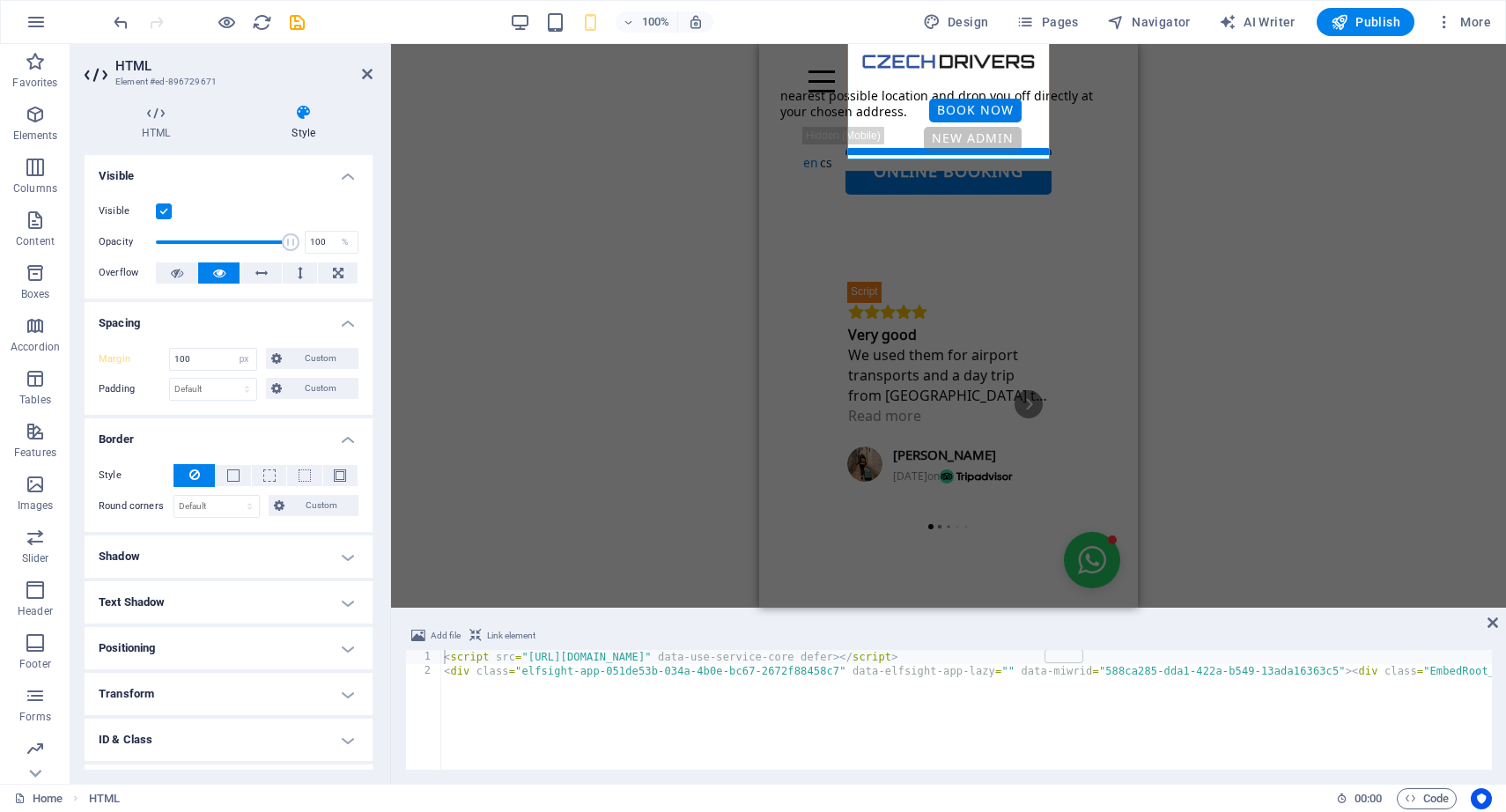
click at [686, 299] on div "Container H1 Container Image H2 Container Unequal Columns Container Gallery Con…" at bounding box center [948, 326] width 1115 height 564
click at [206, 363] on input "100" at bounding box center [213, 359] width 86 height 21
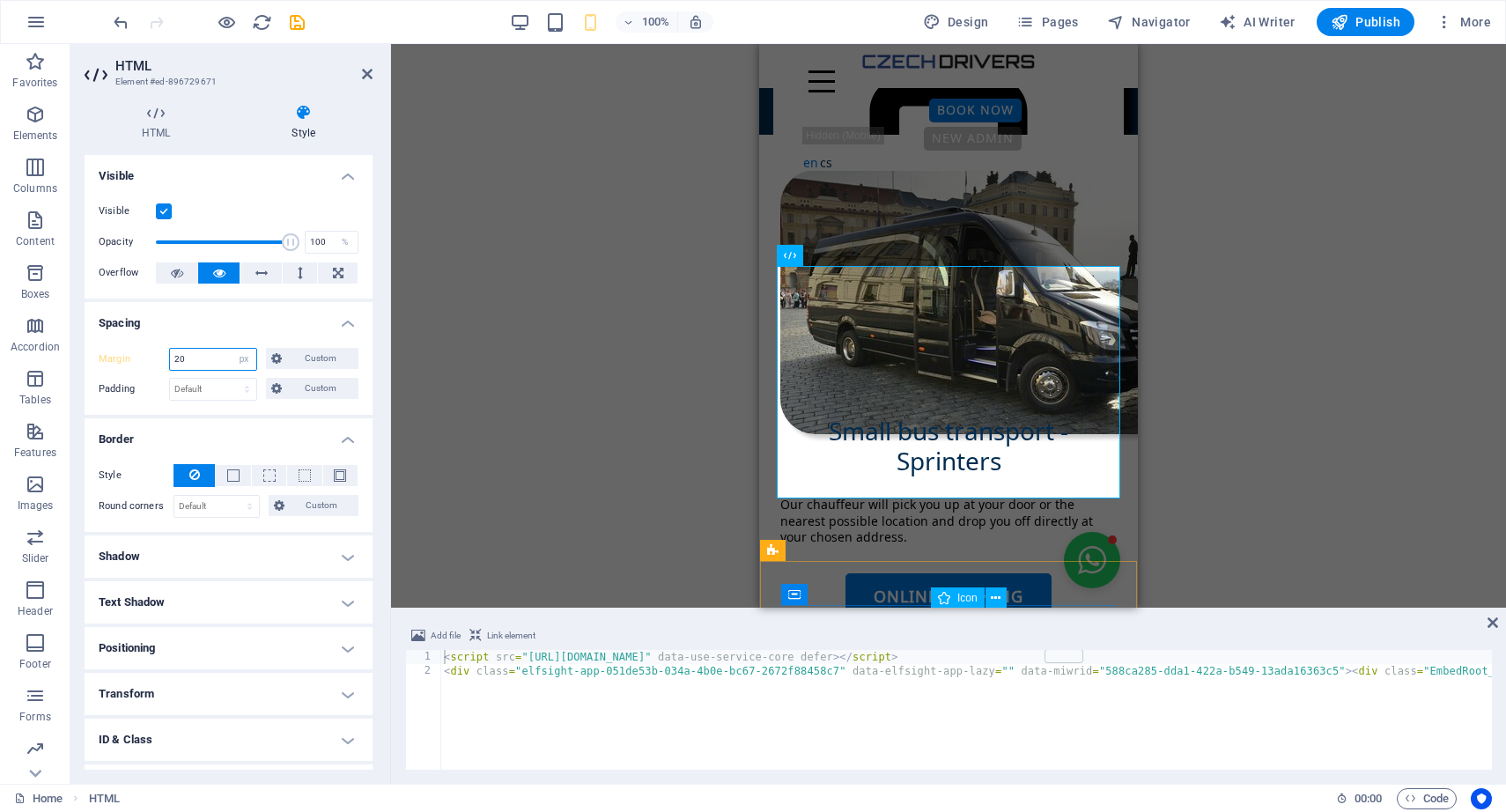
scroll to position [3854, 0]
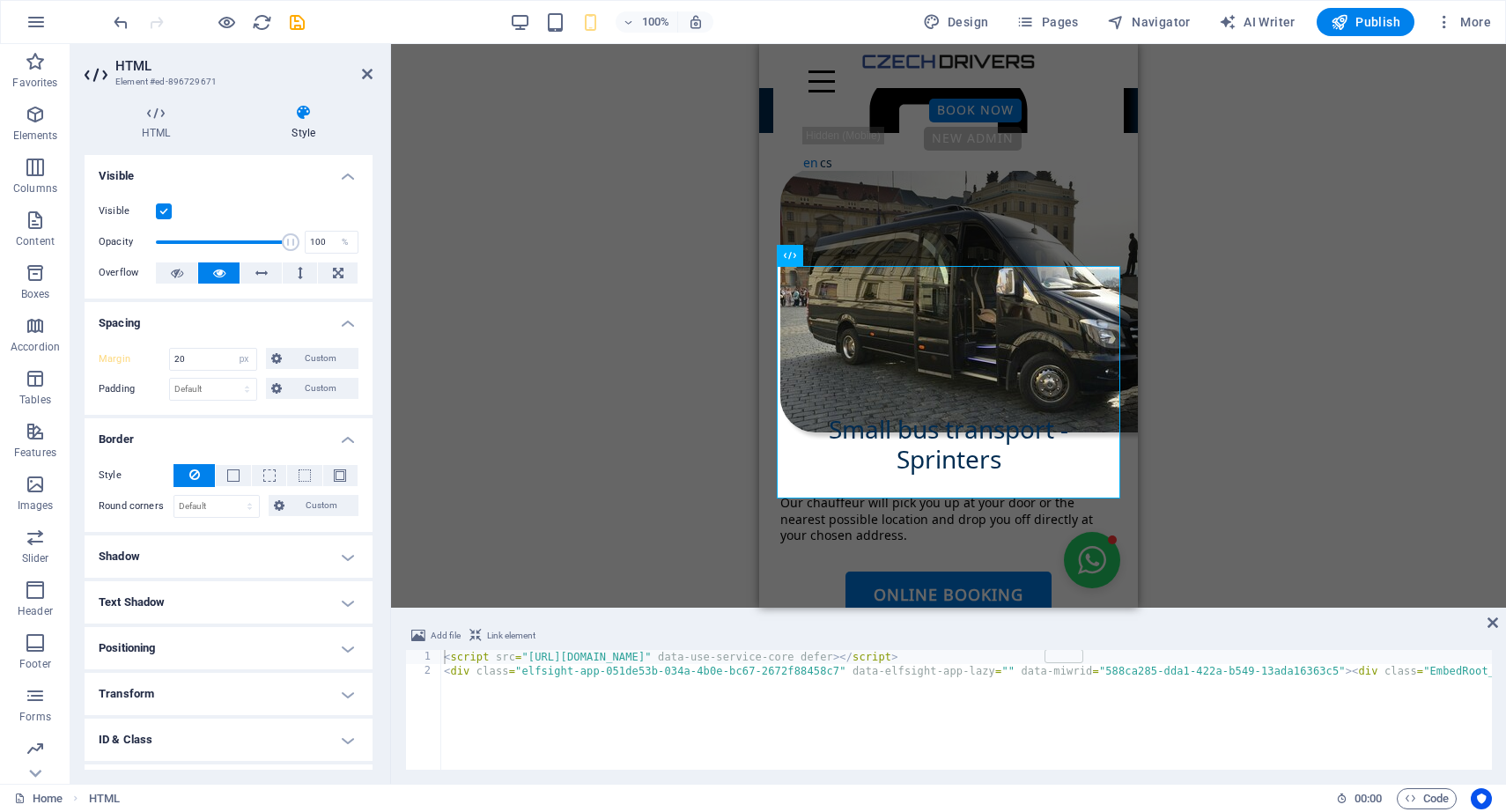
click at [535, 306] on div "Container H1 Container Image H2 Container Unequal Columns Container Gallery Con…" at bounding box center [948, 326] width 1115 height 564
click at [204, 356] on input "20" at bounding box center [213, 359] width 86 height 21
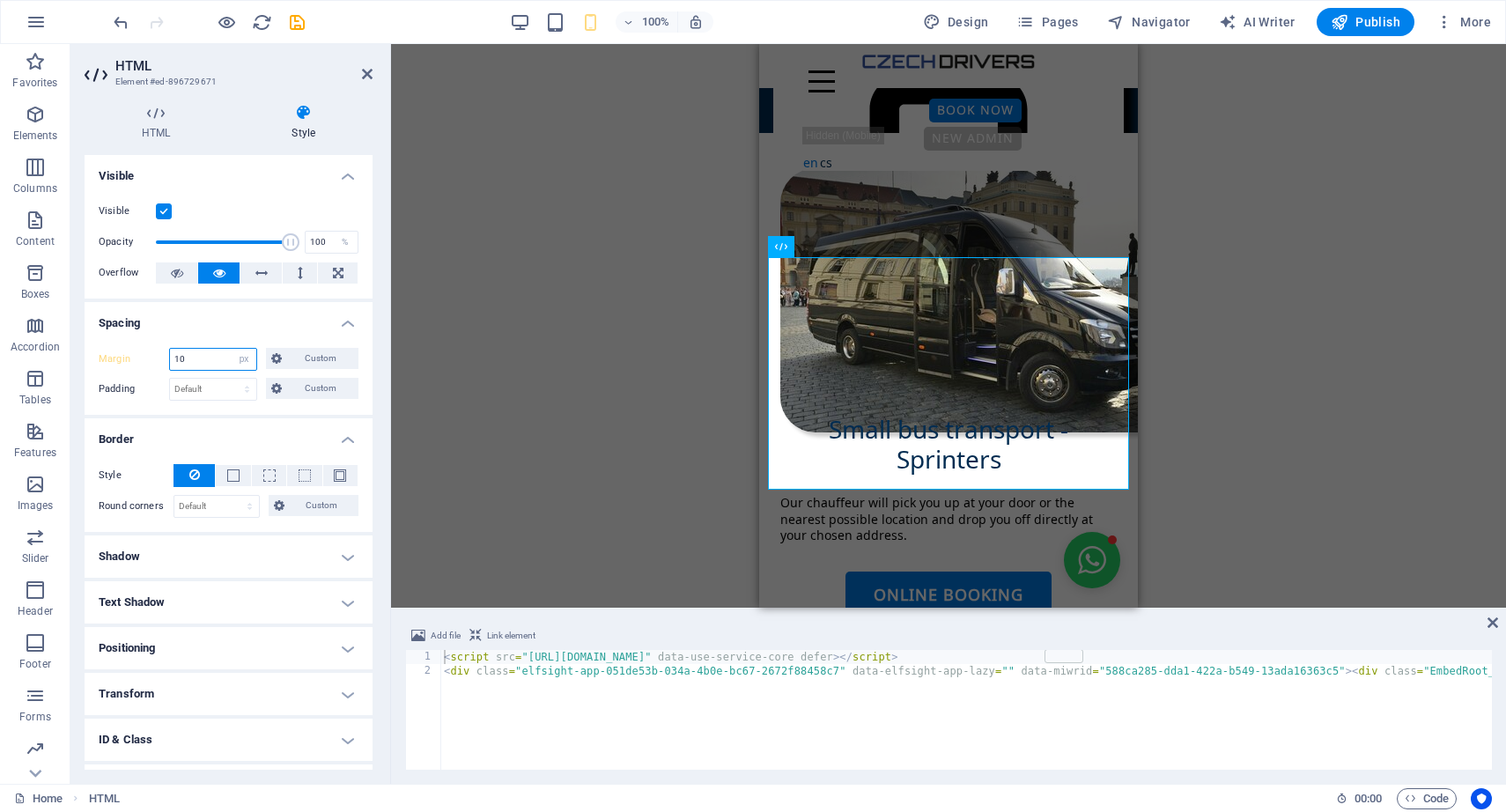
type input "10"
click at [546, 447] on div "Container H1 Container Image H2 Container Unequal Columns Container Gallery Con…" at bounding box center [948, 326] width 1115 height 564
click at [368, 67] on icon at bounding box center [367, 74] width 11 height 14
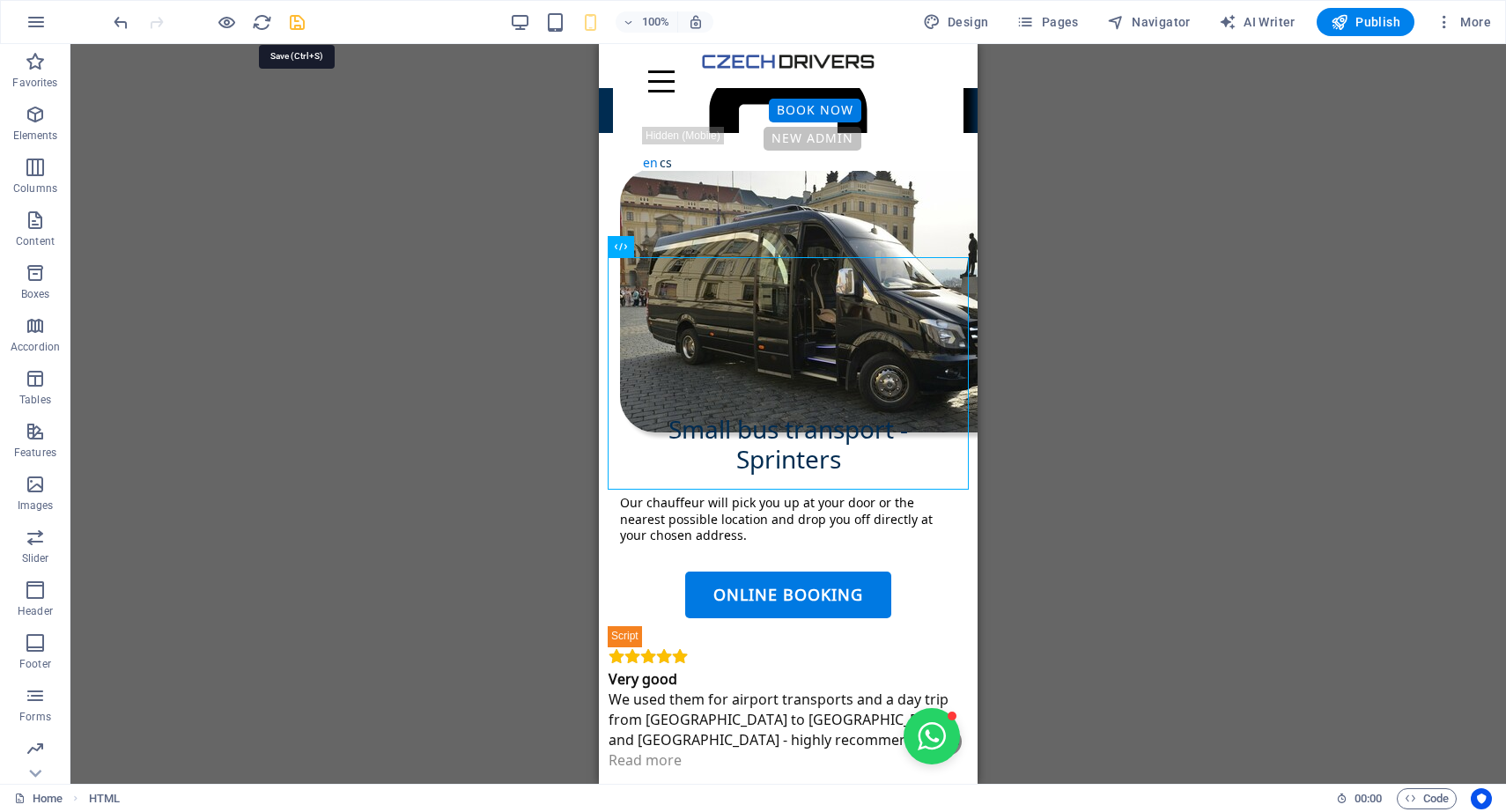
click at [292, 17] on icon "save" at bounding box center [297, 22] width 20 height 20
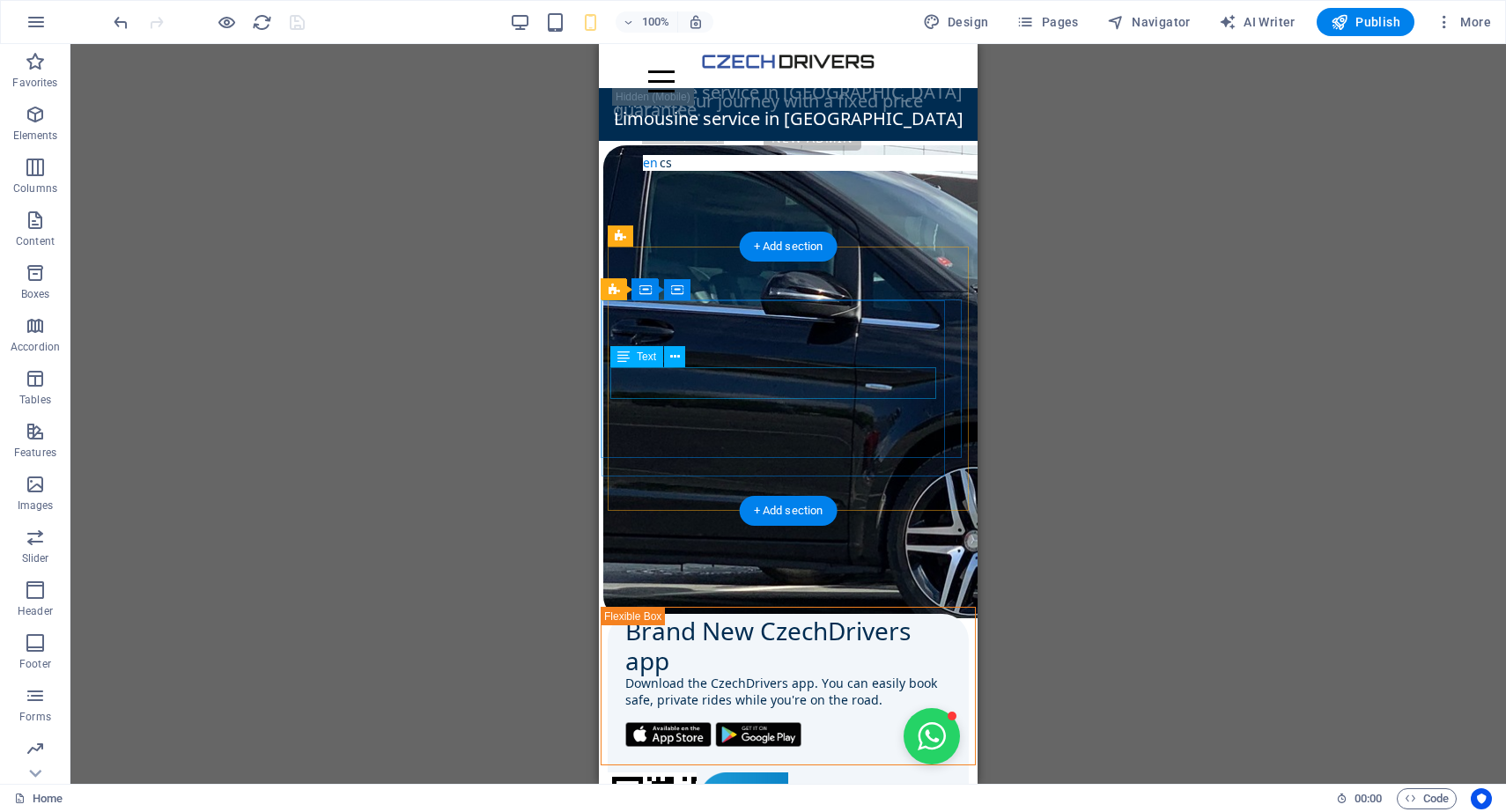
scroll to position [0, 0]
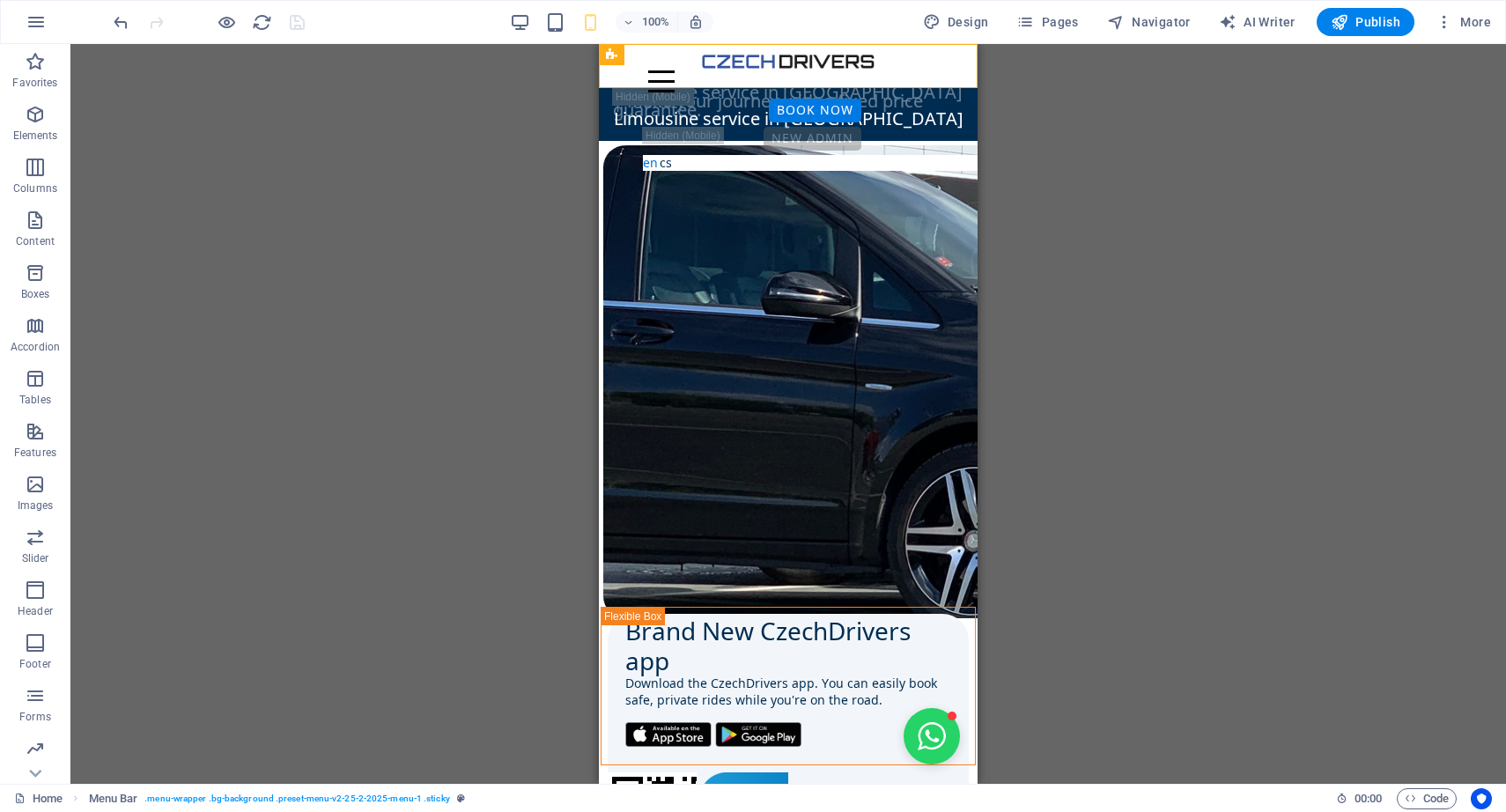
click at [774, 154] on div "English čeština" at bounding box center [824, 162] width 363 height 17
click at [543, 168] on div "Container H1 Container Image Container H2 Container Unequal Columns Container G…" at bounding box center [788, 414] width 1436 height 739
click at [224, 19] on icon "button" at bounding box center [226, 22] width 20 height 20
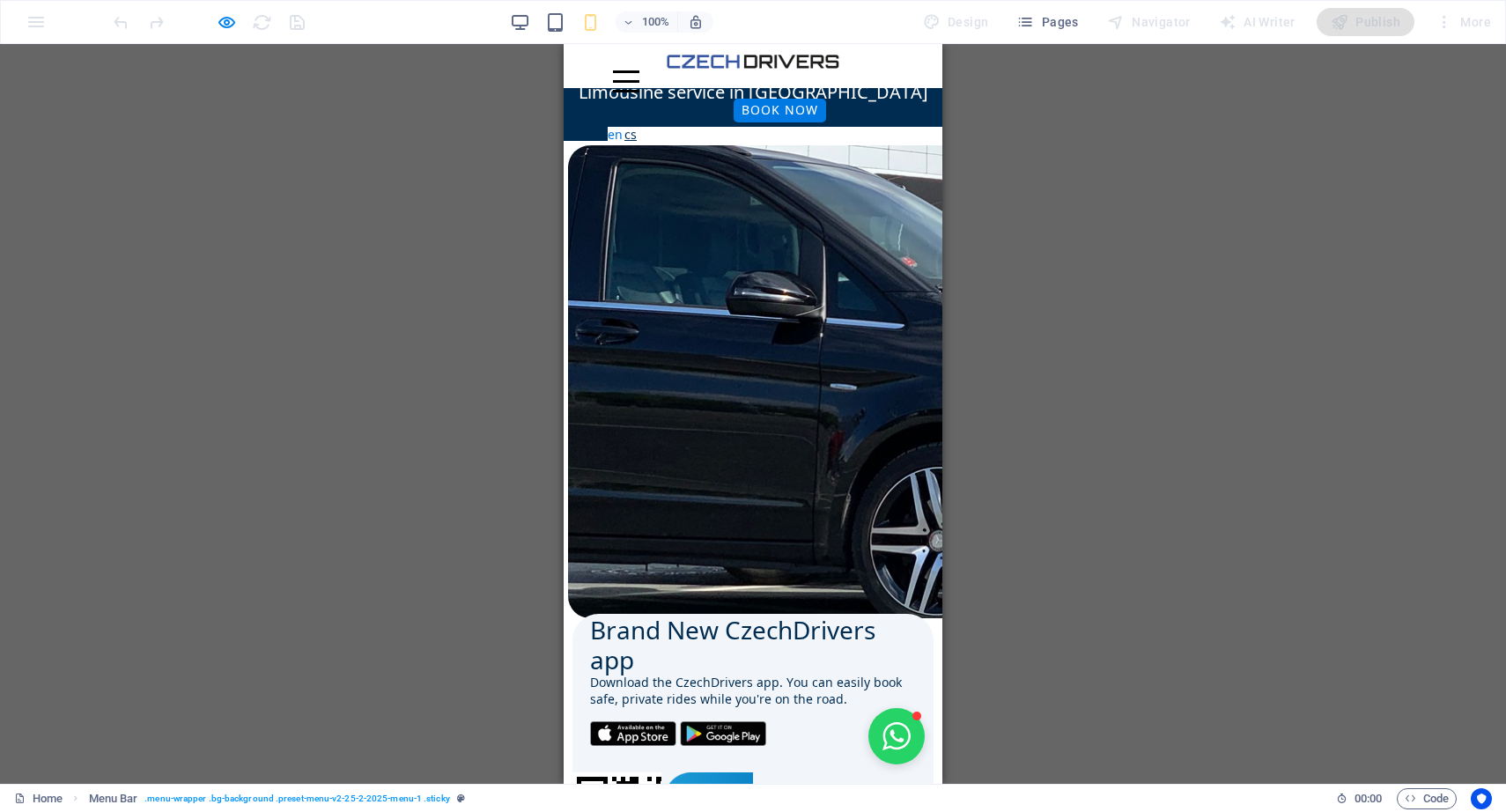
click at [636, 127] on link "čeština" at bounding box center [631, 135] width 12 height 16
